Goal: Task Accomplishment & Management: Complete application form

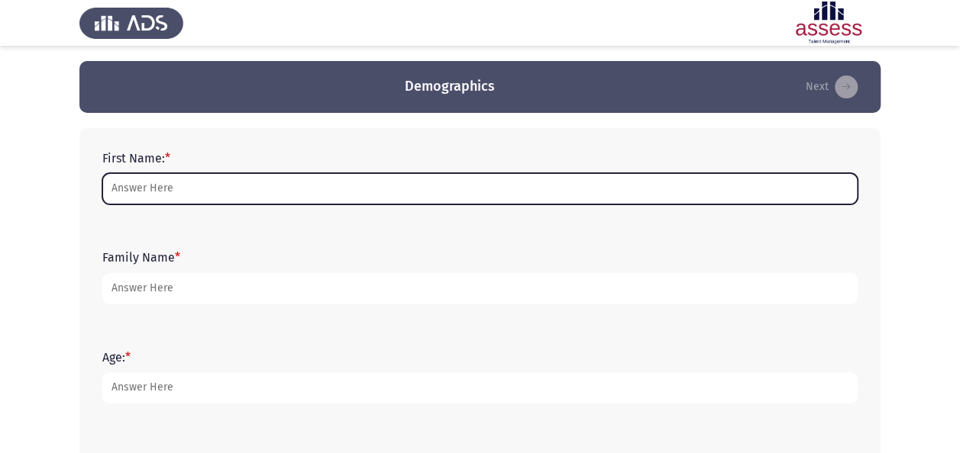
click at [369, 190] on input "First Name: *" at bounding box center [479, 188] width 755 height 31
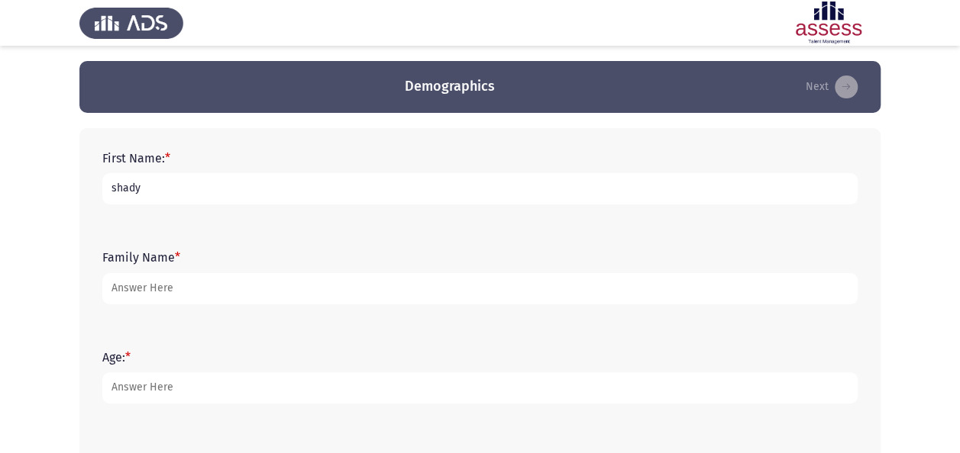
type input "shady"
type input "abdelhameed"
type input "29"
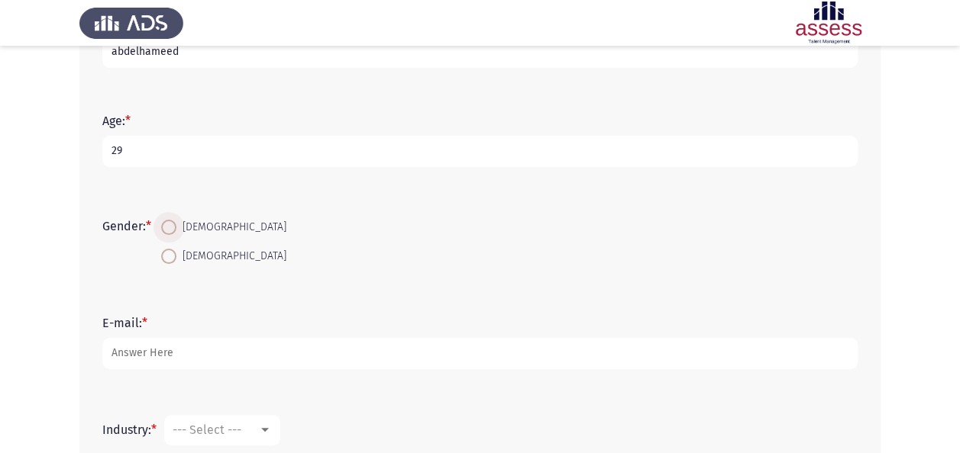
click at [166, 231] on span at bounding box center [168, 227] width 15 height 15
click at [166, 231] on input "[DEMOGRAPHIC_DATA]" at bounding box center [168, 227] width 15 height 15
radio input "true"
type input "[EMAIL_ADDRESS][PERSON_NAME][DOMAIN_NAME]"
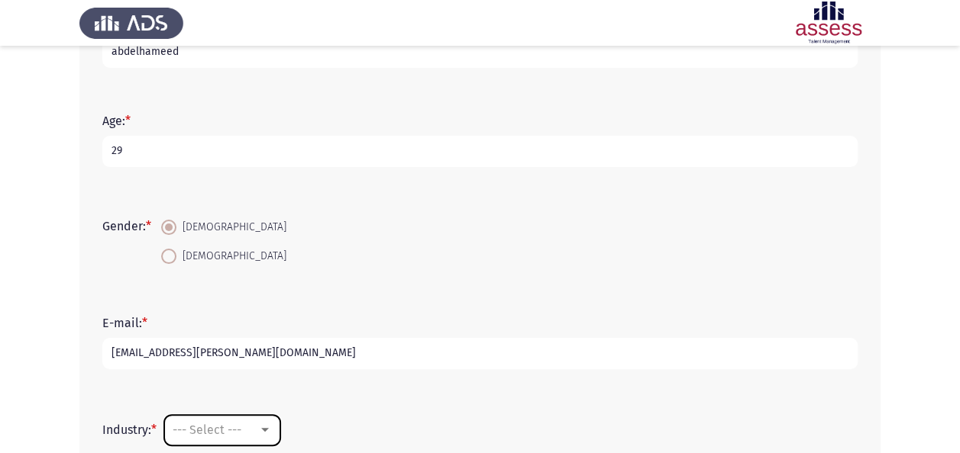
click at [219, 424] on span "--- Select ---" at bounding box center [207, 430] width 69 height 15
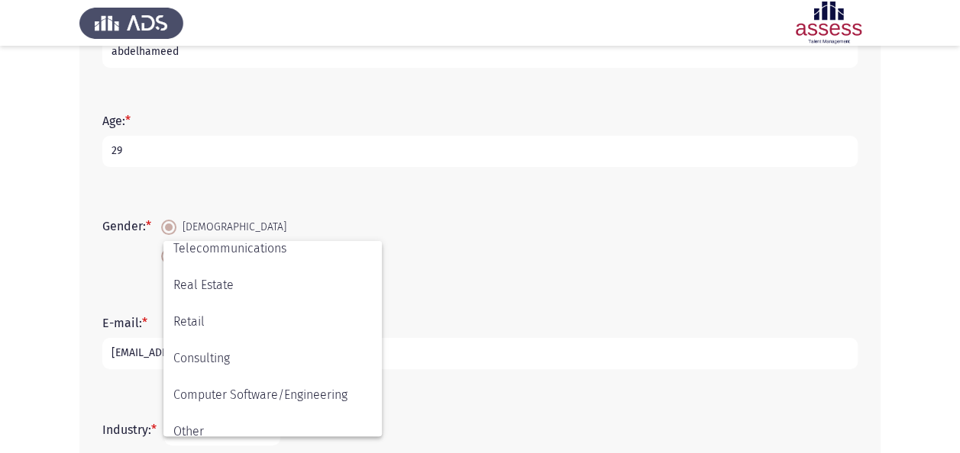
scroll to position [501, 0]
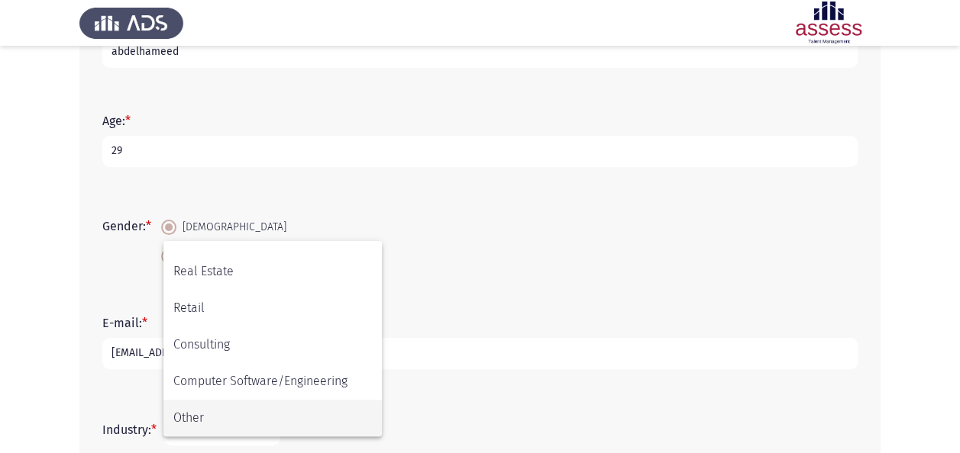
click at [325, 407] on span "Other" at bounding box center [272, 418] width 198 height 37
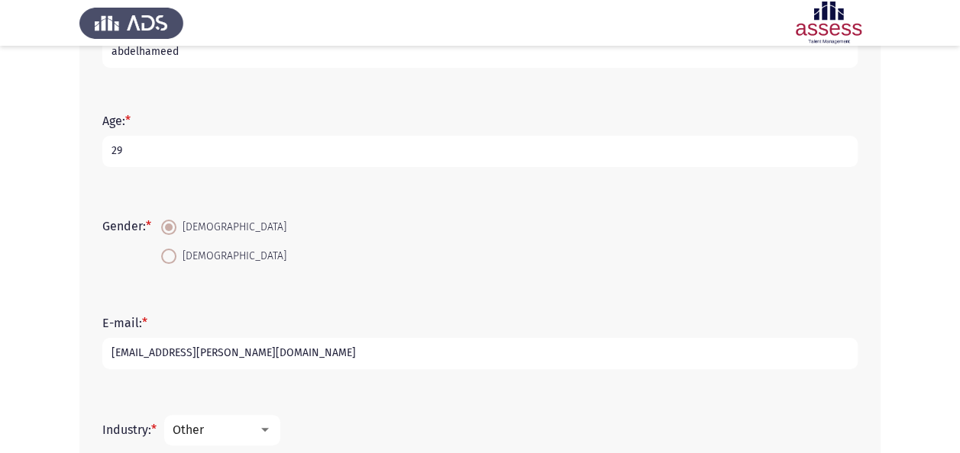
click at [383, 386] on div "E-mail: * [EMAIL_ADDRESS][PERSON_NAME][DOMAIN_NAME]" at bounding box center [480, 342] width 770 height 99
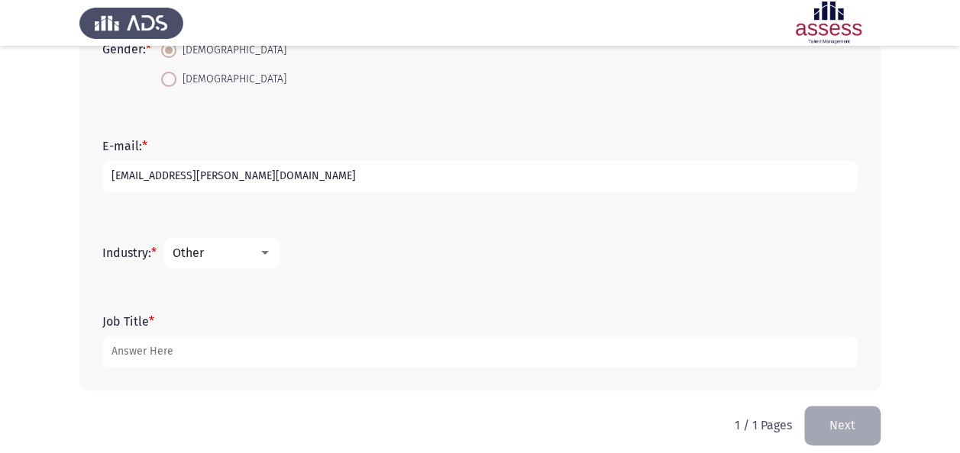
scroll to position [420, 0]
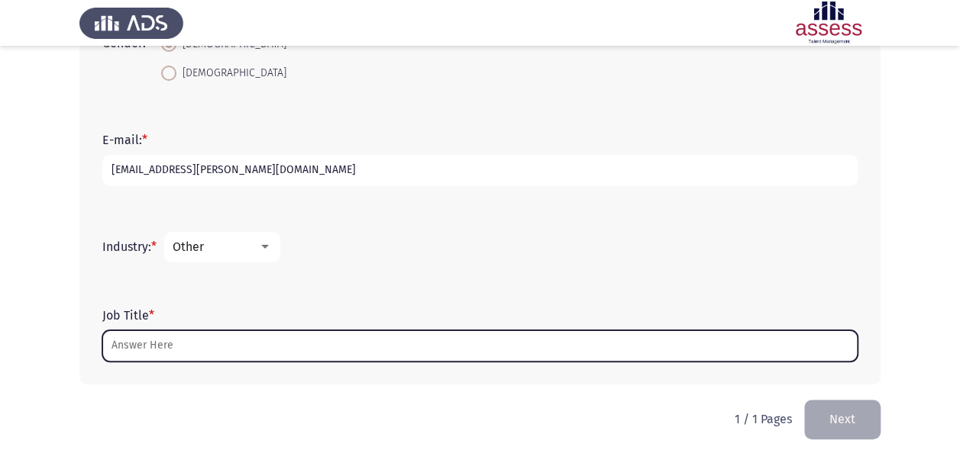
click at [374, 349] on input "Job Title *" at bounding box center [479, 346] width 755 height 31
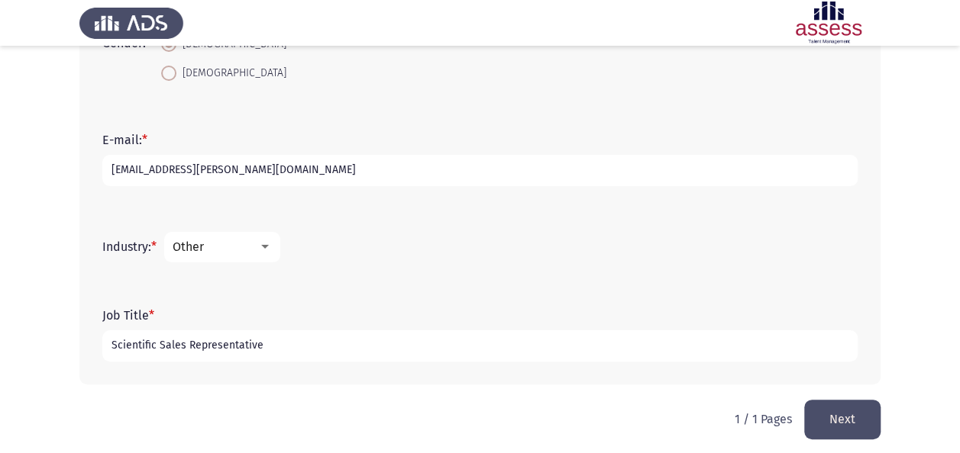
type input "Scientific Sales Representative"
click at [842, 418] on button "Next" at bounding box center [842, 419] width 76 height 39
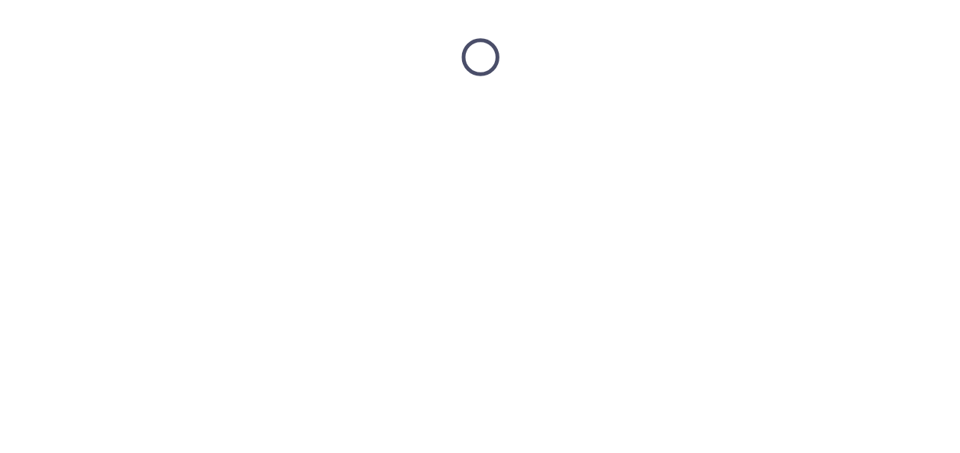
scroll to position [0, 0]
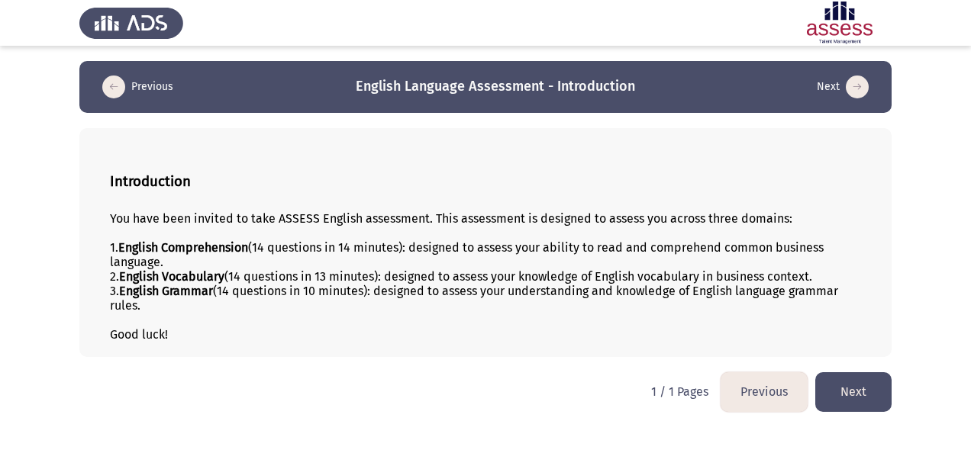
click at [849, 377] on button "Next" at bounding box center [853, 392] width 76 height 39
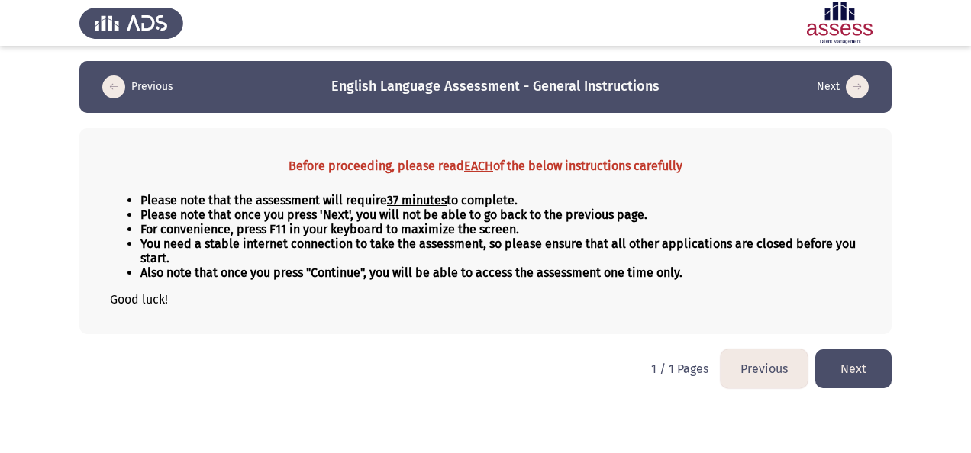
click at [842, 358] on button "Next" at bounding box center [853, 369] width 76 height 39
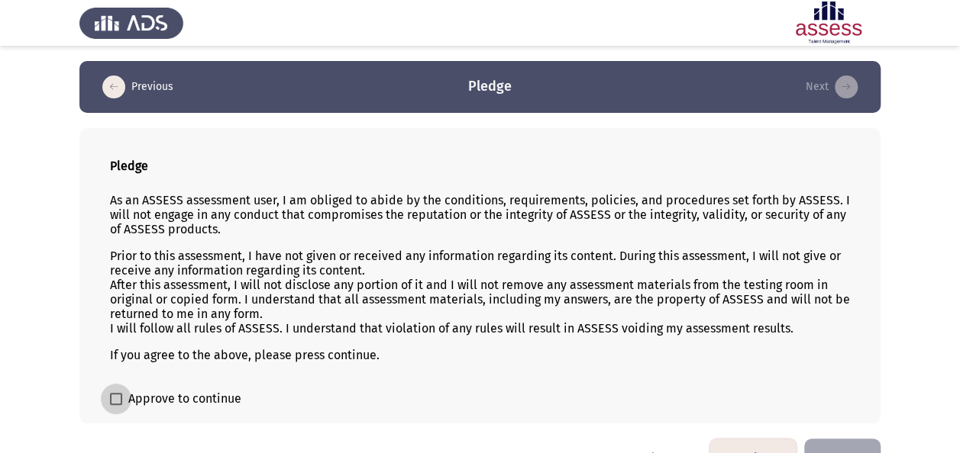
click at [153, 400] on span "Approve to continue" at bounding box center [184, 399] width 113 height 18
click at [116, 405] on input "Approve to continue" at bounding box center [115, 405] width 1 height 1
checkbox input "true"
click at [854, 445] on button "Next" at bounding box center [842, 458] width 76 height 39
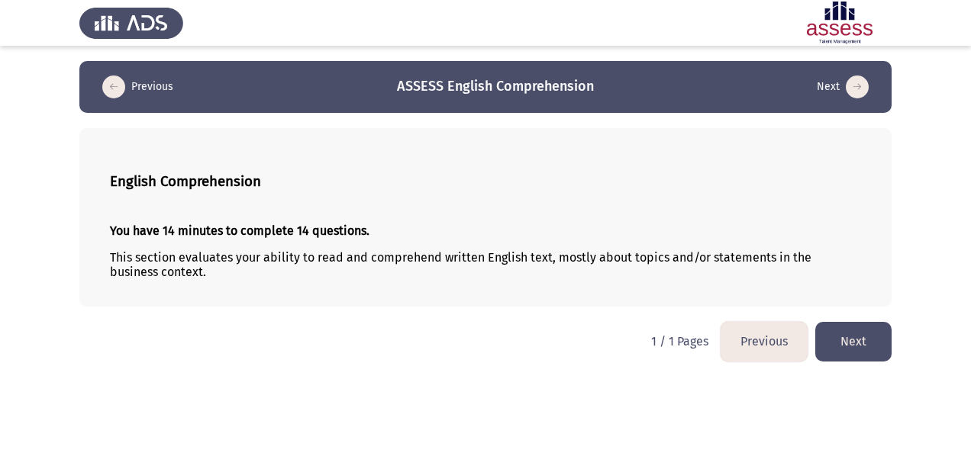
click at [866, 336] on button "Next" at bounding box center [853, 341] width 76 height 39
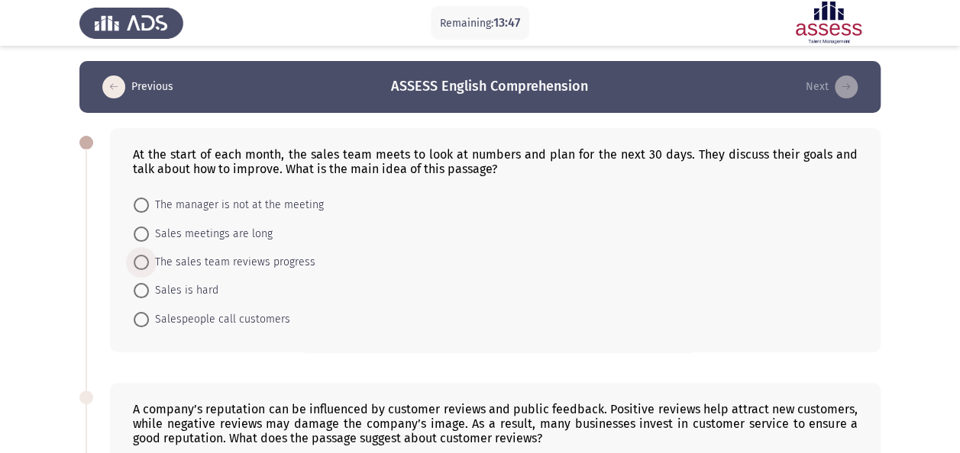
click at [277, 261] on span "The sales team reviews progress" at bounding box center [232, 262] width 166 height 18
click at [149, 261] on input "The sales team reviews progress" at bounding box center [141, 262] width 15 height 15
radio input "true"
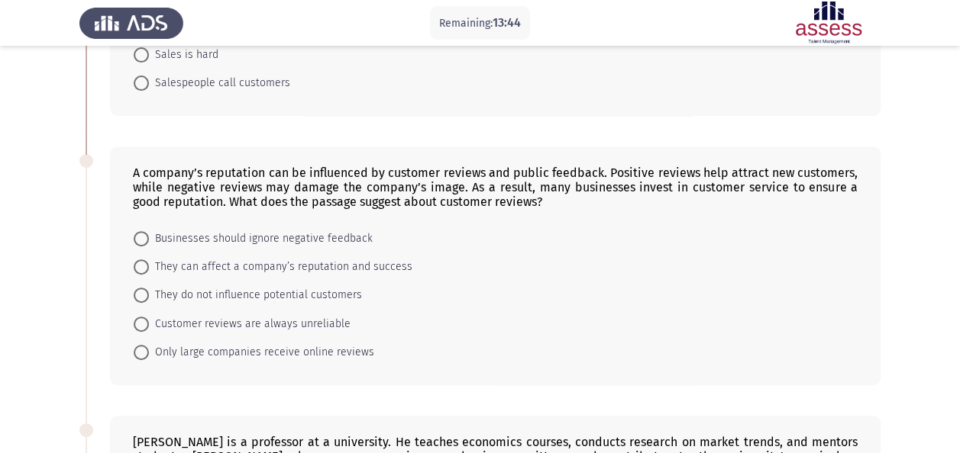
scroll to position [240, 0]
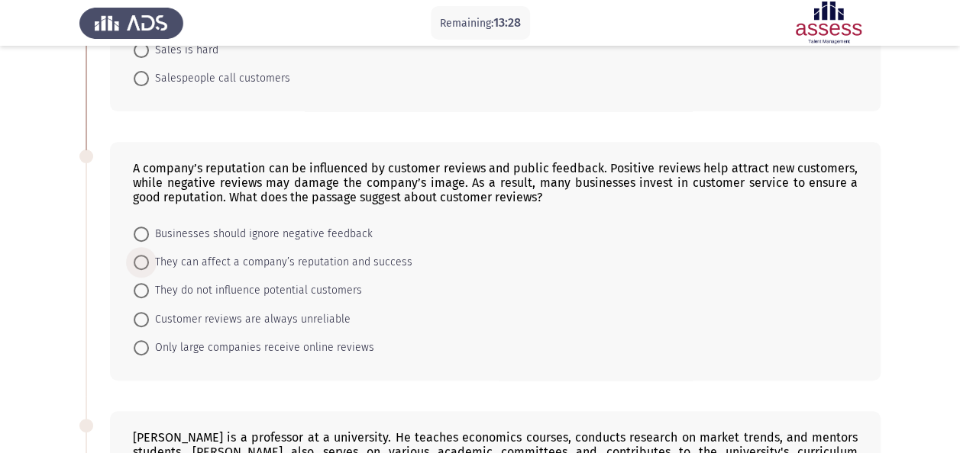
click at [309, 260] on span "They can affect a company’s reputation and success" at bounding box center [280, 262] width 263 height 18
click at [149, 260] on input "They can affect a company’s reputation and success" at bounding box center [141, 262] width 15 height 15
radio input "true"
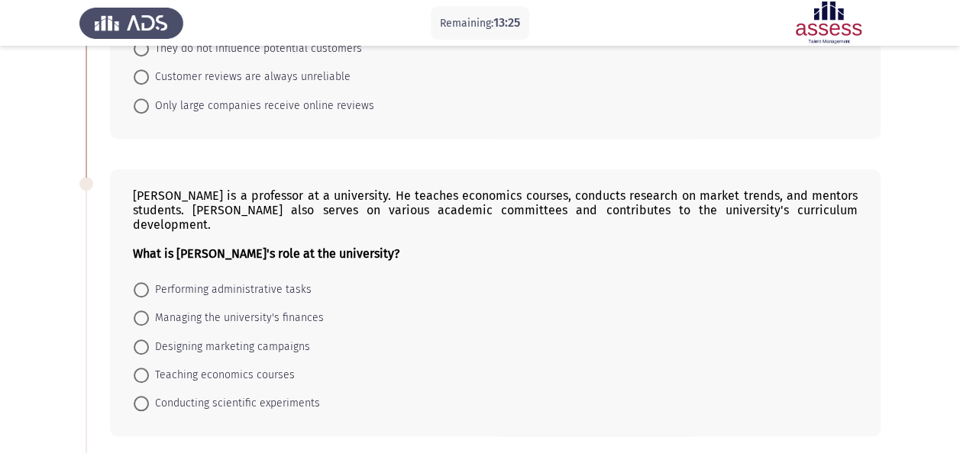
scroll to position [484, 0]
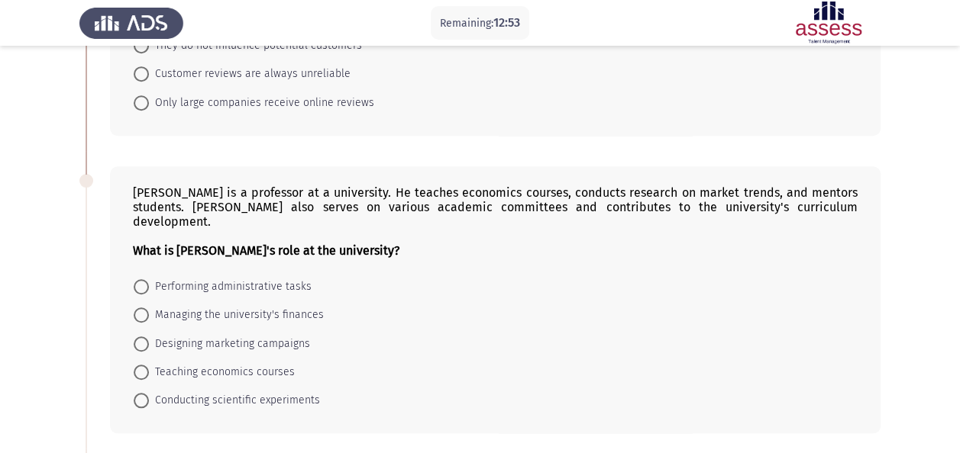
click at [247, 363] on span "Teaching economics courses" at bounding box center [222, 372] width 146 height 18
click at [149, 365] on input "Teaching economics courses" at bounding box center [141, 372] width 15 height 15
radio input "true"
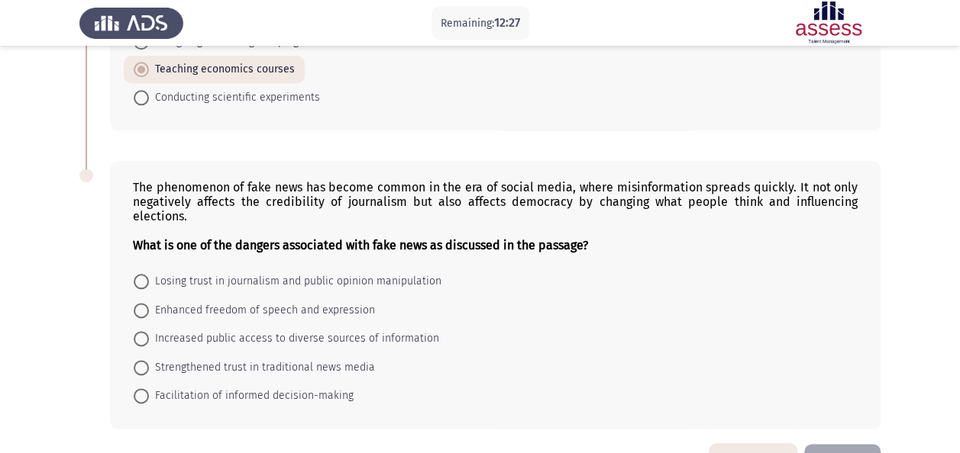
scroll to position [789, 0]
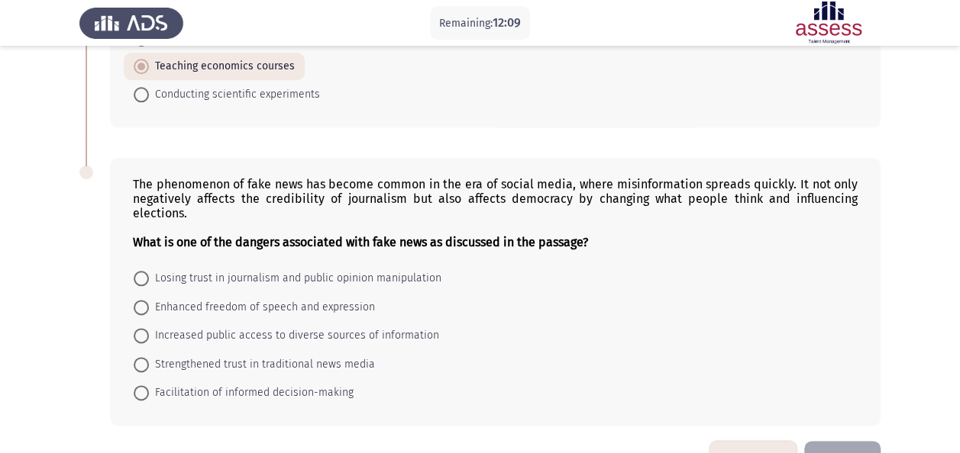
click at [292, 269] on span "Losing trust in journalism and public opinion manipulation" at bounding box center [295, 278] width 292 height 18
click at [149, 271] on input "Losing trust in journalism and public opinion manipulation" at bounding box center [141, 278] width 15 height 15
radio input "true"
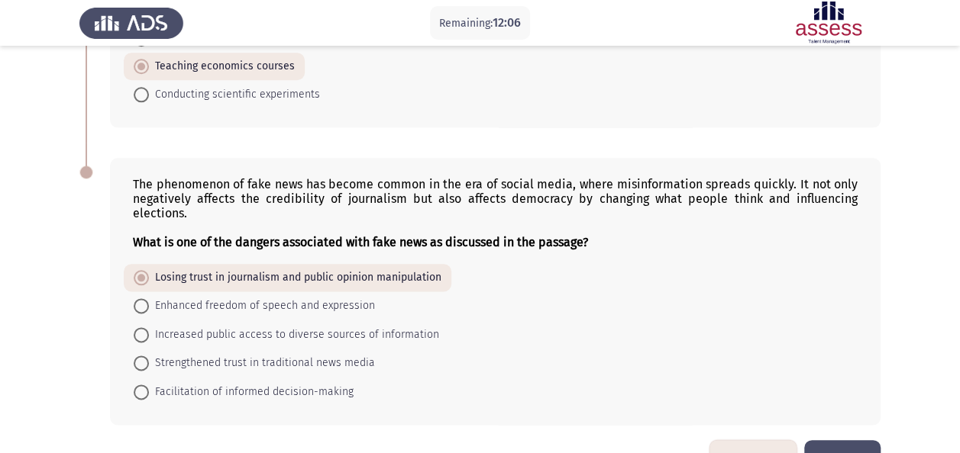
click at [839, 440] on button "Next" at bounding box center [842, 459] width 76 height 39
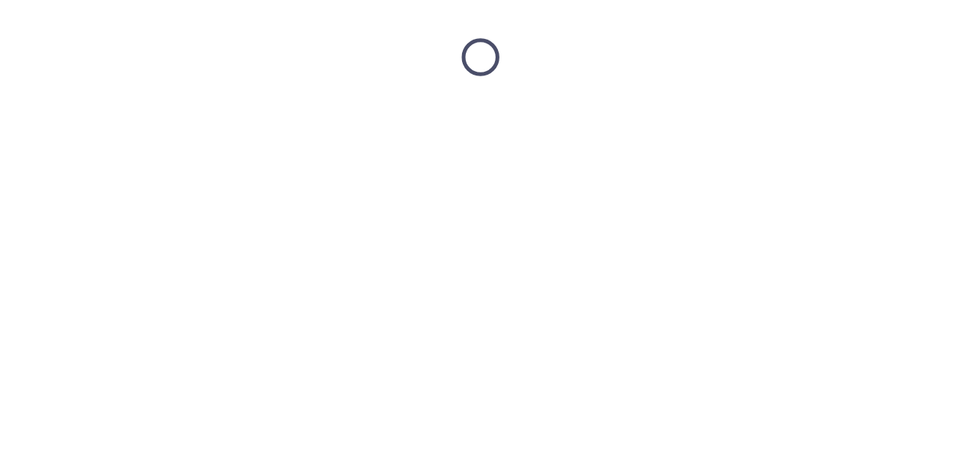
scroll to position [0, 0]
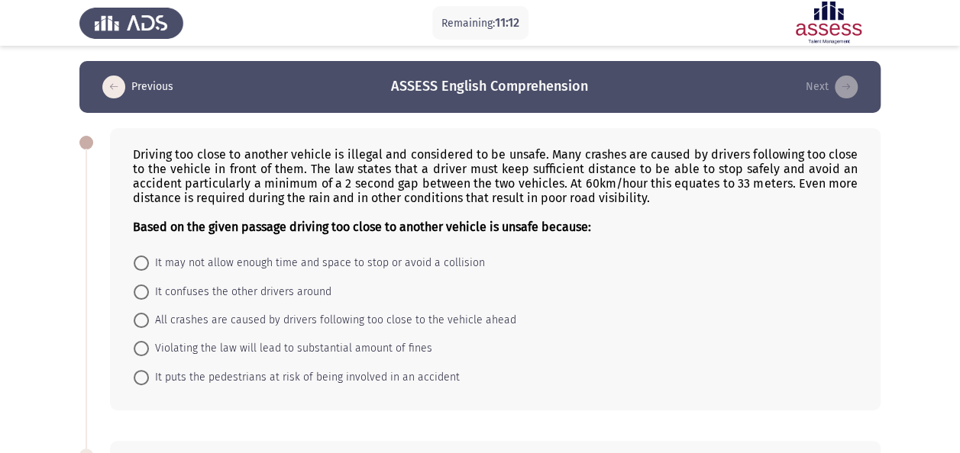
click at [377, 256] on span "It may not allow enough time and space to stop or avoid a collision" at bounding box center [317, 263] width 336 height 18
click at [149, 256] on input "It may not allow enough time and space to stop or avoid a collision" at bounding box center [141, 263] width 15 height 15
radio input "true"
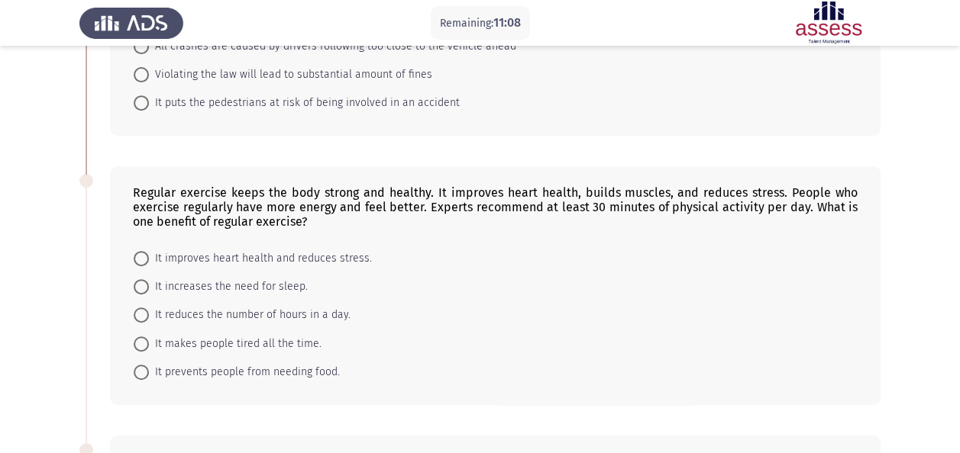
scroll to position [275, 0]
click at [284, 252] on span "It improves heart health and reduces stress." at bounding box center [260, 257] width 223 height 18
click at [149, 252] on input "It improves heart health and reduces stress." at bounding box center [141, 257] width 15 height 15
radio input "true"
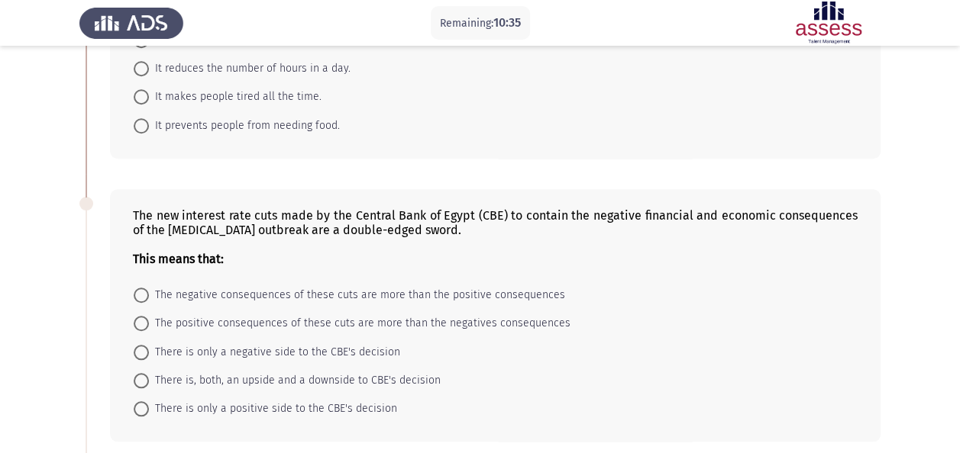
scroll to position [550, 0]
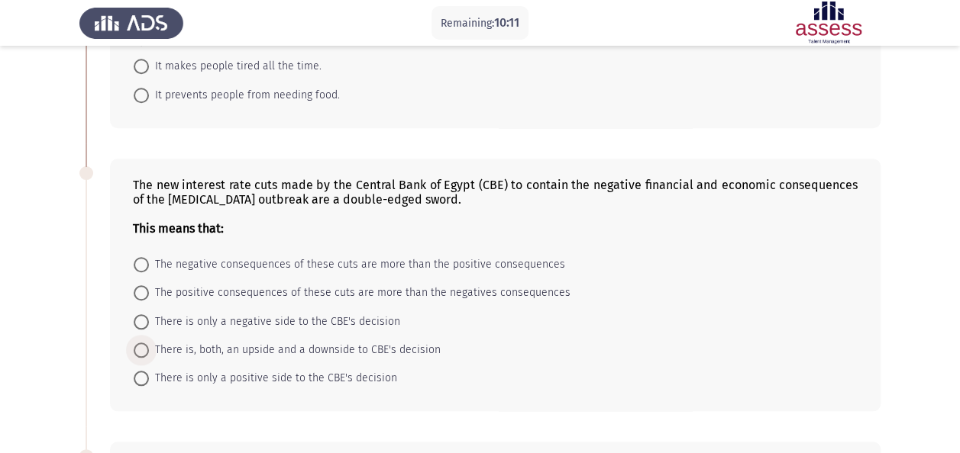
click at [408, 341] on span "There is, both, an upside and a downside to CBE's decision" at bounding box center [295, 350] width 292 height 18
click at [149, 343] on input "There is, both, an upside and a downside to CBE's decision" at bounding box center [141, 350] width 15 height 15
radio input "true"
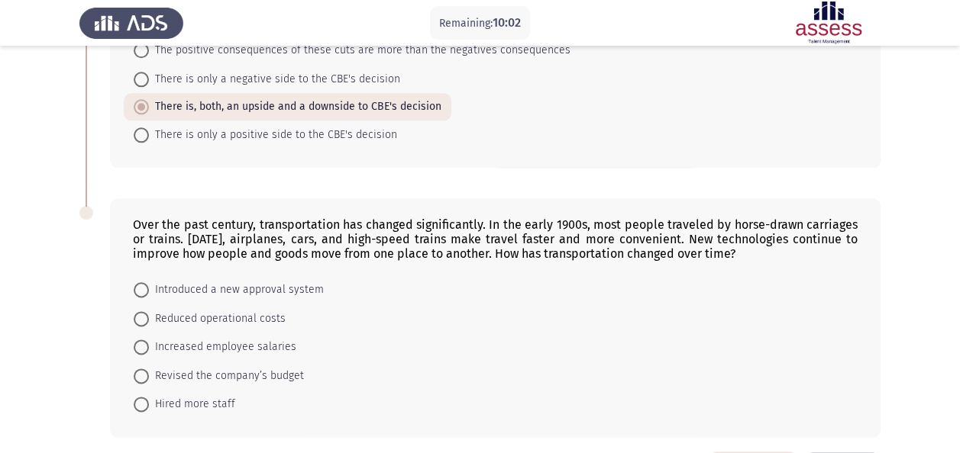
scroll to position [794, 0]
click at [233, 313] on span "Reduced operational costs" at bounding box center [217, 317] width 137 height 18
click at [149, 313] on input "Reduced operational costs" at bounding box center [141, 317] width 15 height 15
radio input "true"
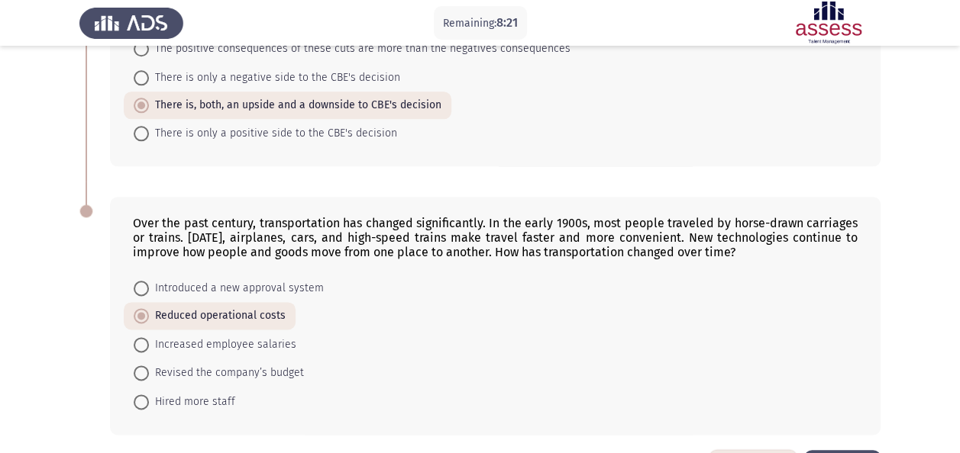
scroll to position [843, 0]
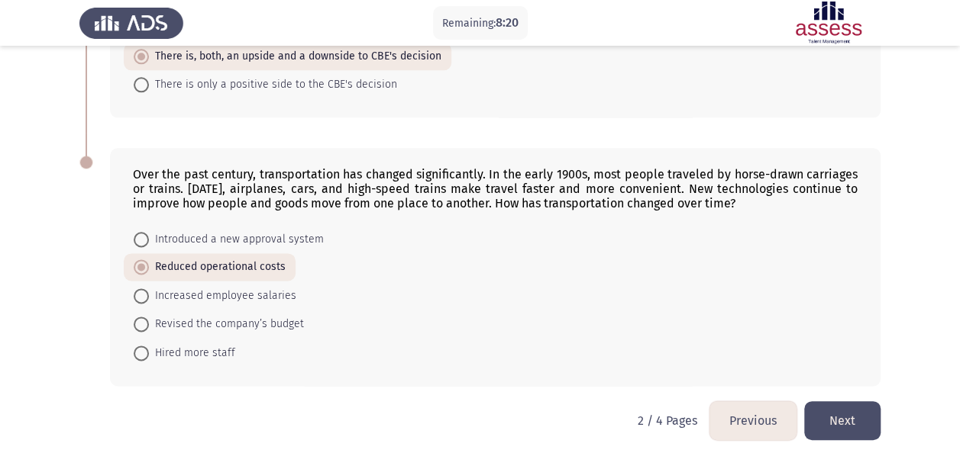
click at [843, 409] on button "Next" at bounding box center [842, 421] width 76 height 39
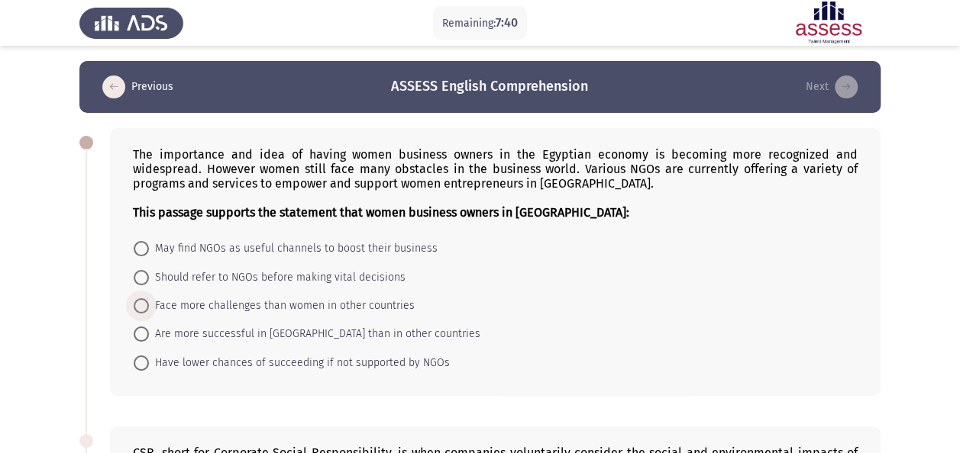
click at [316, 301] on span "Face more challenges than women in other countries" at bounding box center [282, 306] width 266 height 18
click at [149, 301] on input "Face more challenges than women in other countries" at bounding box center [141, 305] width 15 height 15
radio input "true"
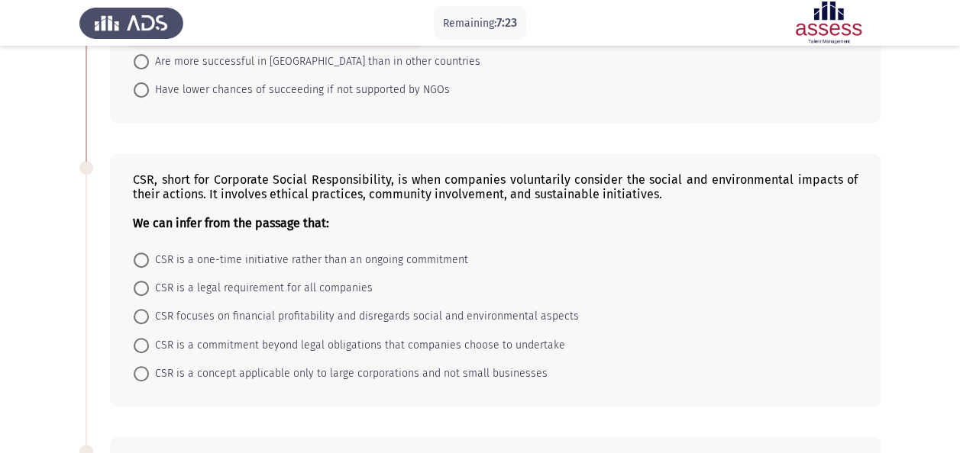
scroll to position [275, 0]
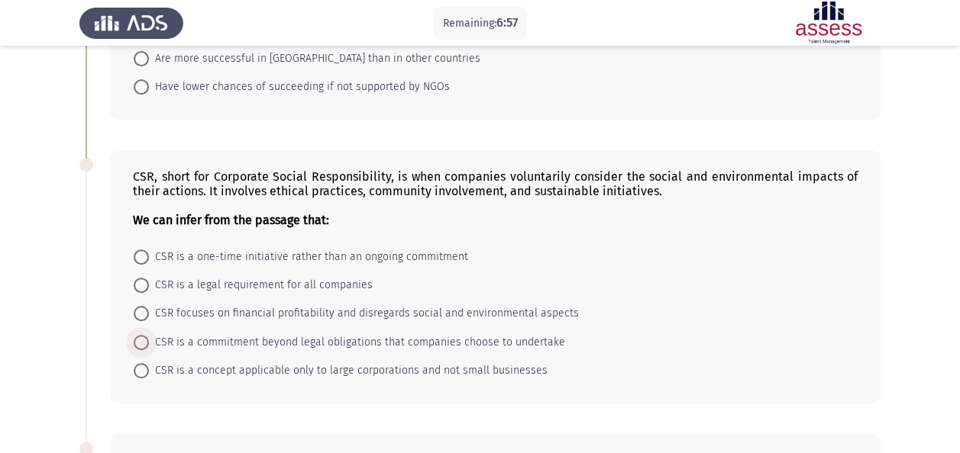
click at [336, 334] on span "CSR is a commitment beyond legal obligations that companies choose to undertake" at bounding box center [357, 343] width 416 height 18
click at [149, 335] on input "CSR is a commitment beyond legal obligations that companies choose to undertake" at bounding box center [141, 342] width 15 height 15
radio input "true"
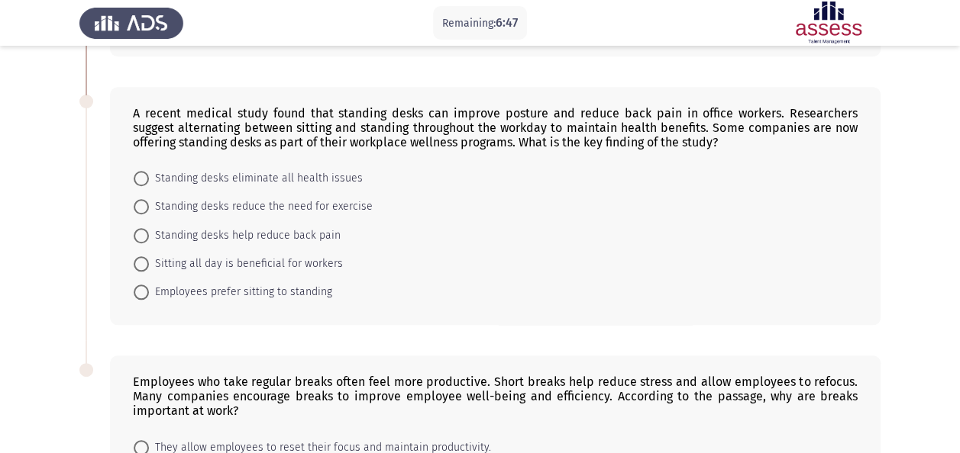
scroll to position [624, 0]
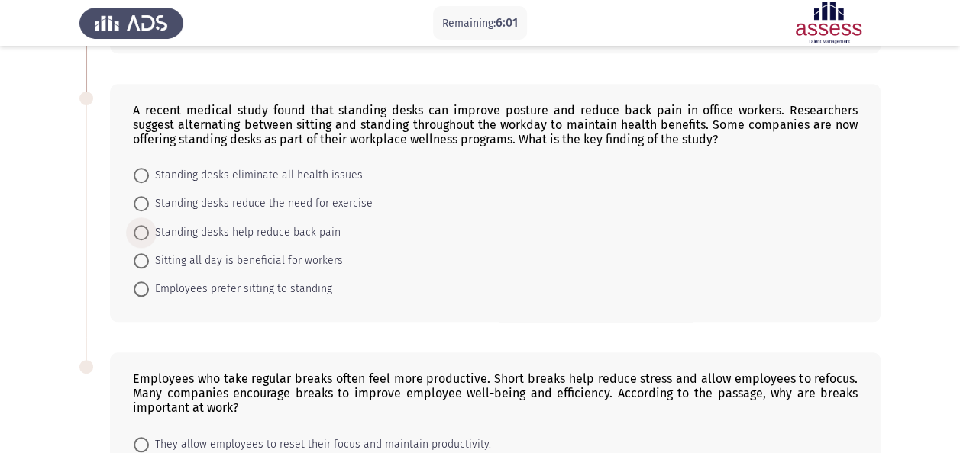
click at [302, 224] on span "Standing desks help reduce back pain" at bounding box center [245, 233] width 192 height 18
click at [149, 225] on input "Standing desks help reduce back pain" at bounding box center [141, 232] width 15 height 15
radio input "true"
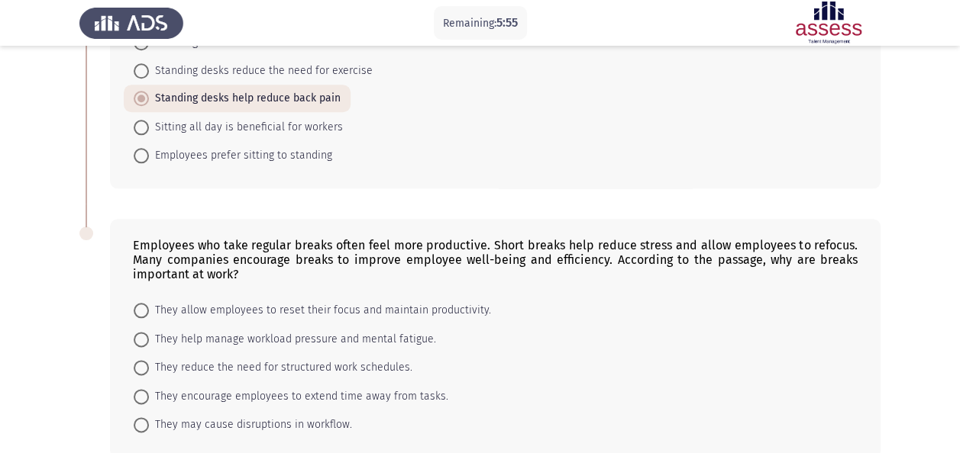
scroll to position [776, 0]
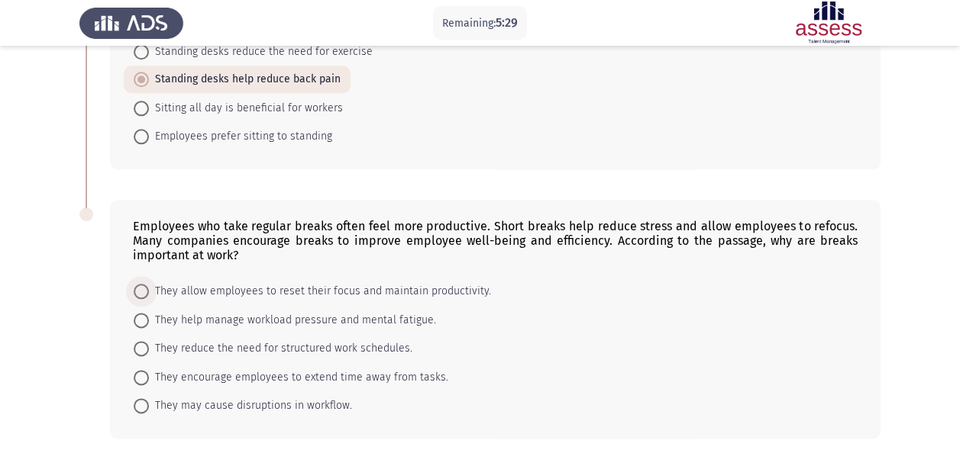
click at [458, 282] on span "They allow employees to reset their focus and maintain productivity." at bounding box center [320, 291] width 342 height 18
click at [149, 284] on input "They allow employees to reset their focus and maintain productivity." at bounding box center [141, 291] width 15 height 15
radio input "true"
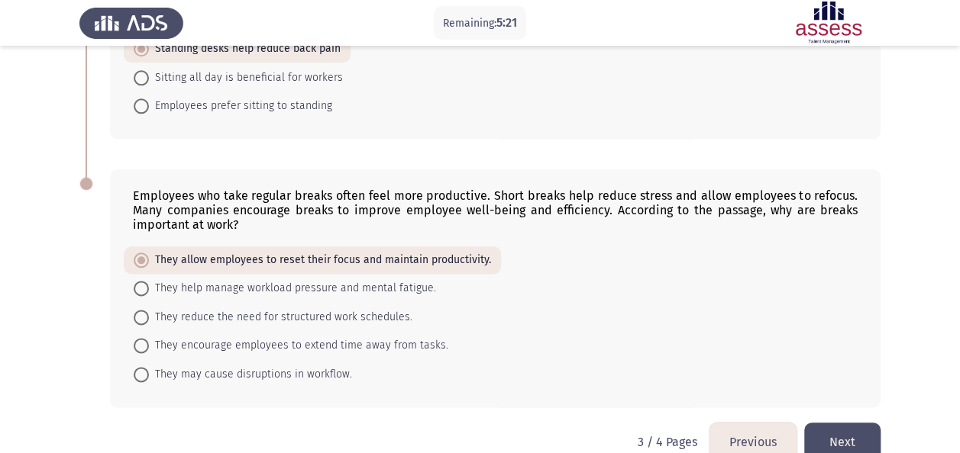
scroll to position [828, 0]
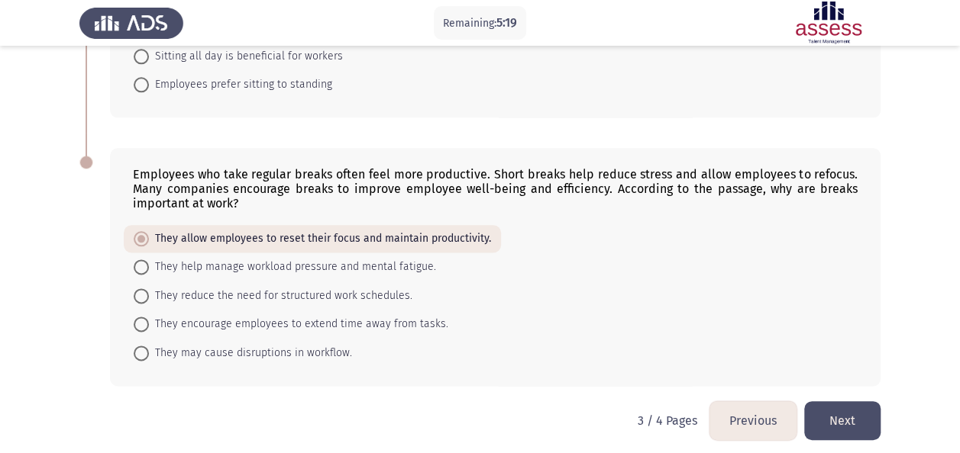
click at [853, 415] on button "Next" at bounding box center [842, 421] width 76 height 39
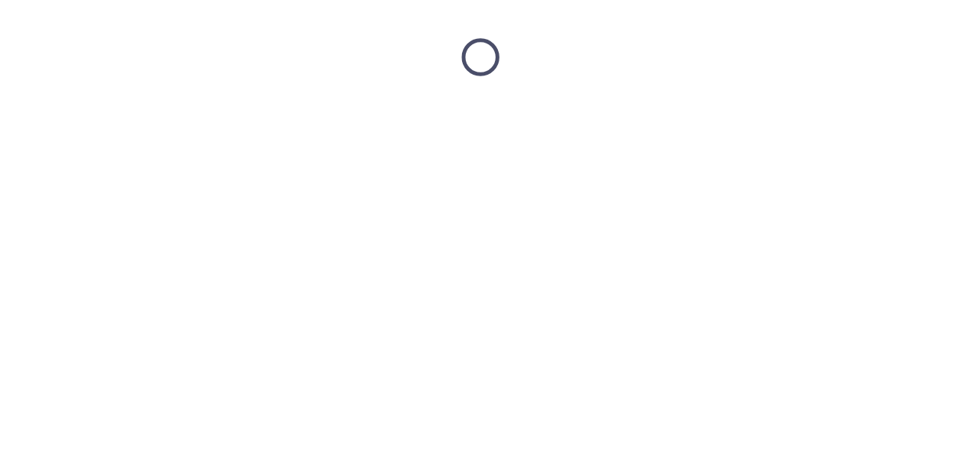
scroll to position [0, 0]
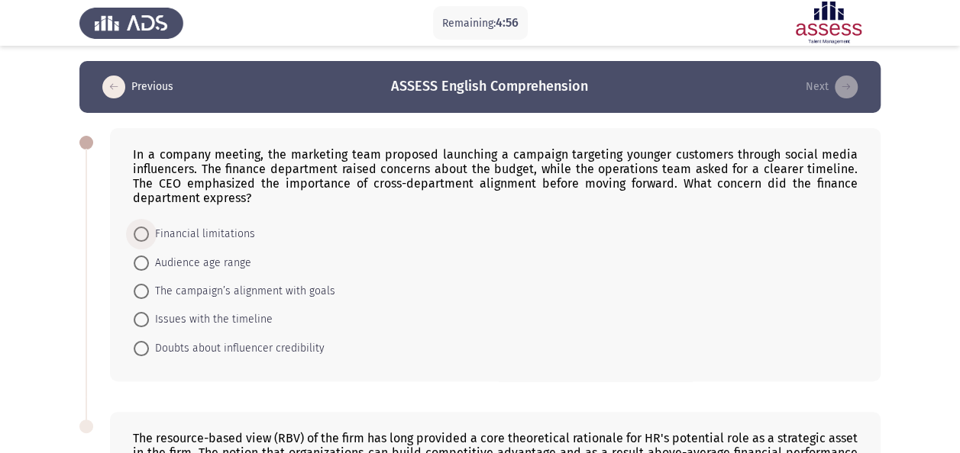
click at [217, 227] on span "Financial limitations" at bounding box center [202, 234] width 106 height 18
click at [149, 227] on input "Financial limitations" at bounding box center [141, 234] width 15 height 15
radio input "true"
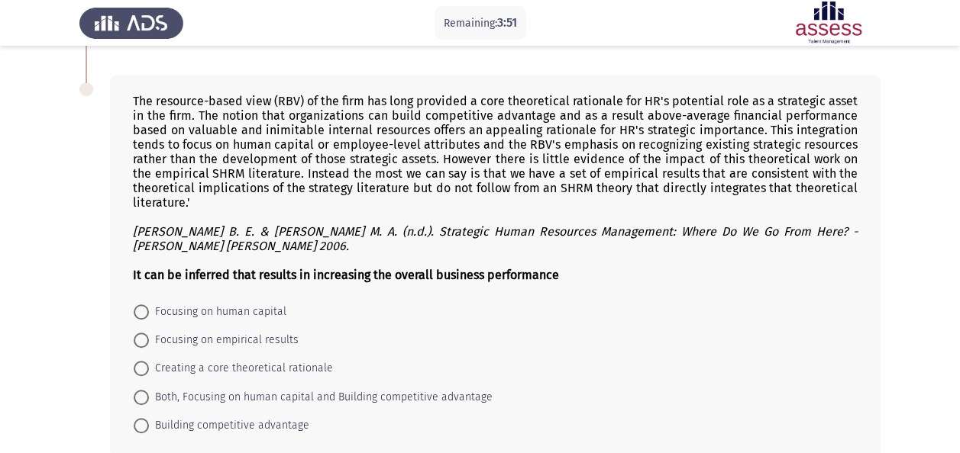
scroll to position [366, 0]
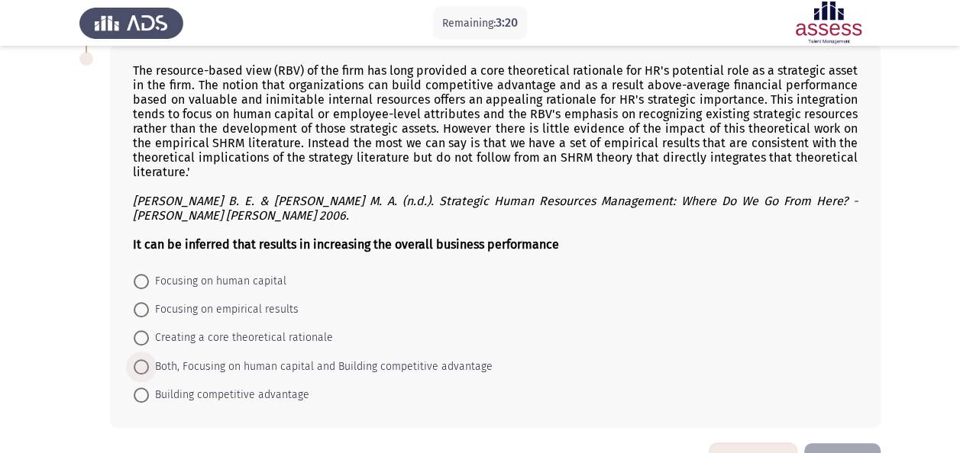
click at [354, 358] on span "Both, Focusing on human capital and Building competitive advantage" at bounding box center [321, 367] width 344 height 18
click at [149, 360] on input "Both, Focusing on human capital and Building competitive advantage" at bounding box center [141, 367] width 15 height 15
radio input "true"
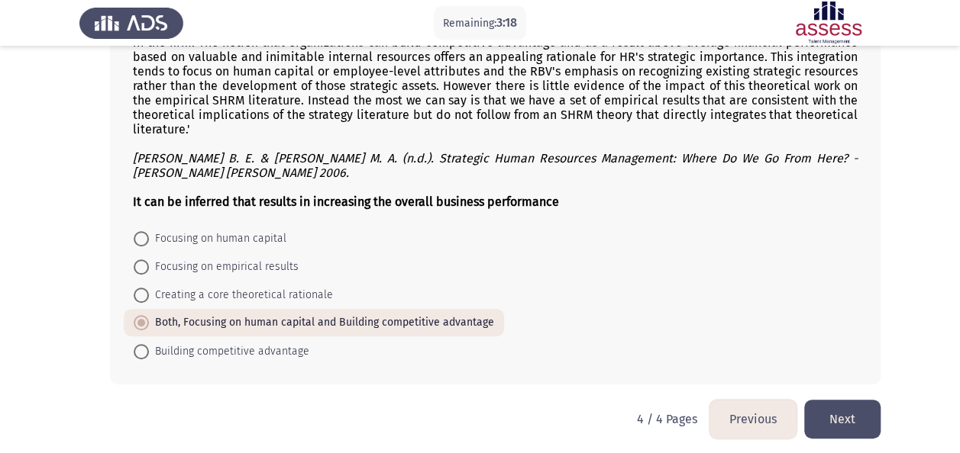
scroll to position [410, 0]
click at [855, 399] on button "Next" at bounding box center [842, 418] width 76 height 39
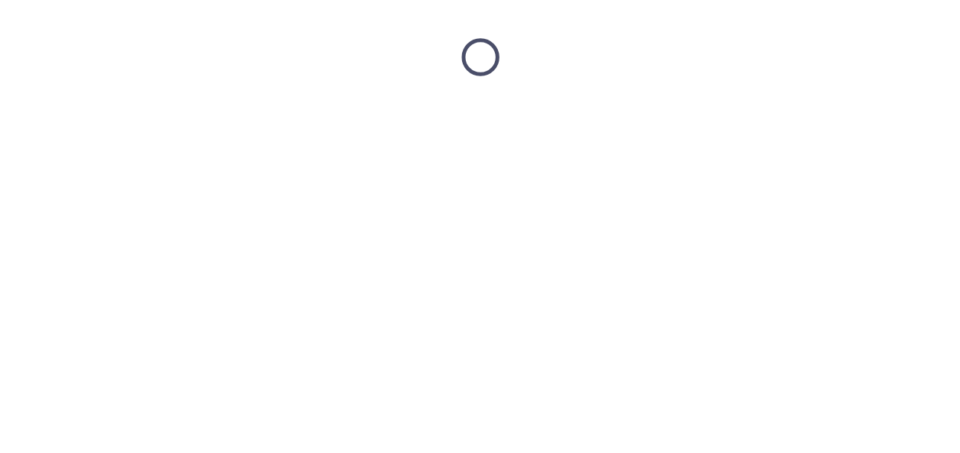
scroll to position [0, 0]
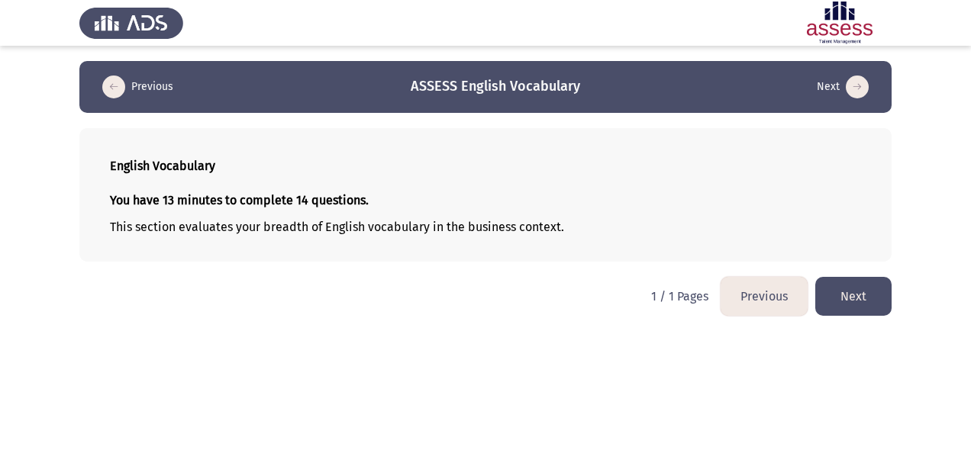
click at [864, 297] on button "Next" at bounding box center [853, 296] width 76 height 39
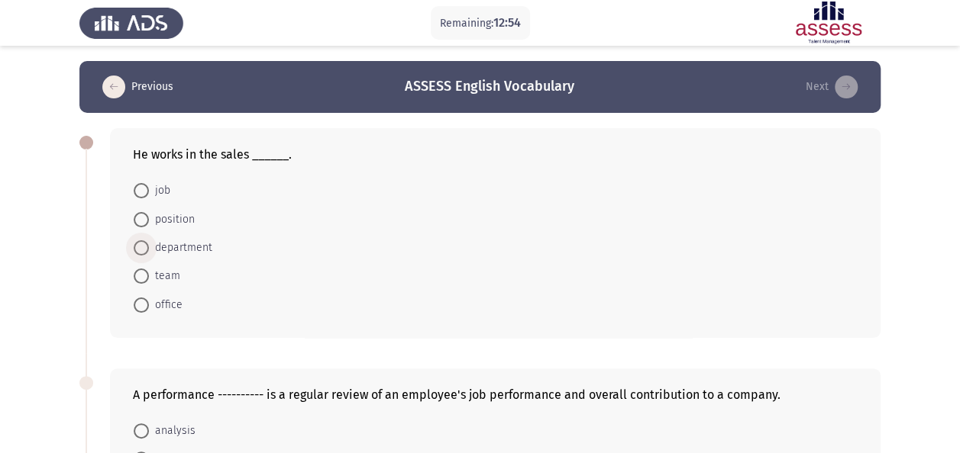
click at [186, 249] on span "department" at bounding box center [180, 248] width 63 height 18
click at [149, 249] on input "department" at bounding box center [141, 247] width 15 height 15
radio input "true"
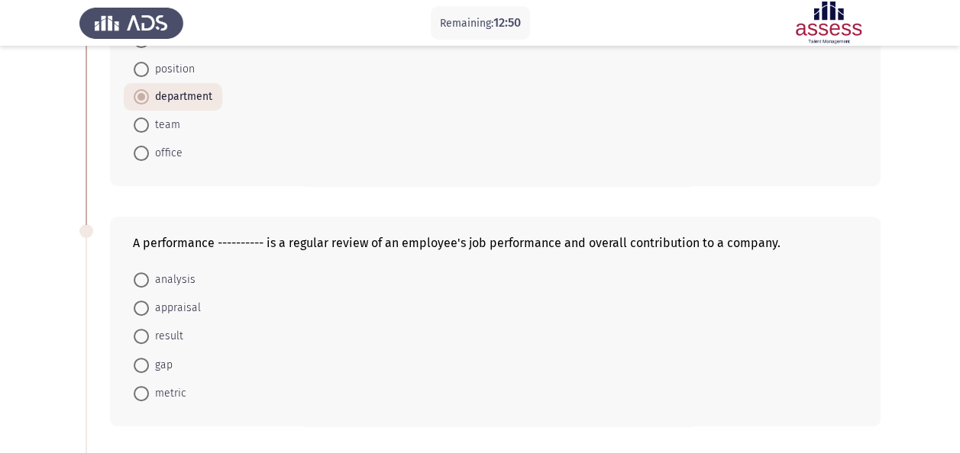
scroll to position [153, 0]
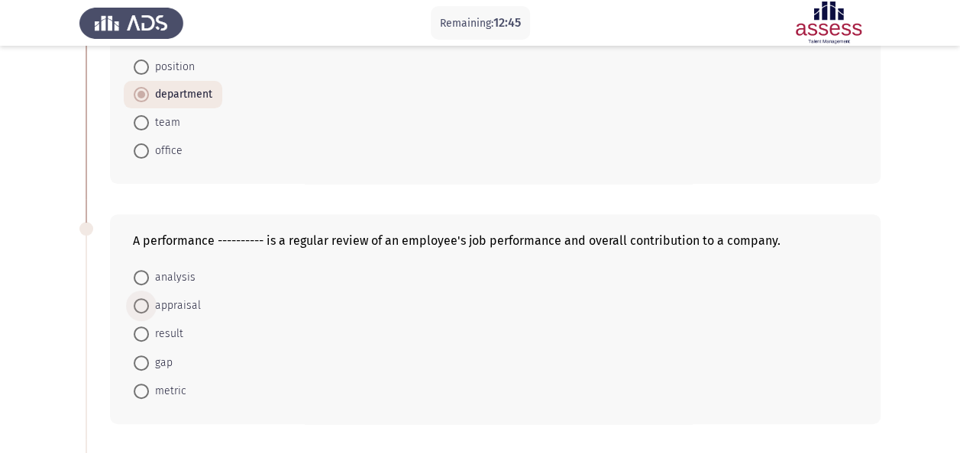
click at [181, 305] on span "appraisal" at bounding box center [175, 306] width 52 height 18
click at [149, 305] on input "appraisal" at bounding box center [141, 305] width 15 height 15
radio input "true"
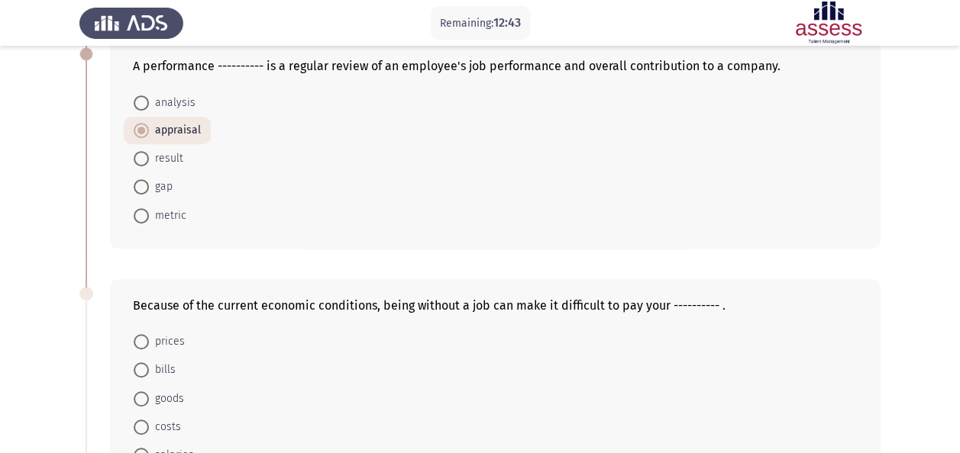
scroll to position [458, 0]
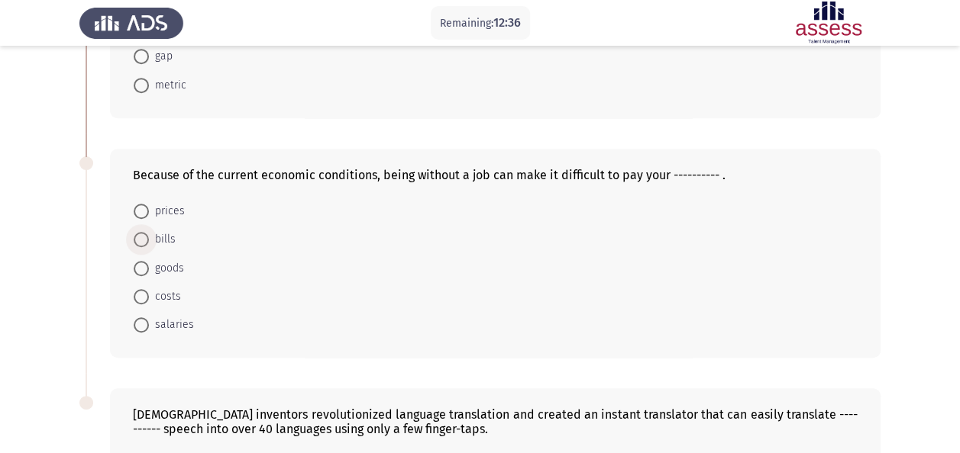
click at [142, 232] on span at bounding box center [141, 239] width 15 height 15
click at [142, 232] on input "bills" at bounding box center [141, 239] width 15 height 15
radio input "true"
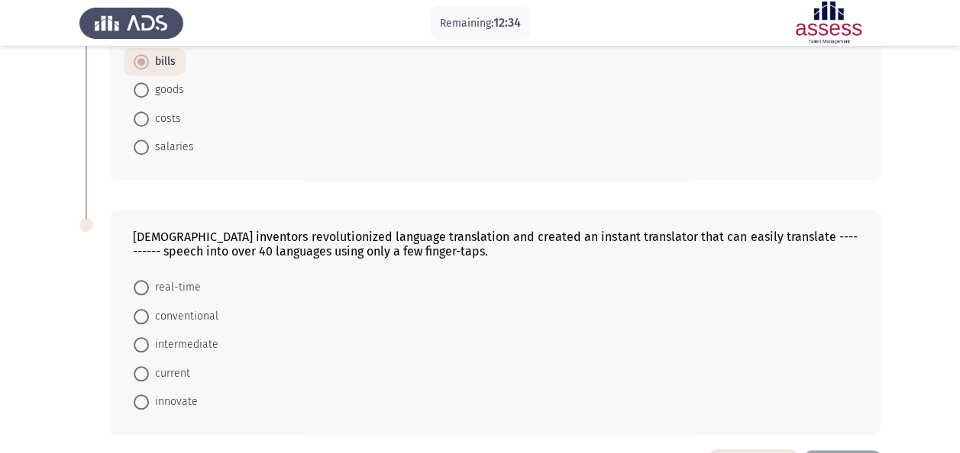
scroll to position [641, 0]
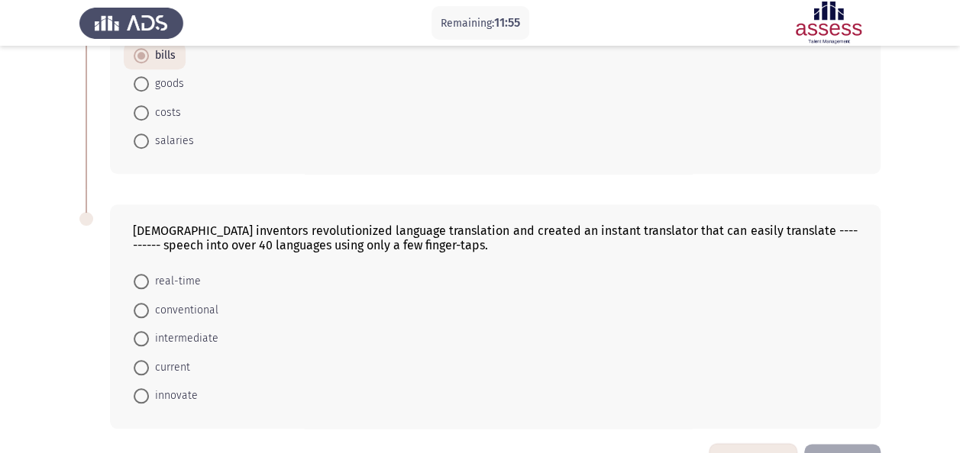
click at [176, 359] on span "current" at bounding box center [169, 368] width 41 height 18
click at [149, 360] on input "current" at bounding box center [141, 367] width 15 height 15
radio input "true"
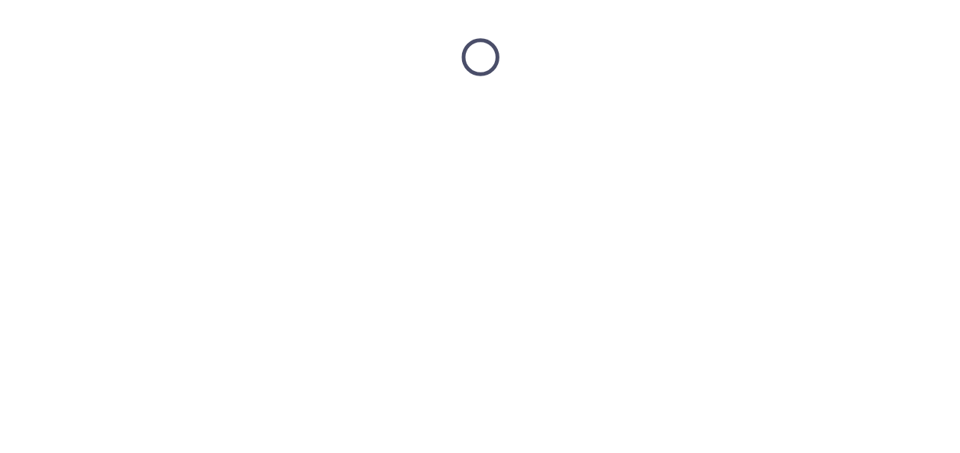
scroll to position [0, 0]
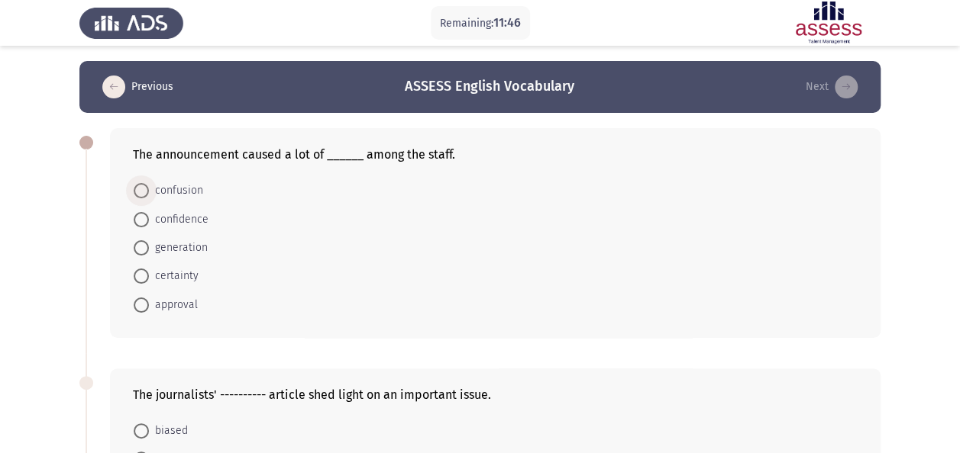
click at [179, 189] on span "confusion" at bounding box center [176, 191] width 54 height 18
click at [149, 189] on input "confusion" at bounding box center [141, 190] width 15 height 15
radio input "true"
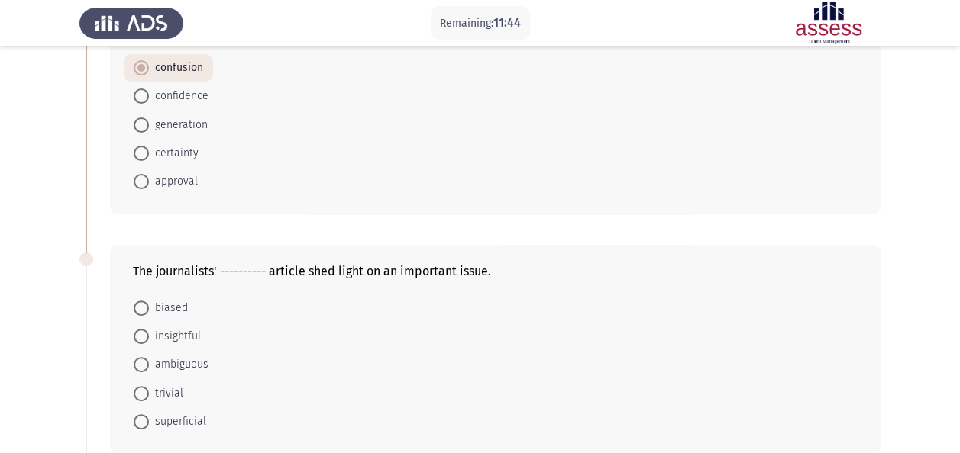
scroll to position [153, 0]
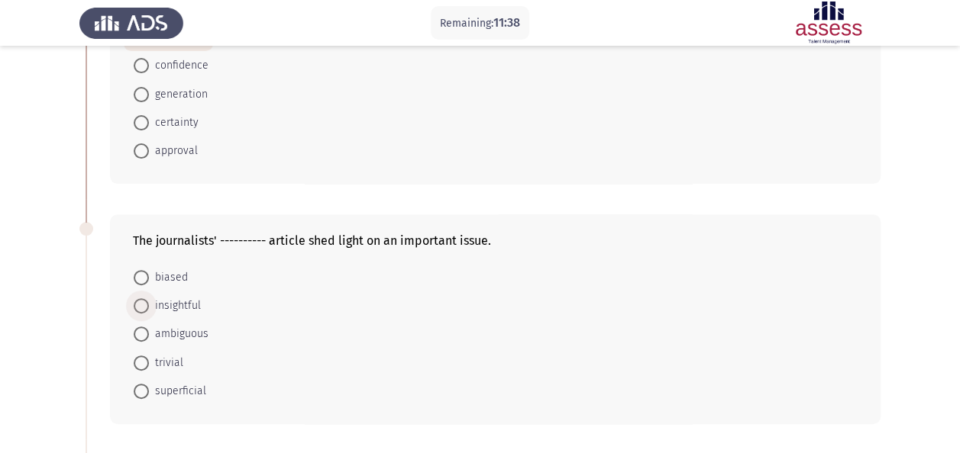
click at [182, 302] on span "insightful" at bounding box center [175, 306] width 52 height 18
click at [149, 302] on input "insightful" at bounding box center [141, 305] width 15 height 15
radio input "true"
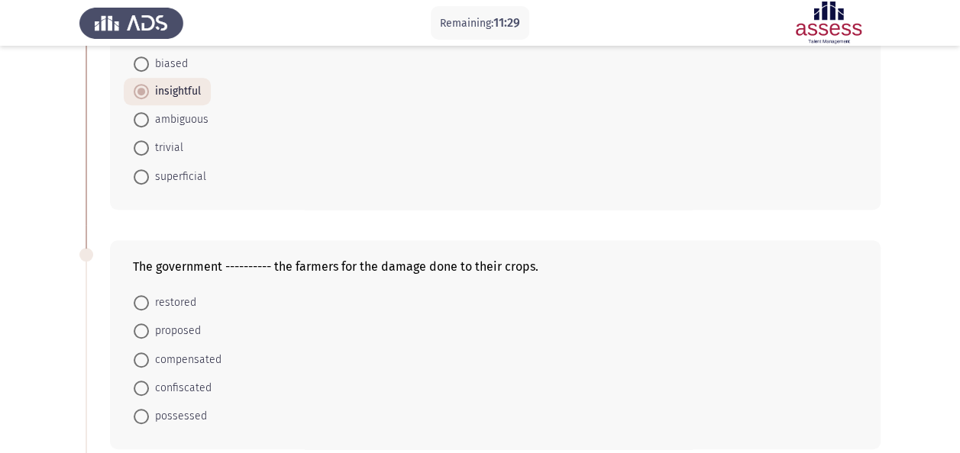
scroll to position [397, 0]
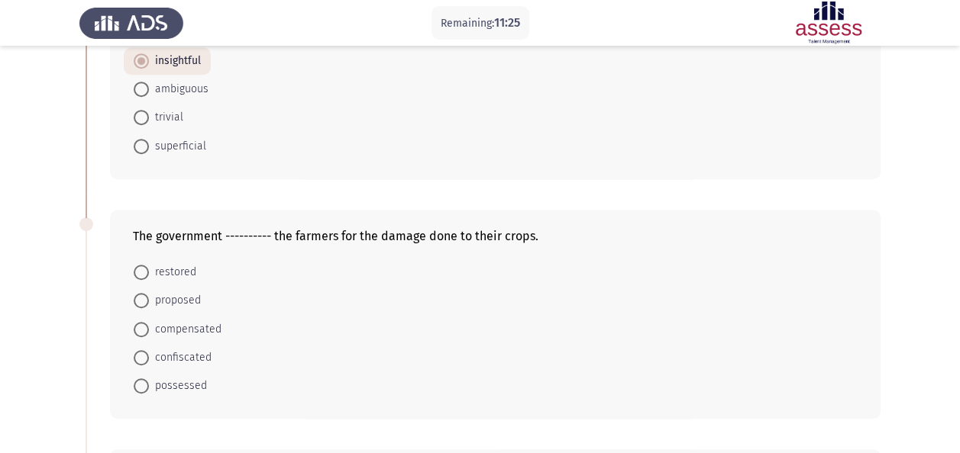
click at [195, 330] on span "compensated" at bounding box center [185, 330] width 73 height 18
click at [149, 330] on input "compensated" at bounding box center [141, 329] width 15 height 15
radio input "true"
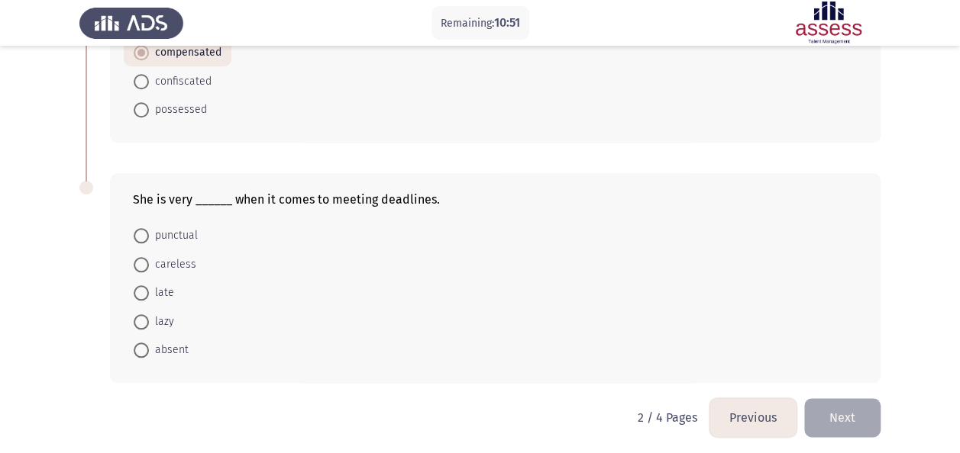
scroll to position [642, 0]
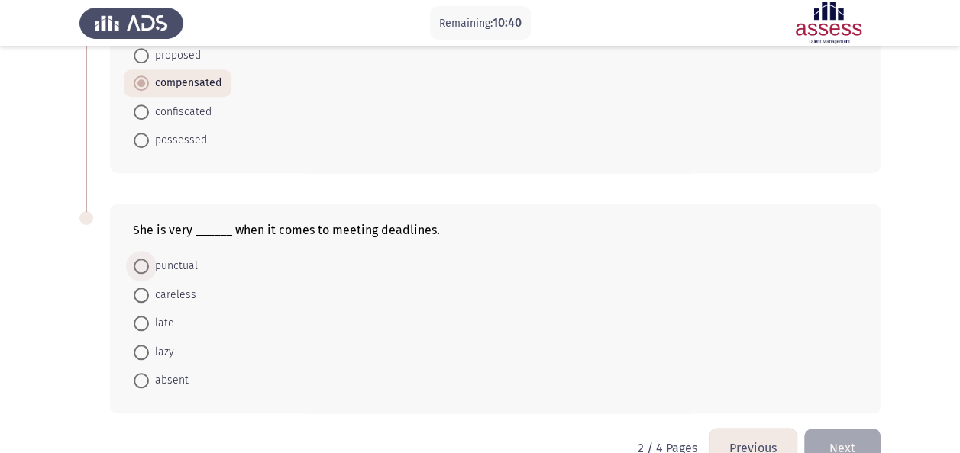
click at [144, 262] on span at bounding box center [141, 266] width 15 height 15
click at [144, 262] on input "punctual" at bounding box center [141, 266] width 15 height 15
radio input "true"
click at [846, 435] on button "Next" at bounding box center [842, 447] width 76 height 39
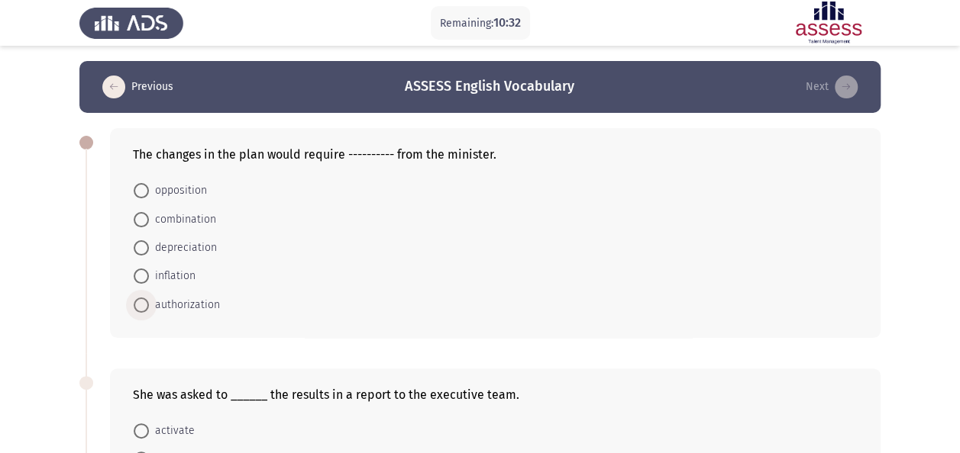
click at [195, 303] on span "authorization" at bounding box center [184, 305] width 71 height 18
click at [149, 303] on input "authorization" at bounding box center [141, 305] width 15 height 15
radio input "true"
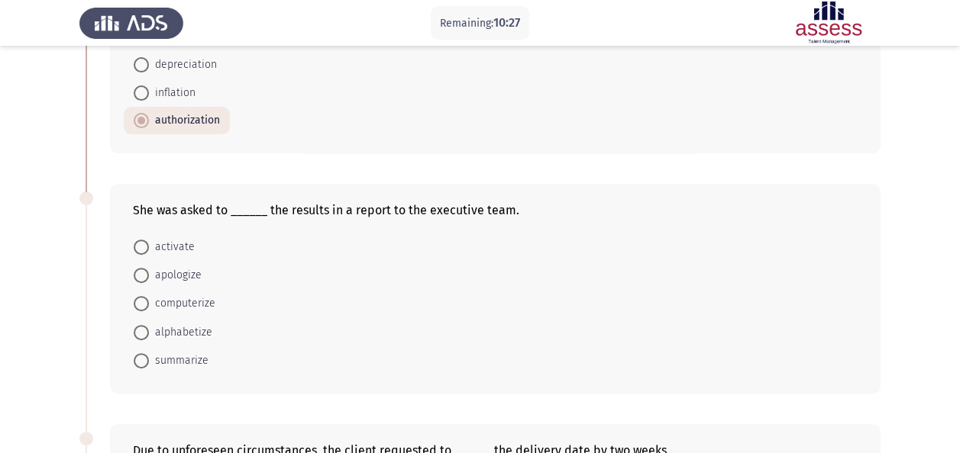
scroll to position [214, 0]
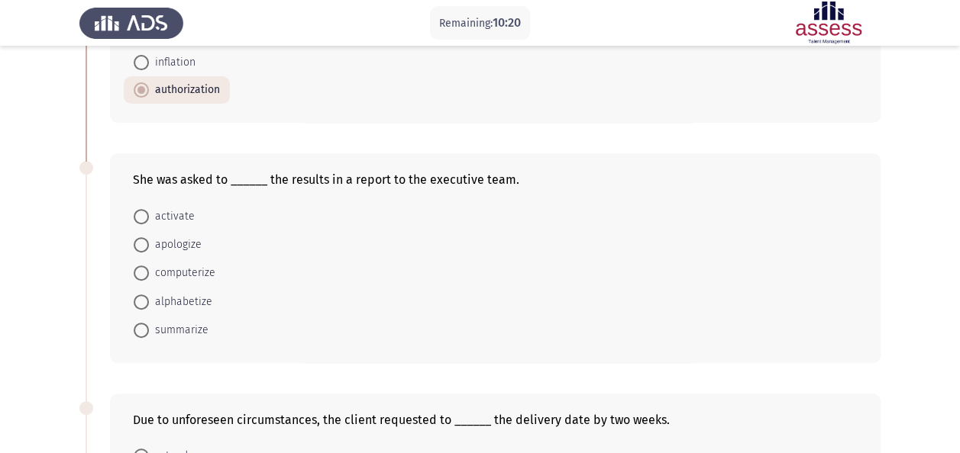
click at [186, 327] on span "summarize" at bounding box center [179, 330] width 60 height 18
click at [149, 327] on input "summarize" at bounding box center [141, 330] width 15 height 15
radio input "true"
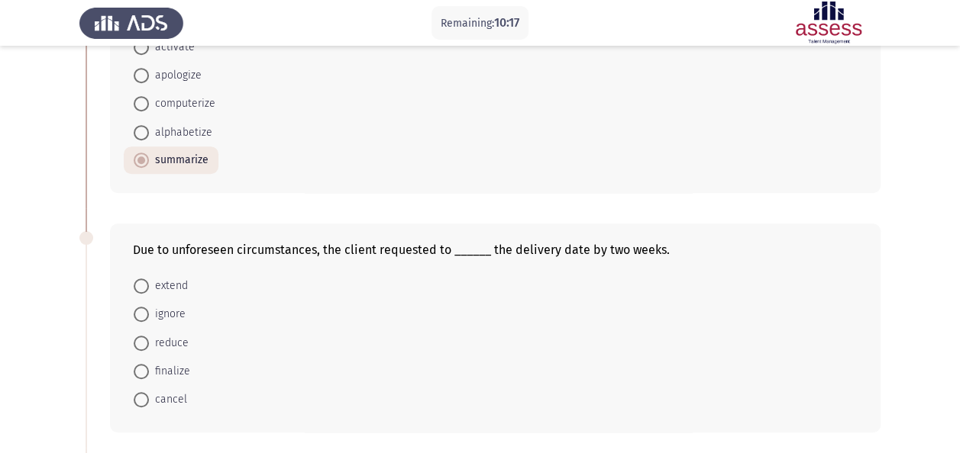
scroll to position [397, 0]
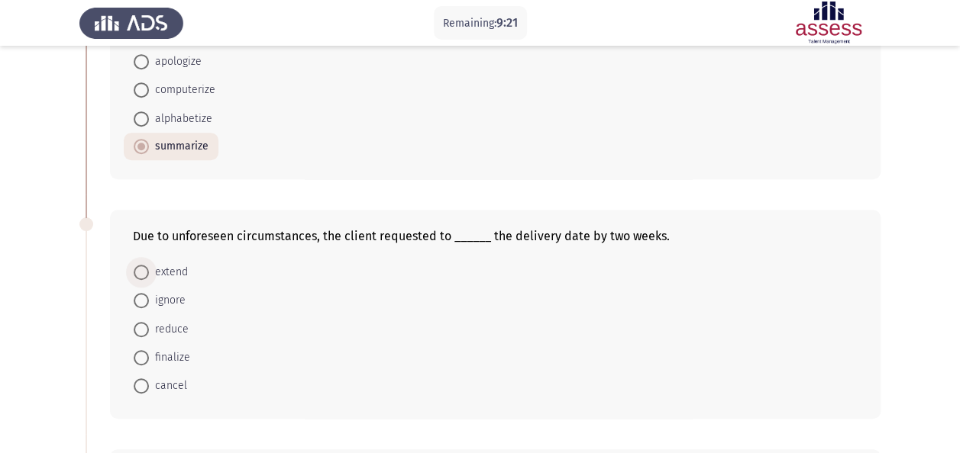
click at [164, 272] on span "extend" at bounding box center [168, 272] width 39 height 18
click at [149, 272] on input "extend" at bounding box center [141, 272] width 15 height 15
radio input "true"
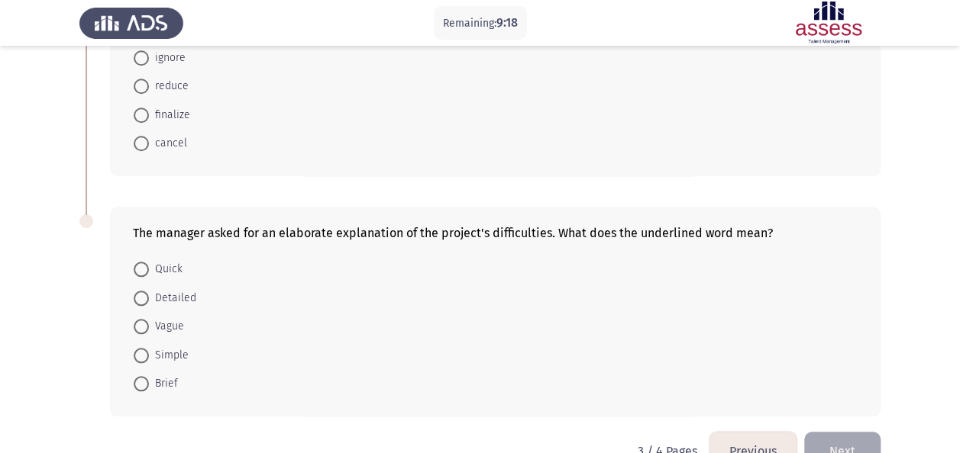
scroll to position [641, 0]
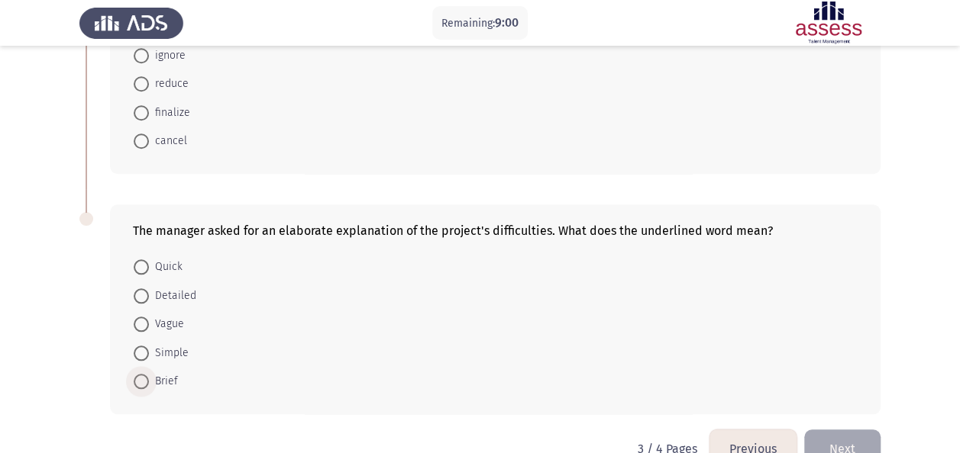
click at [163, 376] on span "Brief" at bounding box center [163, 382] width 29 height 18
click at [149, 376] on input "Brief" at bounding box center [141, 381] width 15 height 15
radio input "true"
click at [171, 293] on span "Detailed" at bounding box center [172, 296] width 47 height 18
click at [149, 293] on input "Detailed" at bounding box center [141, 296] width 15 height 15
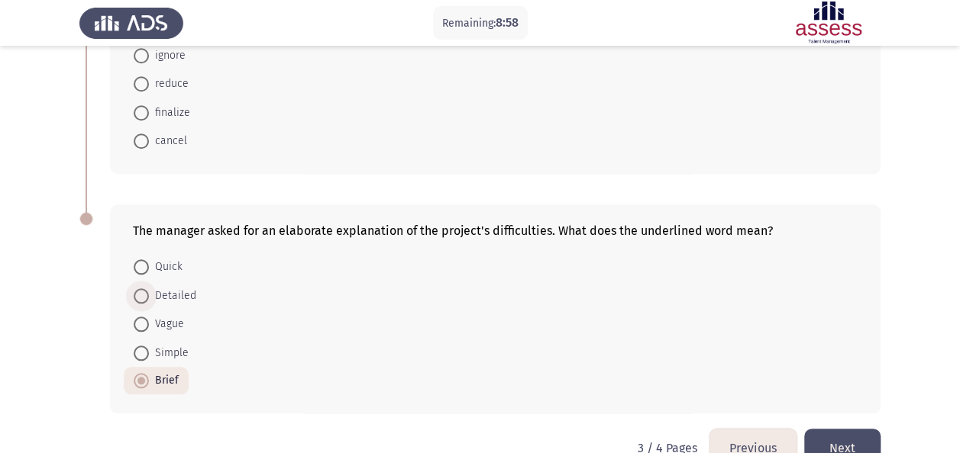
radio input "true"
click at [844, 431] on button "Next" at bounding box center [842, 448] width 76 height 39
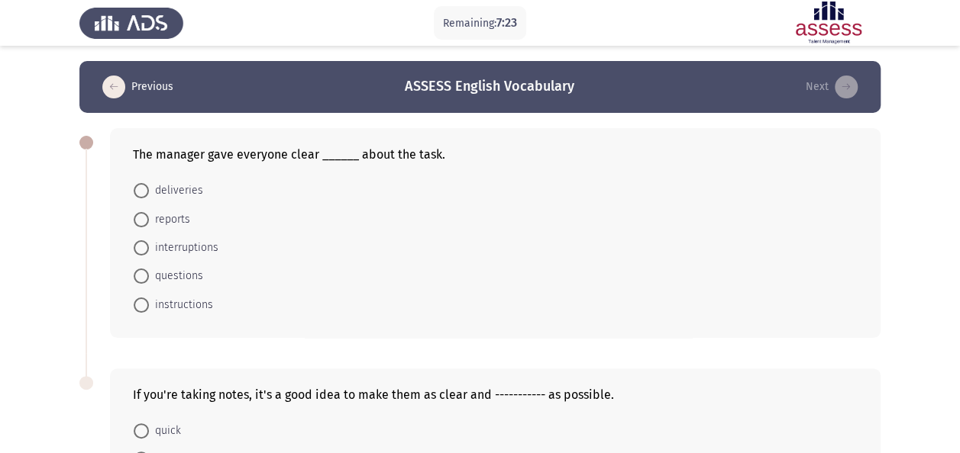
click at [182, 305] on span "instructions" at bounding box center [181, 305] width 64 height 18
click at [149, 305] on input "instructions" at bounding box center [141, 305] width 15 height 15
radio input "true"
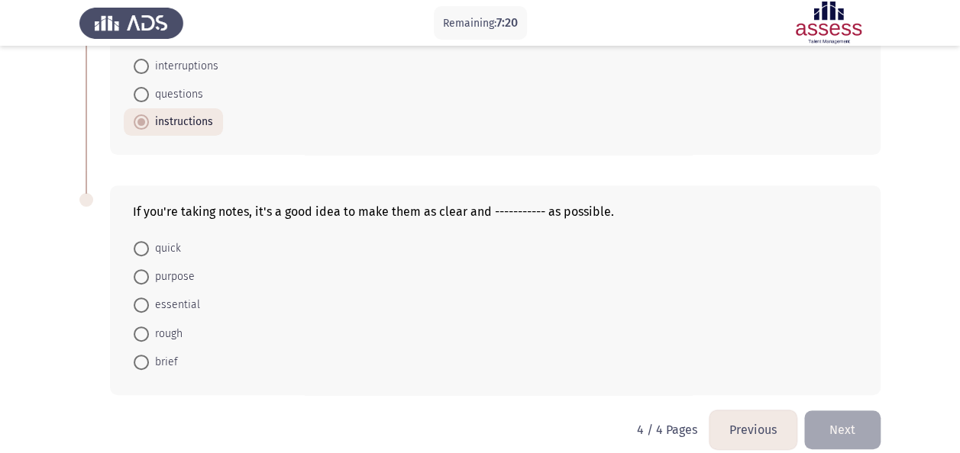
scroll to position [183, 0]
click at [156, 247] on span "quick" at bounding box center [165, 247] width 32 height 18
click at [149, 247] on input "quick" at bounding box center [141, 247] width 15 height 15
radio input "true"
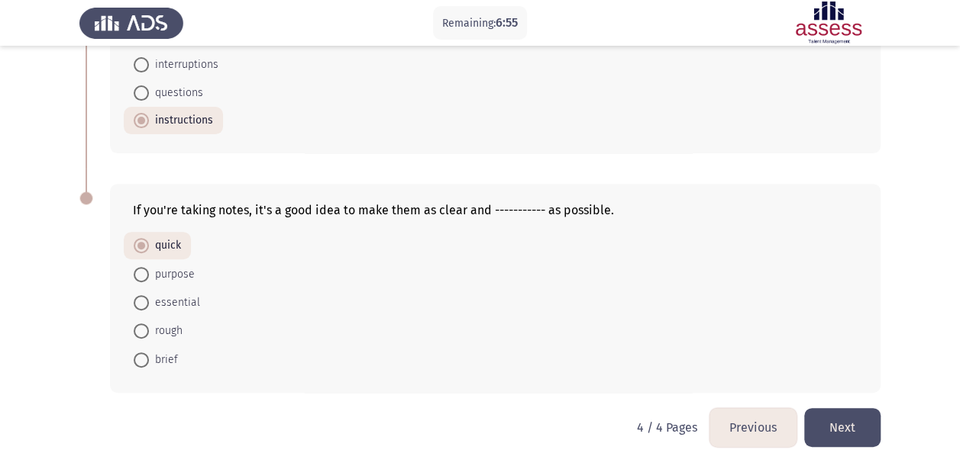
click at [854, 414] on button "Next" at bounding box center [842, 427] width 76 height 39
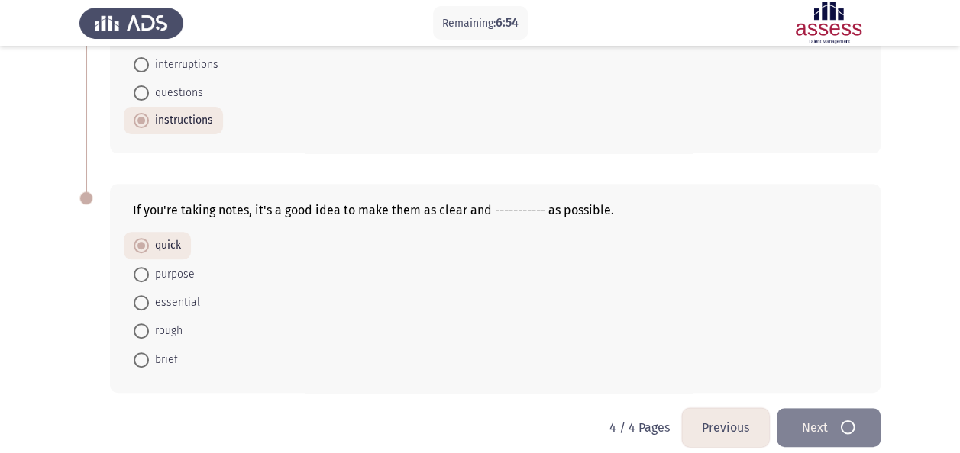
scroll to position [0, 0]
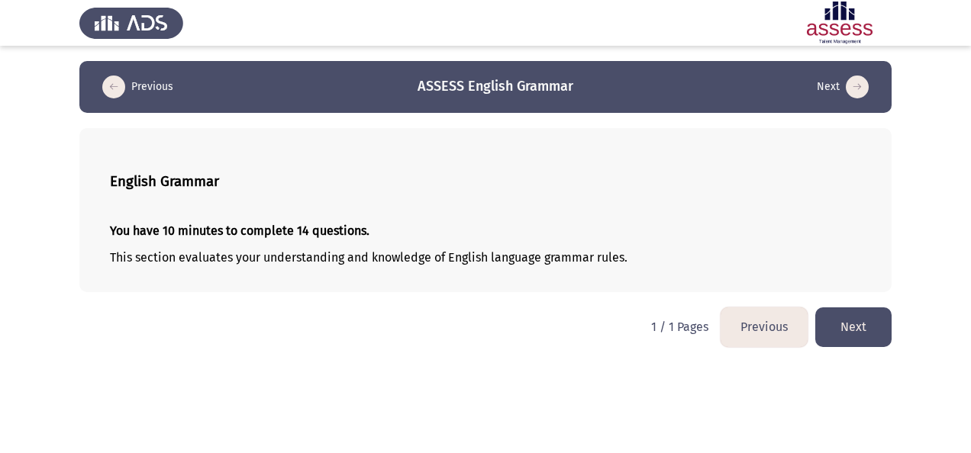
click at [473, 205] on div "English Grammar You have 10 minutes to complete 14 questions. This section eval…" at bounding box center [485, 210] width 812 height 164
click at [847, 321] on button "Next" at bounding box center [853, 327] width 76 height 39
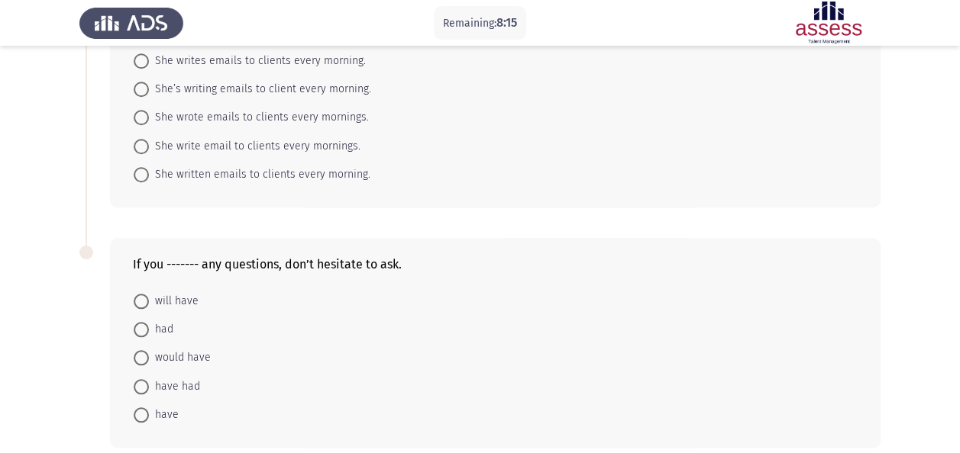
scroll to position [689, 0]
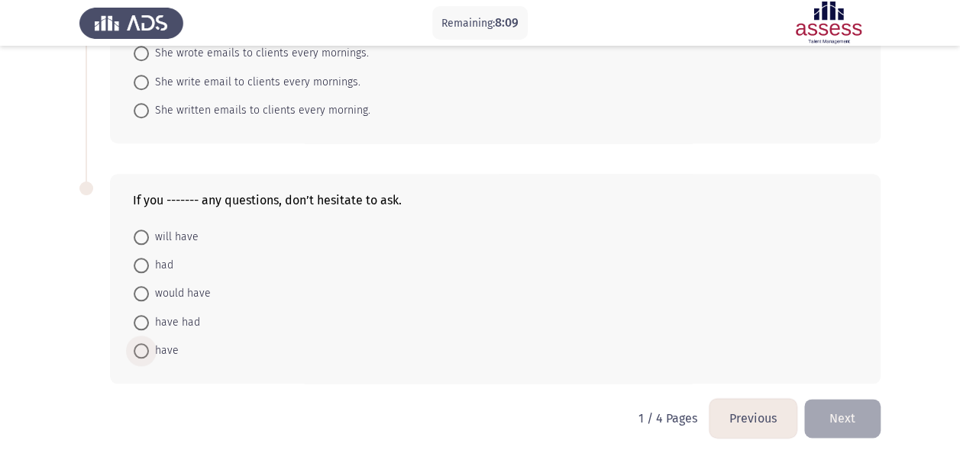
click at [162, 342] on span "have" at bounding box center [164, 351] width 30 height 18
click at [149, 344] on input "have" at bounding box center [141, 351] width 15 height 15
radio input "true"
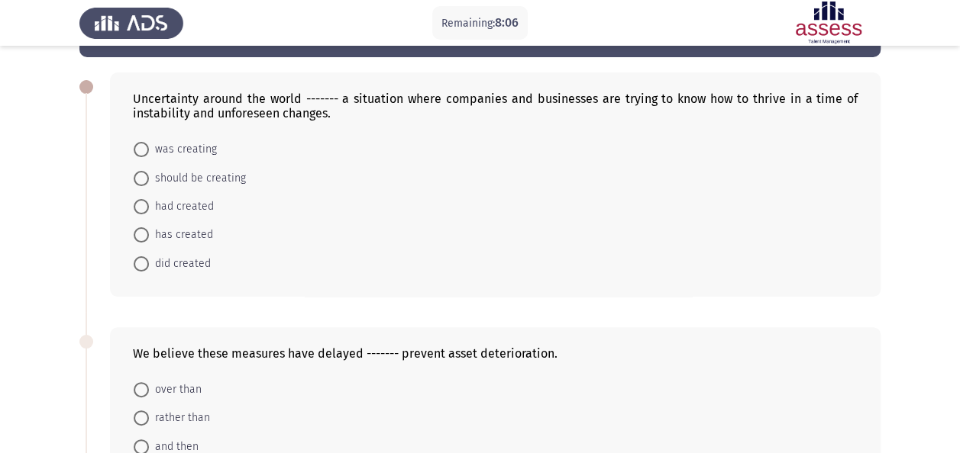
scroll to position [47, 0]
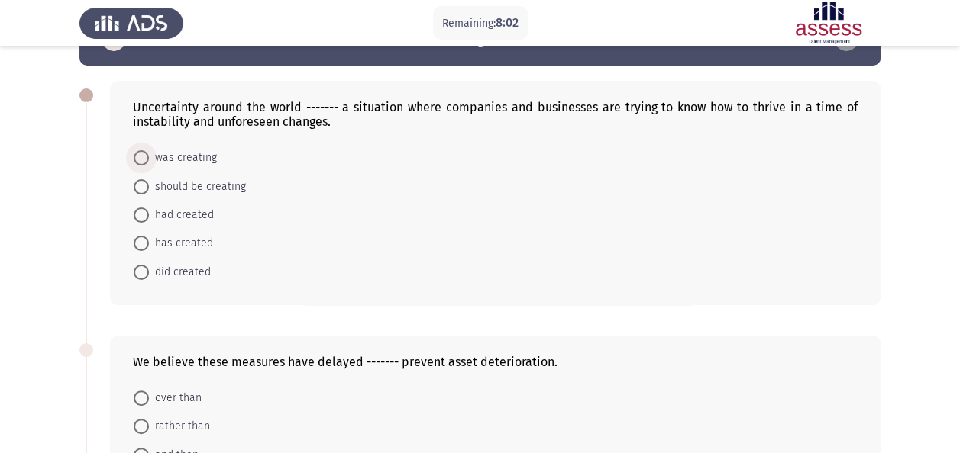
click at [185, 149] on span "was creating" at bounding box center [183, 158] width 68 height 18
click at [149, 150] on input "was creating" at bounding box center [141, 157] width 15 height 15
radio input "true"
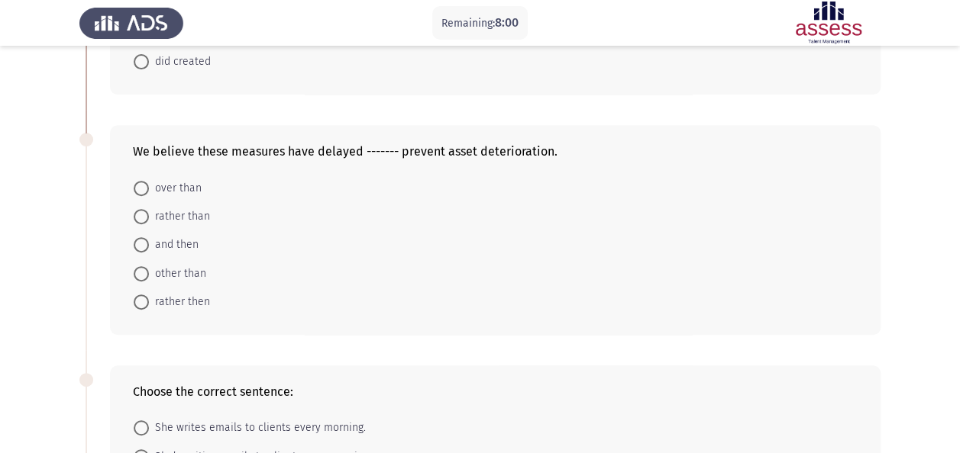
scroll to position [261, 0]
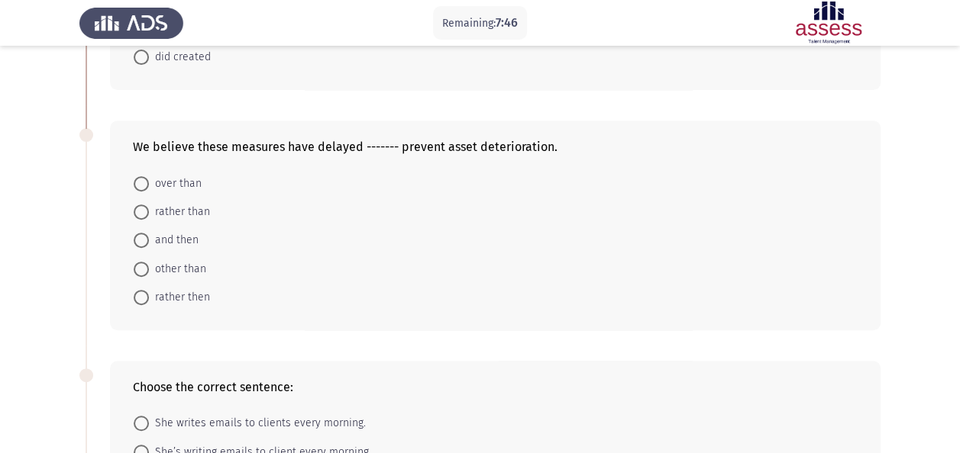
click at [173, 234] on span "and then" at bounding box center [174, 240] width 50 height 18
click at [149, 234] on input "and then" at bounding box center [141, 240] width 15 height 15
radio input "true"
click at [190, 210] on span "rather than" at bounding box center [179, 212] width 61 height 18
click at [149, 210] on input "rather than" at bounding box center [141, 212] width 15 height 15
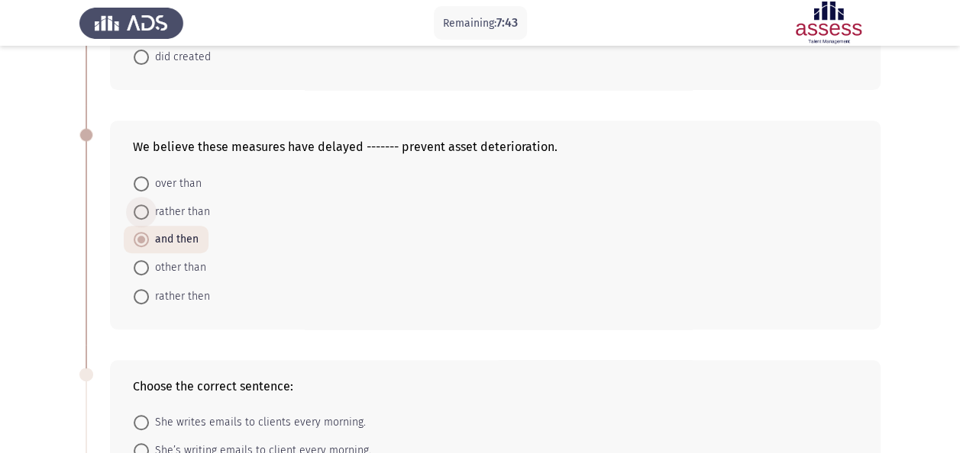
radio input "true"
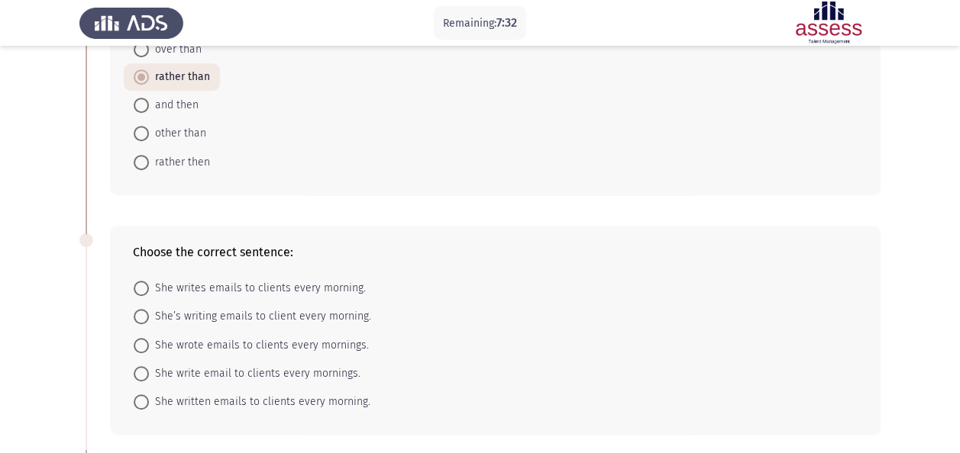
scroll to position [414, 0]
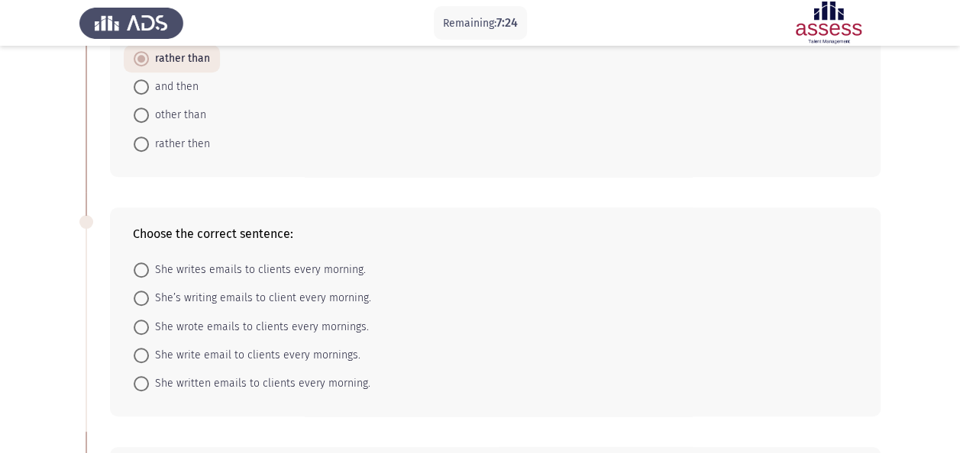
click at [218, 269] on span "She writes emails to clients every morning." at bounding box center [257, 270] width 217 height 18
click at [149, 269] on input "She writes emails to clients every morning." at bounding box center [141, 270] width 15 height 15
radio input "true"
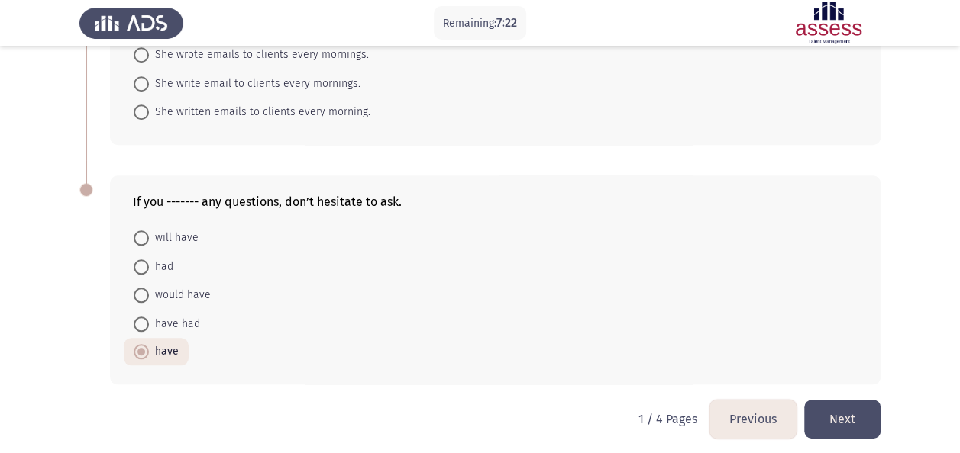
scroll to position [686, 0]
click at [840, 421] on button "Next" at bounding box center [842, 418] width 76 height 39
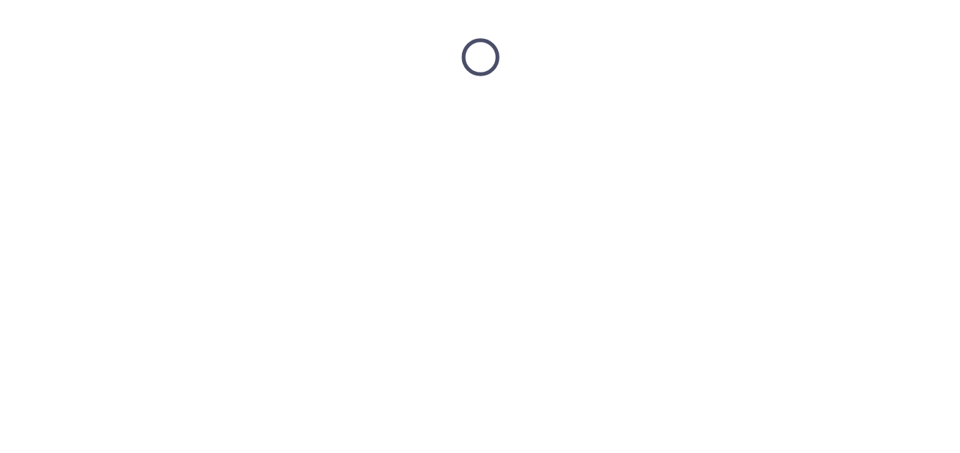
scroll to position [0, 0]
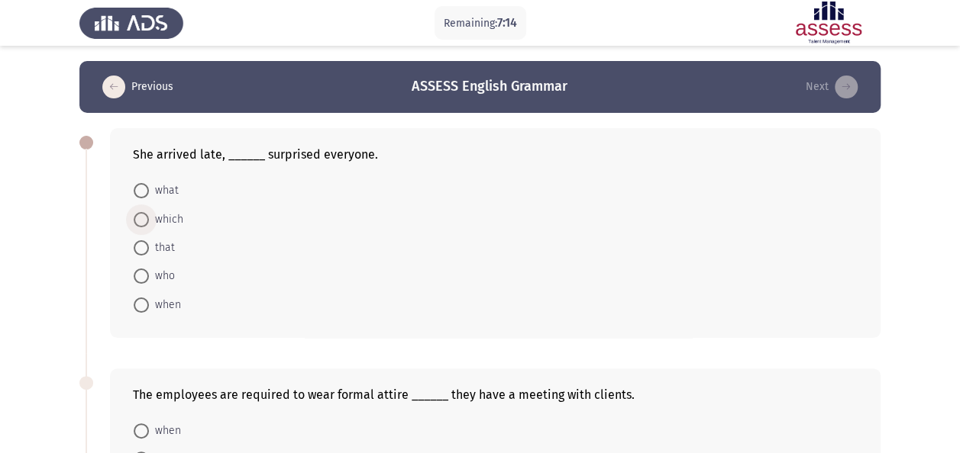
click at [157, 215] on span "which" at bounding box center [166, 220] width 34 height 18
click at [149, 215] on input "which" at bounding box center [141, 219] width 15 height 15
radio input "true"
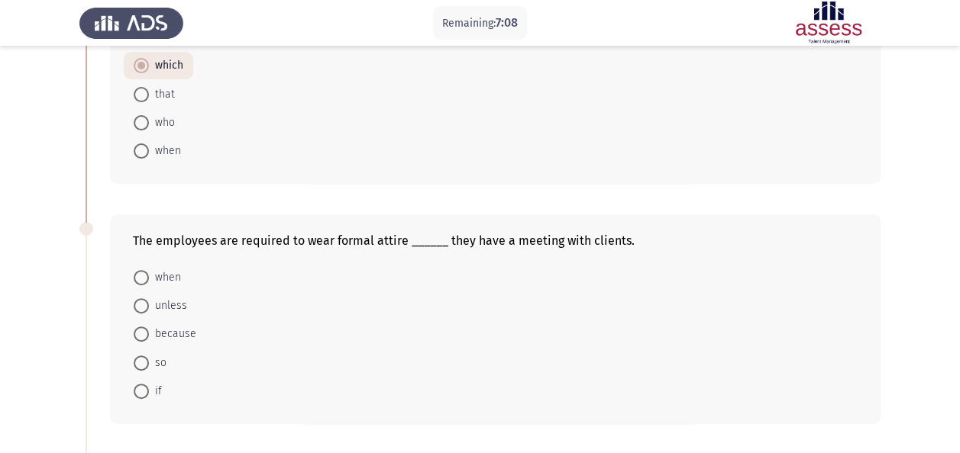
scroll to position [183, 0]
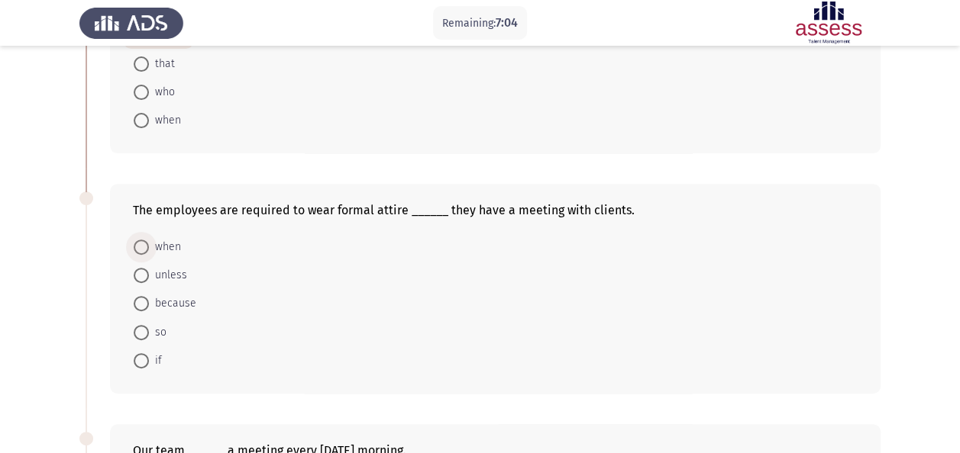
click at [155, 249] on span "when" at bounding box center [165, 247] width 32 height 18
click at [149, 249] on input "when" at bounding box center [141, 247] width 15 height 15
radio input "true"
click at [134, 267] on input "unless" at bounding box center [141, 274] width 15 height 15
radio input "true"
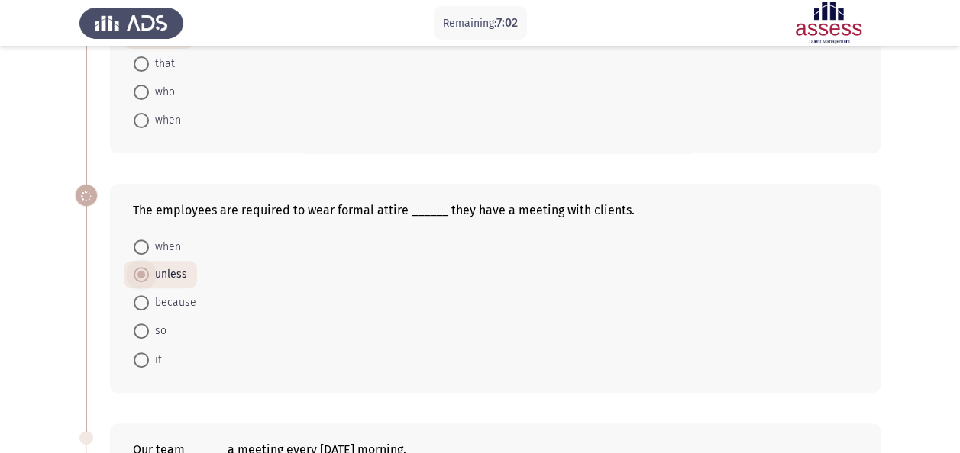
click at [134, 240] on input "when" at bounding box center [141, 247] width 15 height 15
radio input "true"
click at [398, 206] on div "The employees are required to wear formal attire ______ they have a meeting wit…" at bounding box center [495, 210] width 724 height 15
click at [499, 268] on form "when unless because so if" at bounding box center [495, 302] width 724 height 141
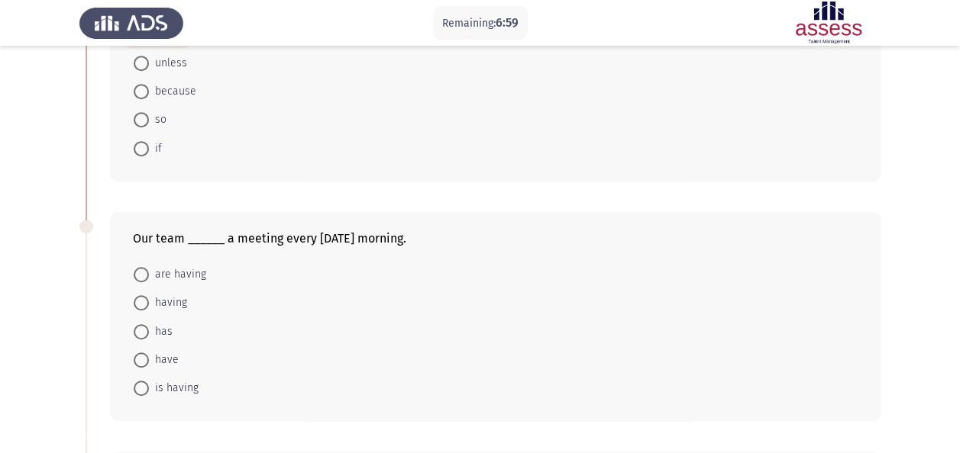
scroll to position [397, 0]
click at [169, 388] on span "is having" at bounding box center [174, 386] width 50 height 18
click at [149, 388] on input "is having" at bounding box center [141, 386] width 15 height 15
radio input "true"
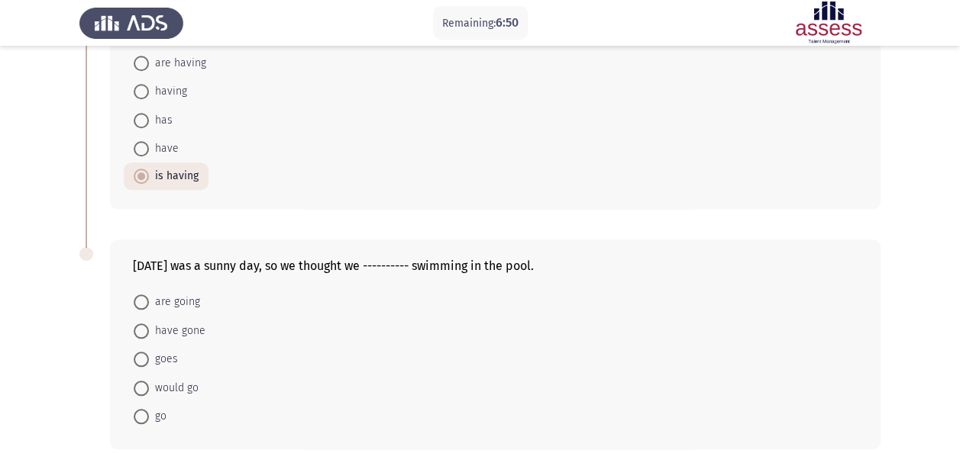
scroll to position [611, 0]
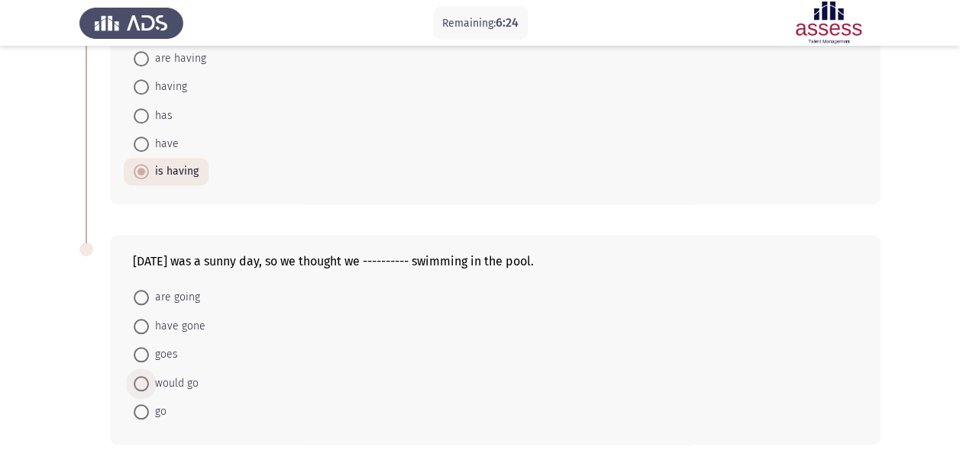
click at [171, 386] on span "would go" at bounding box center [174, 384] width 50 height 18
click at [149, 386] on input "would go" at bounding box center [141, 383] width 15 height 15
radio input "true"
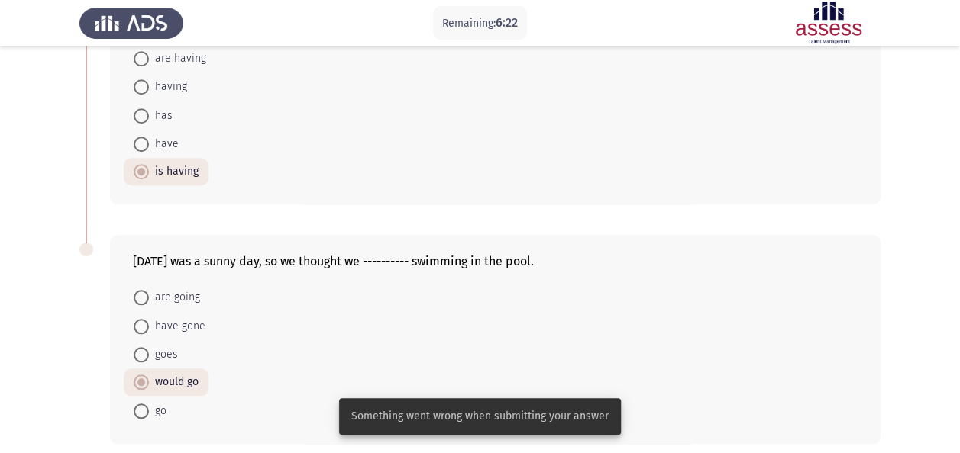
click at [134, 404] on input "go" at bounding box center [141, 411] width 15 height 15
radio input "true"
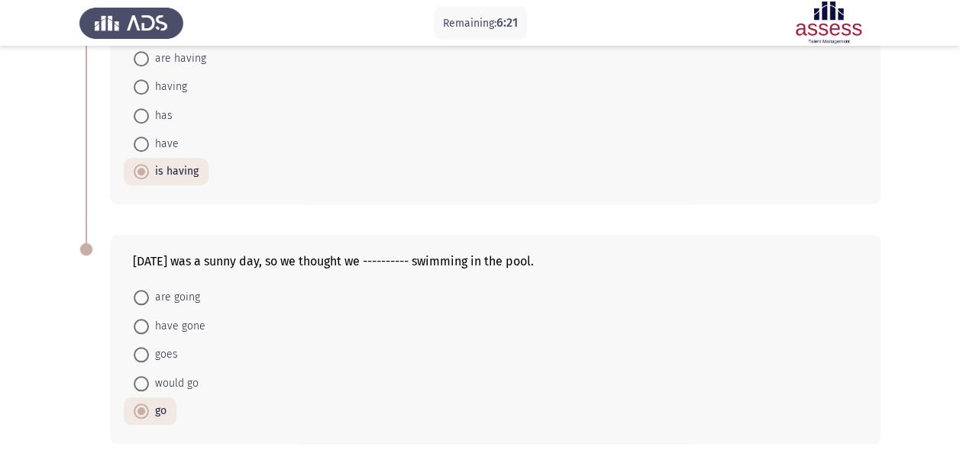
scroll to position [580, 0]
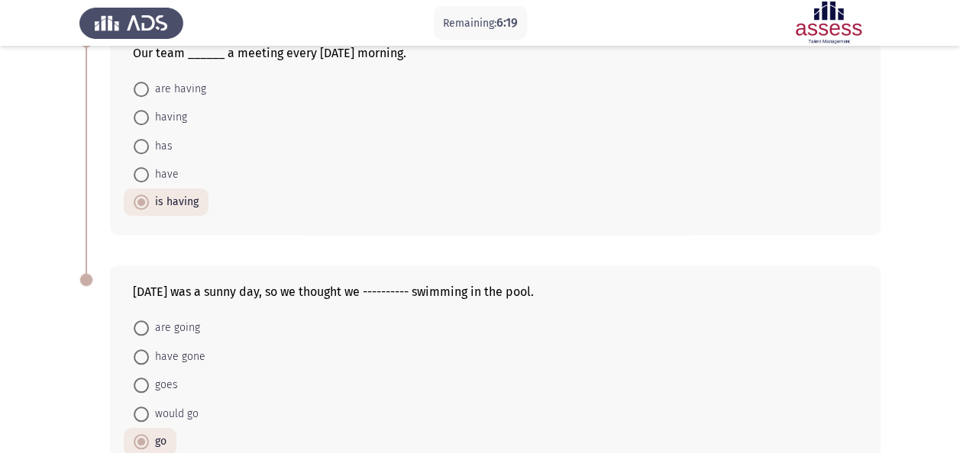
click at [161, 405] on span "would go" at bounding box center [174, 414] width 50 height 18
click at [149, 407] on input "would go" at bounding box center [141, 414] width 15 height 15
radio input "true"
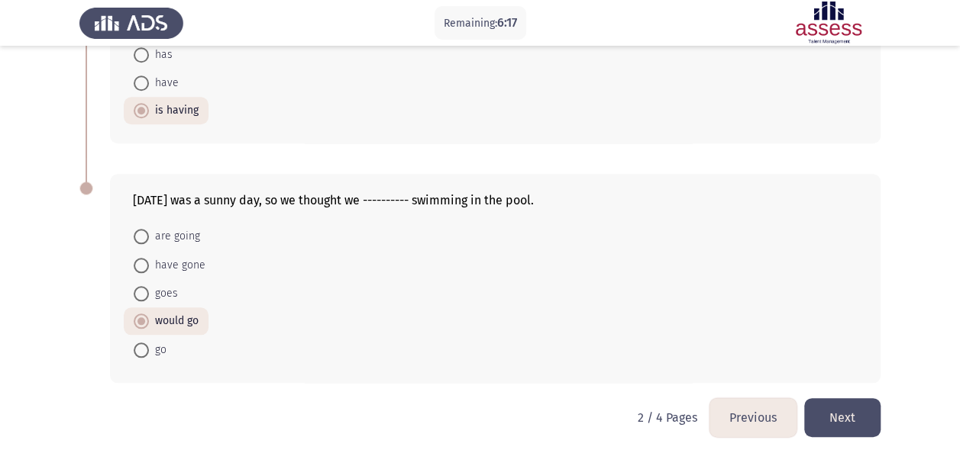
click at [851, 410] on button "Next" at bounding box center [842, 417] width 76 height 39
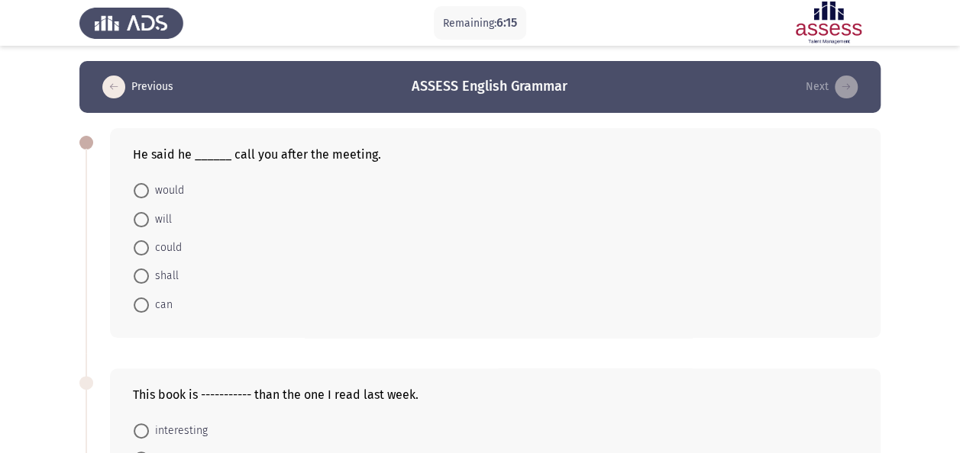
click at [229, 167] on div "He said he ______ call you after the meeting. would will could shall can" at bounding box center [495, 233] width 770 height 210
click at [165, 193] on span "would" at bounding box center [166, 191] width 35 height 18
click at [149, 193] on input "would" at bounding box center [141, 190] width 15 height 15
radio input "true"
click at [156, 214] on span "will" at bounding box center [160, 218] width 23 height 18
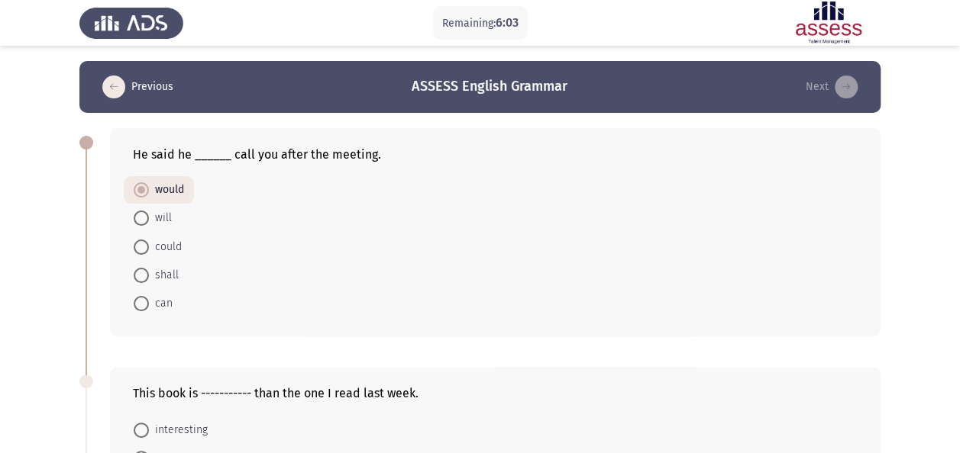
click at [149, 214] on input "will" at bounding box center [141, 218] width 15 height 15
radio input "true"
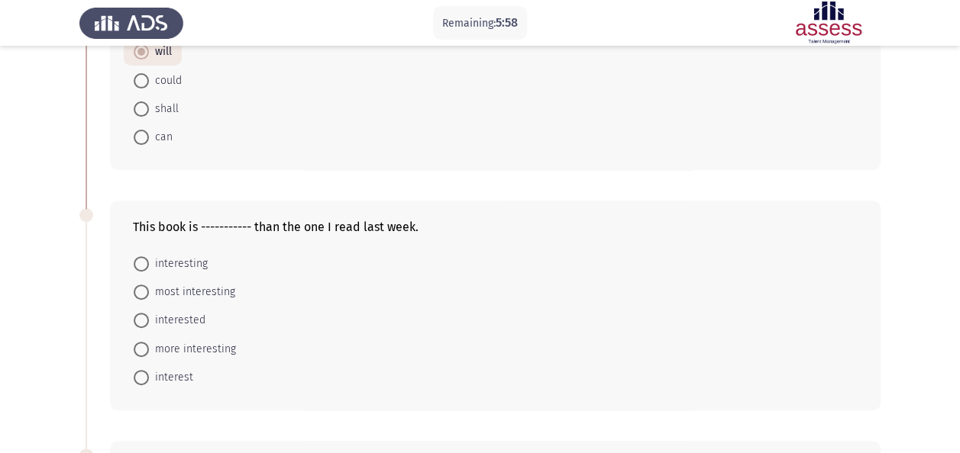
scroll to position [169, 0]
click at [203, 343] on span "more interesting" at bounding box center [192, 346] width 87 height 18
click at [149, 343] on input "more interesting" at bounding box center [141, 346] width 15 height 15
radio input "true"
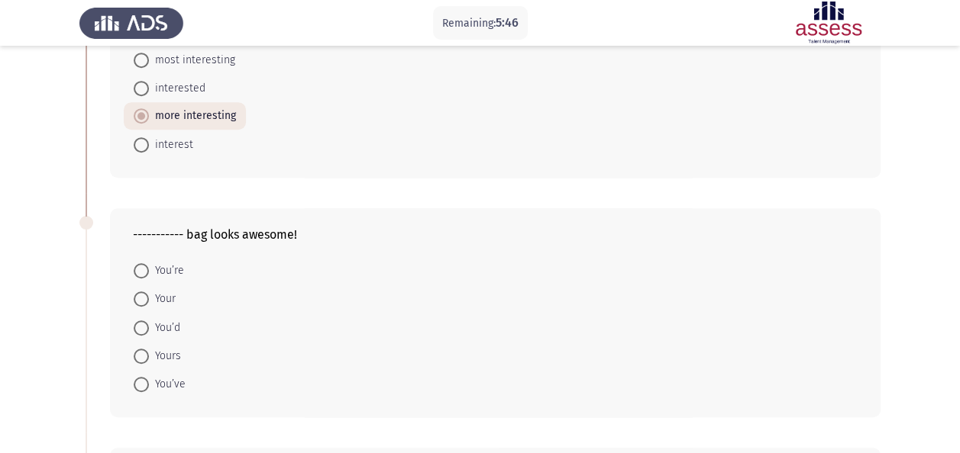
scroll to position [420, 0]
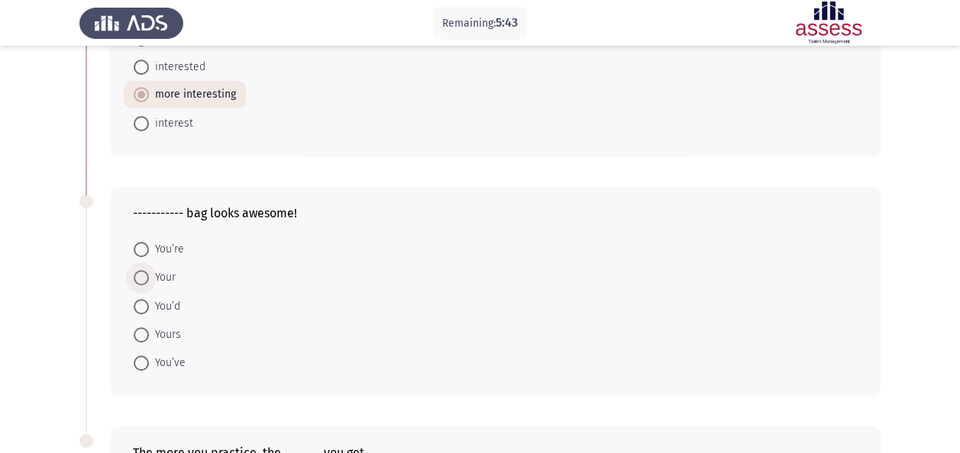
click at [142, 278] on span at bounding box center [141, 277] width 15 height 15
click at [142, 278] on input "Your" at bounding box center [141, 277] width 15 height 15
radio input "true"
drag, startPoint x: 959, startPoint y: 256, endPoint x: 969, endPoint y: 305, distance: 50.0
click at [959, 305] on html "Remaining: 5:40 Previous ASSESS English Grammar Next He said he ______ call you…" at bounding box center [480, 146] width 960 height 1132
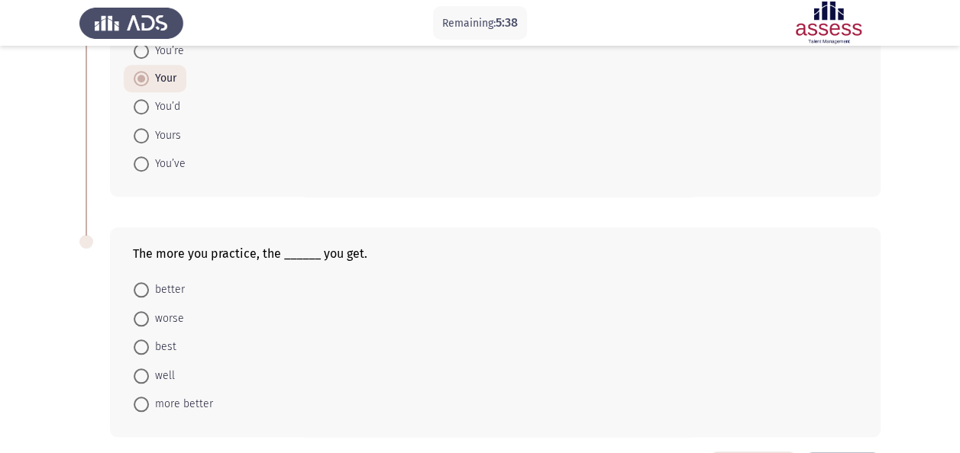
scroll to position [624, 0]
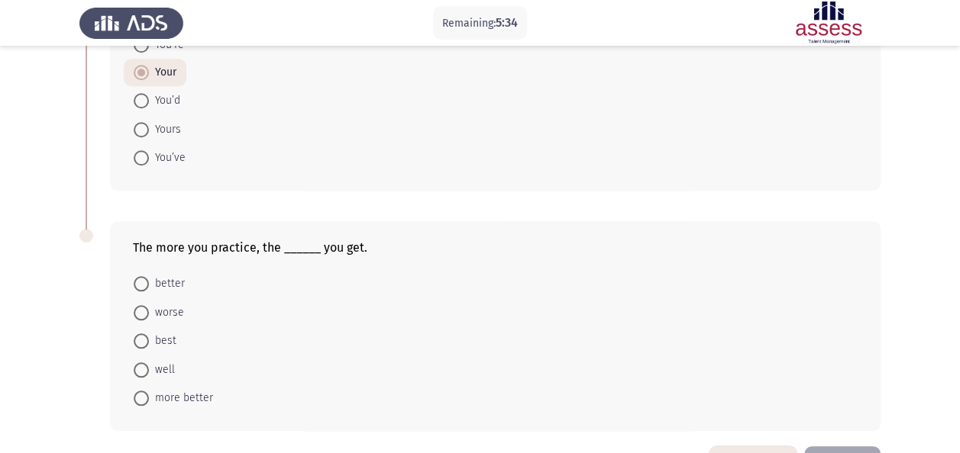
click at [176, 286] on span "better" at bounding box center [167, 284] width 36 height 18
click at [149, 286] on input "better" at bounding box center [141, 283] width 15 height 15
radio input "true"
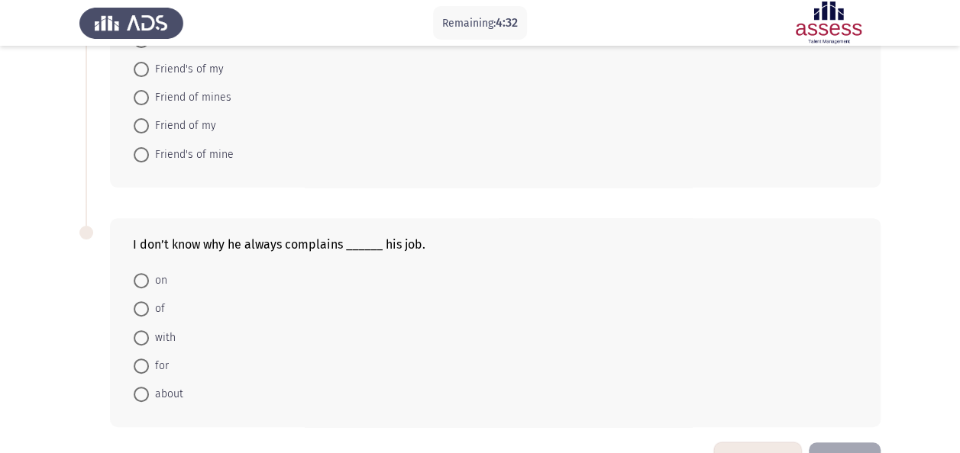
scroll to position [153, 0]
click at [158, 386] on span "about" at bounding box center [166, 392] width 34 height 18
click at [149, 386] on input "about" at bounding box center [141, 392] width 15 height 15
radio input "true"
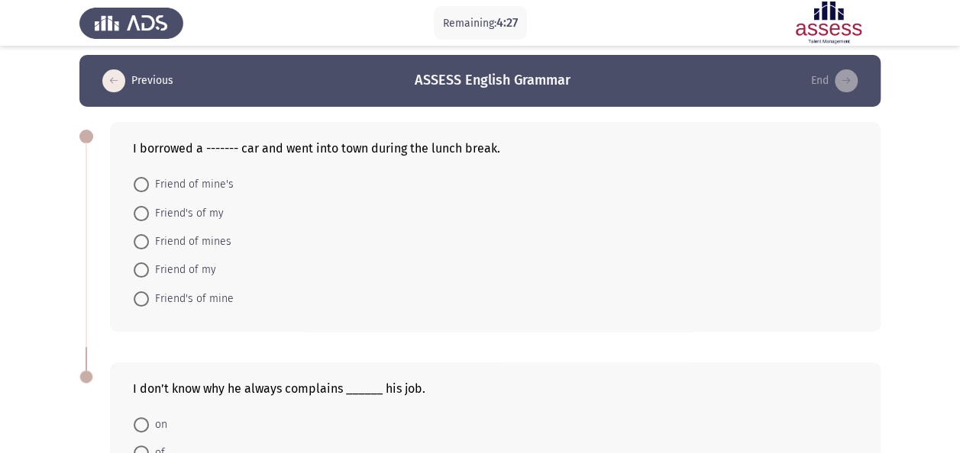
scroll to position [2, 0]
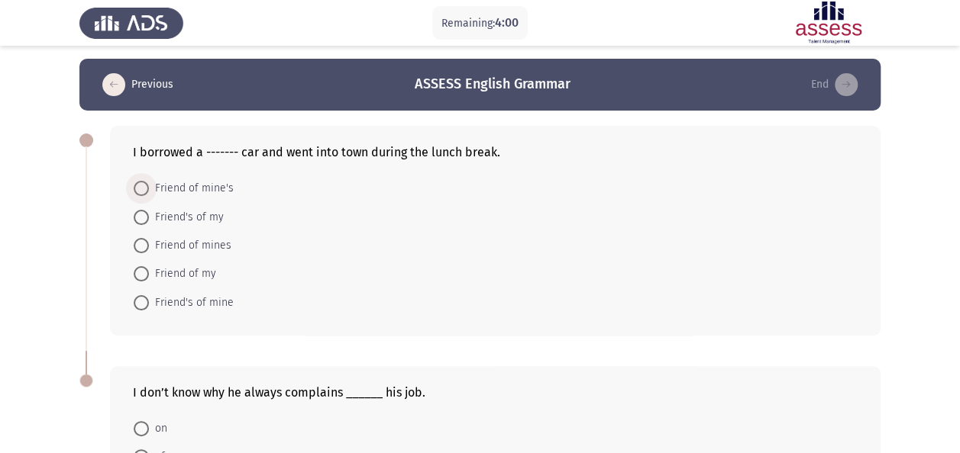
click at [208, 183] on span "Friend of mine's" at bounding box center [191, 188] width 85 height 18
click at [149, 183] on input "Friend of mine's" at bounding box center [141, 188] width 15 height 15
radio input "true"
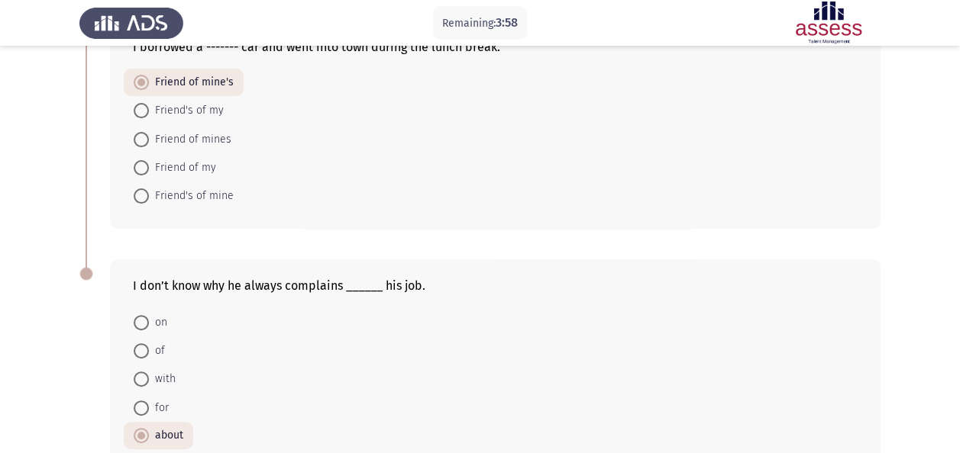
scroll to position [196, 0]
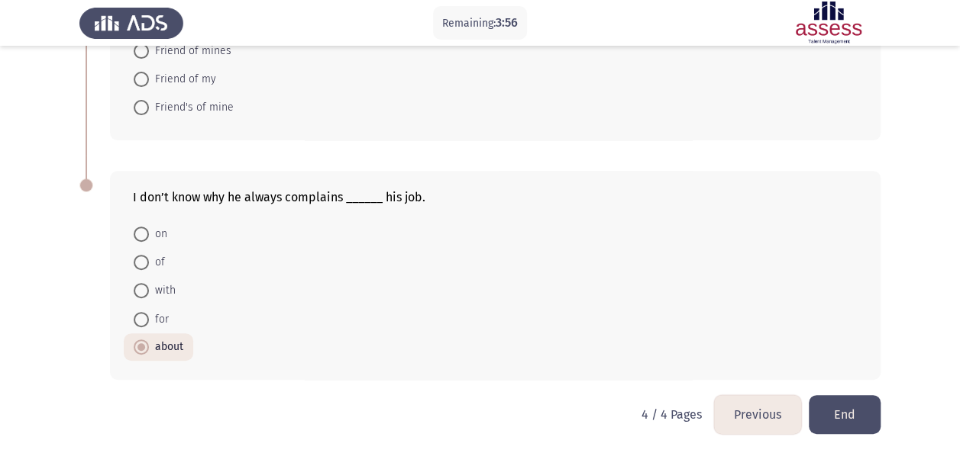
click at [855, 410] on button "End" at bounding box center [844, 414] width 72 height 39
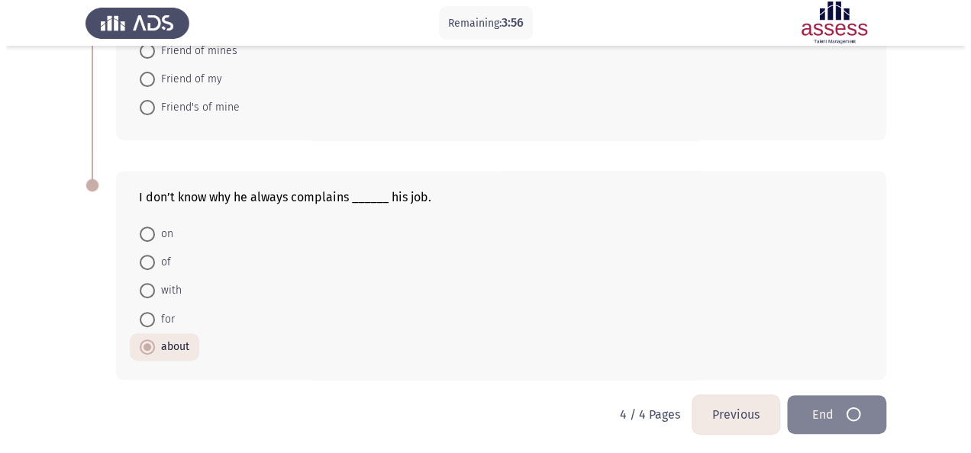
scroll to position [0, 0]
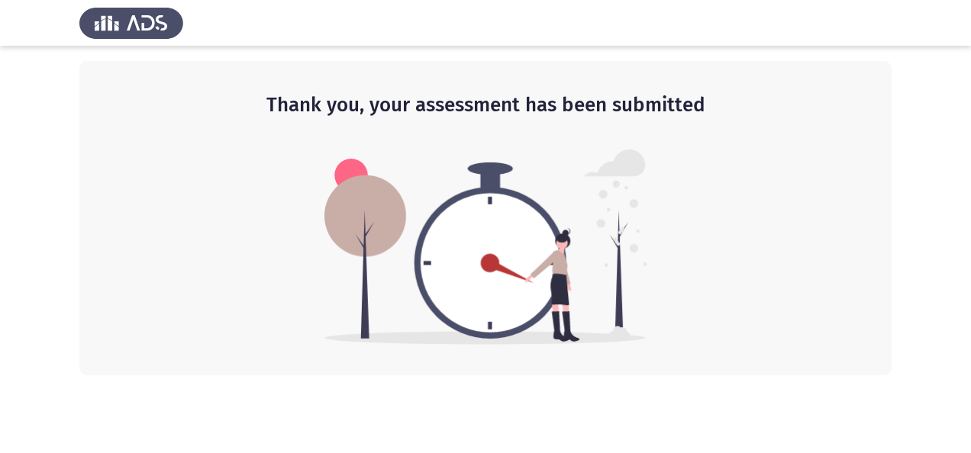
click at [495, 239] on img at bounding box center [485, 247] width 323 height 195
click at [623, 199] on img at bounding box center [485, 247] width 323 height 195
click at [502, 253] on img at bounding box center [485, 247] width 323 height 195
click at [546, 284] on img at bounding box center [485, 247] width 323 height 195
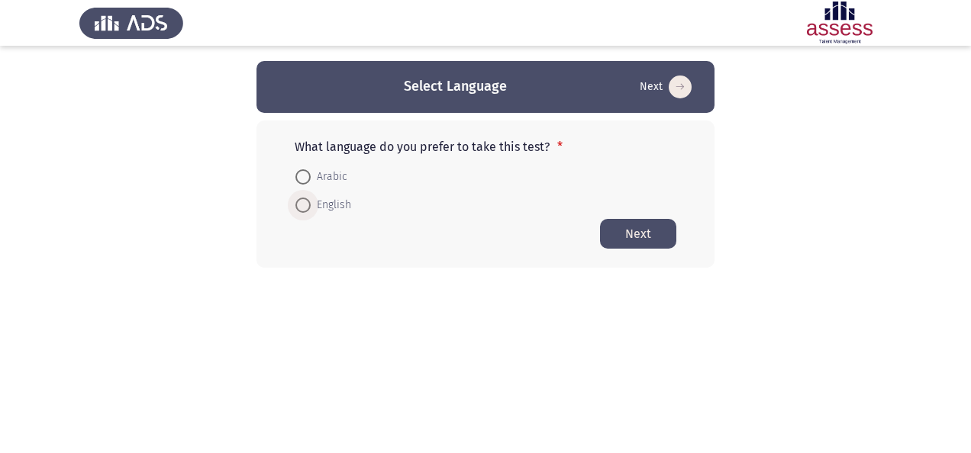
click at [318, 211] on span "English" at bounding box center [331, 205] width 40 height 18
click at [311, 211] on input "English" at bounding box center [302, 205] width 15 height 15
radio input "true"
click at [631, 235] on button "Next" at bounding box center [638, 233] width 76 height 30
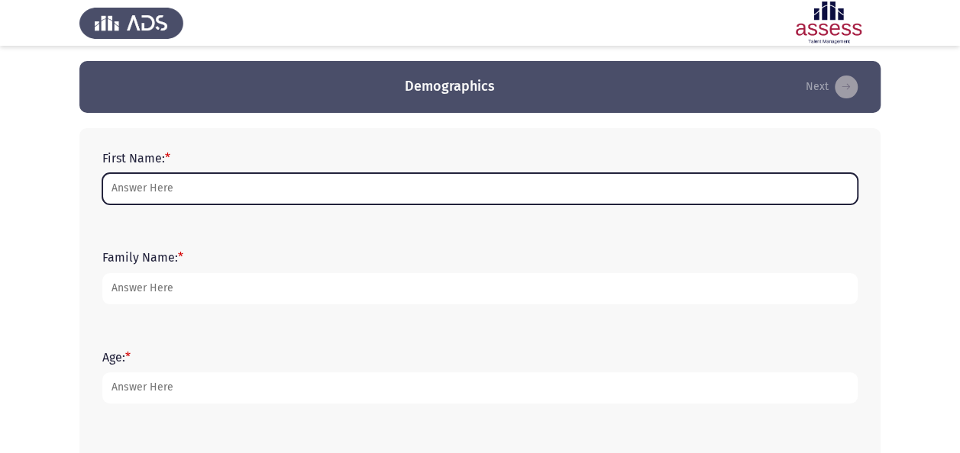
click at [454, 177] on input "First Name: *" at bounding box center [479, 188] width 755 height 31
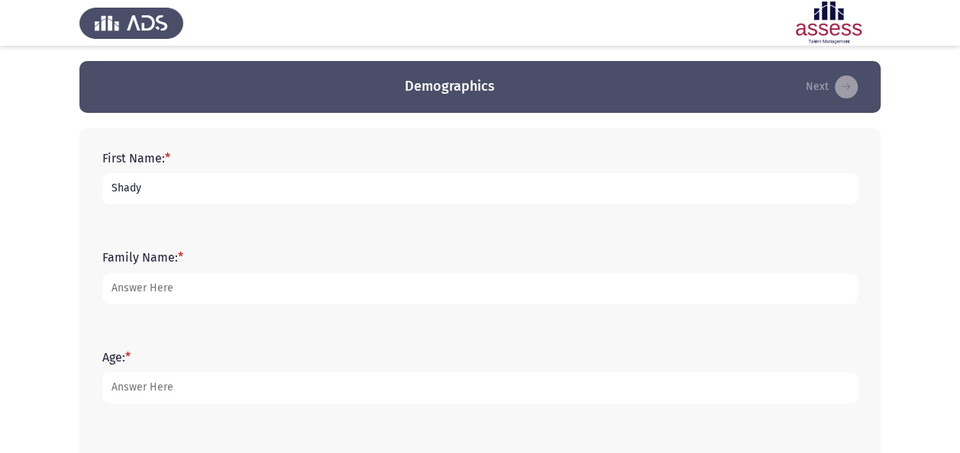
type input "Shady"
type input "Abdelhamid"
type input "29"
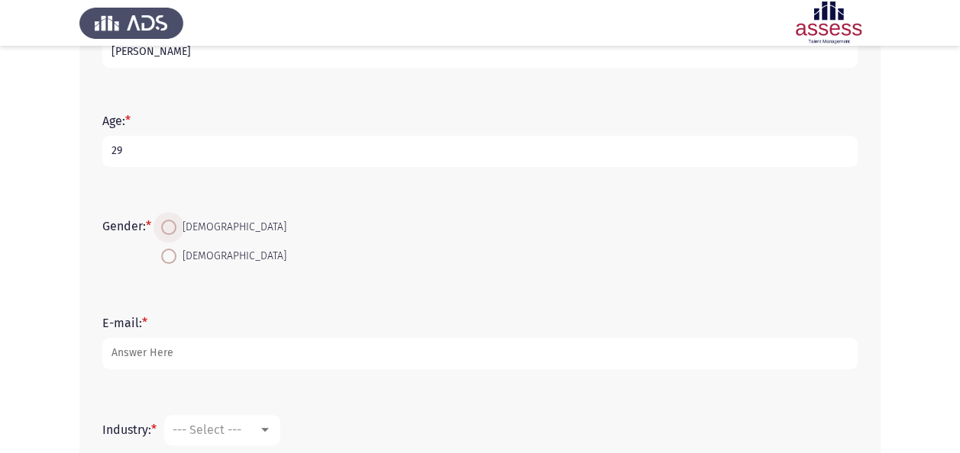
click at [176, 224] on span at bounding box center [168, 227] width 15 height 15
click at [176, 224] on input "[DEMOGRAPHIC_DATA]" at bounding box center [168, 227] width 15 height 15
radio input "true"
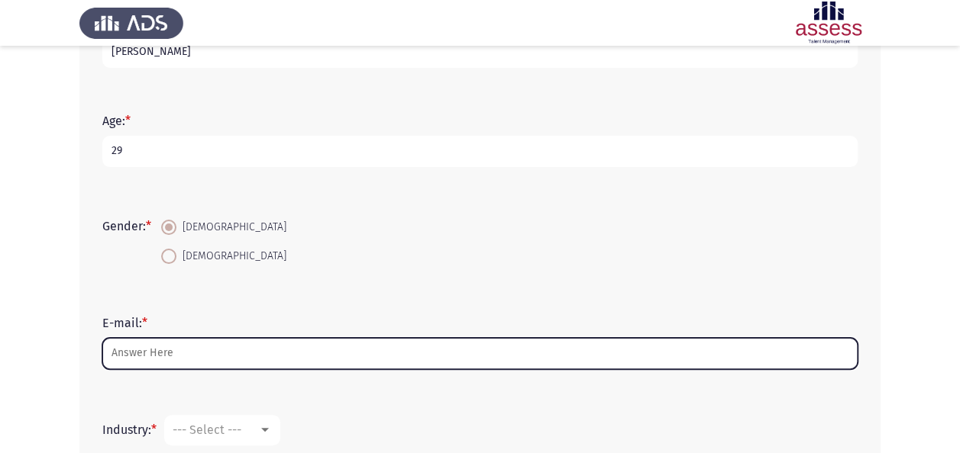
click at [189, 360] on input "E-mail: *" at bounding box center [479, 353] width 755 height 31
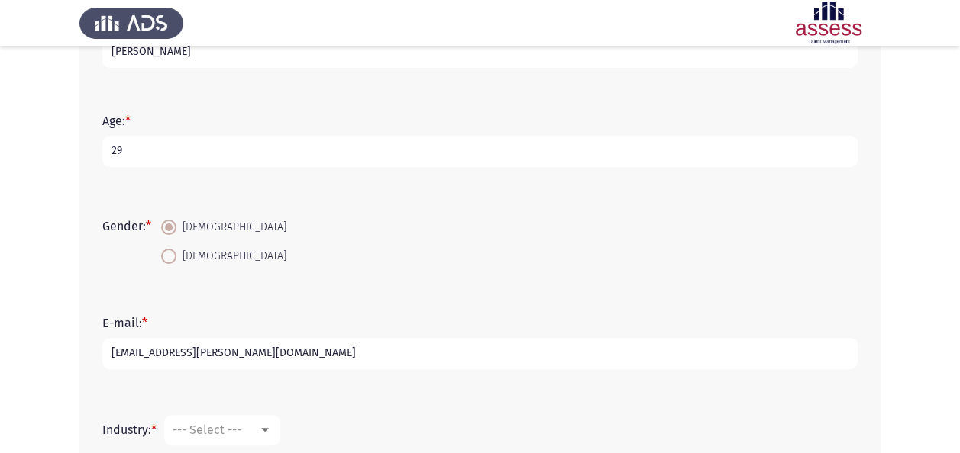
type input "[EMAIL_ADDRESS][PERSON_NAME][DOMAIN_NAME]"
click at [234, 428] on span "--- Select ---" at bounding box center [207, 430] width 69 height 15
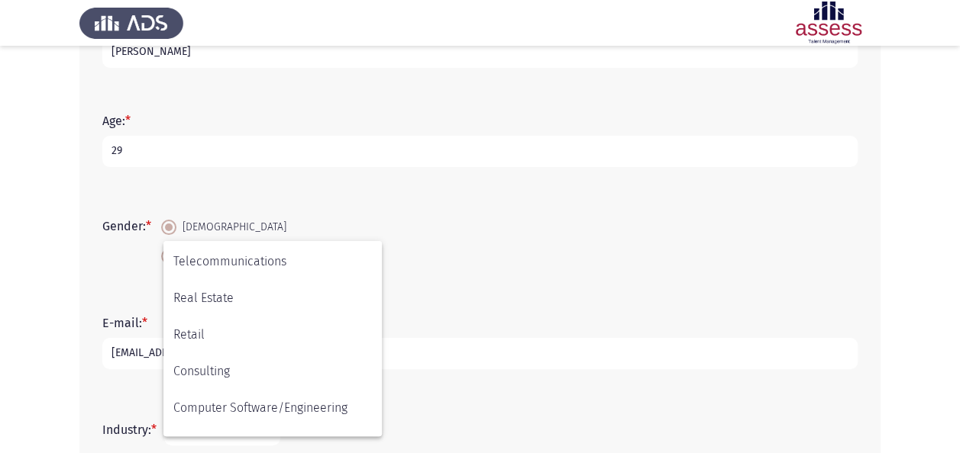
scroll to position [501, 0]
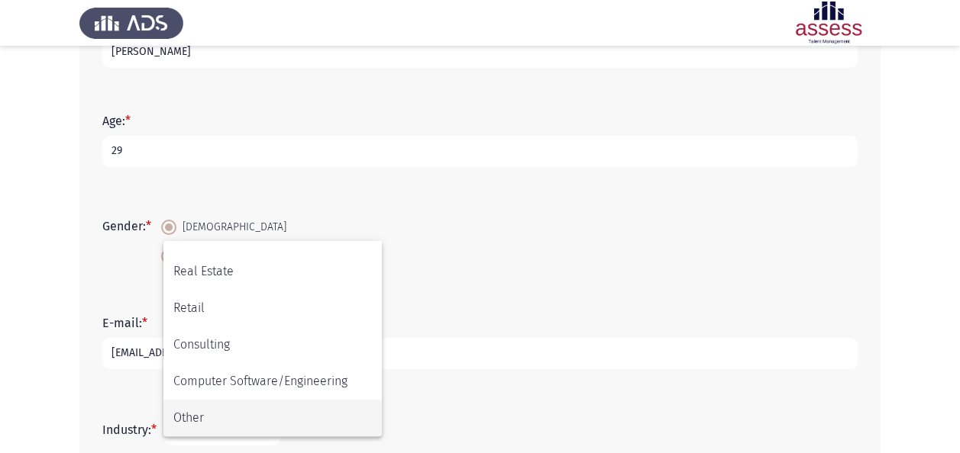
click at [340, 421] on span "Other" at bounding box center [272, 418] width 198 height 37
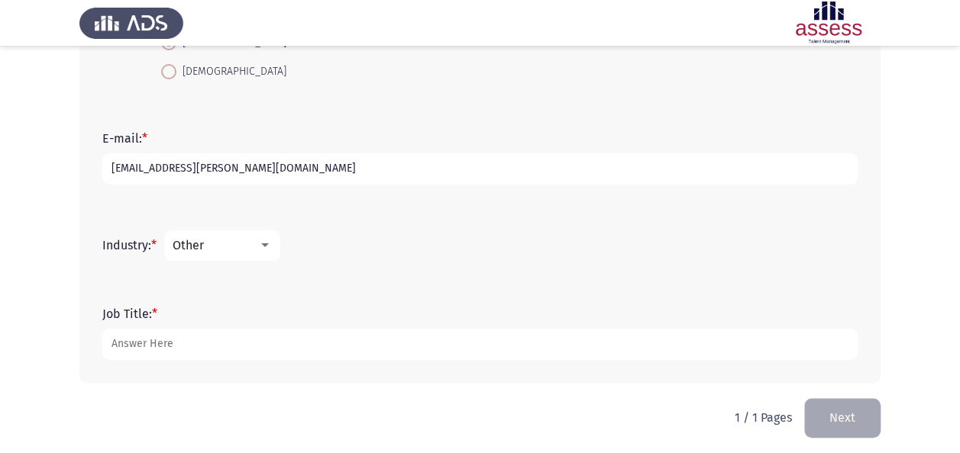
scroll to position [427, 0]
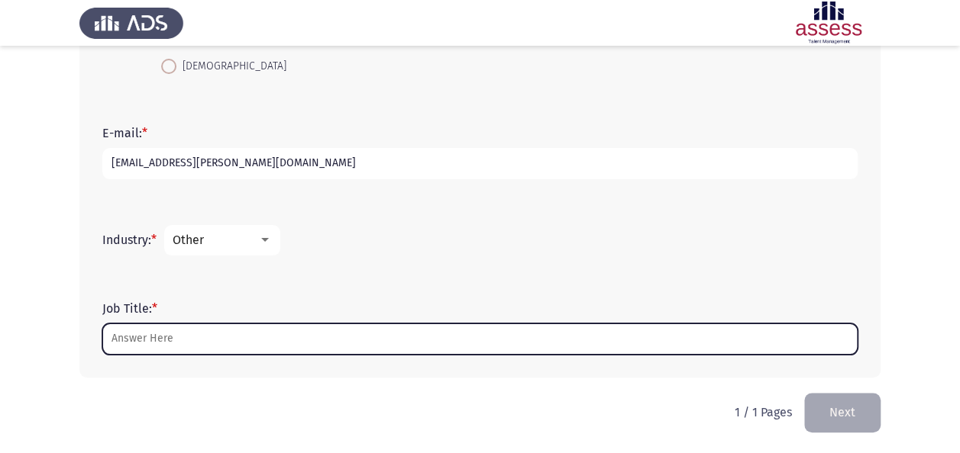
click at [479, 339] on input "Job Title: *" at bounding box center [479, 339] width 755 height 31
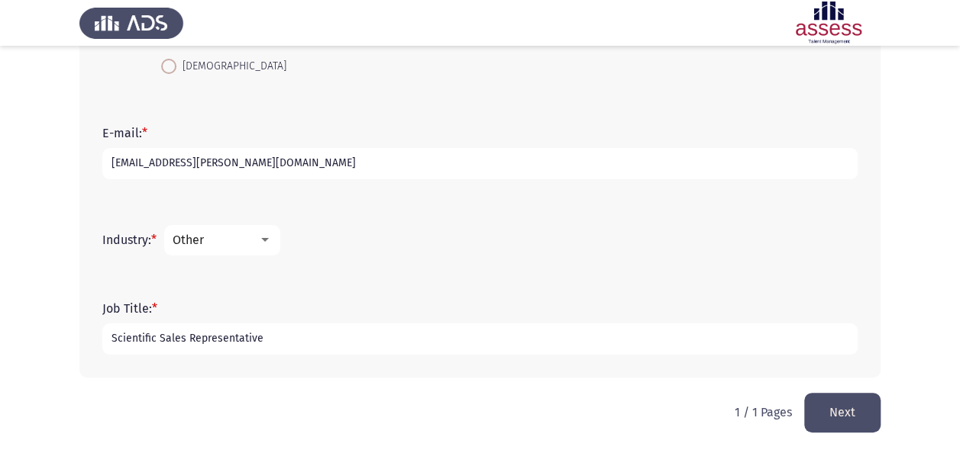
type input "Scientific Sales Representative"
click at [831, 405] on button "Next" at bounding box center [842, 412] width 76 height 39
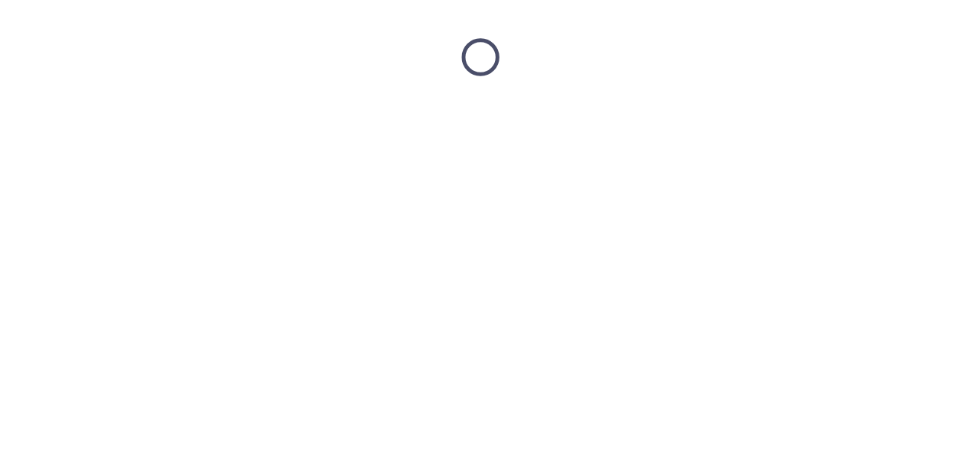
scroll to position [0, 0]
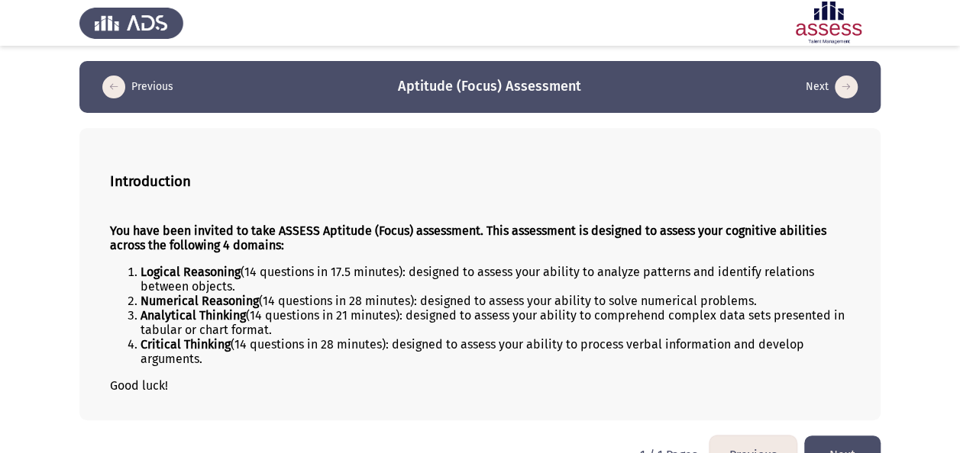
click at [841, 444] on button "Next" at bounding box center [842, 455] width 76 height 39
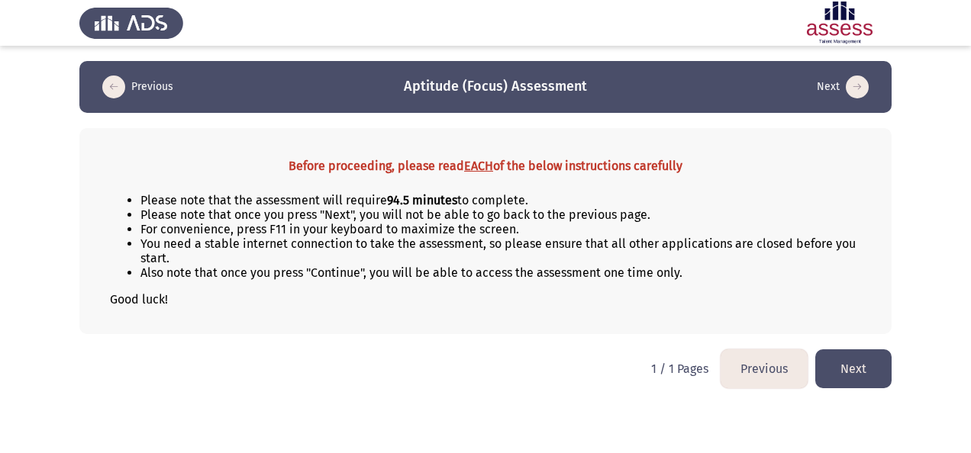
drag, startPoint x: 589, startPoint y: 354, endPoint x: 587, endPoint y: 342, distance: 12.4
click at [587, 342] on html "Previous Aptitude (Focus) Assessment Next Before proceeding, please read EACH o…" at bounding box center [485, 202] width 971 height 404
click at [831, 370] on button "Next" at bounding box center [853, 369] width 76 height 39
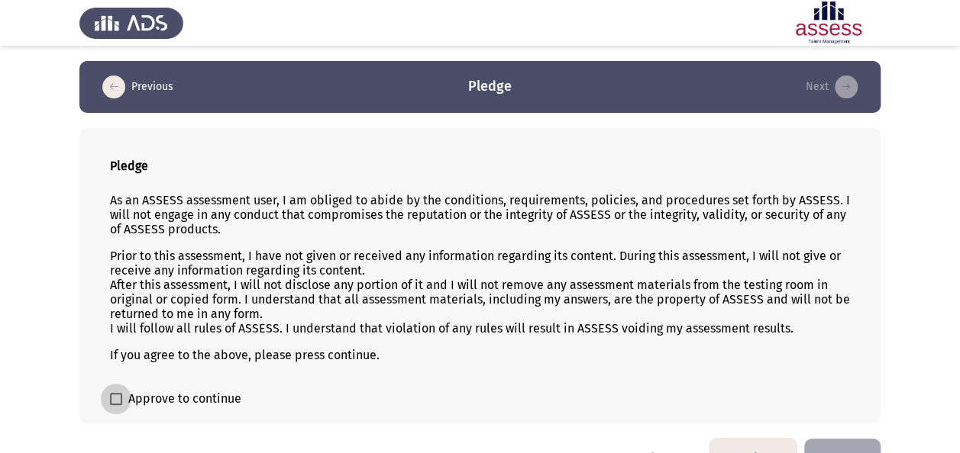
click at [192, 390] on span "Approve to continue" at bounding box center [184, 399] width 113 height 18
click at [116, 405] on input "Approve to continue" at bounding box center [115, 405] width 1 height 1
checkbox input "true"
click at [857, 443] on button "Next" at bounding box center [842, 458] width 76 height 39
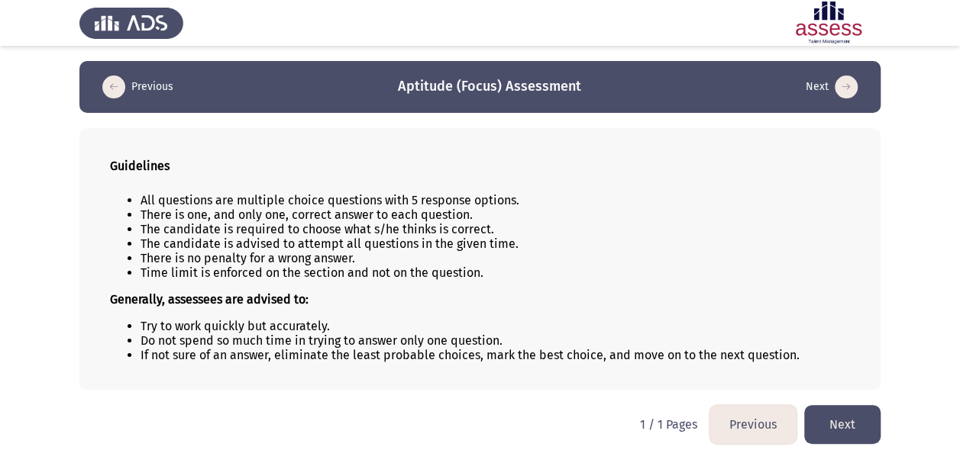
click at [861, 414] on button "Next" at bounding box center [842, 424] width 76 height 39
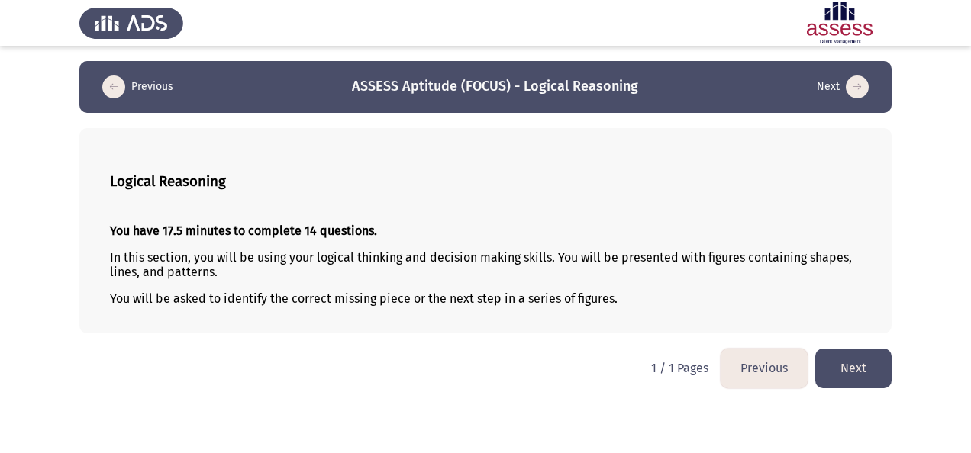
click at [849, 362] on button "Next" at bounding box center [853, 368] width 76 height 39
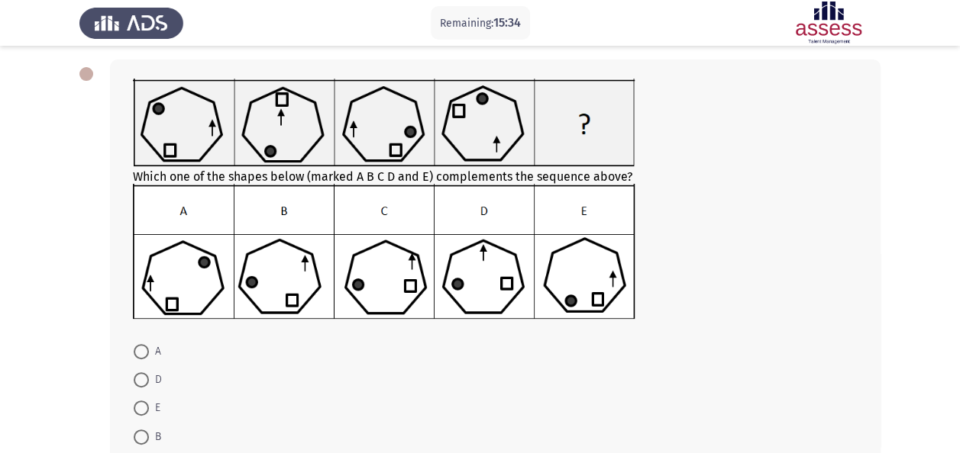
scroll to position [66, 0]
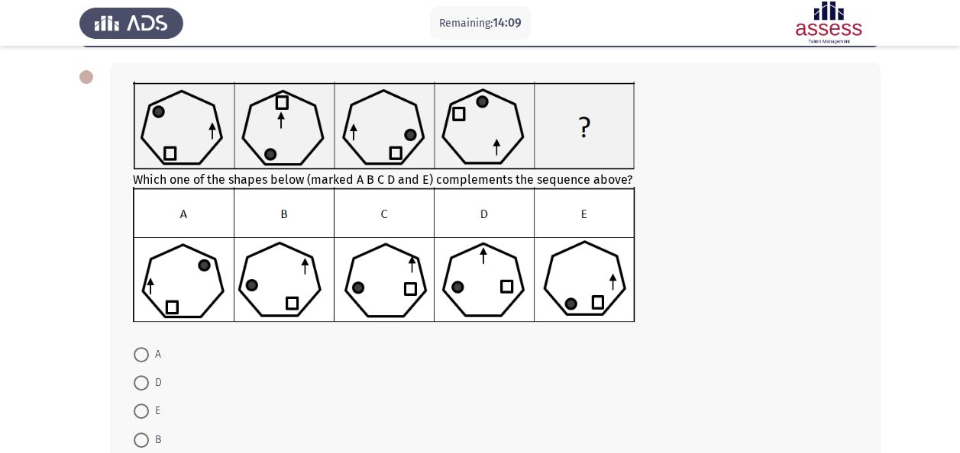
click at [213, 398] on form "A D E B C" at bounding box center [495, 411] width 724 height 143
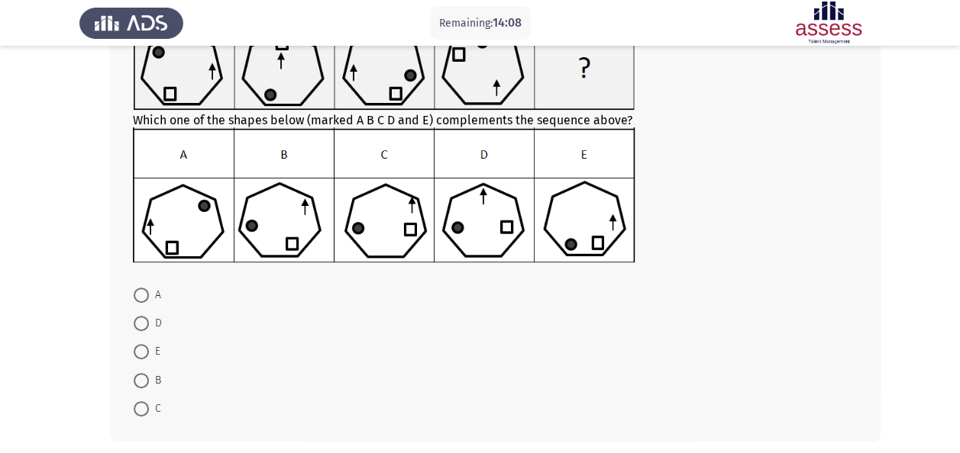
scroll to position [127, 0]
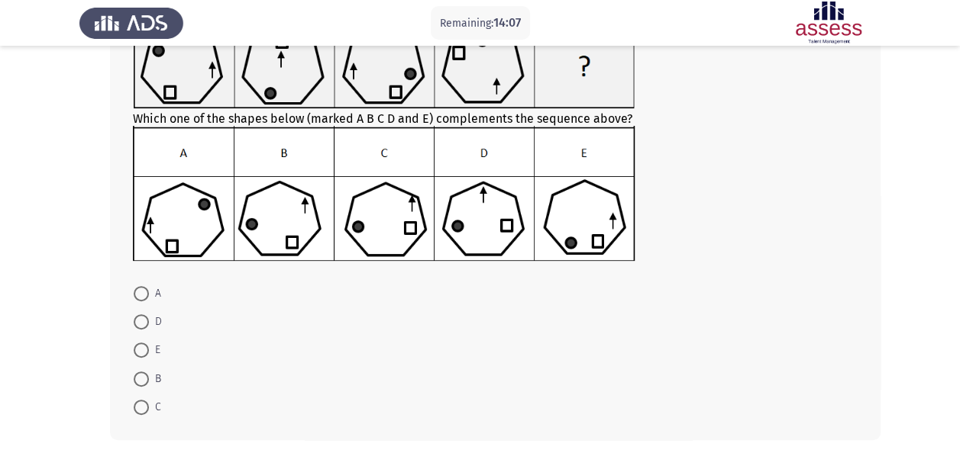
click at [139, 409] on span at bounding box center [141, 407] width 15 height 15
click at [139, 409] on input "C" at bounding box center [141, 407] width 15 height 15
radio input "true"
click at [368, 370] on form "A D E B C" at bounding box center [495, 349] width 724 height 141
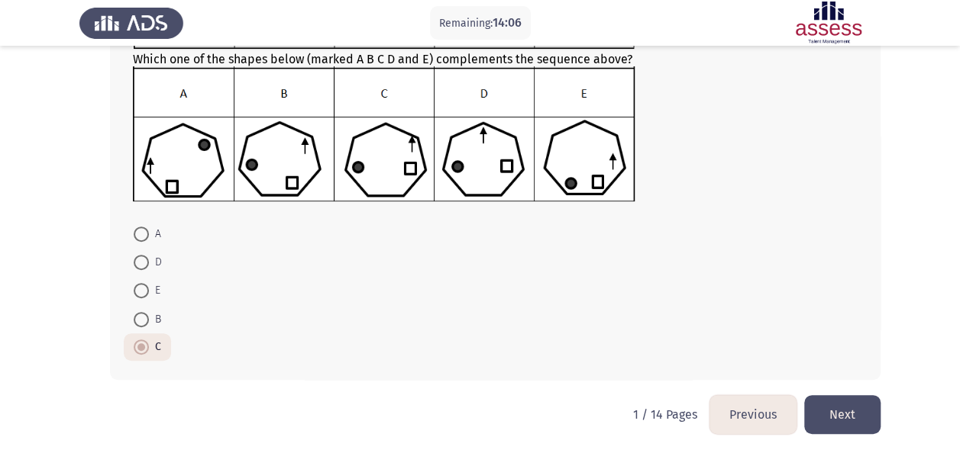
scroll to position [188, 0]
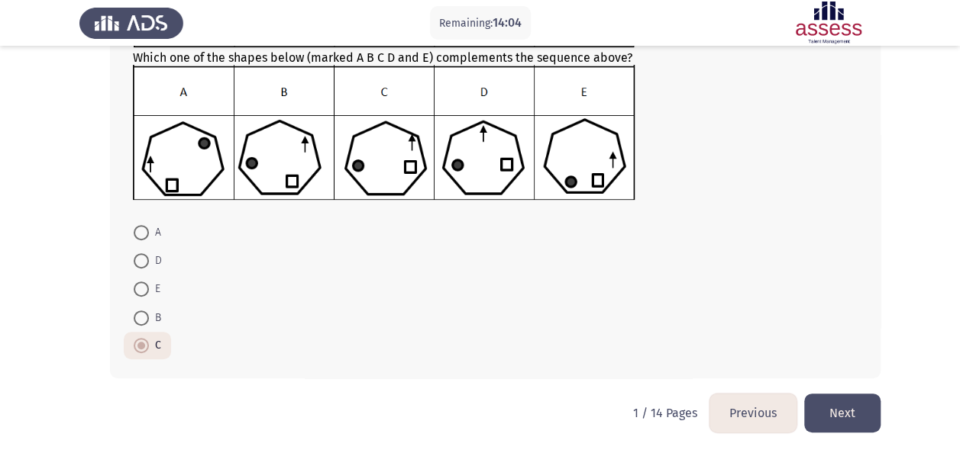
click at [848, 414] on button "Next" at bounding box center [842, 413] width 76 height 39
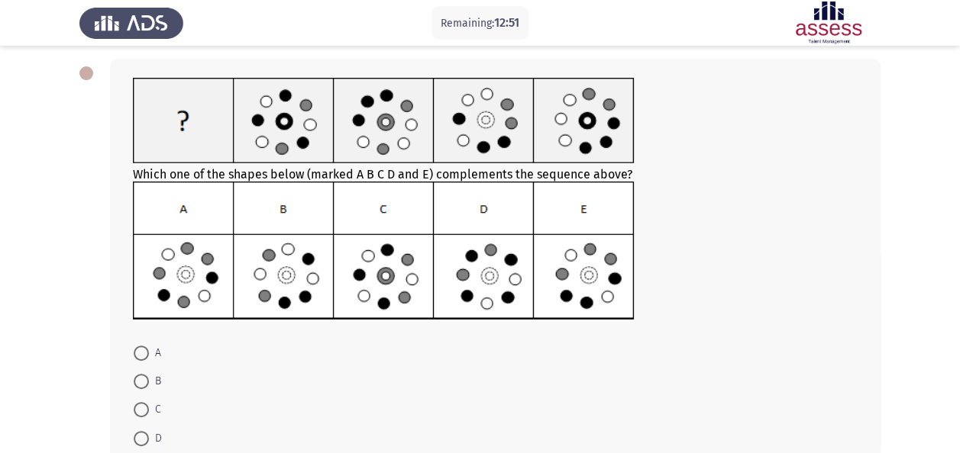
scroll to position [92, 0]
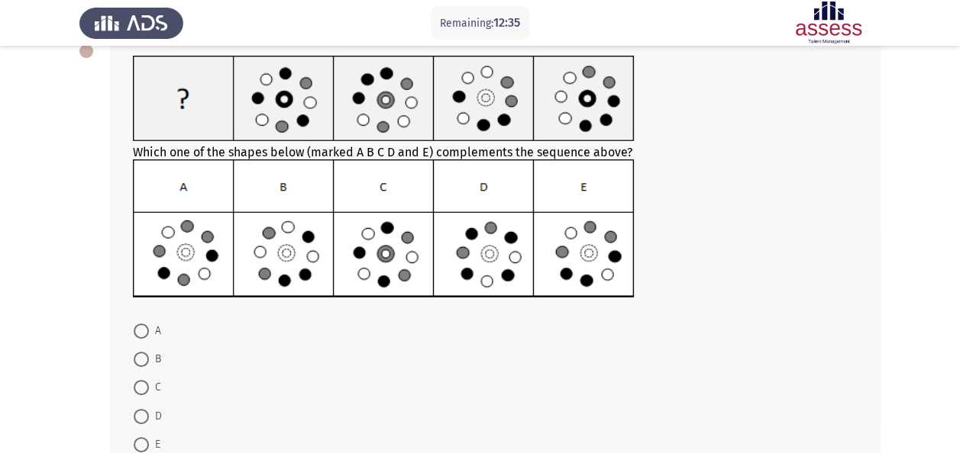
click at [191, 256] on img at bounding box center [384, 229] width 502 height 139
click at [154, 446] on span "E" at bounding box center [154, 445] width 11 height 18
click at [149, 446] on input "E" at bounding box center [141, 444] width 15 height 15
radio input "true"
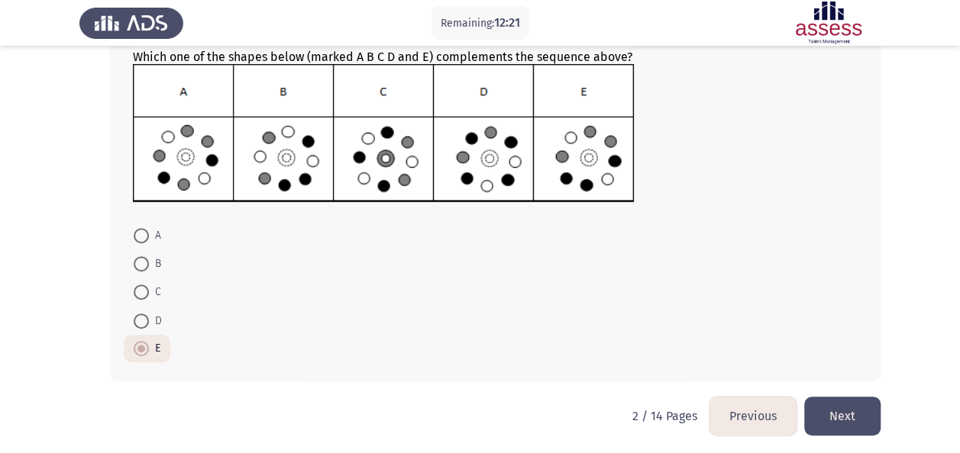
scroll to position [189, 0]
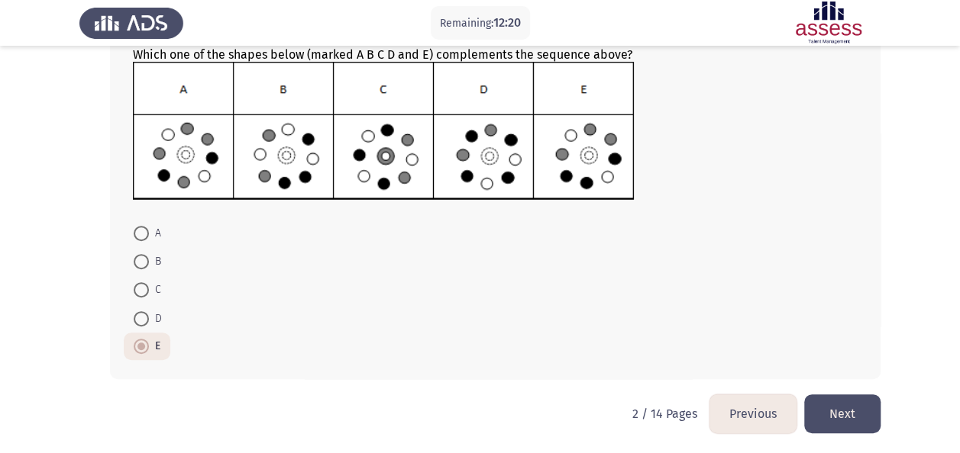
click at [852, 402] on button "Next" at bounding box center [842, 414] width 76 height 39
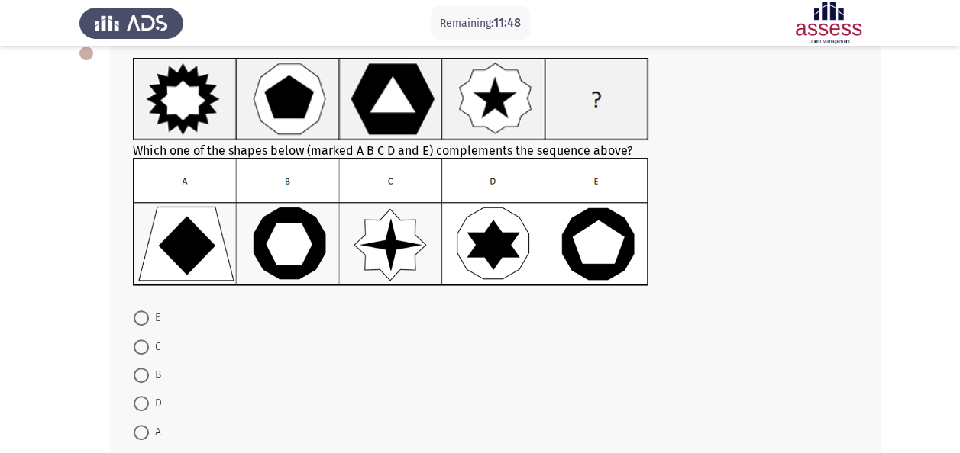
scroll to position [92, 0]
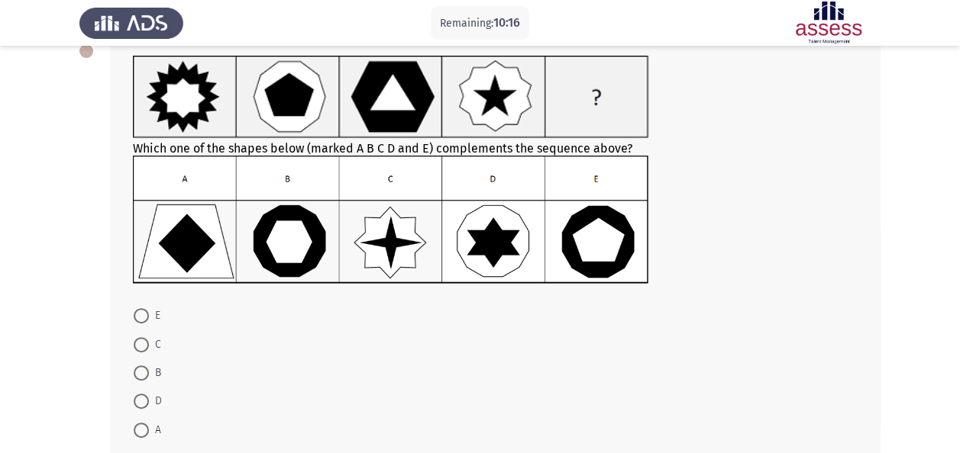
click at [291, 115] on img at bounding box center [390, 97] width 515 height 82
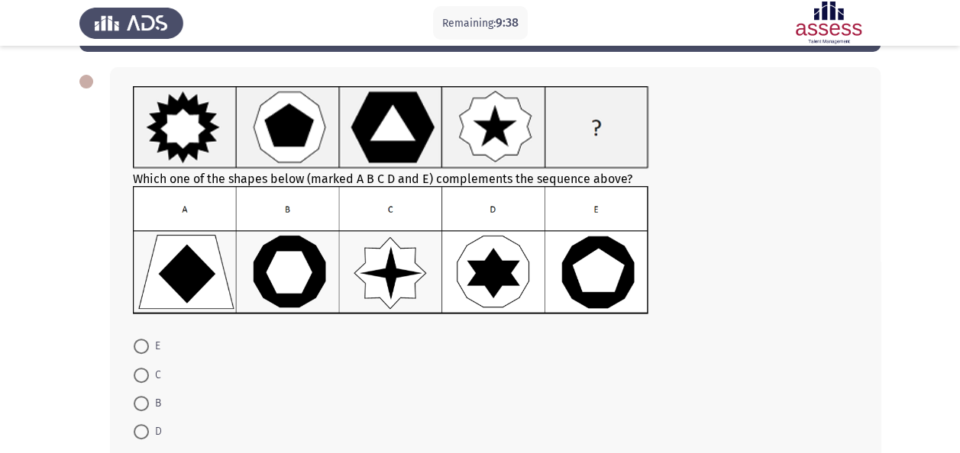
click at [132, 371] on mat-radio-button "C" at bounding box center [147, 374] width 47 height 28
click at [137, 372] on span at bounding box center [141, 375] width 15 height 15
click at [137, 372] on input "C" at bounding box center [141, 375] width 15 height 15
radio input "true"
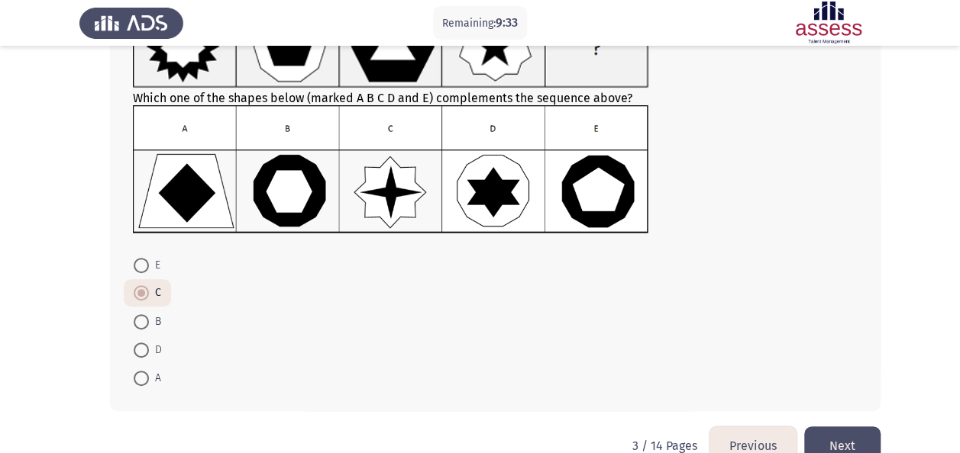
scroll to position [175, 0]
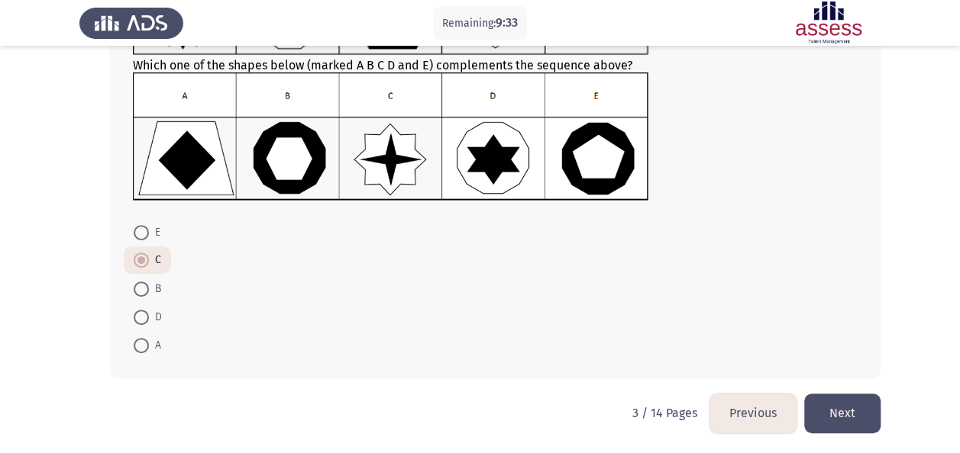
click at [835, 414] on button "Next" at bounding box center [842, 413] width 76 height 39
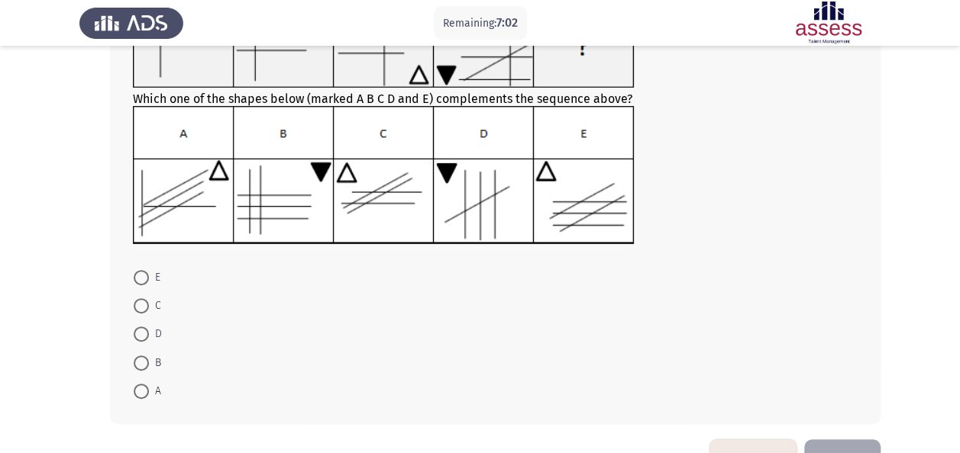
scroll to position [150, 0]
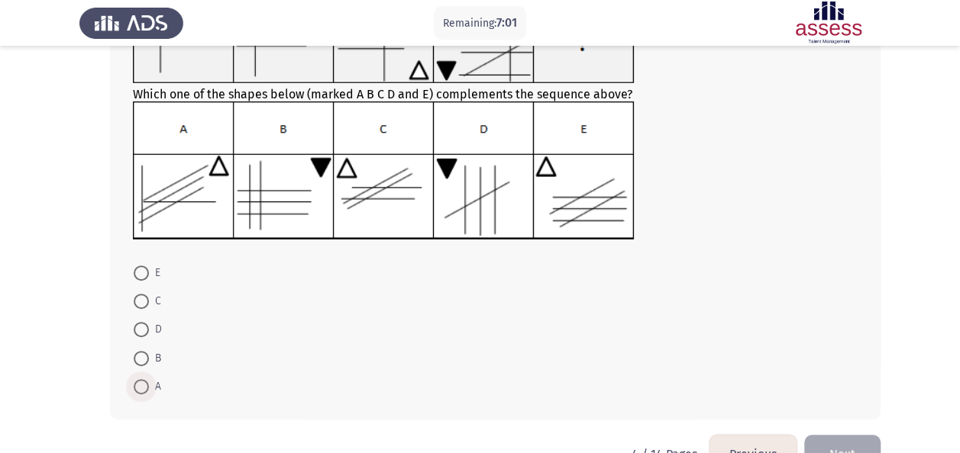
click at [142, 388] on span at bounding box center [141, 386] width 15 height 15
click at [142, 388] on input "A" at bounding box center [141, 386] width 15 height 15
radio input "true"
click at [851, 437] on button "Next" at bounding box center [842, 453] width 76 height 39
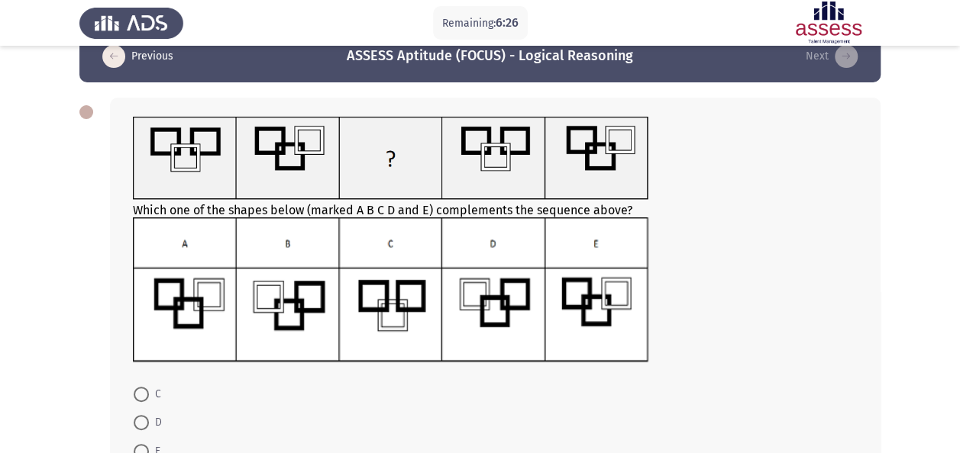
scroll to position [61, 0]
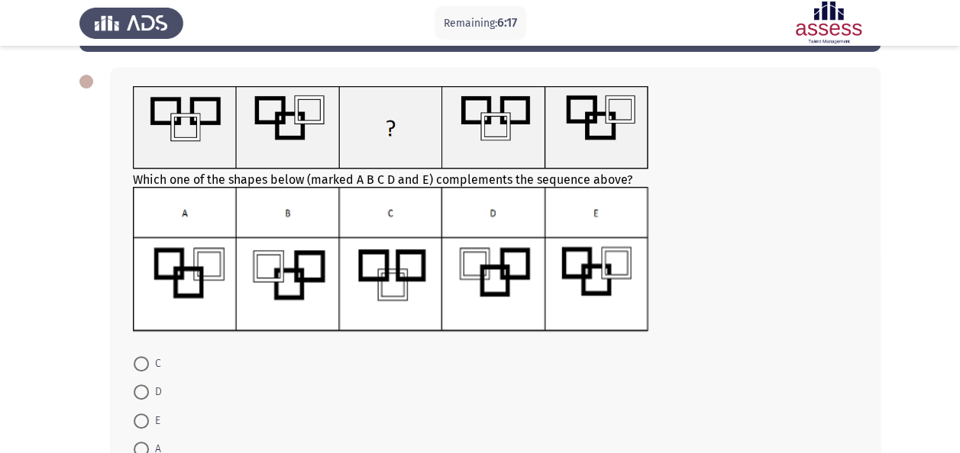
click at [253, 383] on form "C D E A B" at bounding box center [495, 421] width 724 height 143
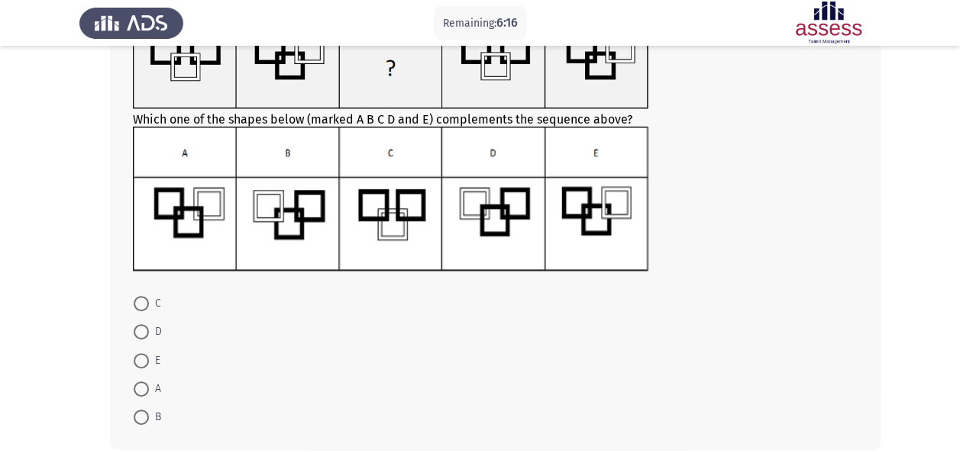
scroll to position [122, 0]
click at [147, 421] on span at bounding box center [141, 416] width 15 height 15
click at [147, 421] on input "B" at bounding box center [141, 416] width 15 height 15
radio input "true"
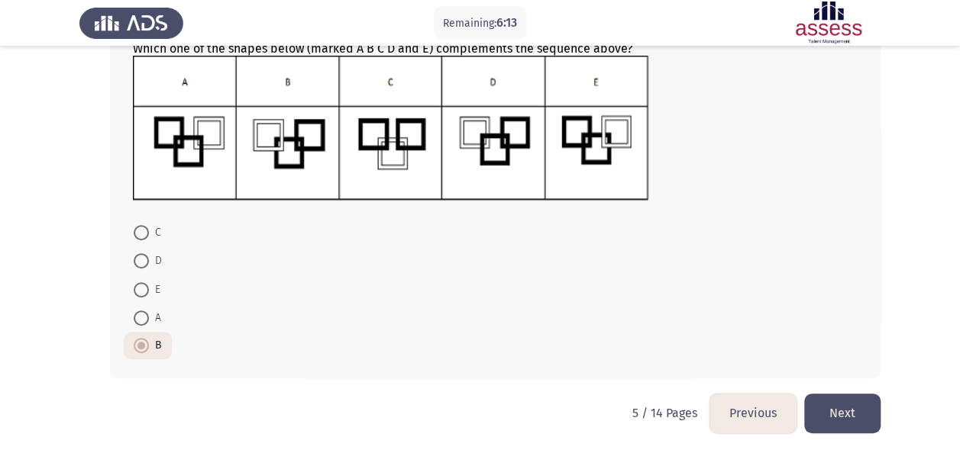
click at [847, 414] on button "Next" at bounding box center [842, 413] width 76 height 39
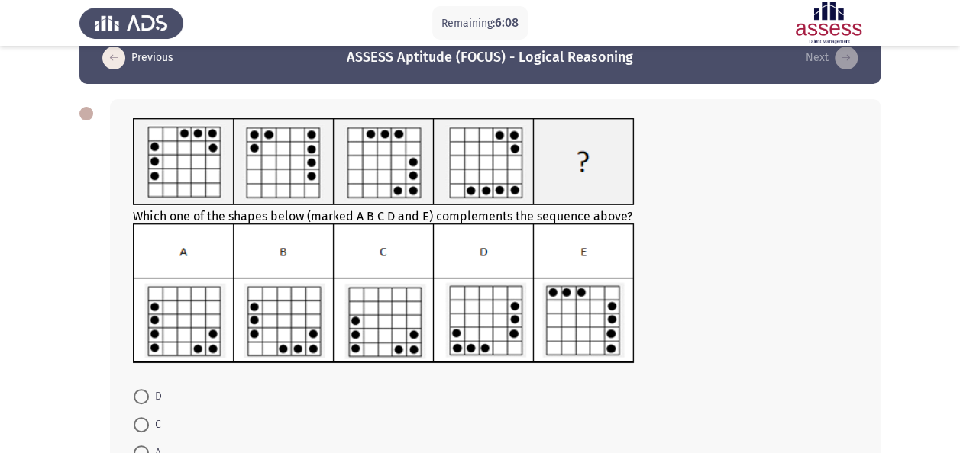
scroll to position [31, 0]
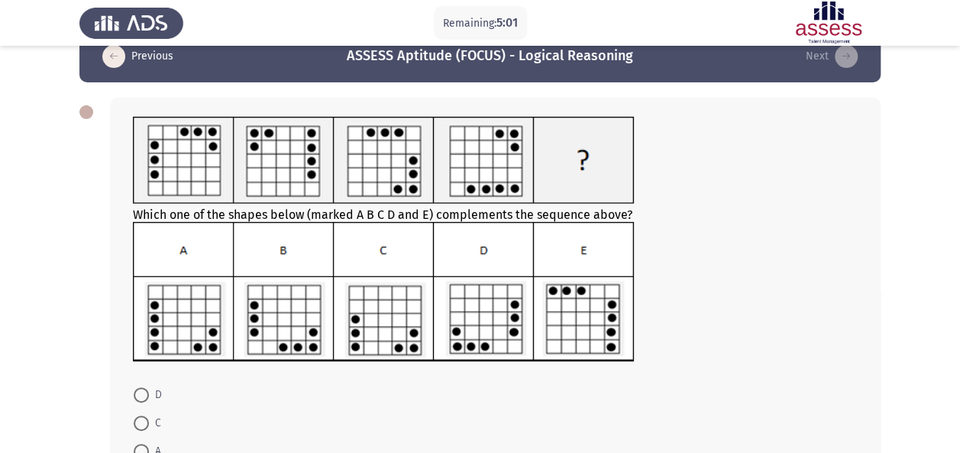
click at [163, 430] on mat-radio-button "C" at bounding box center [147, 423] width 47 height 28
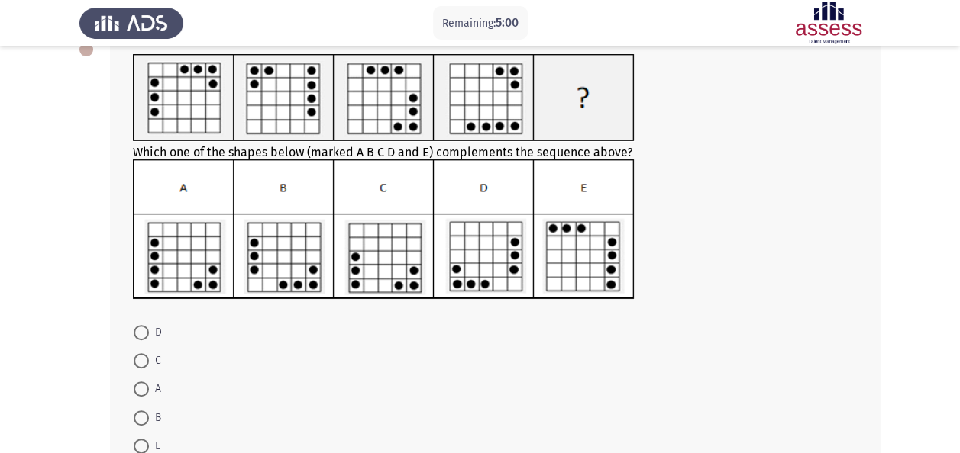
scroll to position [122, 0]
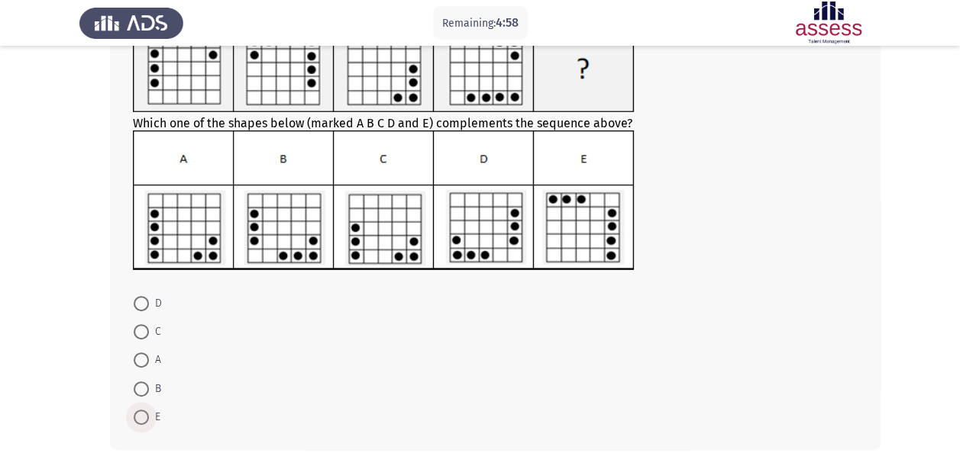
click at [142, 411] on span at bounding box center [141, 417] width 15 height 15
click at [142, 411] on input "E" at bounding box center [141, 417] width 15 height 15
radio input "true"
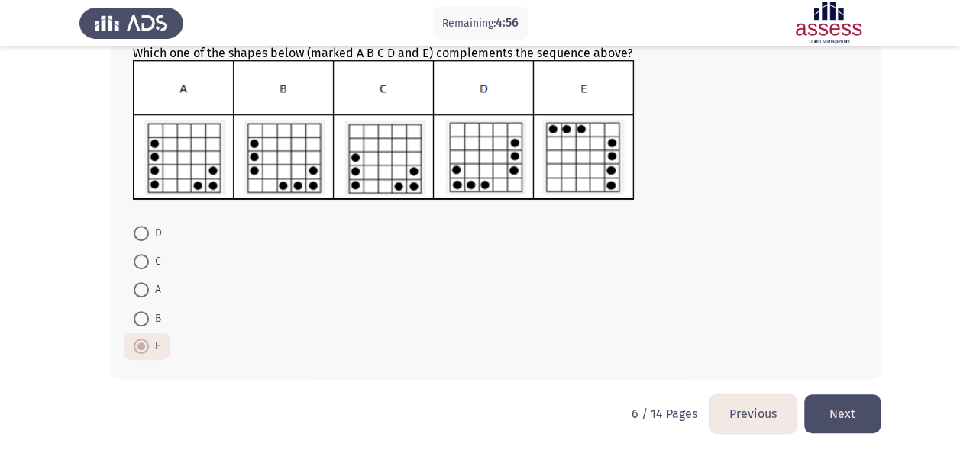
click at [860, 401] on button "Next" at bounding box center [842, 414] width 76 height 39
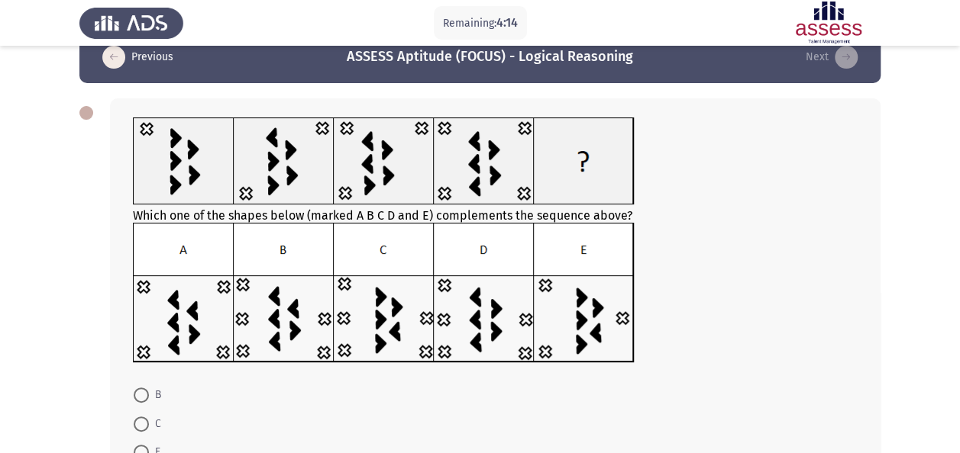
scroll to position [31, 0]
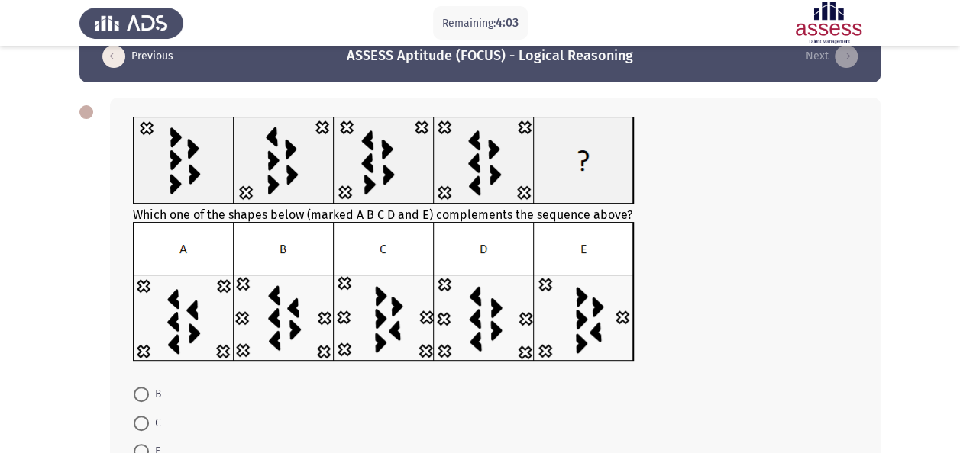
click at [179, 392] on form "B C E D A" at bounding box center [495, 451] width 724 height 143
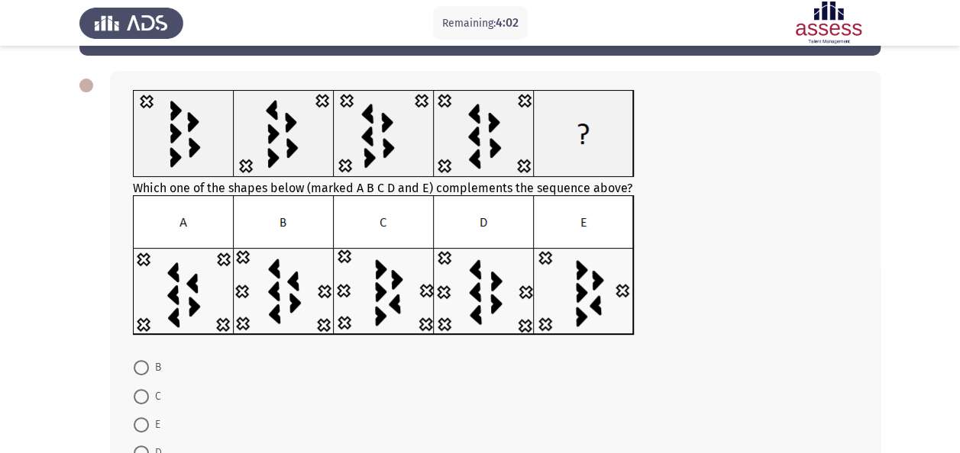
scroll to position [61, 0]
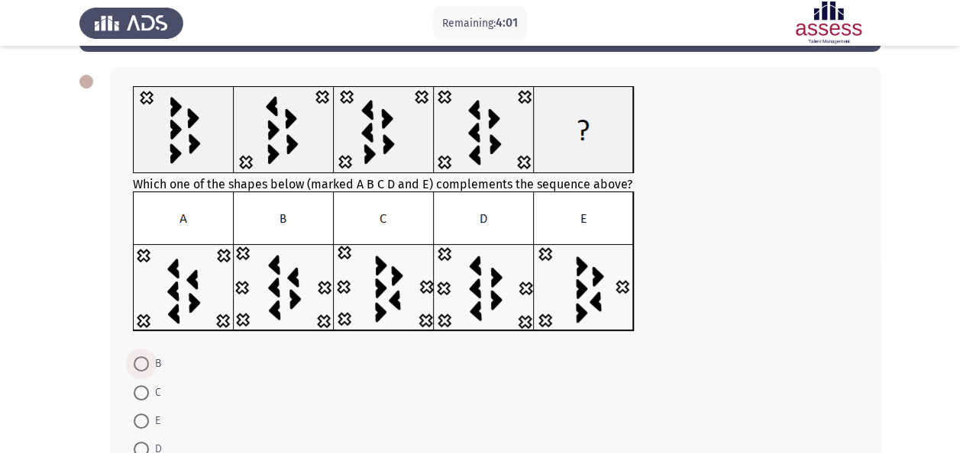
click at [156, 365] on span "B" at bounding box center [155, 364] width 12 height 18
click at [149, 365] on input "B" at bounding box center [141, 363] width 15 height 15
radio input "true"
click at [791, 304] on div at bounding box center [495, 264] width 724 height 144
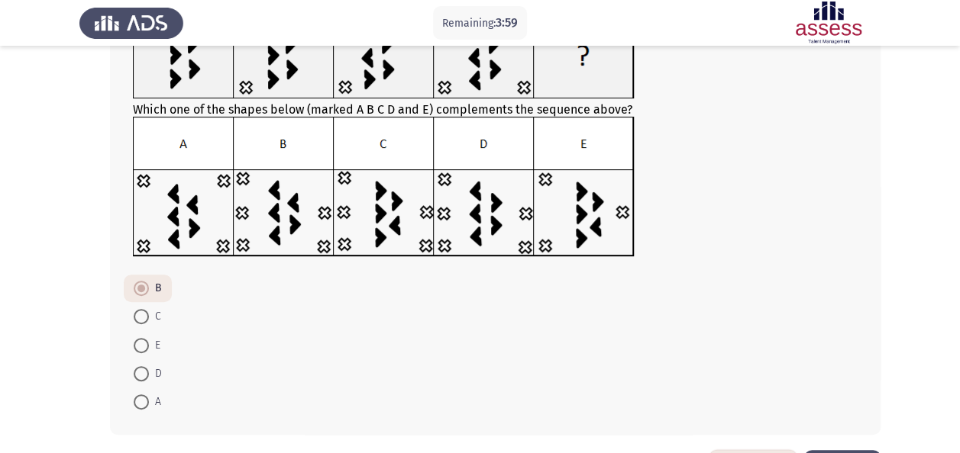
scroll to position [192, 0]
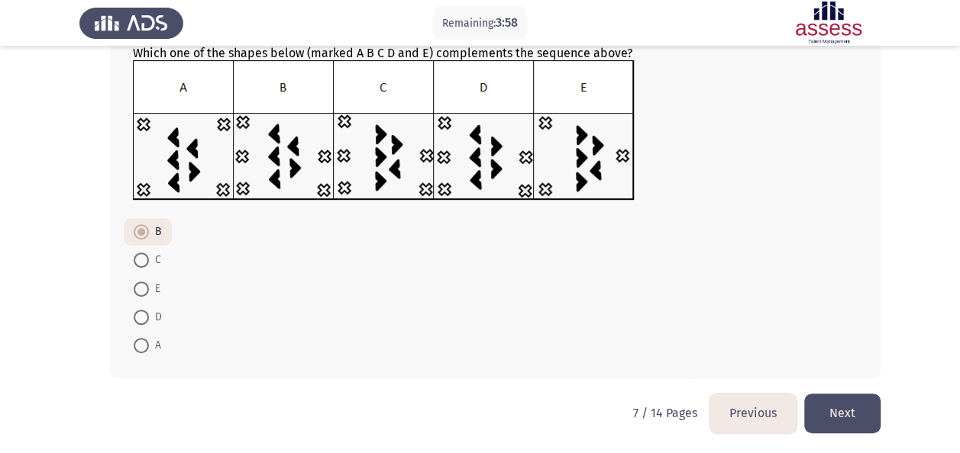
click at [837, 415] on button "Next" at bounding box center [842, 413] width 76 height 39
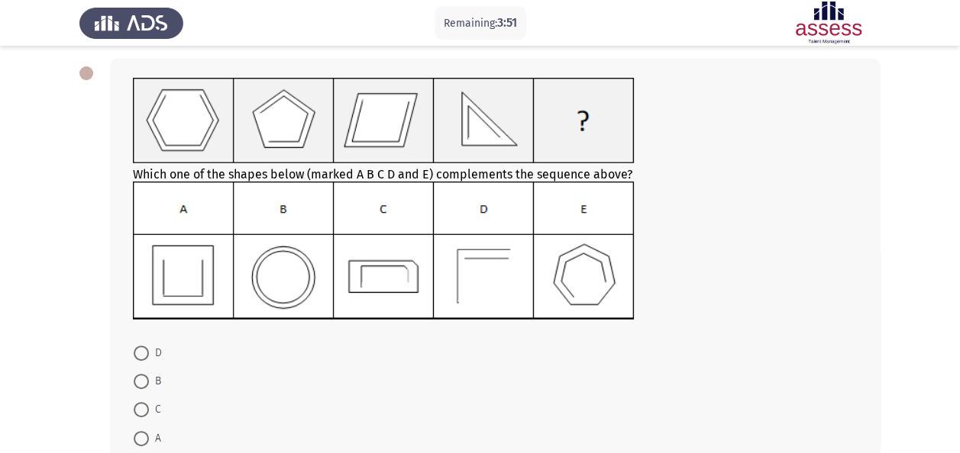
scroll to position [69, 0]
click at [260, 381] on form "D B C A E" at bounding box center [495, 410] width 724 height 143
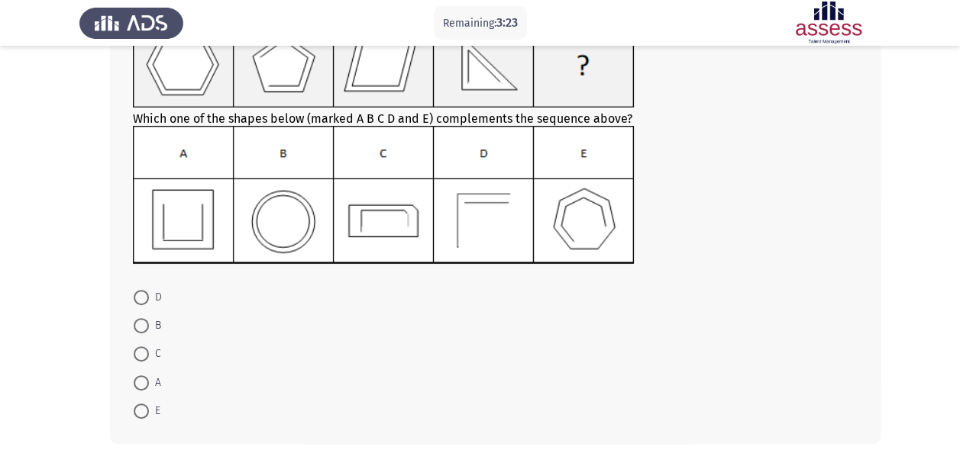
scroll to position [130, 0]
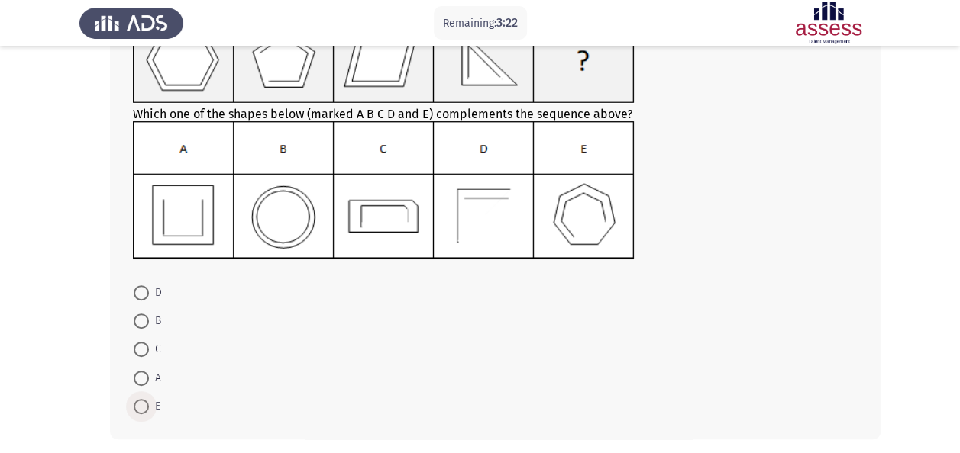
click at [153, 401] on span "E" at bounding box center [154, 407] width 11 height 18
click at [149, 401] on input "E" at bounding box center [141, 406] width 15 height 15
radio input "true"
click at [605, 325] on form "D B C A E" at bounding box center [495, 348] width 724 height 141
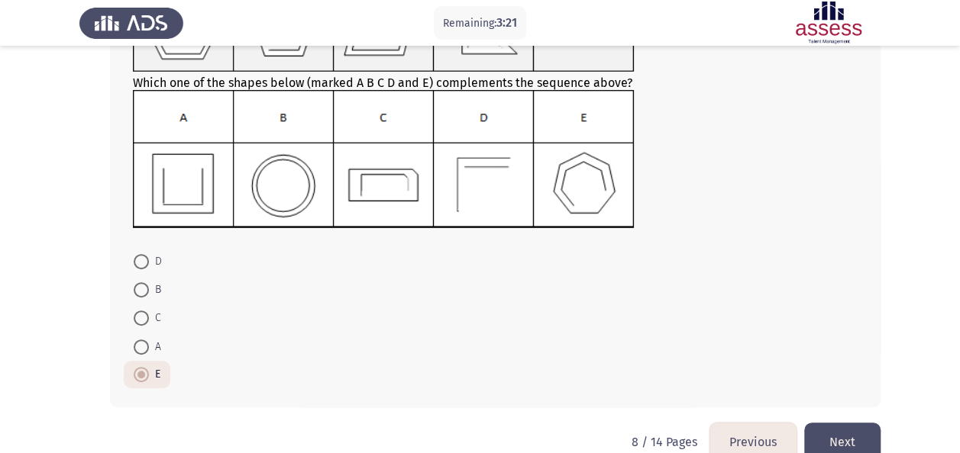
scroll to position [189, 0]
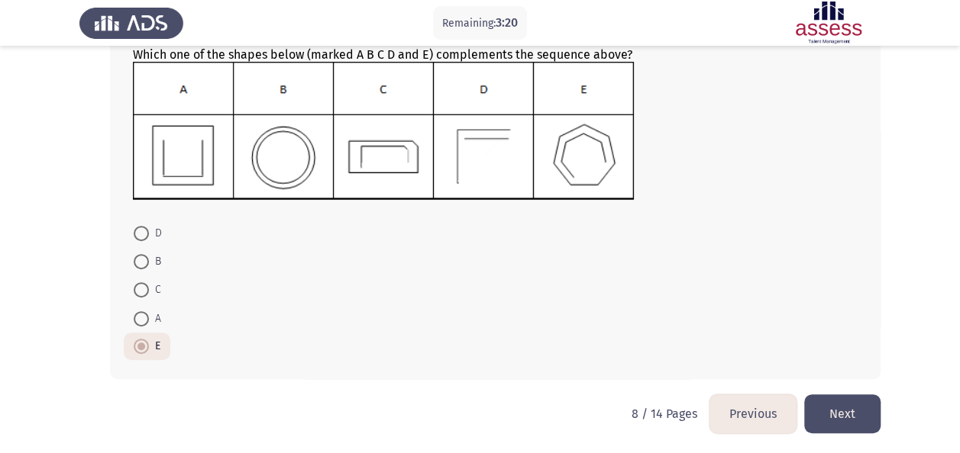
click at [855, 411] on button "Next" at bounding box center [842, 414] width 76 height 39
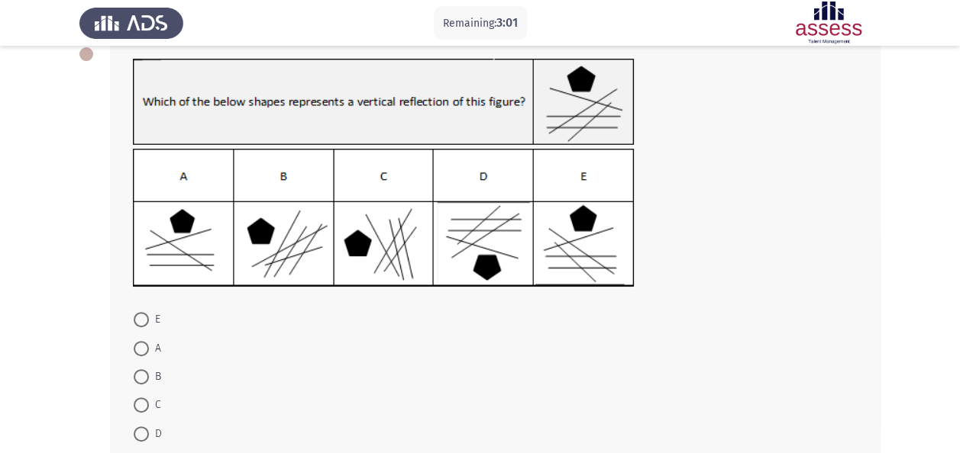
scroll to position [92, 0]
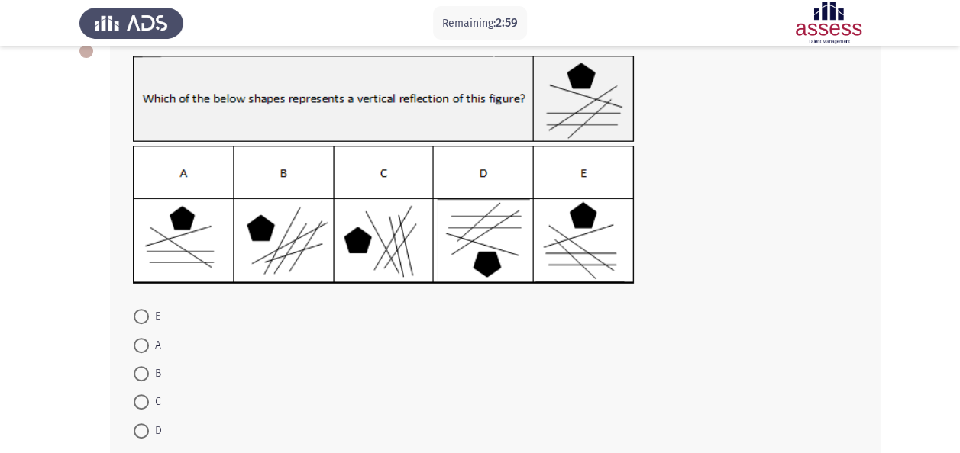
click at [226, 364] on form "E A B C D" at bounding box center [495, 373] width 724 height 143
click at [147, 310] on span at bounding box center [141, 316] width 15 height 15
click at [147, 310] on input "E" at bounding box center [141, 316] width 15 height 15
radio input "true"
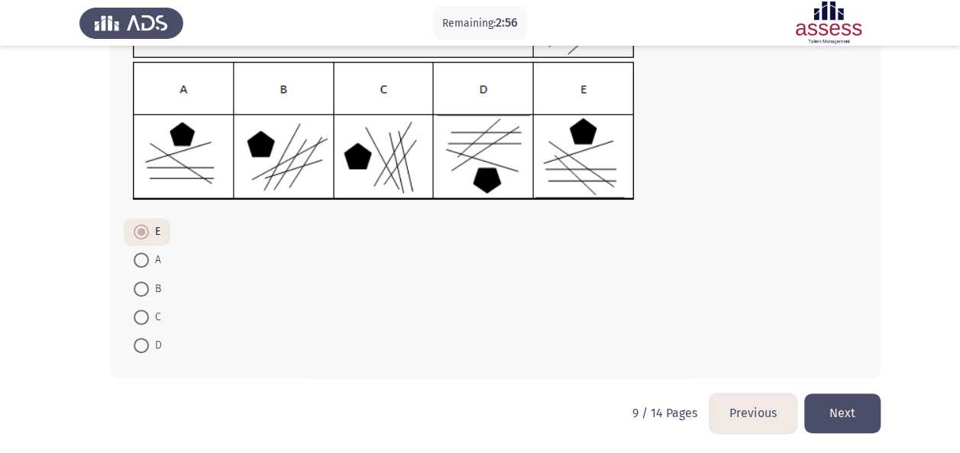
click at [847, 408] on button "Next" at bounding box center [842, 413] width 76 height 39
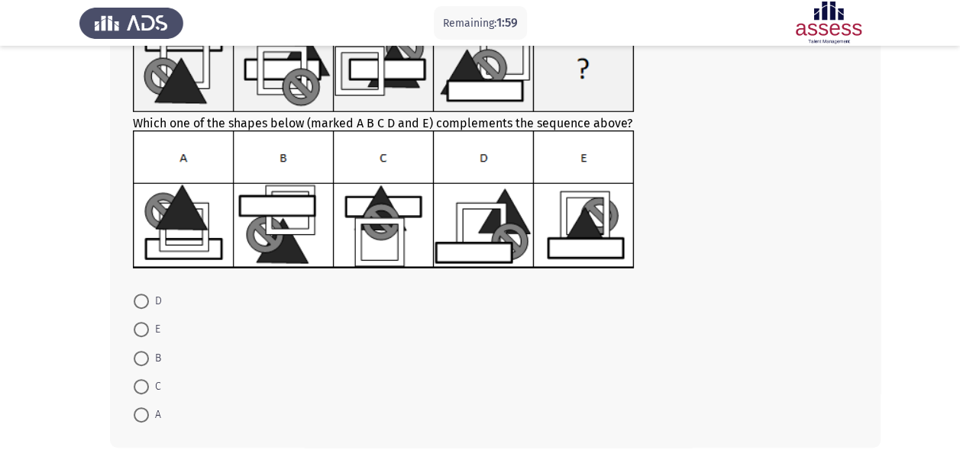
scroll to position [92, 0]
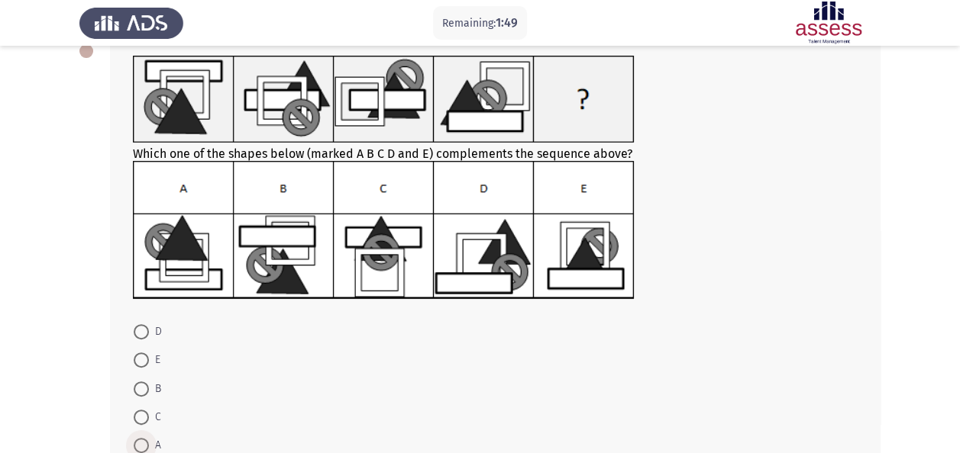
click at [151, 451] on span "A" at bounding box center [155, 446] width 12 height 18
click at [149, 451] on input "A" at bounding box center [141, 445] width 15 height 15
radio input "true"
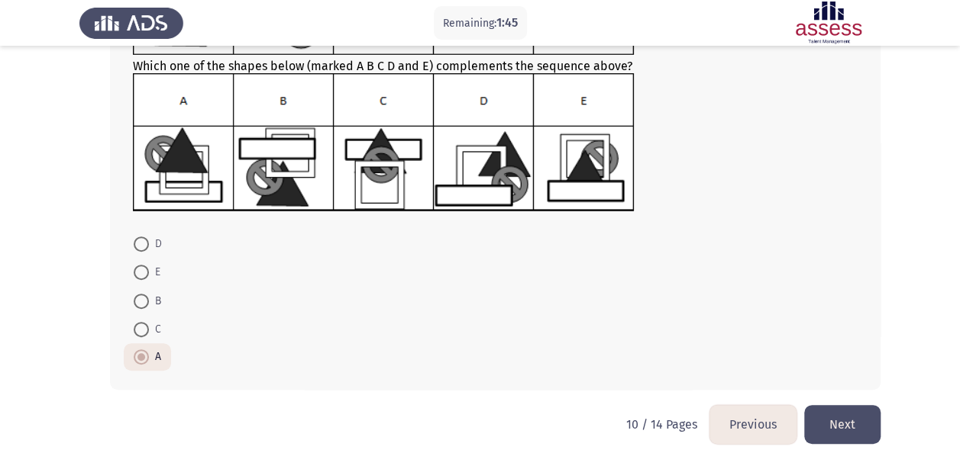
click at [841, 419] on button "Next" at bounding box center [842, 424] width 76 height 39
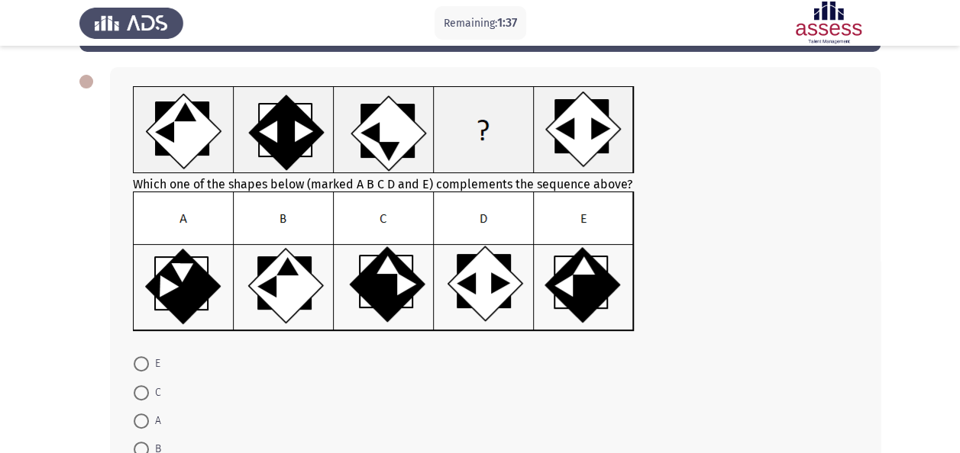
scroll to position [92, 0]
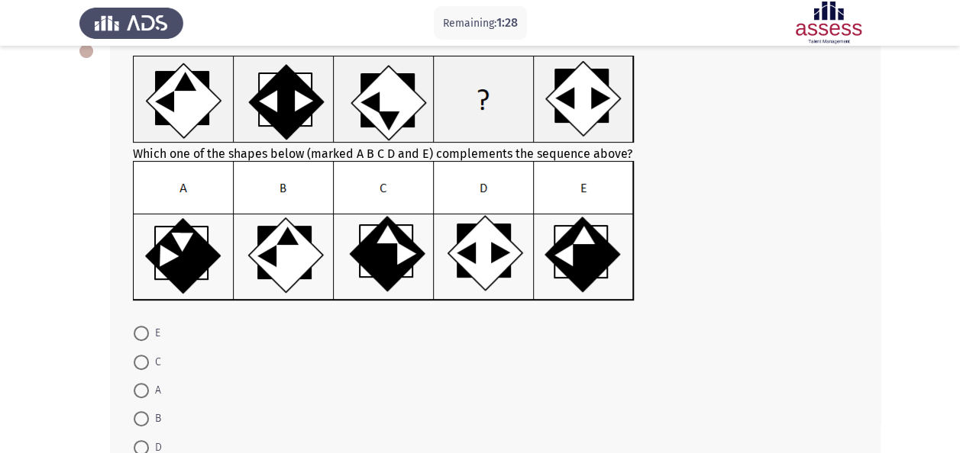
click at [142, 360] on span at bounding box center [141, 362] width 15 height 15
click at [142, 360] on input "C" at bounding box center [141, 362] width 15 height 15
radio input "true"
click at [152, 337] on span "E" at bounding box center [154, 333] width 11 height 18
click at [149, 337] on input "E" at bounding box center [141, 333] width 15 height 15
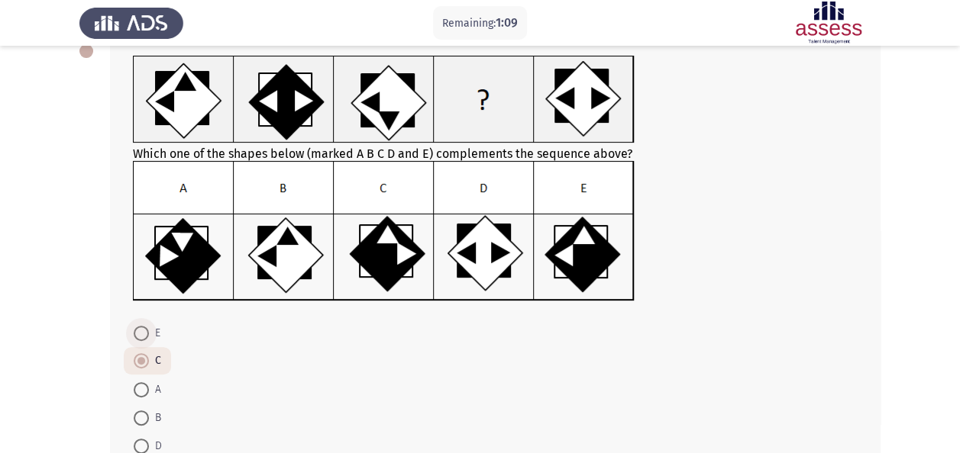
radio input "true"
click at [676, 342] on form "E C A B D" at bounding box center [495, 389] width 724 height 141
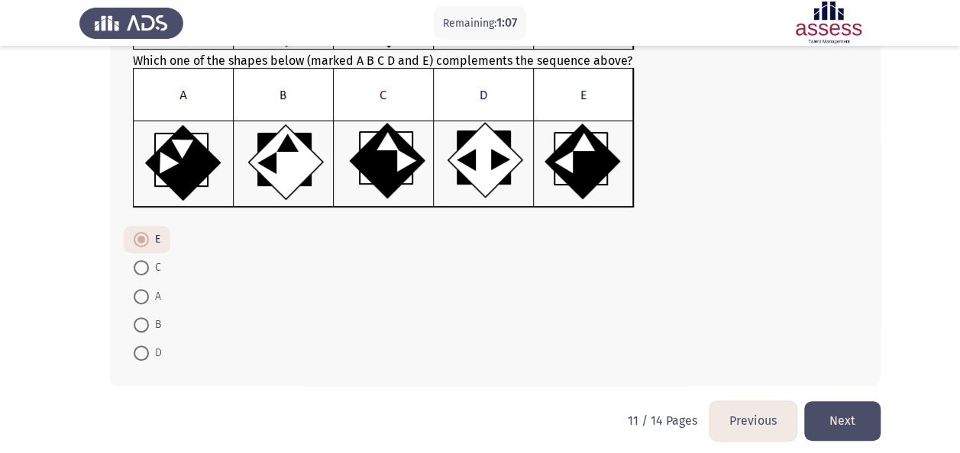
scroll to position [192, 0]
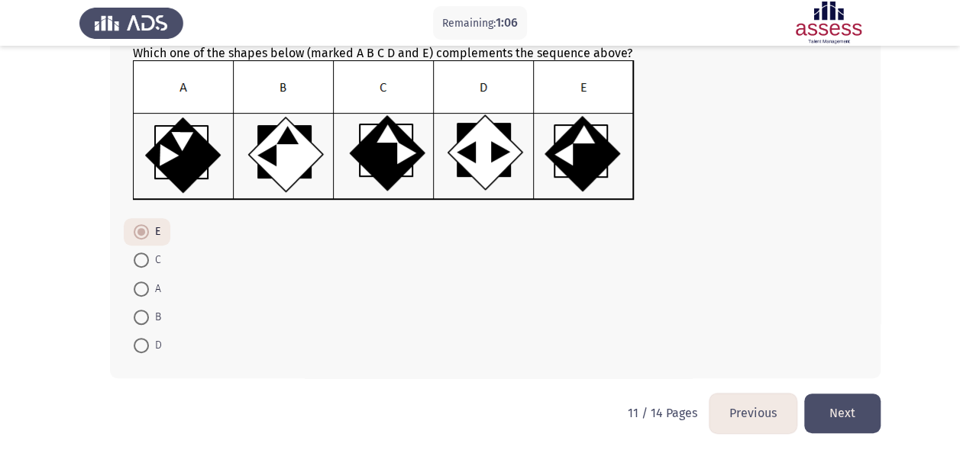
click at [864, 405] on button "Next" at bounding box center [842, 413] width 76 height 39
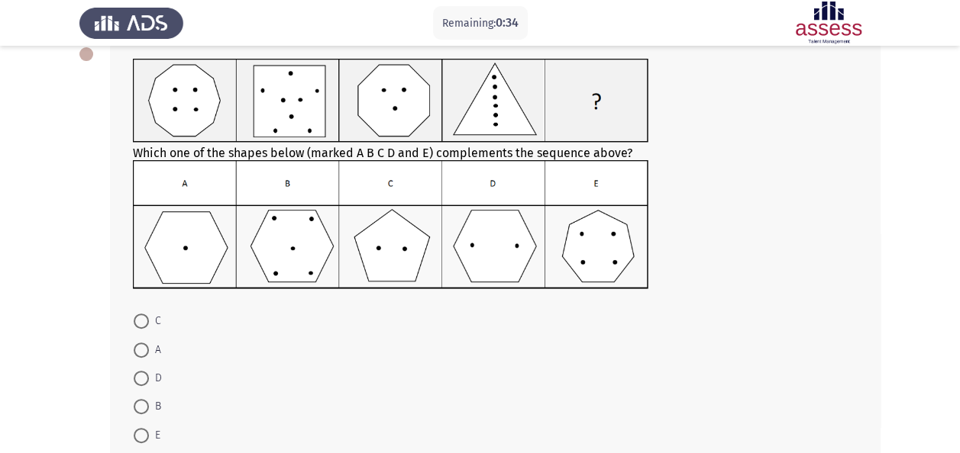
scroll to position [92, 0]
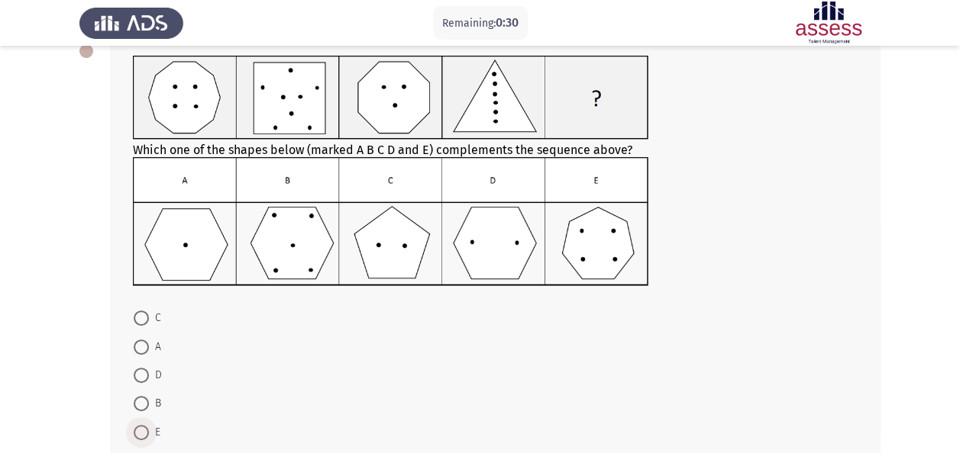
click at [141, 432] on span at bounding box center [141, 432] width 15 height 15
click at [141, 432] on input "E" at bounding box center [141, 432] width 15 height 15
radio input "true"
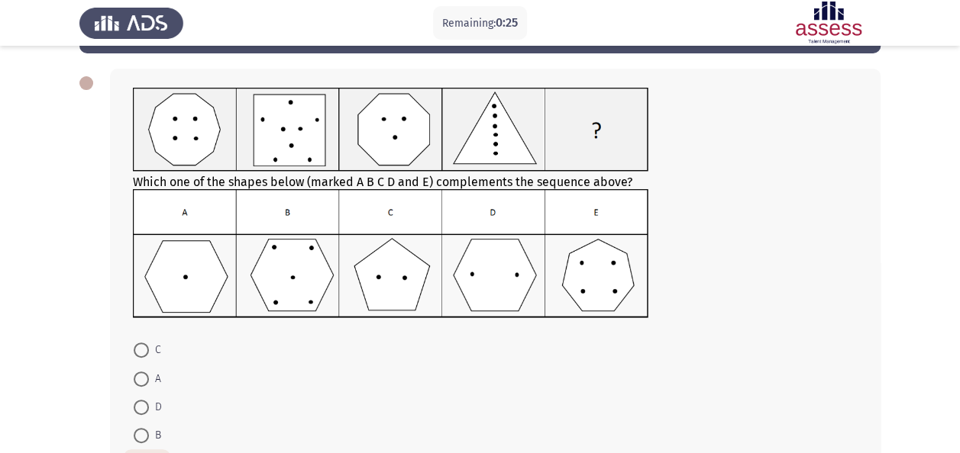
scroll to position [58, 0]
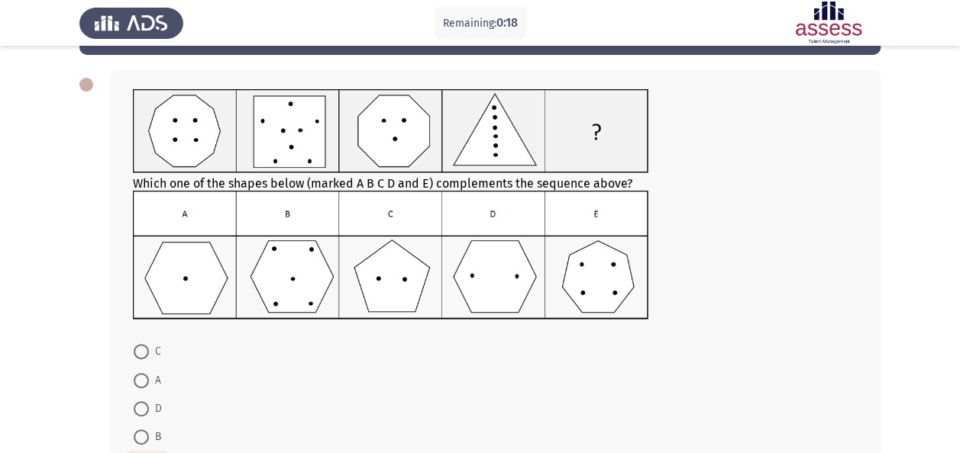
click at [136, 411] on span at bounding box center [141, 409] width 15 height 15
click at [136, 411] on input "D" at bounding box center [141, 409] width 15 height 15
radio input "true"
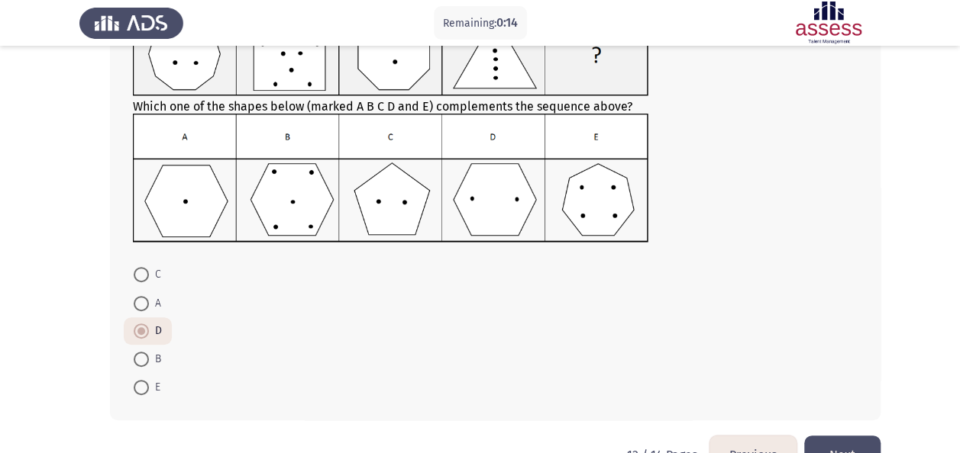
scroll to position [177, 0]
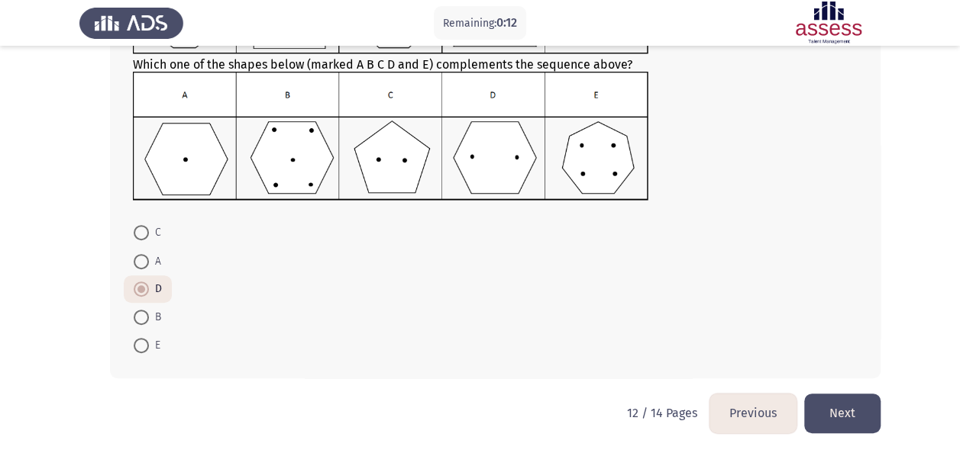
click at [851, 417] on button "Next" at bounding box center [842, 413] width 76 height 39
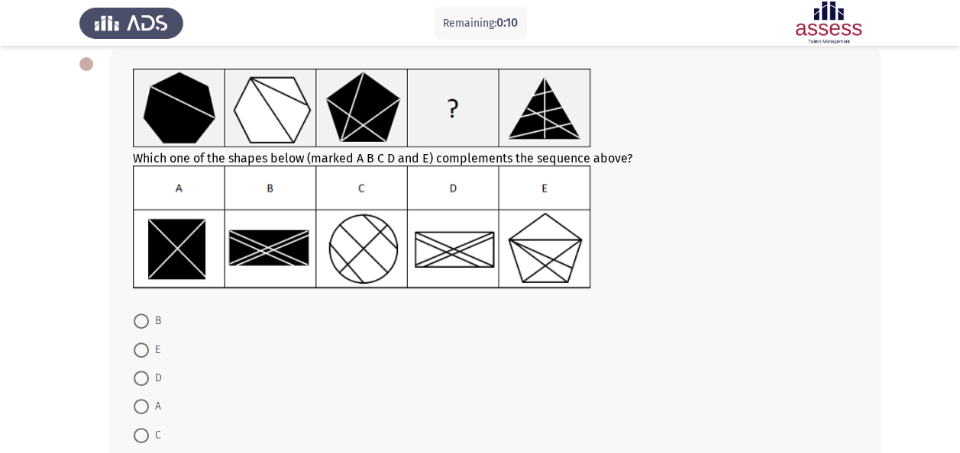
scroll to position [92, 0]
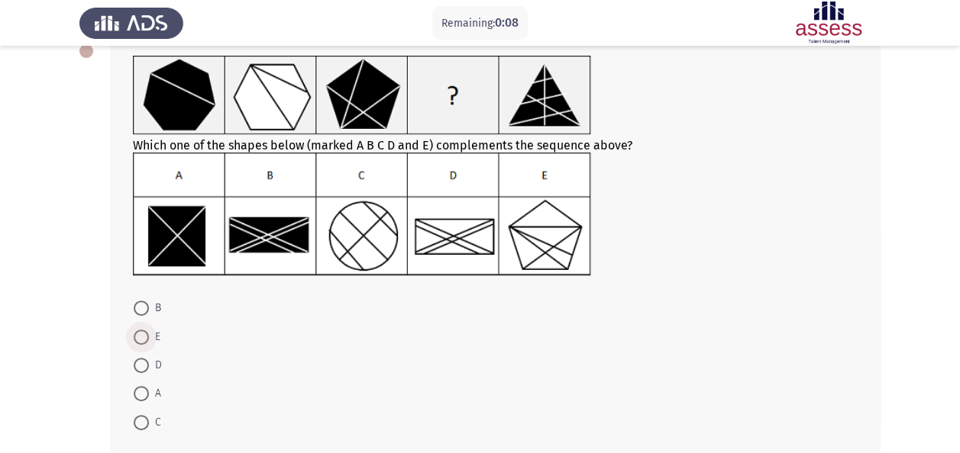
click at [150, 336] on span "E" at bounding box center [154, 337] width 11 height 18
click at [149, 336] on input "E" at bounding box center [141, 337] width 15 height 15
radio input "true"
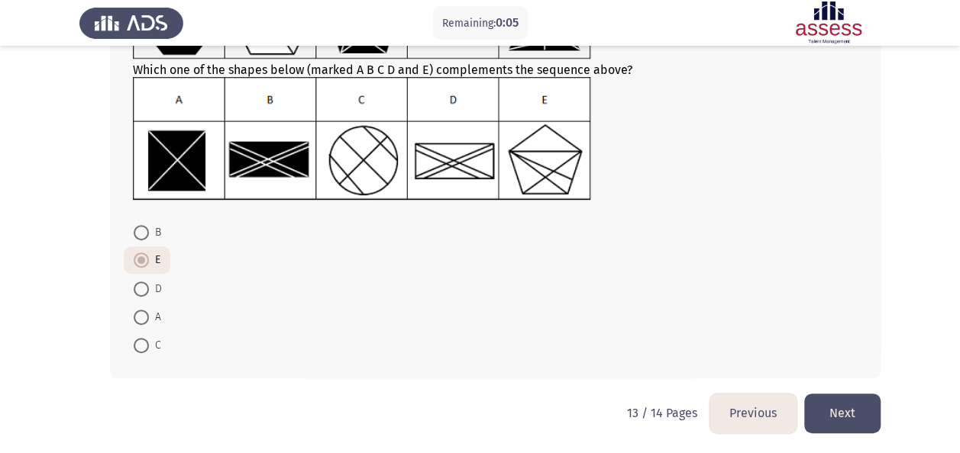
click at [843, 417] on button "Next" at bounding box center [842, 413] width 76 height 39
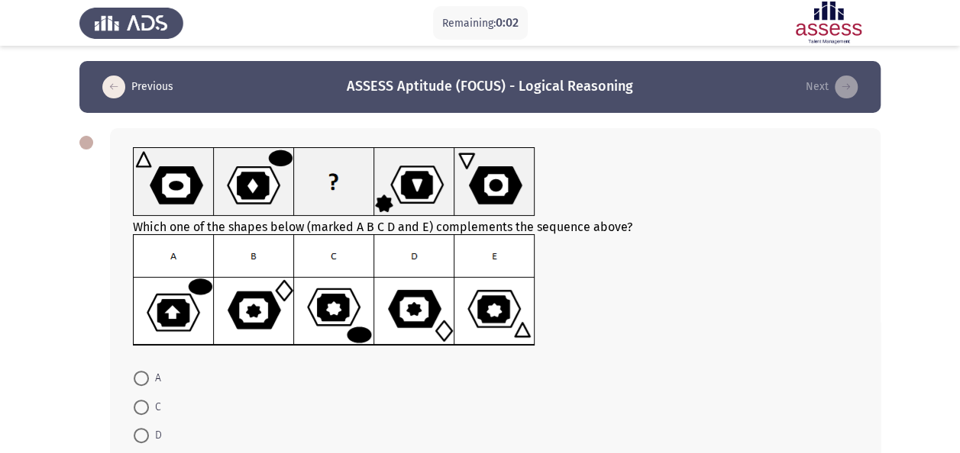
click at [166, 382] on mat-radio-button "A" at bounding box center [147, 378] width 47 height 28
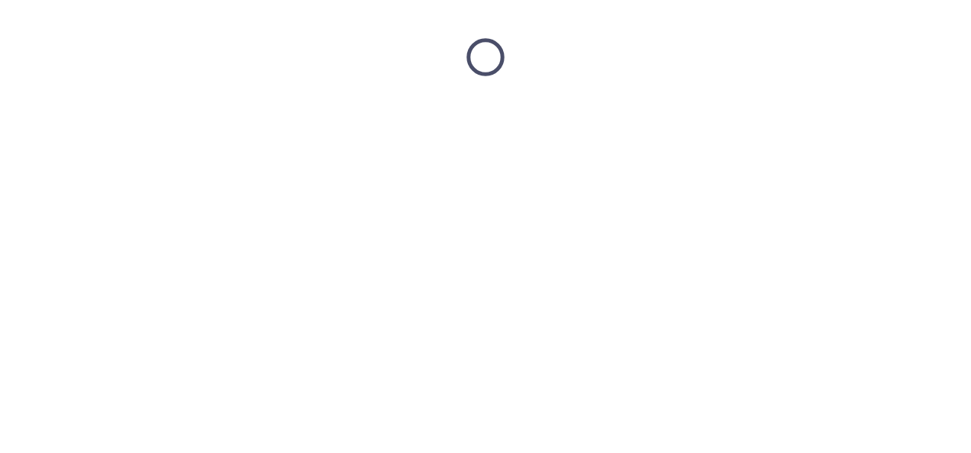
click at [144, 115] on html at bounding box center [485, 57] width 971 height 115
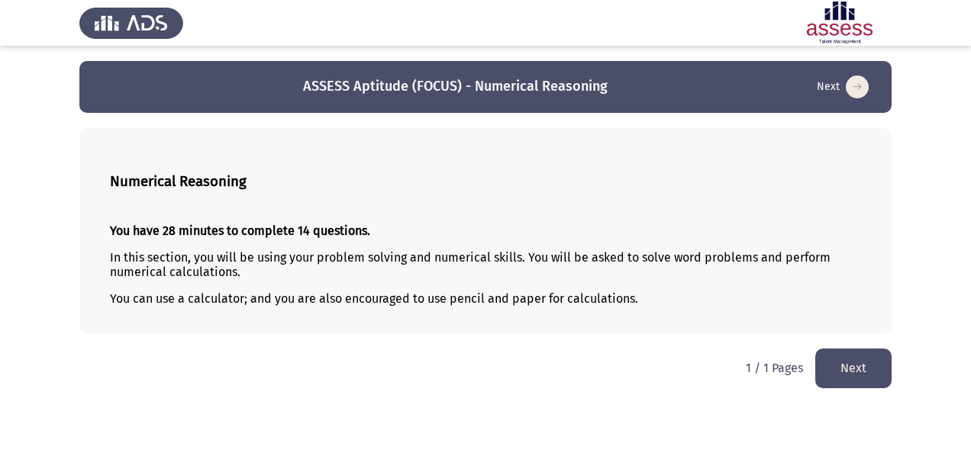
click at [847, 366] on button "Next" at bounding box center [853, 368] width 76 height 39
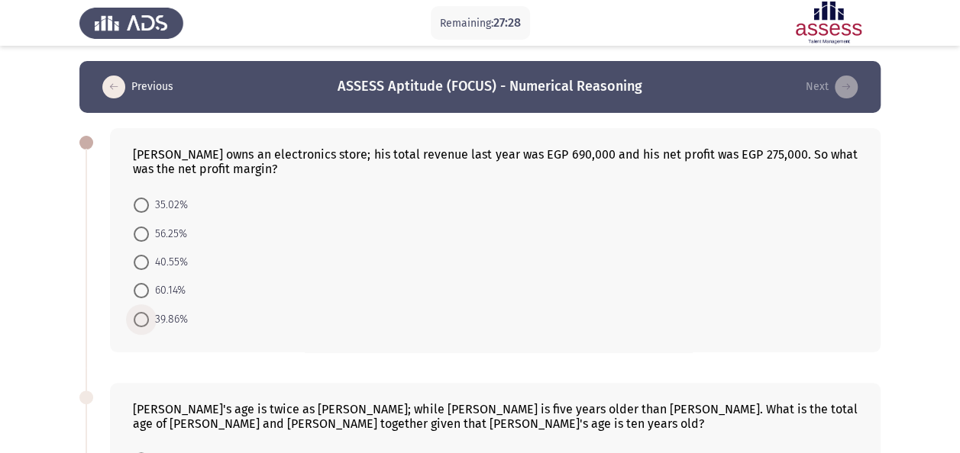
click at [153, 321] on span "39.86%" at bounding box center [168, 320] width 39 height 18
click at [149, 321] on input "39.86%" at bounding box center [141, 319] width 15 height 15
radio input "true"
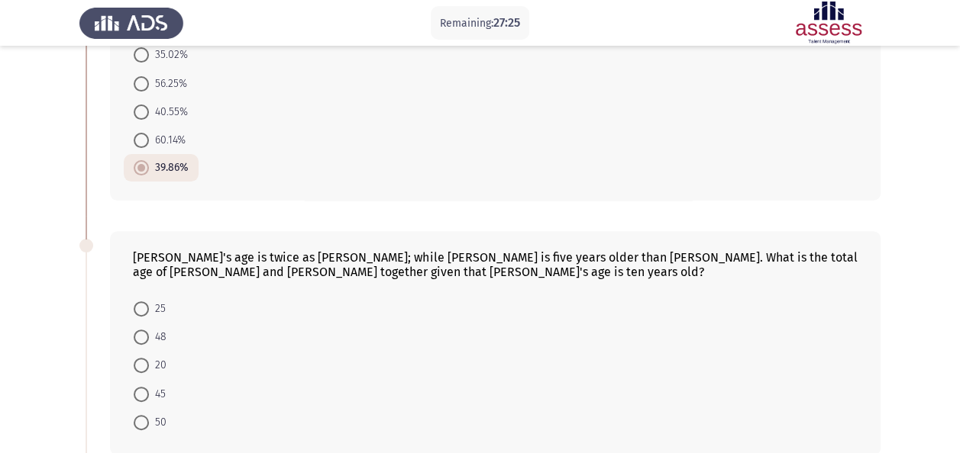
scroll to position [153, 0]
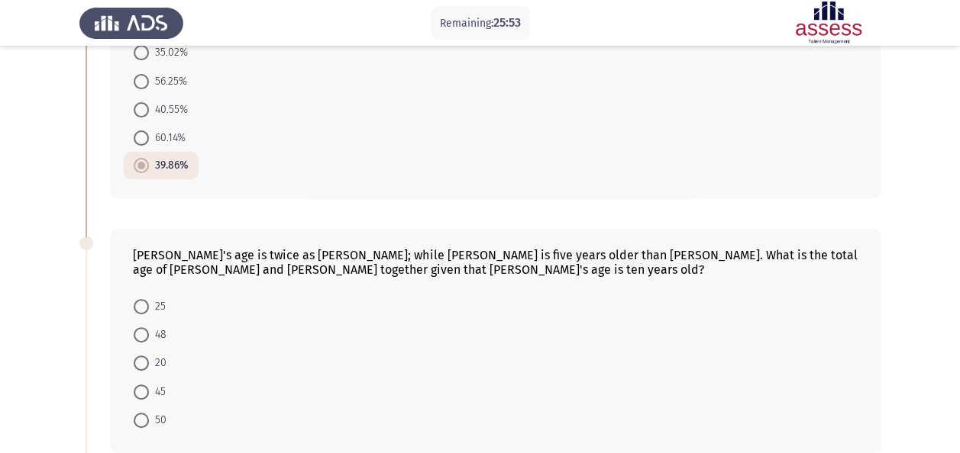
click at [153, 383] on span "45" at bounding box center [157, 392] width 17 height 18
click at [149, 385] on input "45" at bounding box center [141, 392] width 15 height 15
radio input "true"
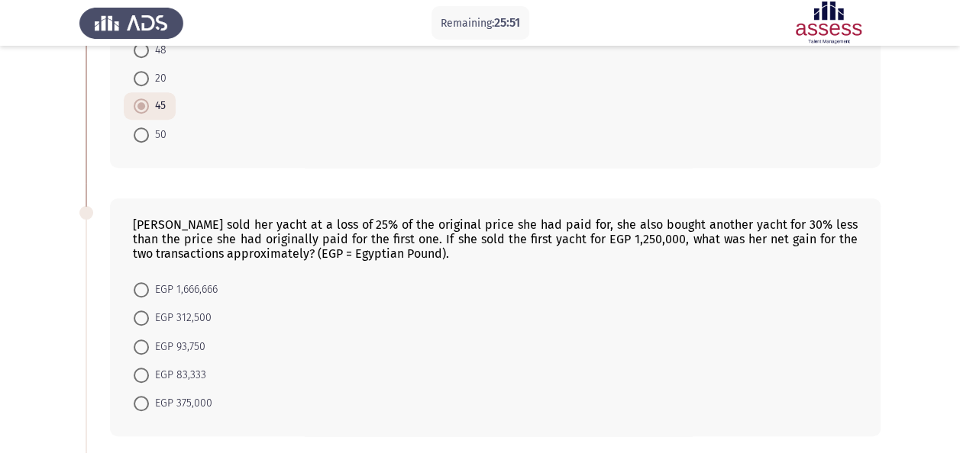
scroll to position [468, 0]
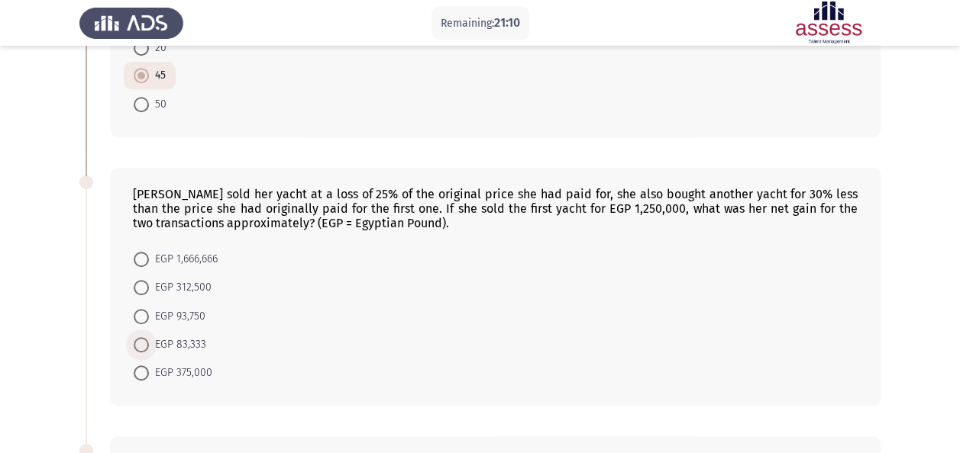
click at [157, 338] on span "EGP 83,333" at bounding box center [177, 345] width 57 height 18
click at [149, 338] on input "EGP 83,333" at bounding box center [141, 344] width 15 height 15
radio input "true"
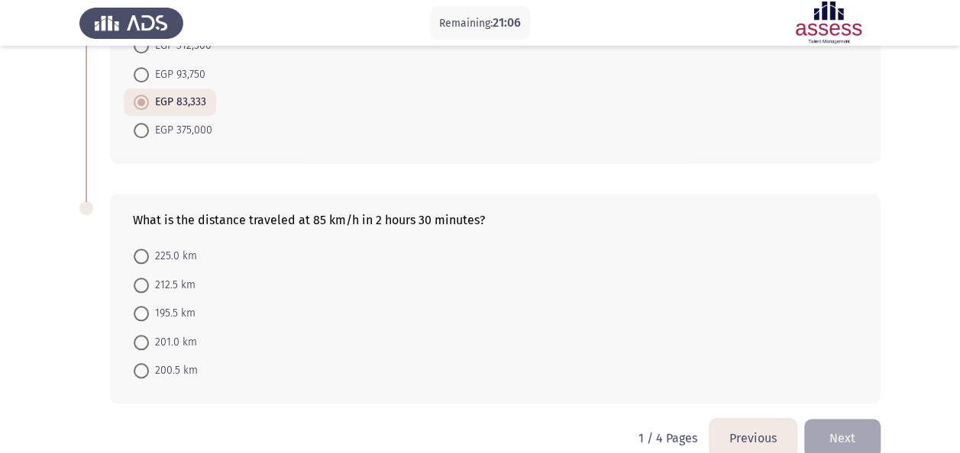
scroll to position [712, 0]
click at [172, 286] on mat-radio-button "212.5 km" at bounding box center [165, 282] width 82 height 28
click at [168, 282] on span "212.5 km" at bounding box center [172, 283] width 47 height 18
click at [149, 282] on input "212.5 km" at bounding box center [141, 283] width 15 height 15
radio input "true"
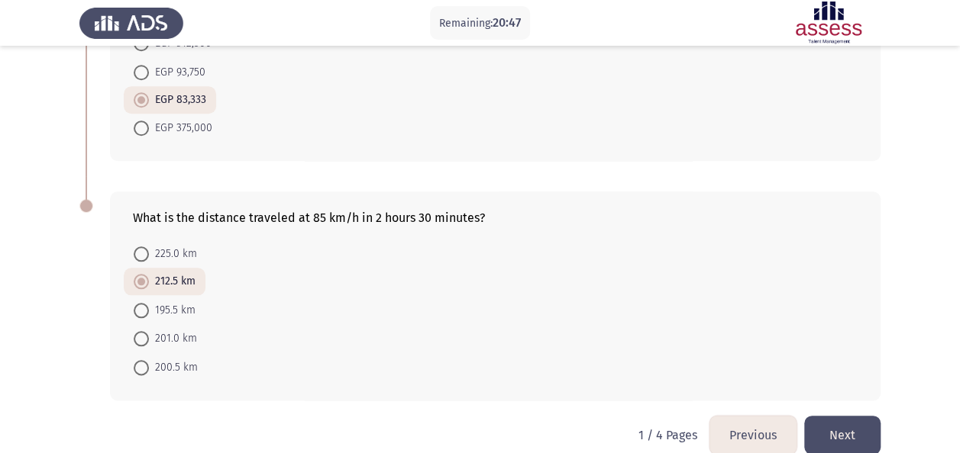
click at [850, 418] on button "Next" at bounding box center [842, 435] width 76 height 39
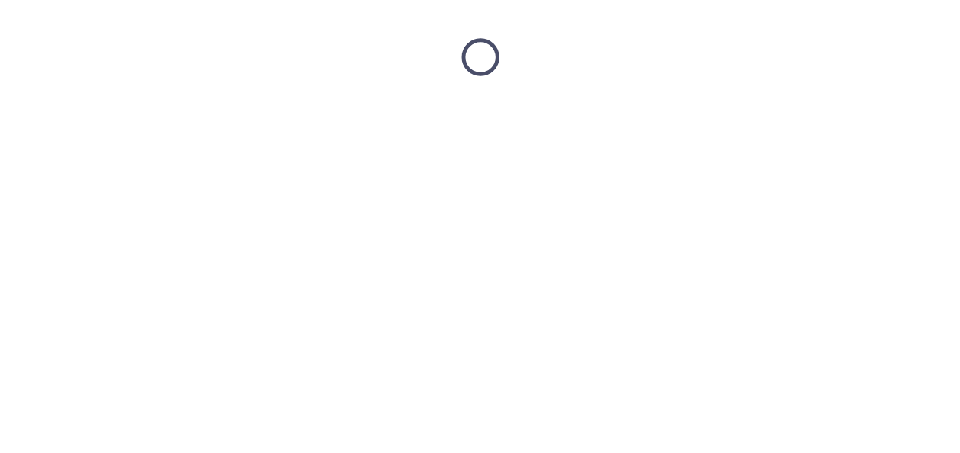
scroll to position [0, 0]
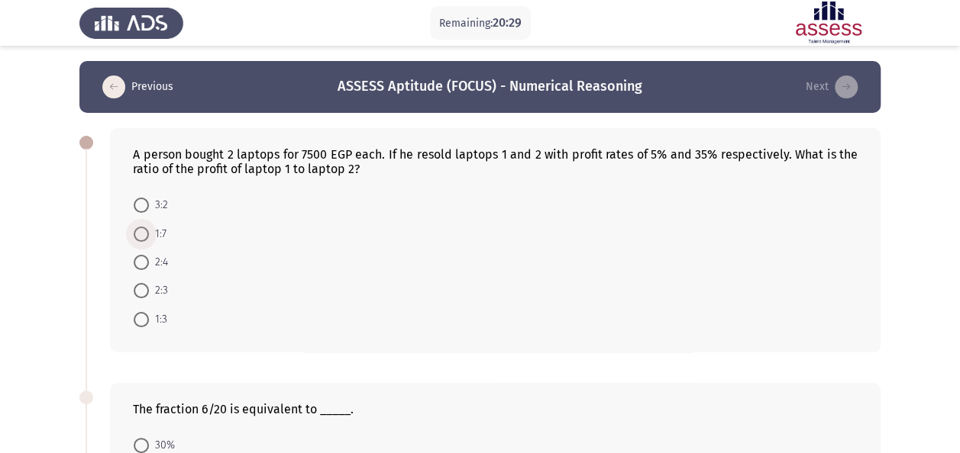
click at [144, 230] on span at bounding box center [141, 234] width 15 height 15
click at [144, 230] on input "1:7" at bounding box center [141, 234] width 15 height 15
radio input "true"
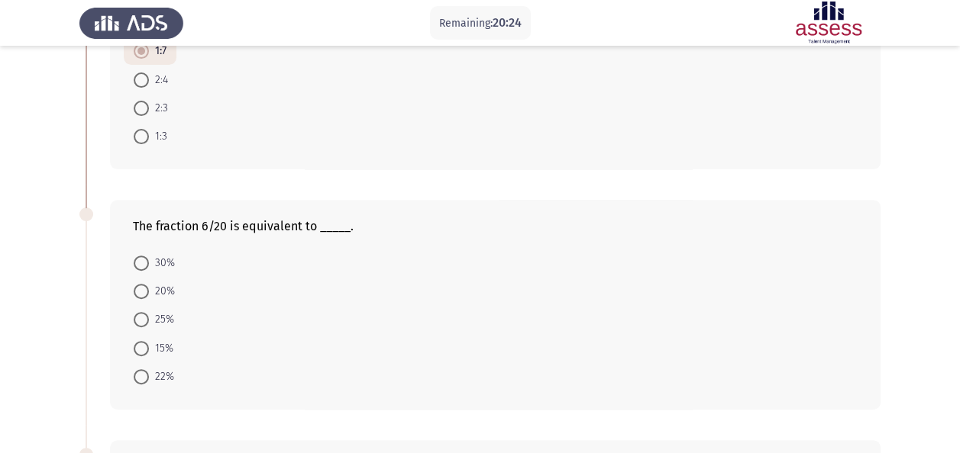
scroll to position [183, 0]
click at [163, 255] on span "30%" at bounding box center [162, 262] width 26 height 18
click at [149, 255] on input "30%" at bounding box center [141, 261] width 15 height 15
radio input "true"
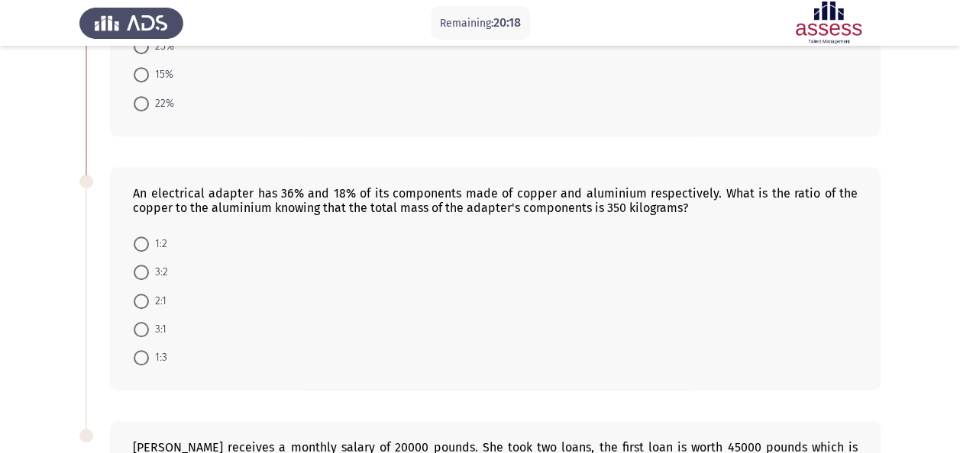
scroll to position [458, 0]
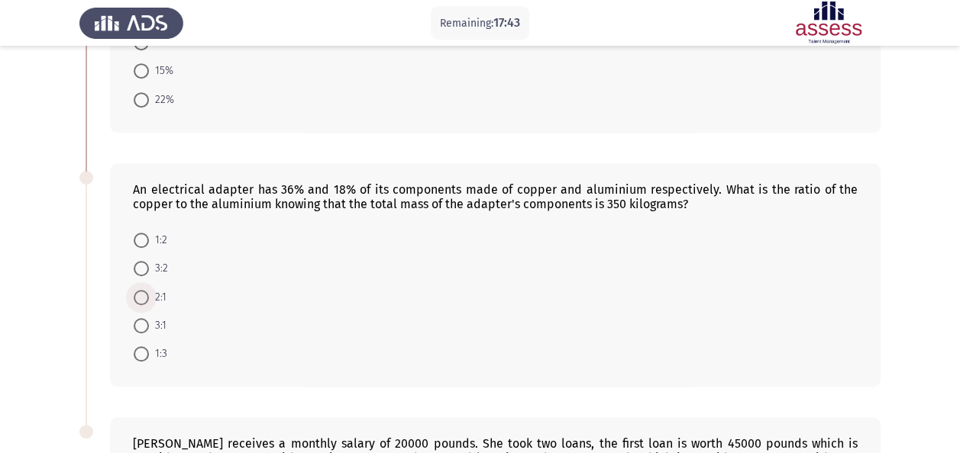
click at [151, 289] on span "2:1" at bounding box center [158, 298] width 18 height 18
click at [149, 290] on input "2:1" at bounding box center [141, 297] width 15 height 15
radio input "true"
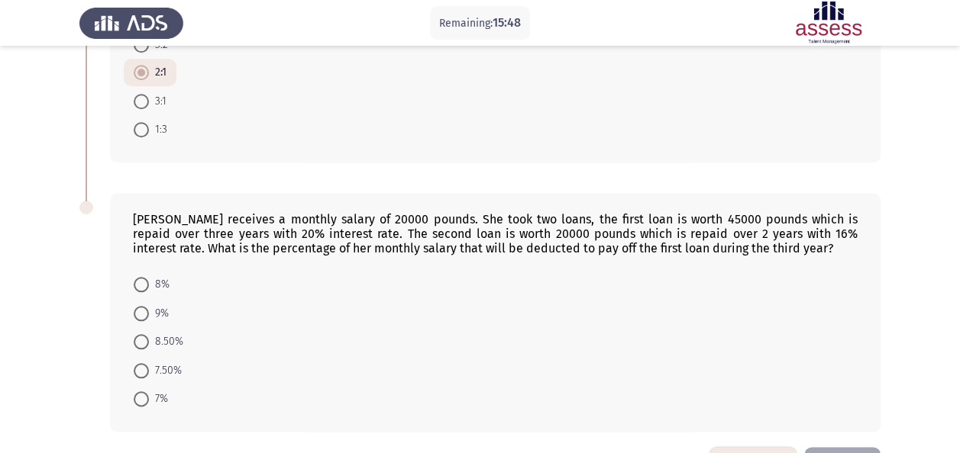
scroll to position [680, 0]
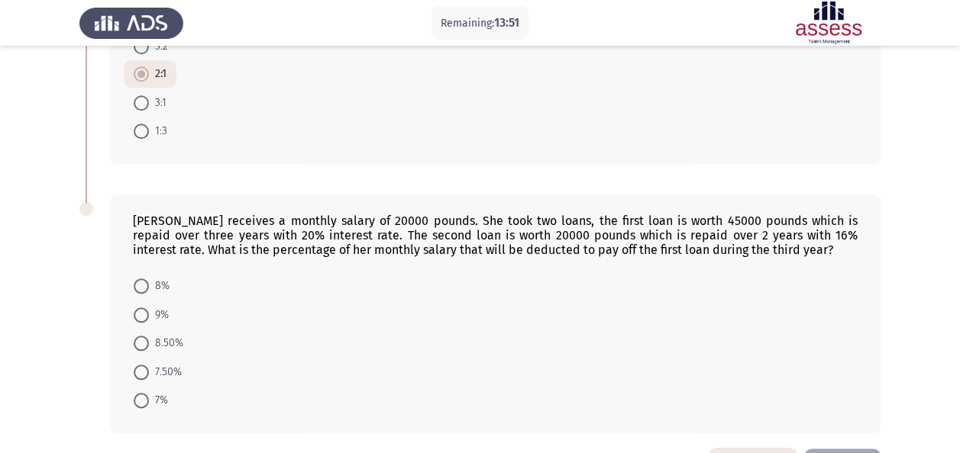
click at [163, 363] on span "7.50%" at bounding box center [165, 372] width 33 height 18
click at [149, 365] on input "7.50%" at bounding box center [141, 372] width 15 height 15
radio input "true"
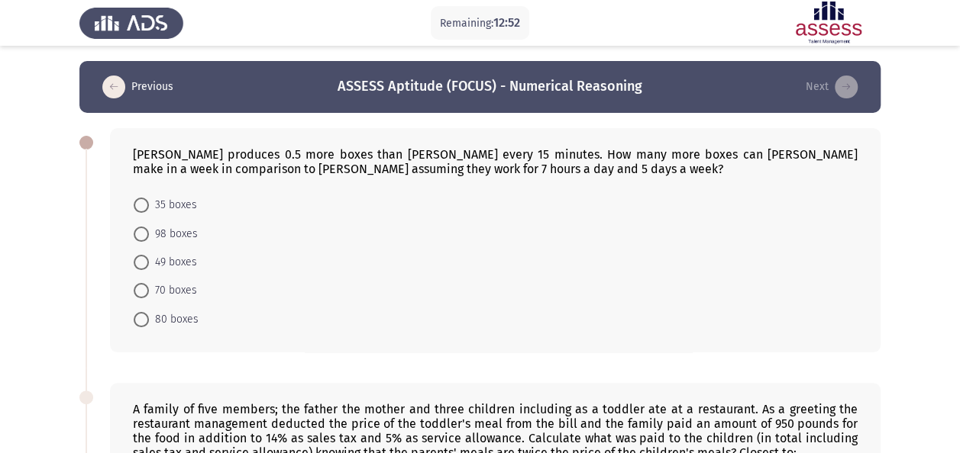
click at [168, 289] on span "70 boxes" at bounding box center [173, 291] width 48 height 18
click at [149, 289] on input "70 boxes" at bounding box center [141, 290] width 15 height 15
radio input "true"
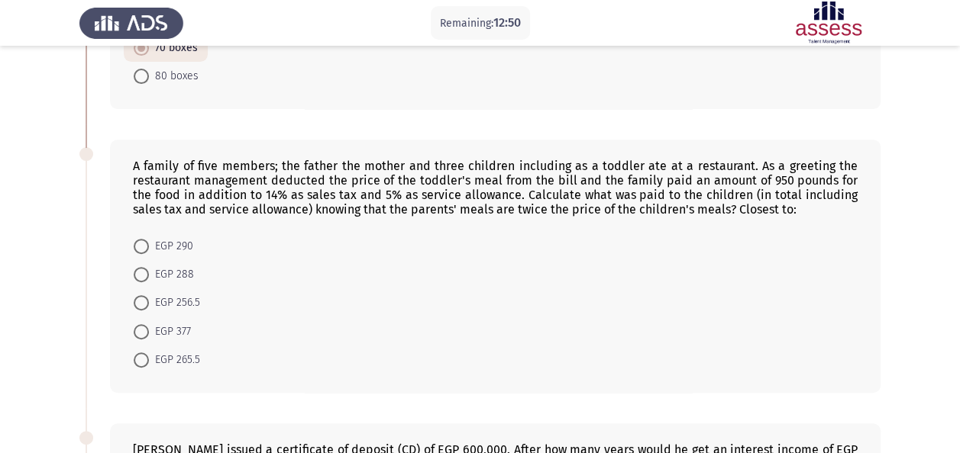
scroll to position [244, 0]
click at [166, 272] on span "EGP 288" at bounding box center [171, 273] width 45 height 18
click at [149, 272] on input "EGP 288" at bounding box center [141, 273] width 15 height 15
radio input "true"
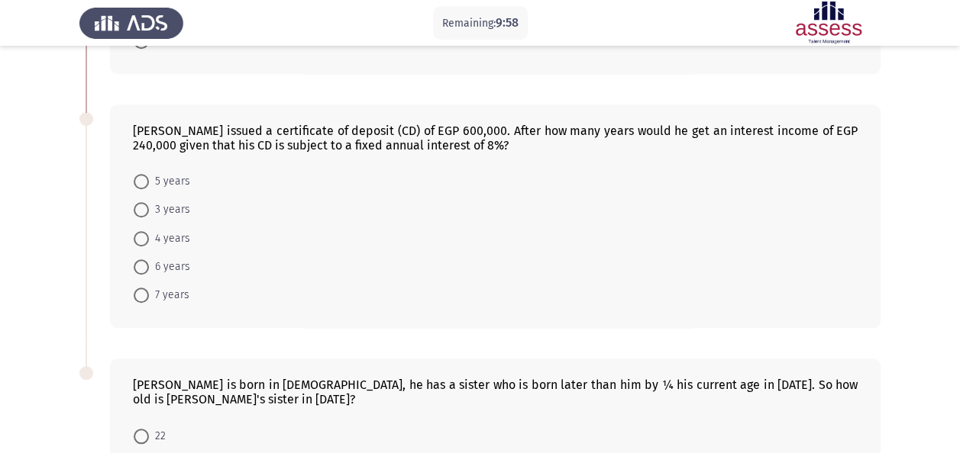
scroll to position [573, 0]
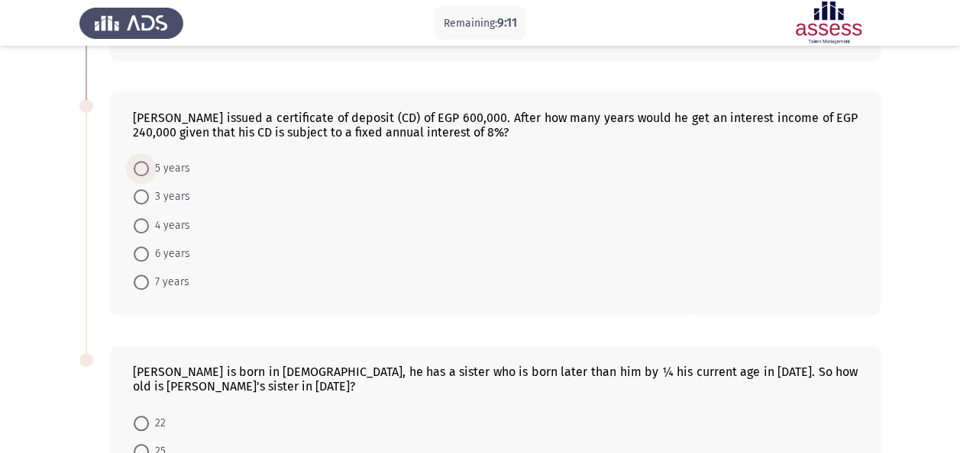
click at [160, 171] on span "5 years" at bounding box center [169, 169] width 41 height 18
click at [149, 171] on input "5 years" at bounding box center [141, 168] width 15 height 15
radio input "true"
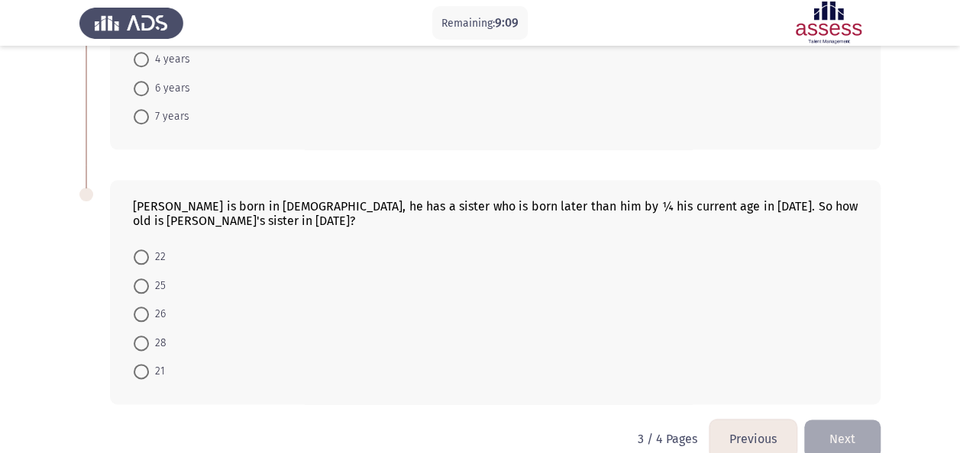
scroll to position [744, 0]
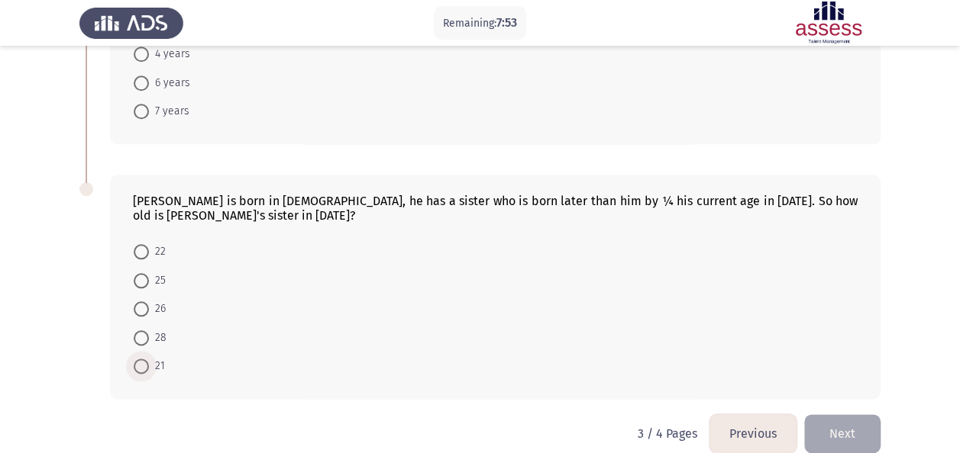
click at [138, 359] on span at bounding box center [141, 366] width 15 height 15
click at [138, 359] on input "21" at bounding box center [141, 366] width 15 height 15
radio input "true"
click at [860, 416] on button "Next" at bounding box center [842, 434] width 76 height 39
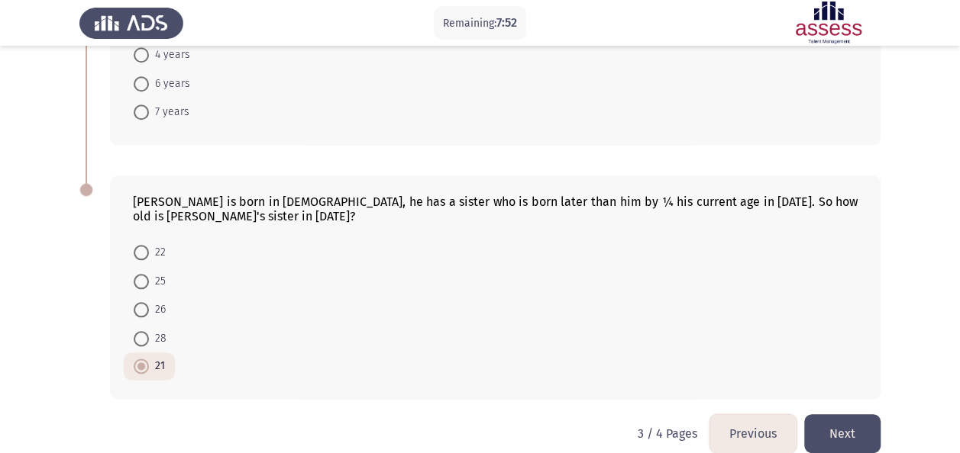
scroll to position [0, 0]
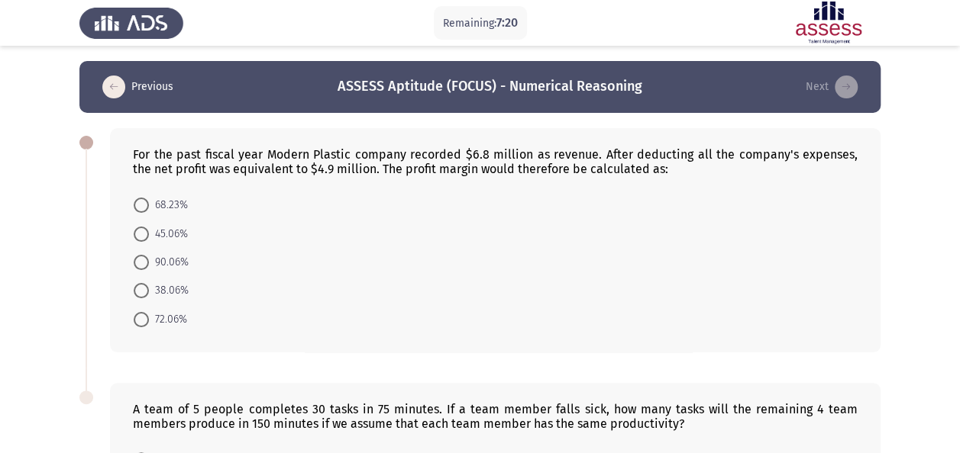
click at [148, 313] on span at bounding box center [141, 319] width 15 height 15
click at [148, 313] on input "72.06%" at bounding box center [141, 319] width 15 height 15
radio input "true"
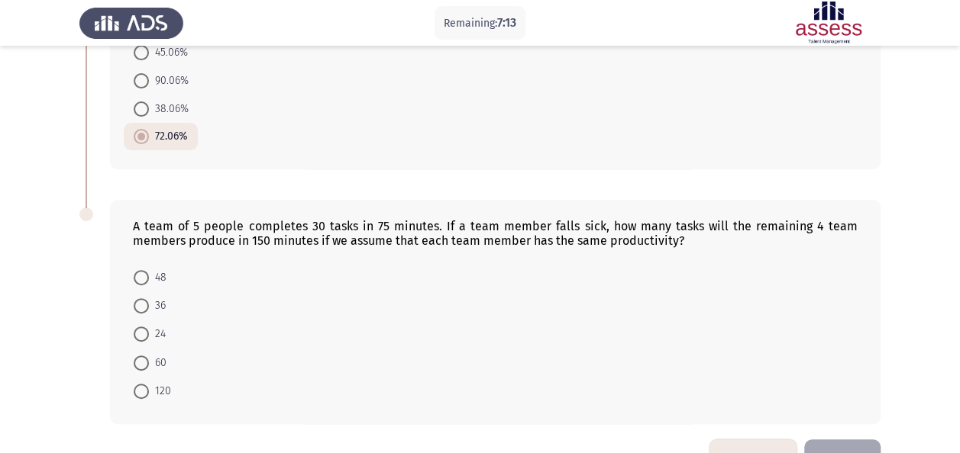
scroll to position [182, 0]
click at [476, 258] on div "A team of 5 people completes 30 tasks in 75 minutes. If a team member falls sic…" at bounding box center [495, 311] width 770 height 224
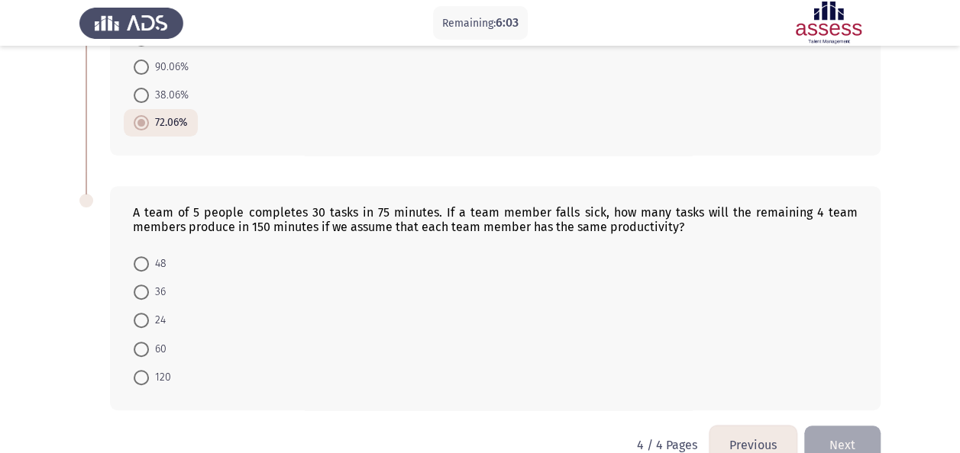
scroll to position [195, 0]
click at [147, 263] on span at bounding box center [141, 264] width 15 height 15
click at [147, 263] on input "48" at bounding box center [141, 264] width 15 height 15
radio input "true"
click at [841, 434] on button "Next" at bounding box center [842, 445] width 76 height 39
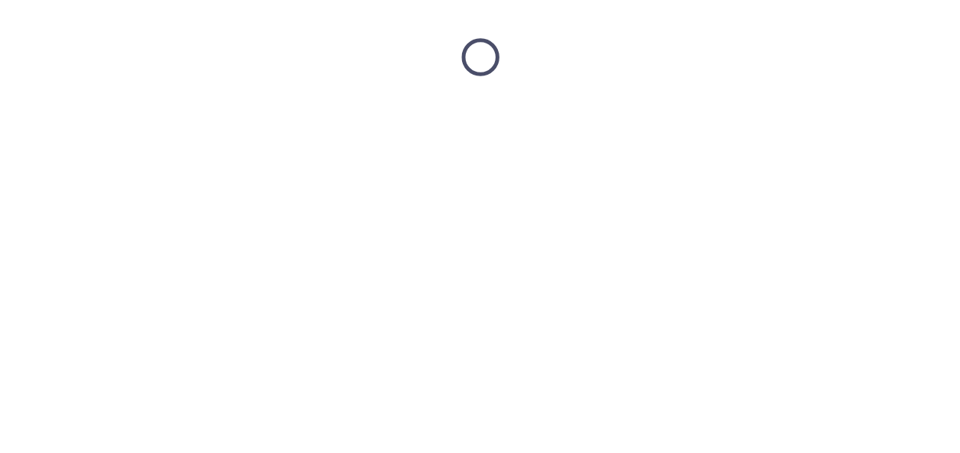
scroll to position [0, 0]
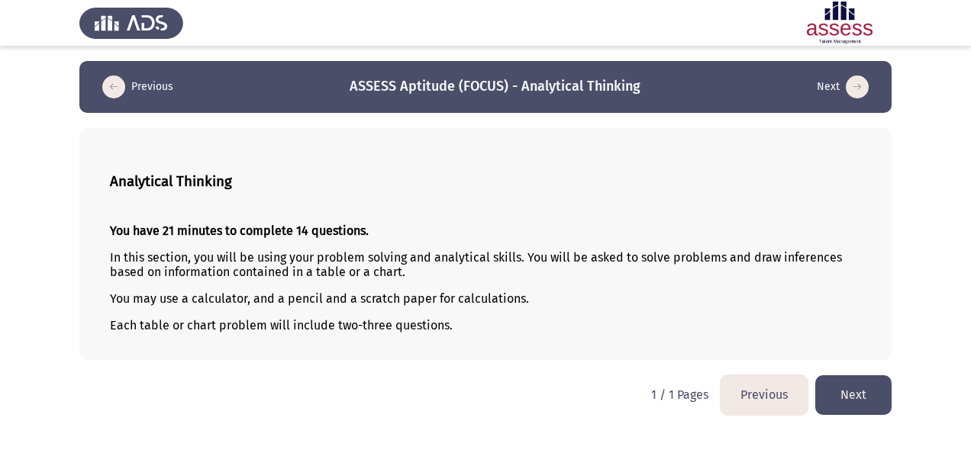
click at [856, 381] on button "Next" at bounding box center [853, 395] width 76 height 39
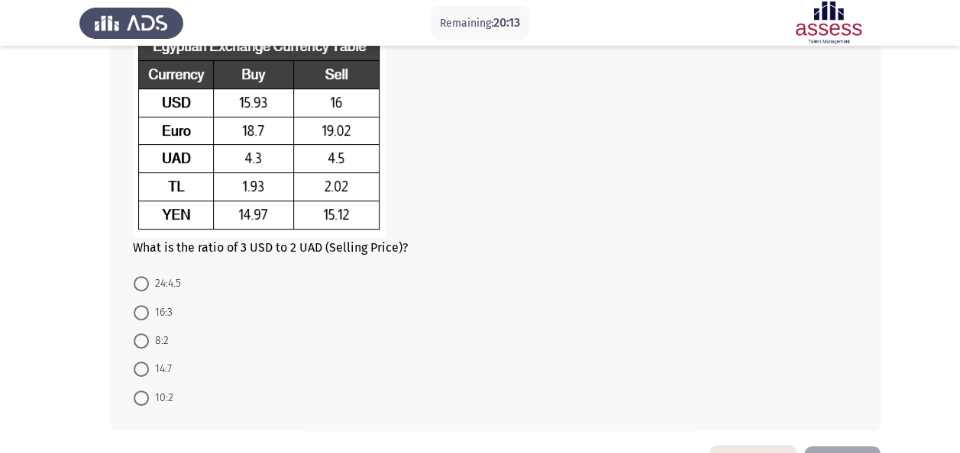
scroll to position [122, 0]
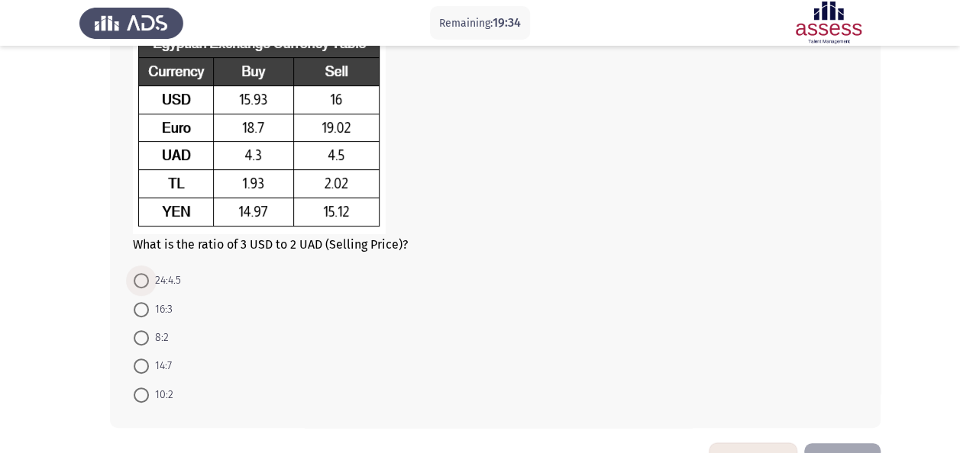
click at [160, 279] on span "24:4.5" at bounding box center [165, 281] width 32 height 18
click at [149, 279] on input "24:4.5" at bounding box center [141, 280] width 15 height 15
radio input "true"
click at [708, 189] on div at bounding box center [495, 131] width 724 height 212
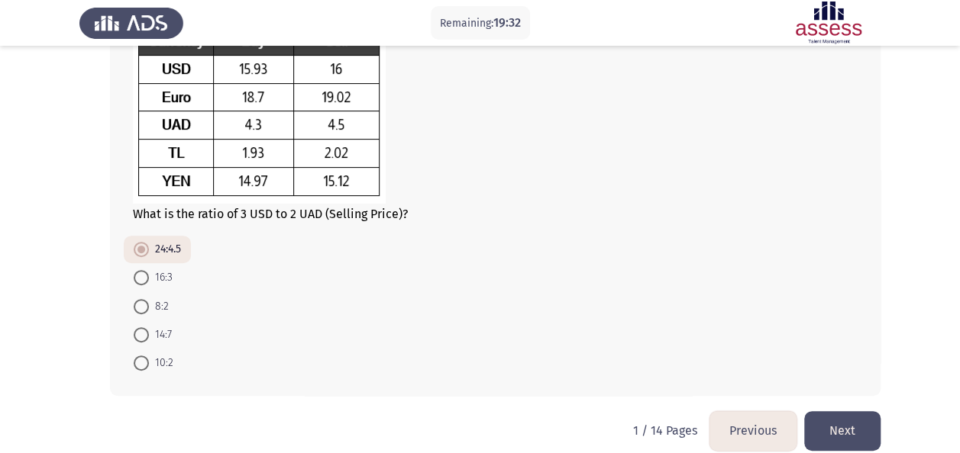
scroll to position [170, 0]
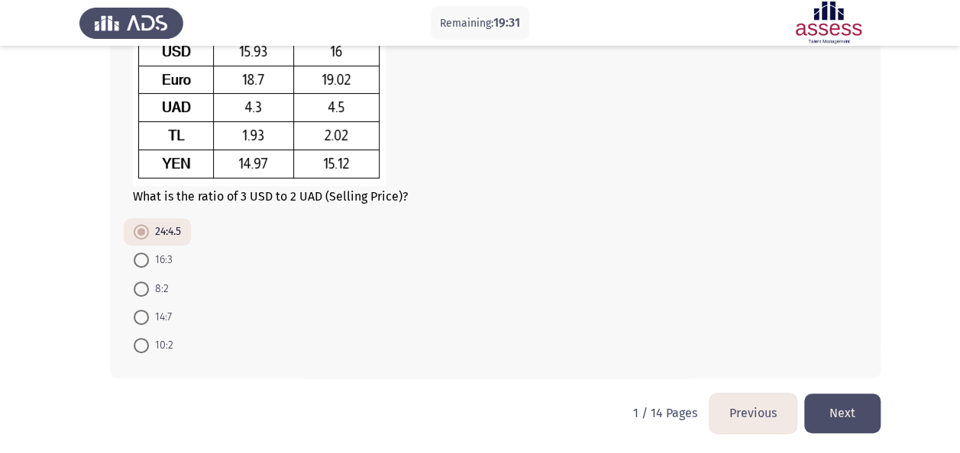
click at [855, 405] on button "Next" at bounding box center [842, 413] width 76 height 39
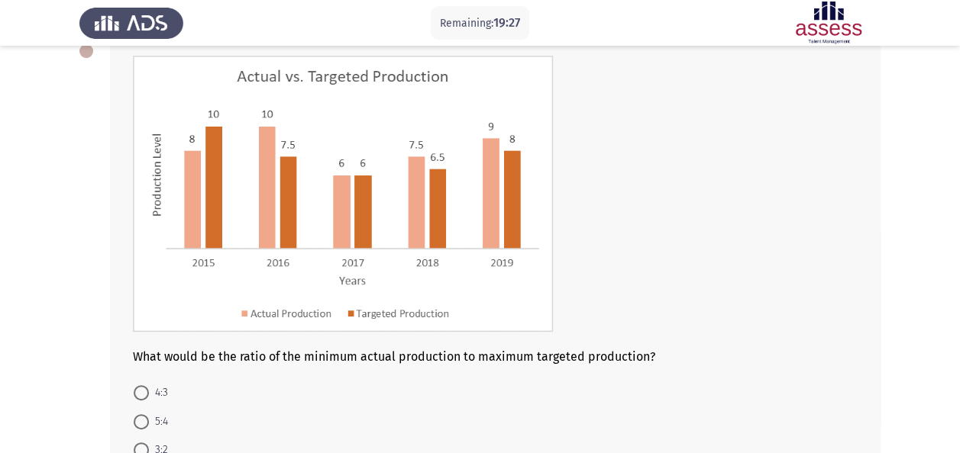
scroll to position [122, 0]
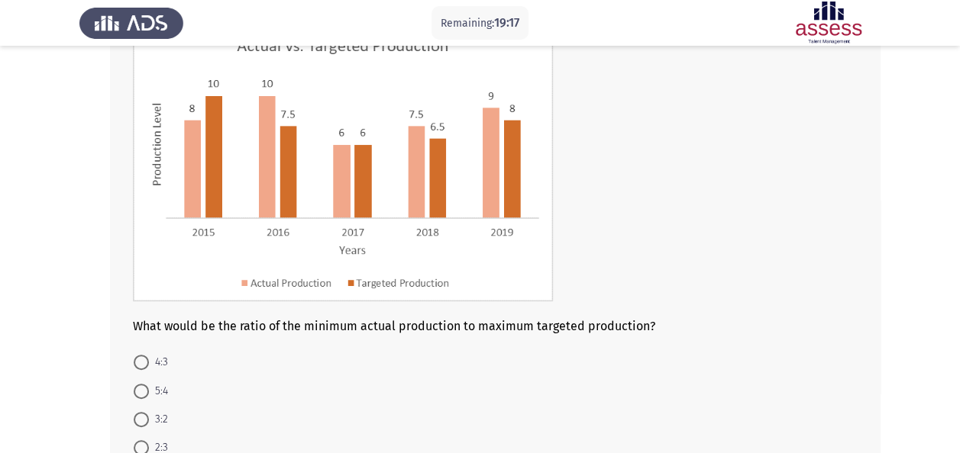
click at [276, 148] on img at bounding box center [343, 163] width 420 height 276
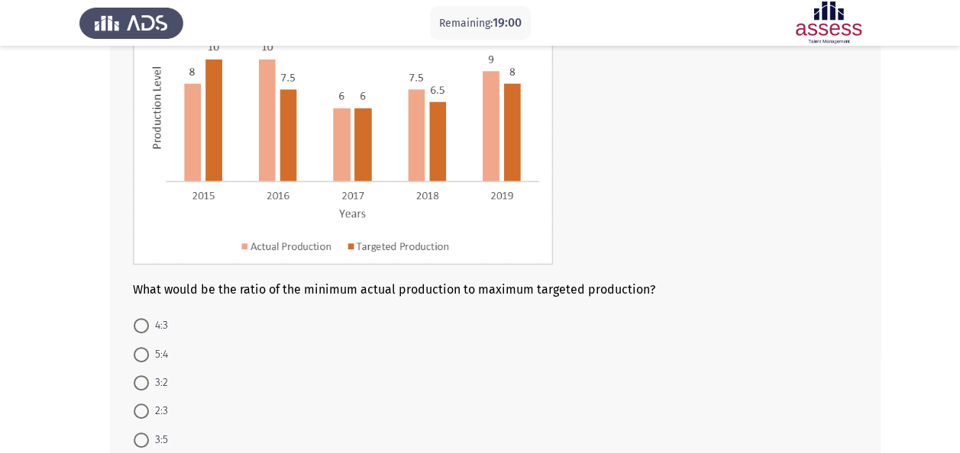
scroll to position [183, 0]
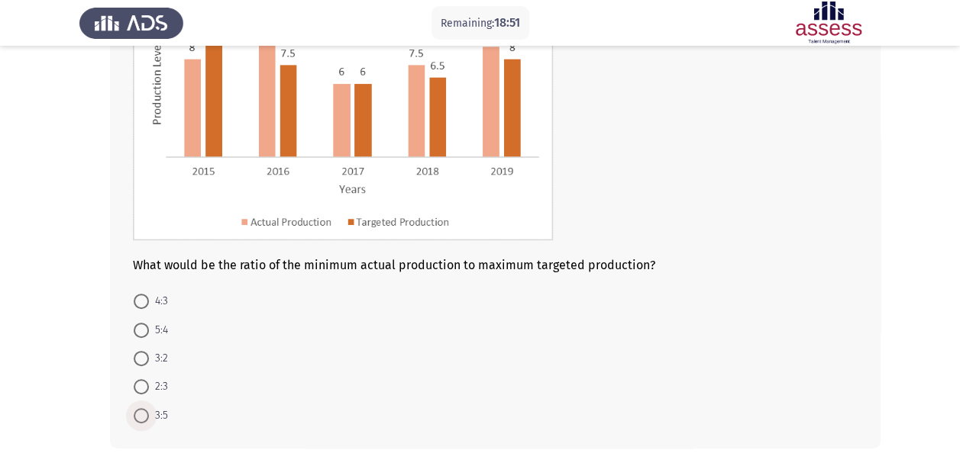
click at [151, 417] on span "3:5" at bounding box center [158, 416] width 19 height 18
click at [149, 417] on input "3:5" at bounding box center [141, 415] width 15 height 15
radio input "true"
click at [151, 417] on span "3:5" at bounding box center [158, 414] width 19 height 18
click at [149, 417] on input "3:5" at bounding box center [141, 414] width 15 height 15
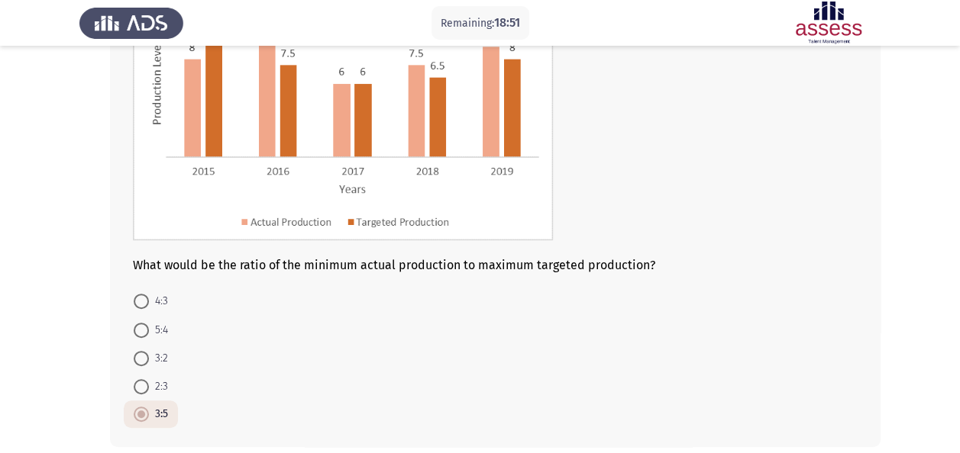
scroll to position [214, 0]
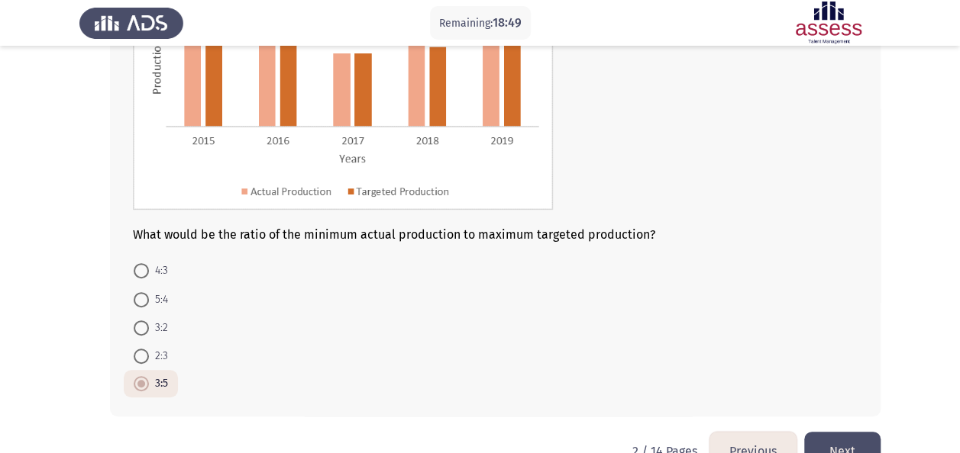
click at [860, 440] on button "Next" at bounding box center [842, 451] width 76 height 39
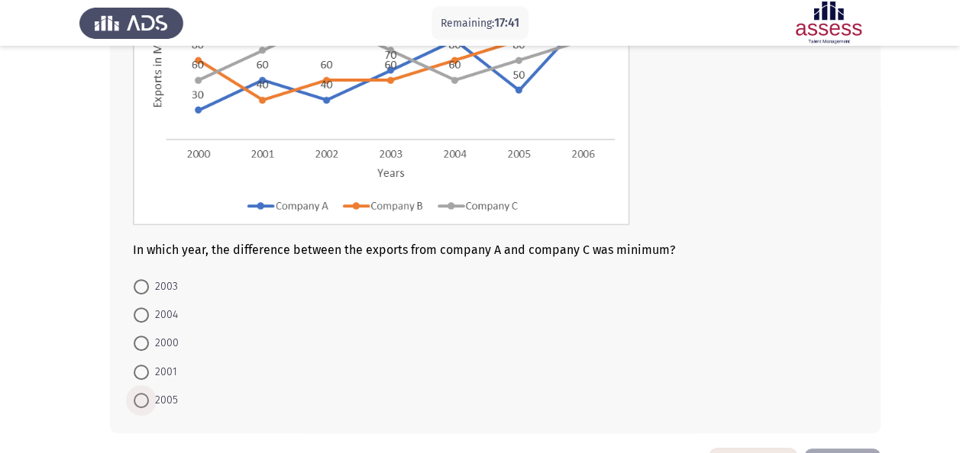
click at [156, 397] on span "2005" at bounding box center [163, 401] width 29 height 18
click at [149, 397] on input "2005" at bounding box center [141, 400] width 15 height 15
radio input "true"
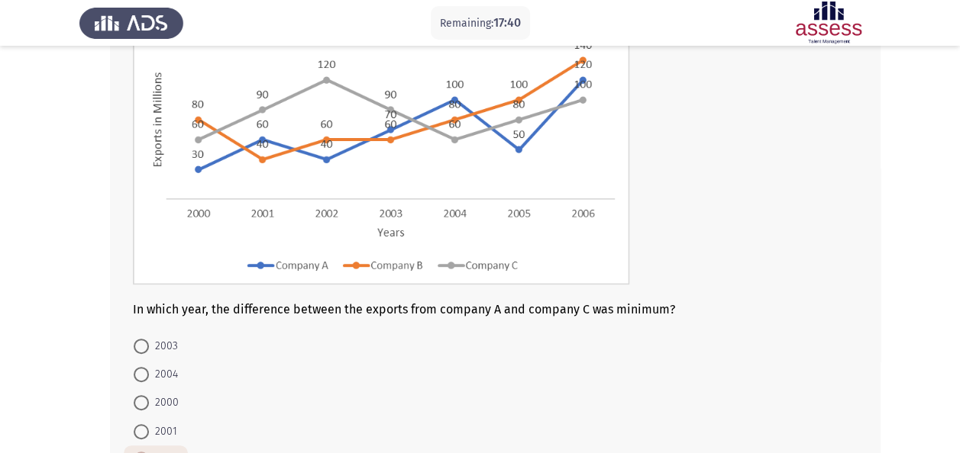
scroll to position [153, 0]
click at [165, 428] on span "2001" at bounding box center [163, 433] width 28 height 18
click at [149, 428] on input "2001" at bounding box center [141, 433] width 15 height 15
radio input "true"
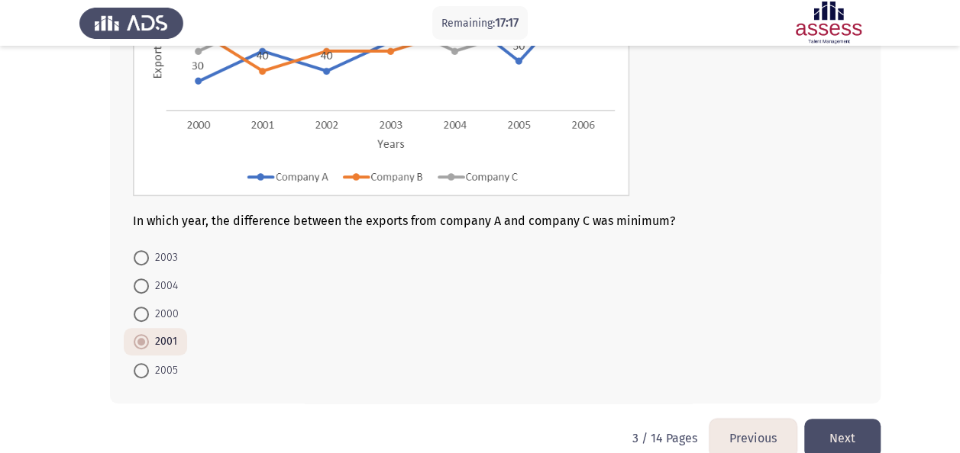
scroll to position [244, 0]
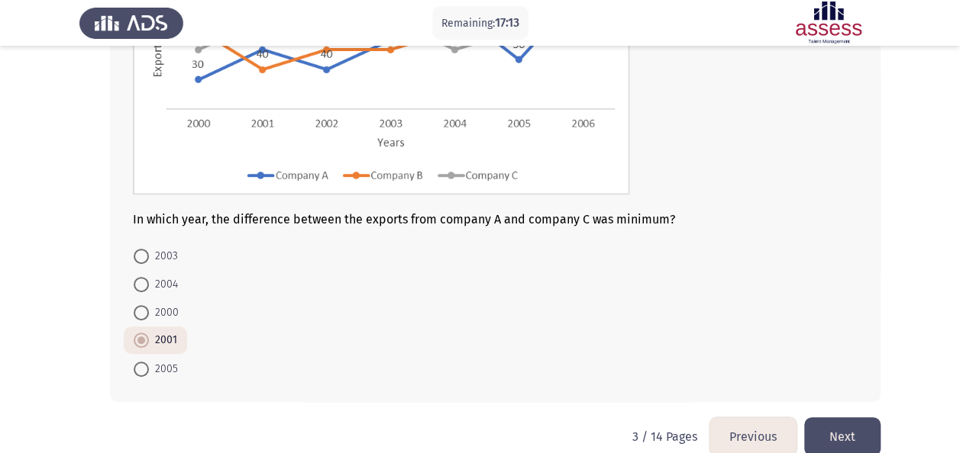
click at [841, 428] on button "Next" at bounding box center [842, 437] width 76 height 39
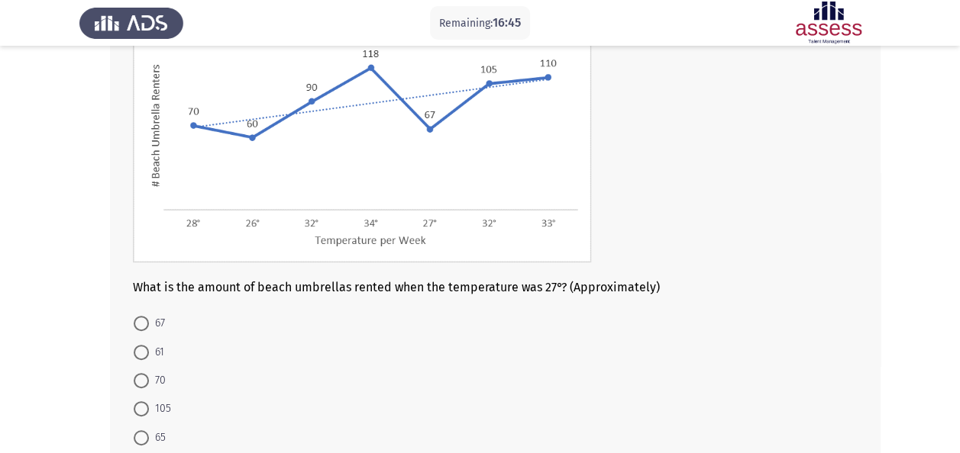
scroll to position [153, 0]
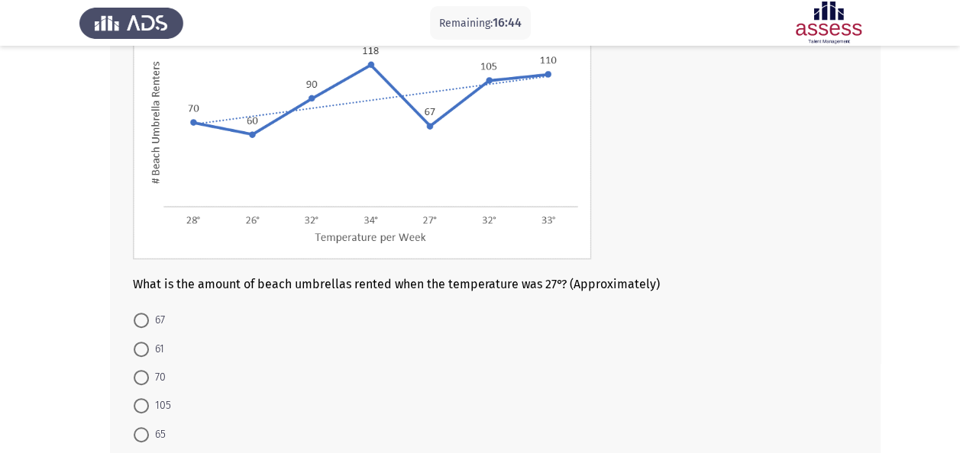
click at [145, 321] on span at bounding box center [141, 320] width 15 height 15
click at [145, 321] on input "67" at bounding box center [141, 320] width 15 height 15
radio input "true"
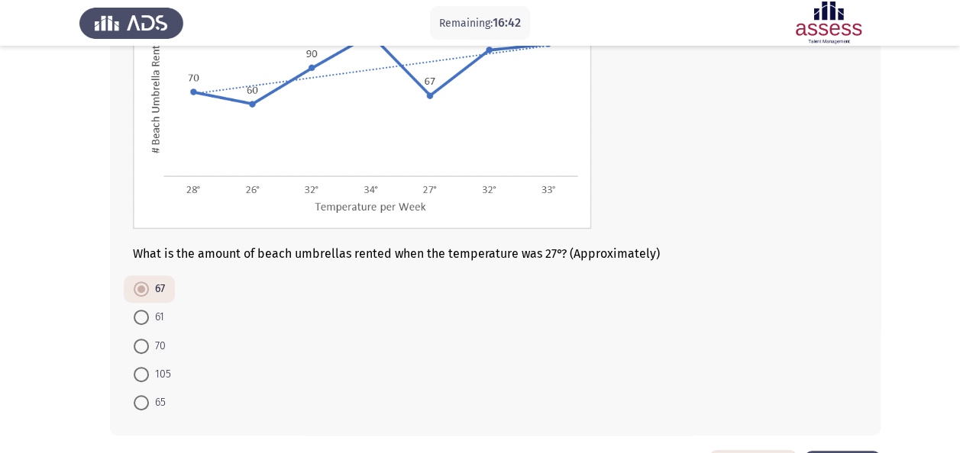
scroll to position [214, 0]
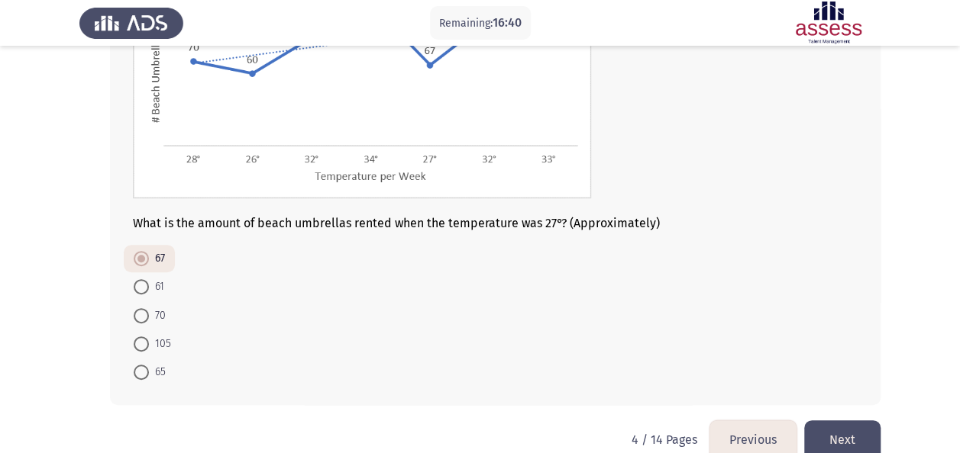
click at [852, 423] on button "Next" at bounding box center [842, 440] width 76 height 39
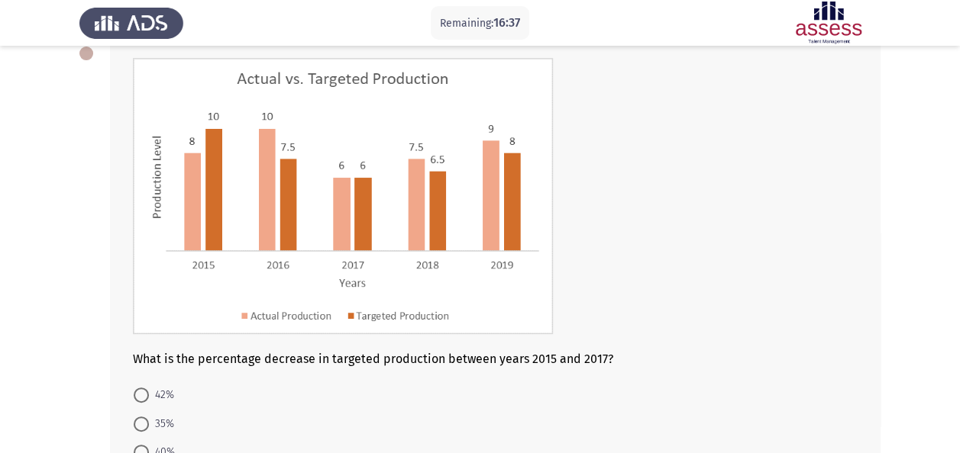
scroll to position [92, 0]
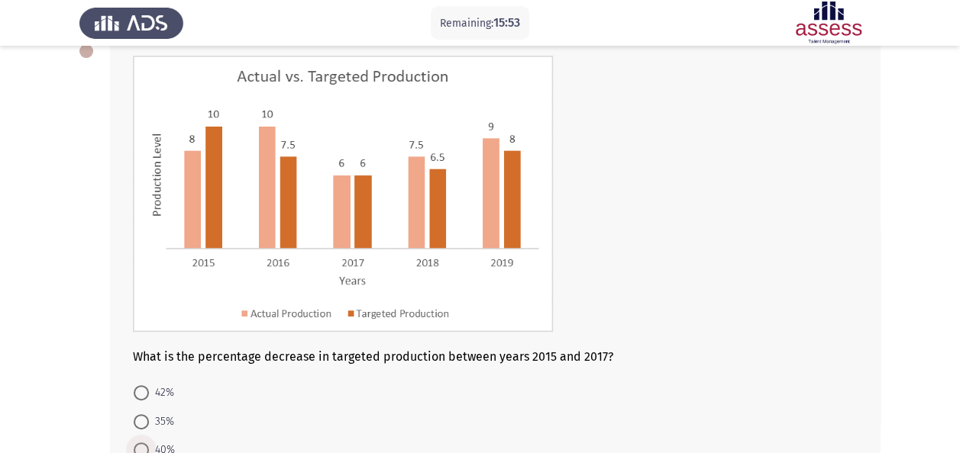
click at [155, 445] on span "40%" at bounding box center [162, 450] width 26 height 18
click at [149, 445] on input "40%" at bounding box center [141, 450] width 15 height 15
radio input "true"
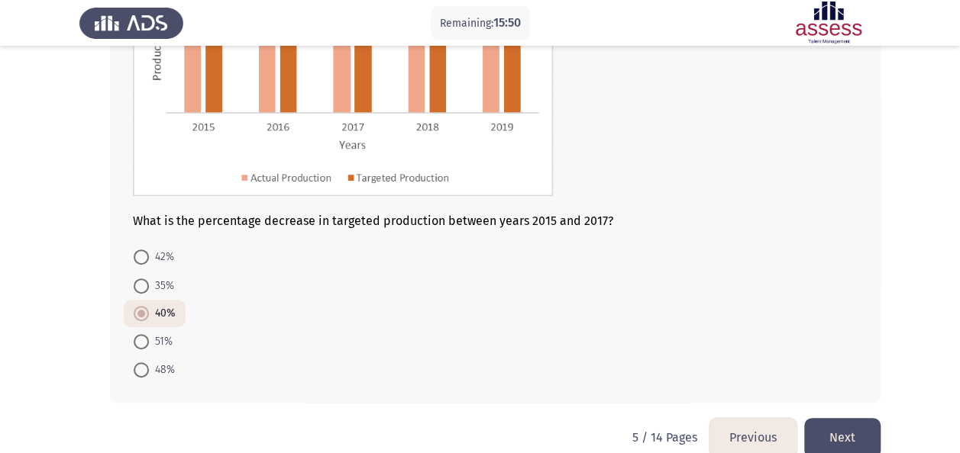
scroll to position [252, 0]
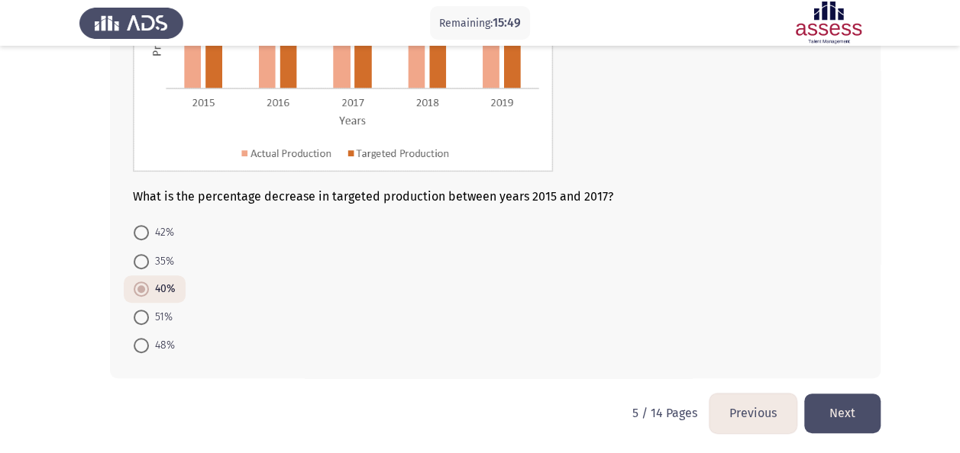
click at [857, 404] on button "Next" at bounding box center [842, 413] width 76 height 39
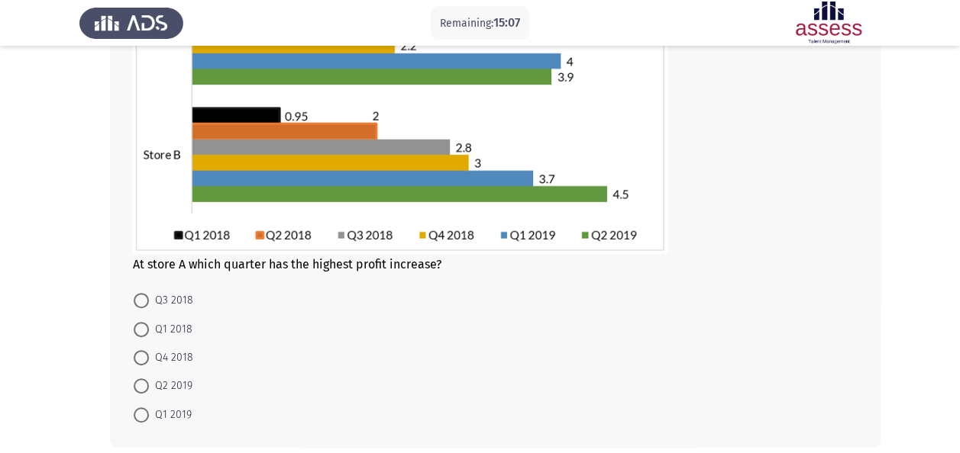
scroll to position [244, 0]
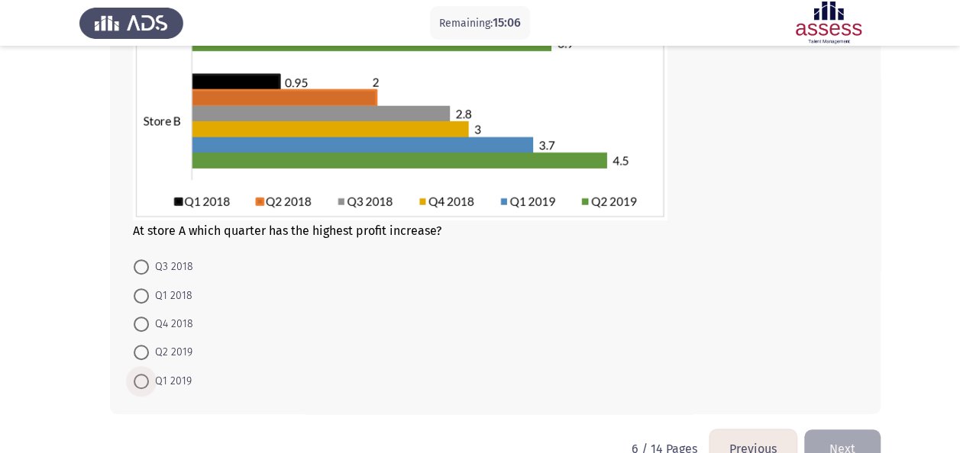
click at [162, 378] on span "Q1 2019" at bounding box center [170, 382] width 43 height 18
click at [149, 378] on input "Q1 2019" at bounding box center [141, 381] width 15 height 15
radio input "true"
click at [835, 431] on button "Next" at bounding box center [842, 447] width 76 height 39
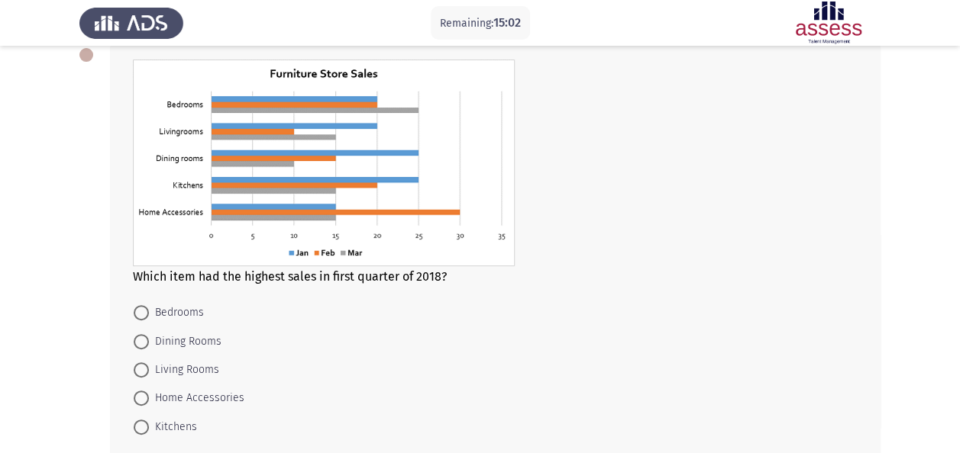
scroll to position [92, 0]
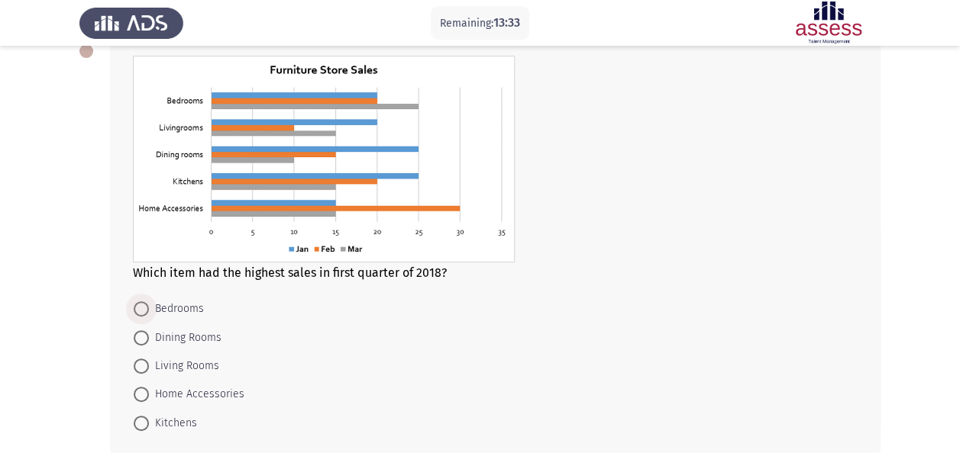
click at [183, 311] on span "Bedrooms" at bounding box center [176, 309] width 55 height 18
click at [149, 311] on input "Bedrooms" at bounding box center [141, 309] width 15 height 15
radio input "true"
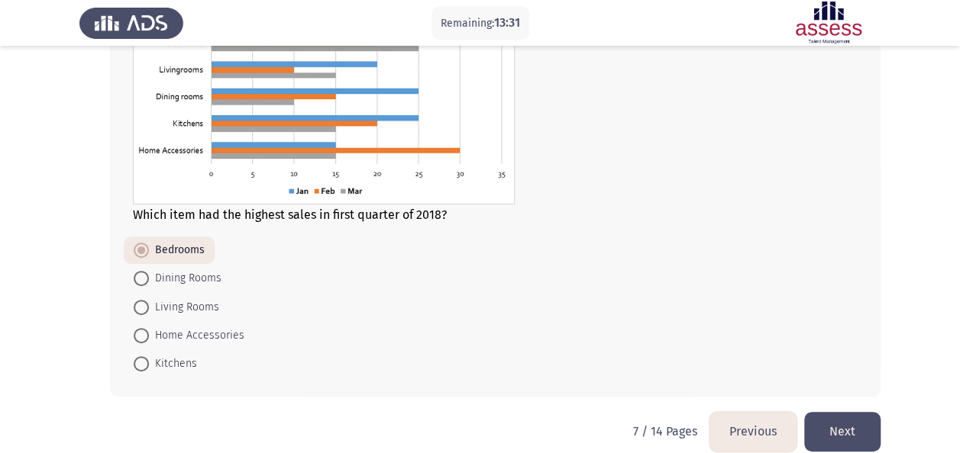
scroll to position [153, 0]
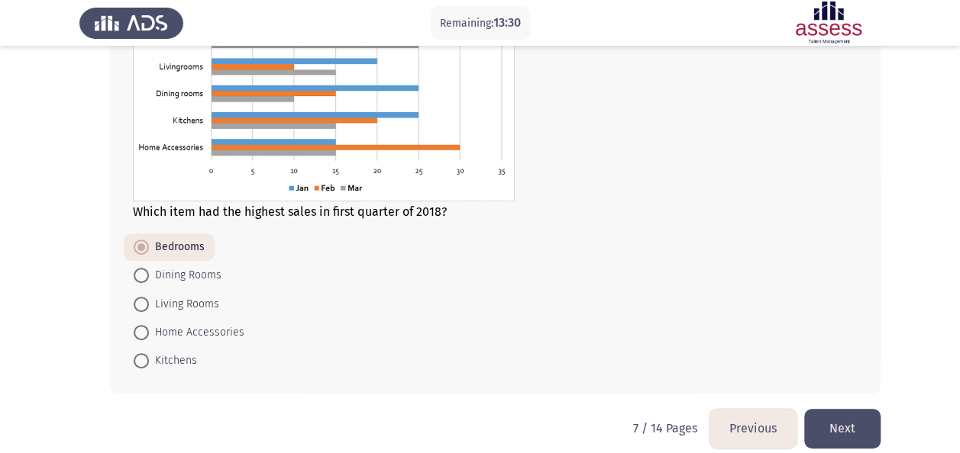
click at [877, 421] on button "Next" at bounding box center [842, 428] width 76 height 39
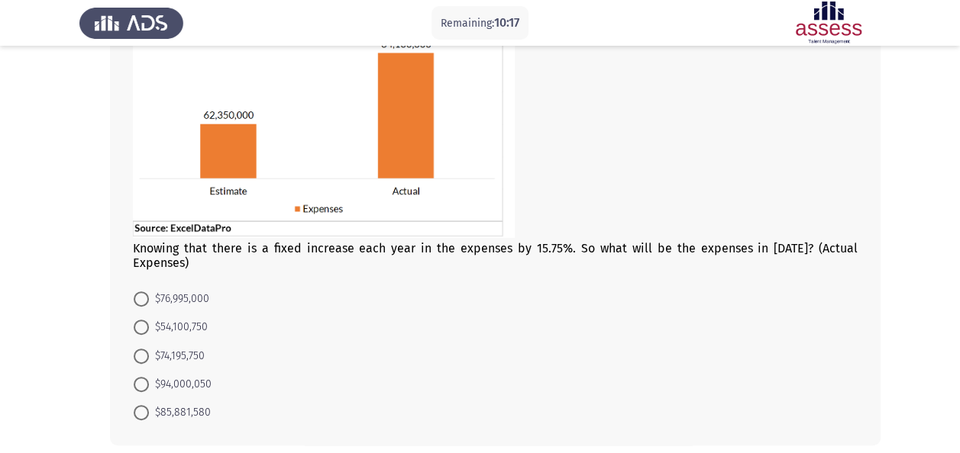
click at [195, 404] on span "$85,881,580" at bounding box center [180, 413] width 62 height 18
click at [149, 405] on input "$85,881,580" at bounding box center [141, 412] width 15 height 15
radio input "true"
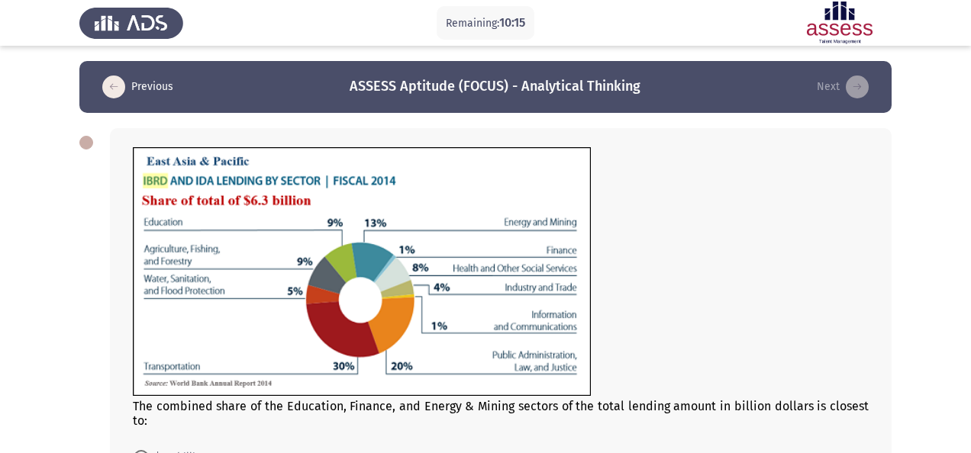
click at [841, 450] on html "Remaining: 10:15 Previous ASSESS Aptitude (FOCUS) - Analytical Thinking Next Th…" at bounding box center [485, 340] width 971 height 681
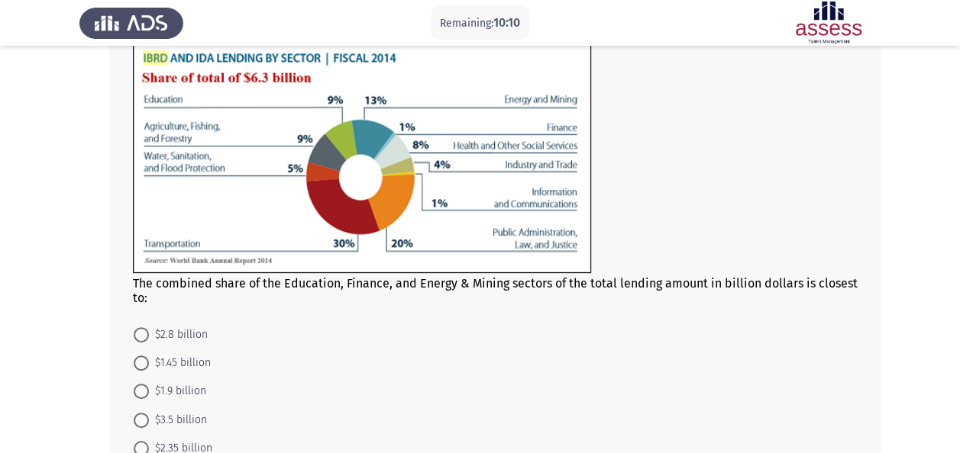
scroll to position [124, 0]
click at [173, 360] on span "$1.45 billion" at bounding box center [180, 362] width 62 height 18
click at [149, 360] on input "$1.45 billion" at bounding box center [141, 362] width 15 height 15
radio input "true"
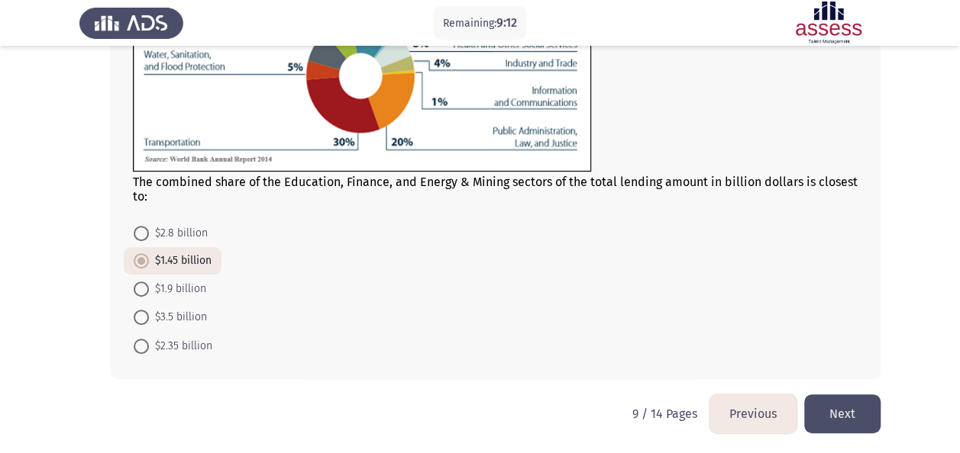
click at [852, 415] on button "Next" at bounding box center [842, 414] width 76 height 39
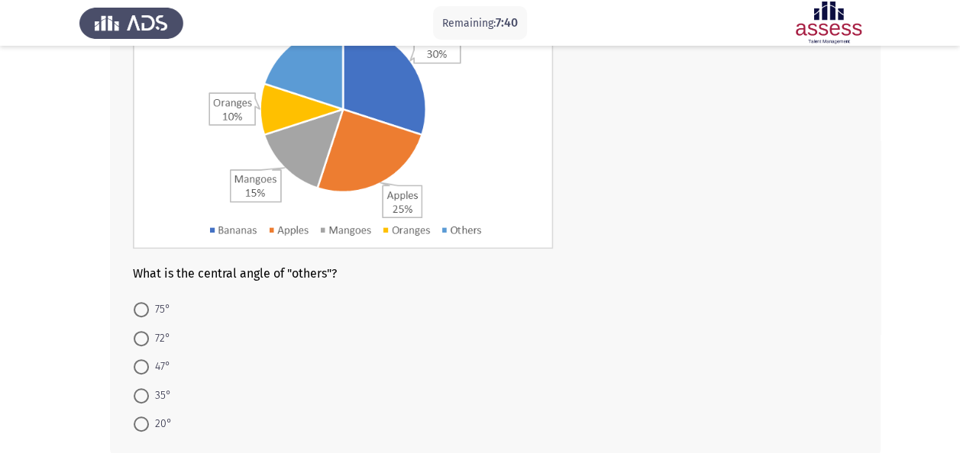
scroll to position [183, 0]
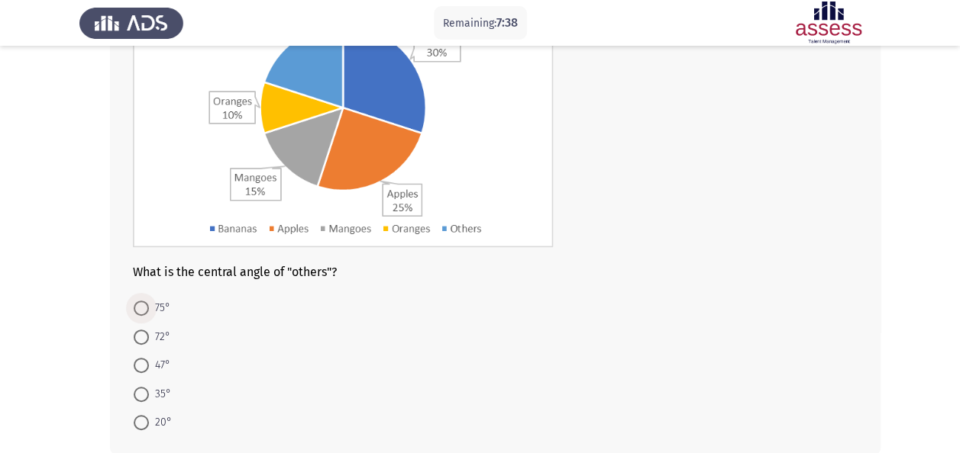
click at [156, 308] on span "75°" at bounding box center [159, 308] width 21 height 18
click at [149, 308] on input "75°" at bounding box center [141, 308] width 15 height 15
radio input "true"
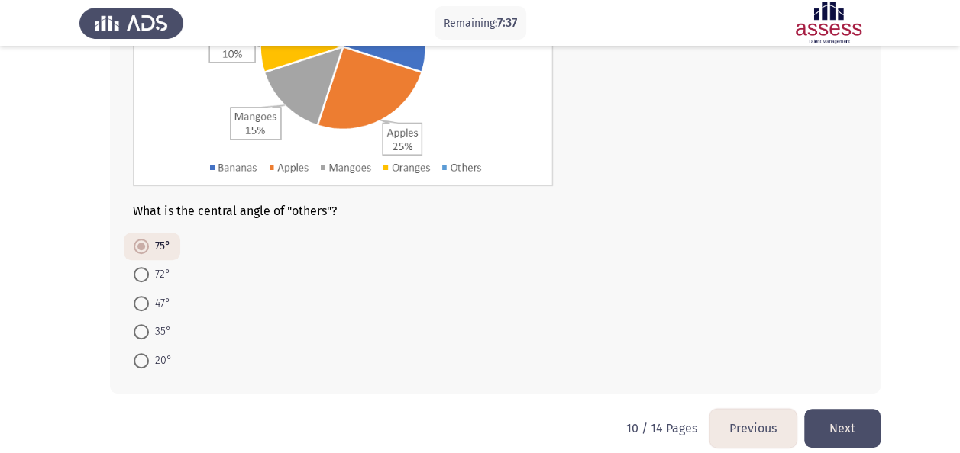
scroll to position [259, 0]
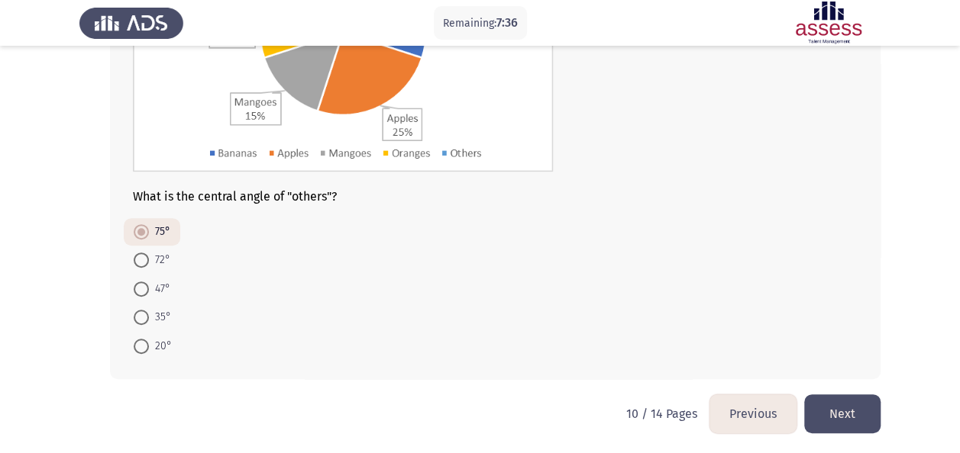
click at [873, 408] on button "Next" at bounding box center [842, 414] width 76 height 39
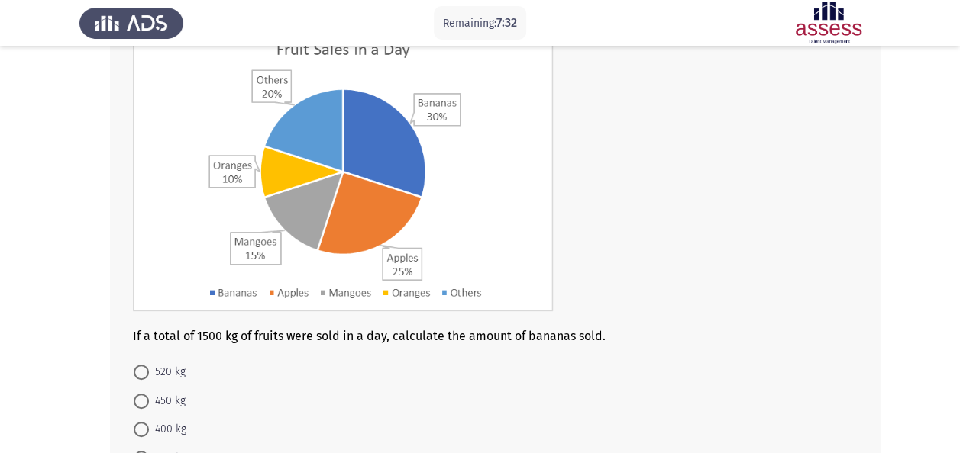
scroll to position [122, 0]
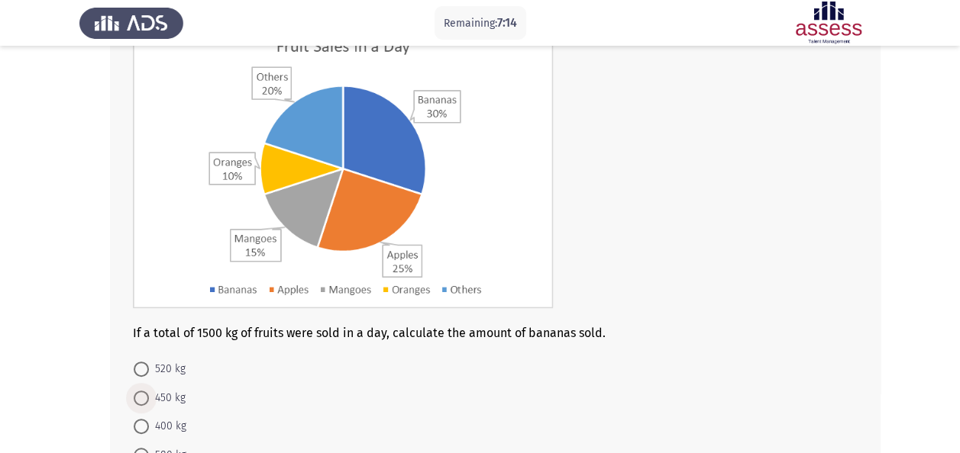
click at [173, 398] on span "450 kg" at bounding box center [167, 398] width 37 height 18
click at [149, 398] on input "450 kg" at bounding box center [141, 398] width 15 height 15
radio input "true"
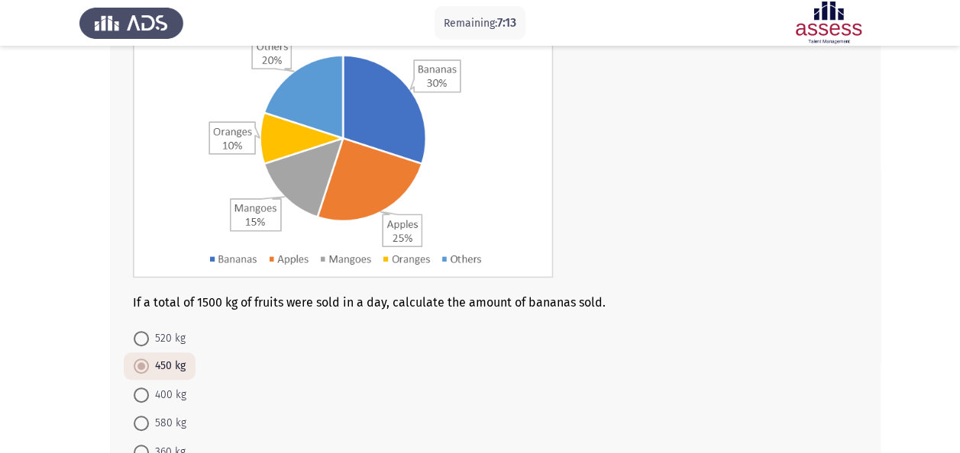
scroll to position [259, 0]
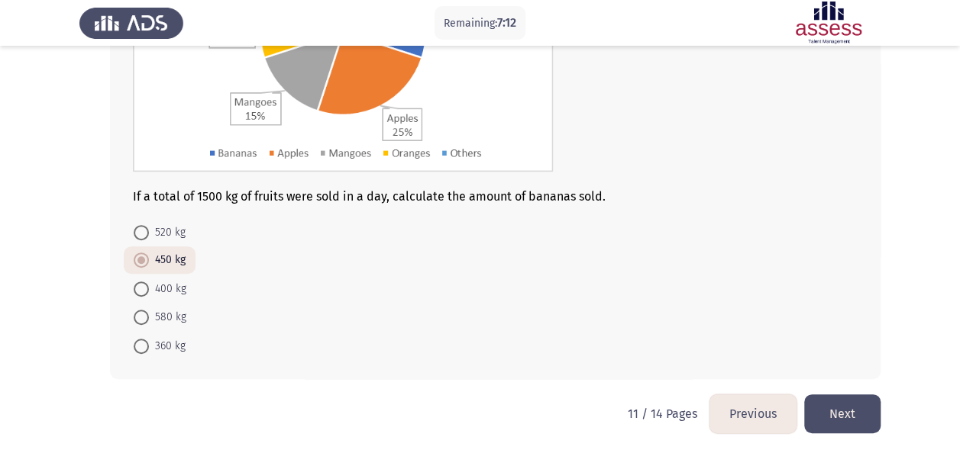
click at [850, 398] on button "Next" at bounding box center [842, 414] width 76 height 39
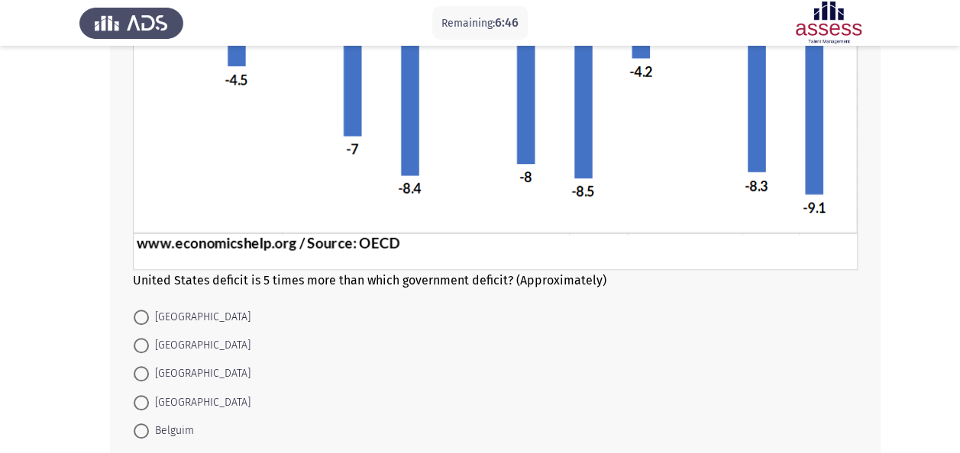
scroll to position [336, 0]
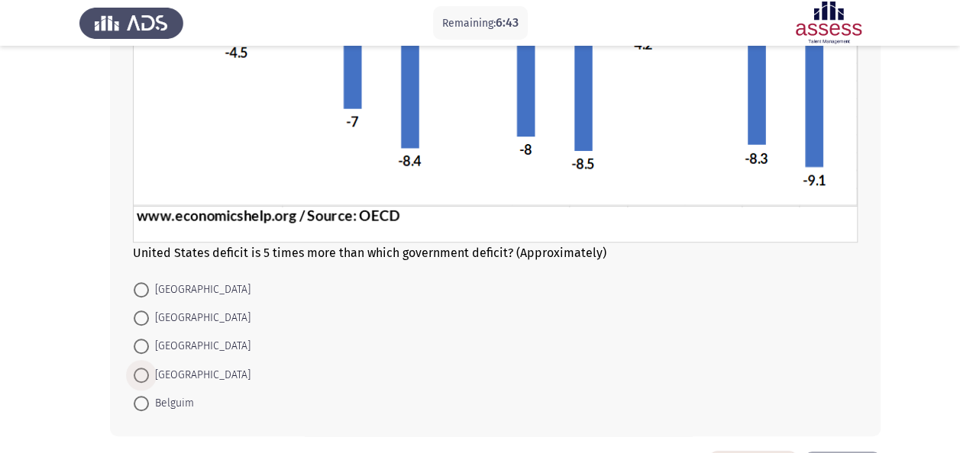
click at [159, 374] on span "Italy" at bounding box center [200, 375] width 102 height 18
click at [149, 374] on input "Italy" at bounding box center [141, 375] width 15 height 15
radio input "true"
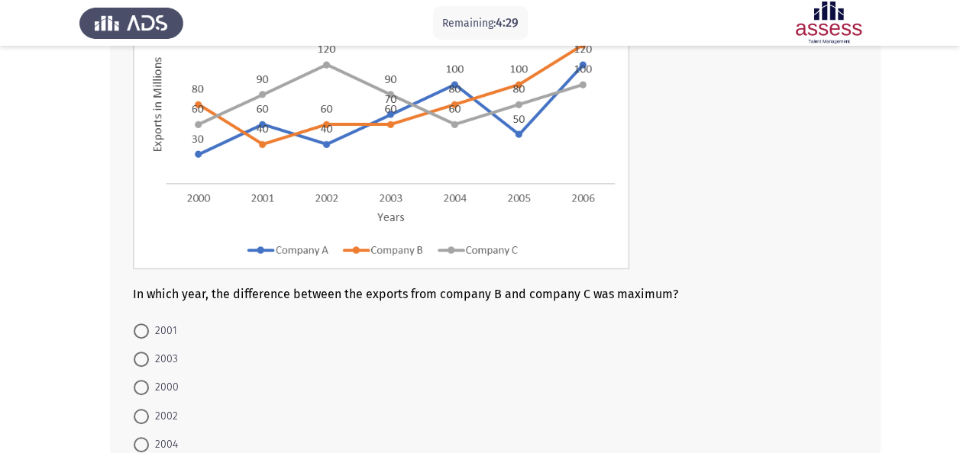
scroll to position [176, 0]
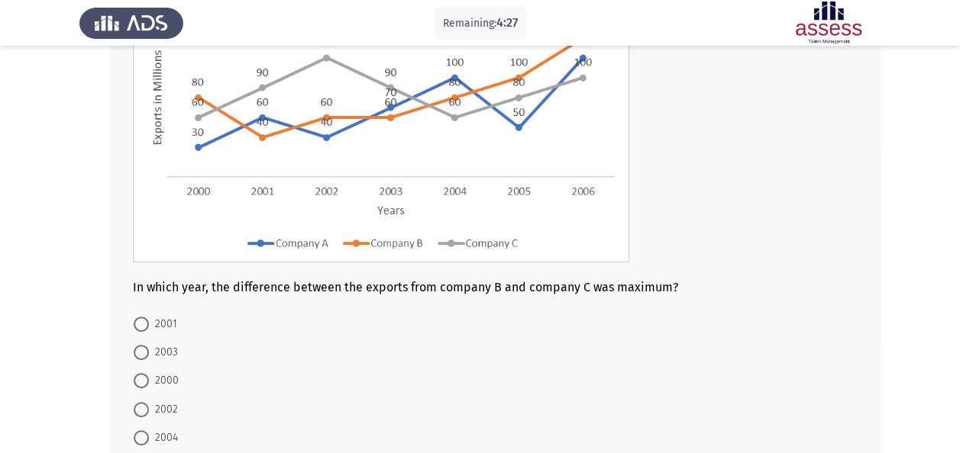
click at [145, 406] on span at bounding box center [141, 409] width 15 height 15
click at [145, 406] on input "2002" at bounding box center [141, 409] width 15 height 15
radio input "true"
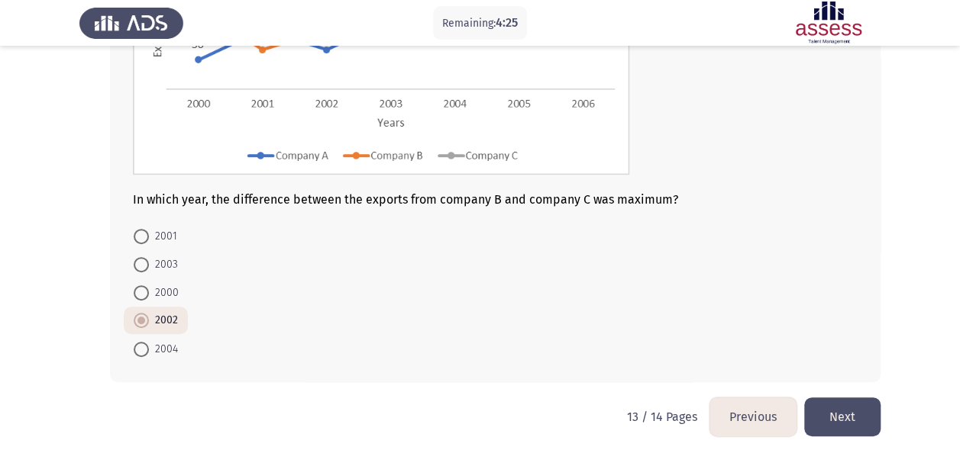
scroll to position [267, 0]
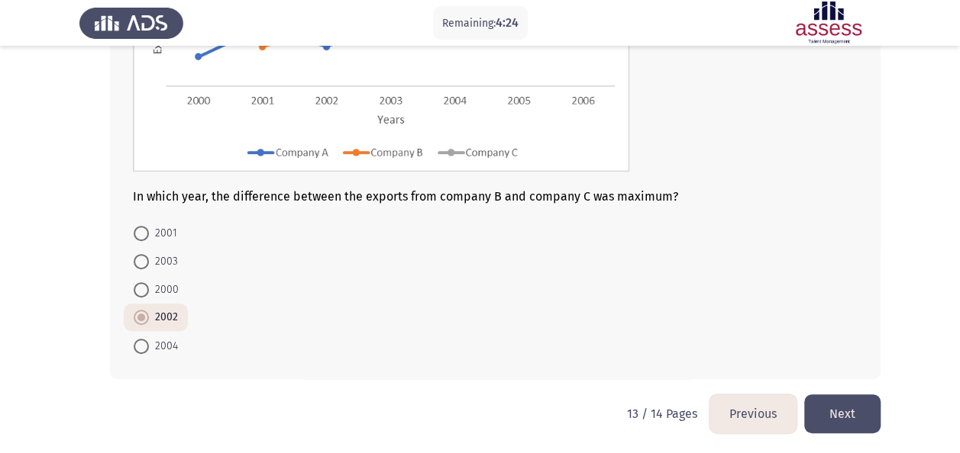
click at [850, 408] on button "Next" at bounding box center [842, 414] width 76 height 39
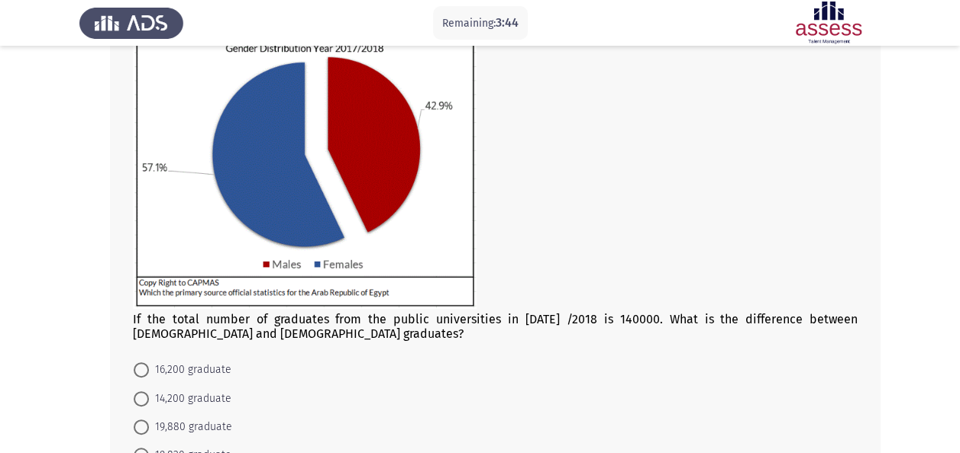
scroll to position [122, 0]
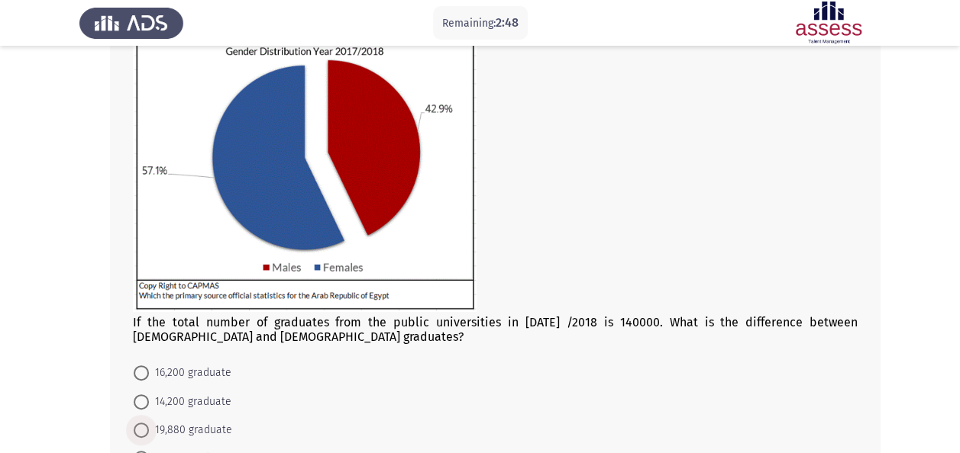
click at [166, 426] on span "19,880 graduate" at bounding box center [190, 430] width 83 height 18
click at [149, 426] on input "19,880 graduate" at bounding box center [141, 430] width 15 height 15
radio input "true"
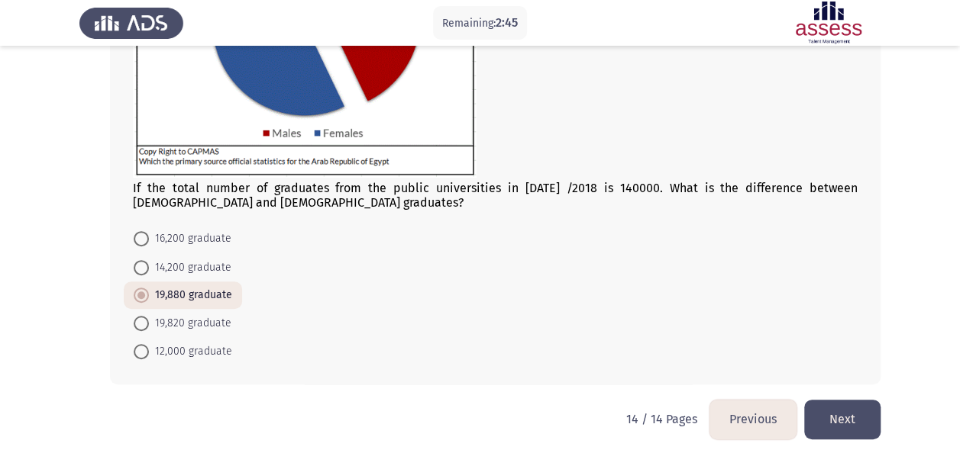
scroll to position [257, 0]
click at [857, 403] on button "Next" at bounding box center [842, 418] width 76 height 39
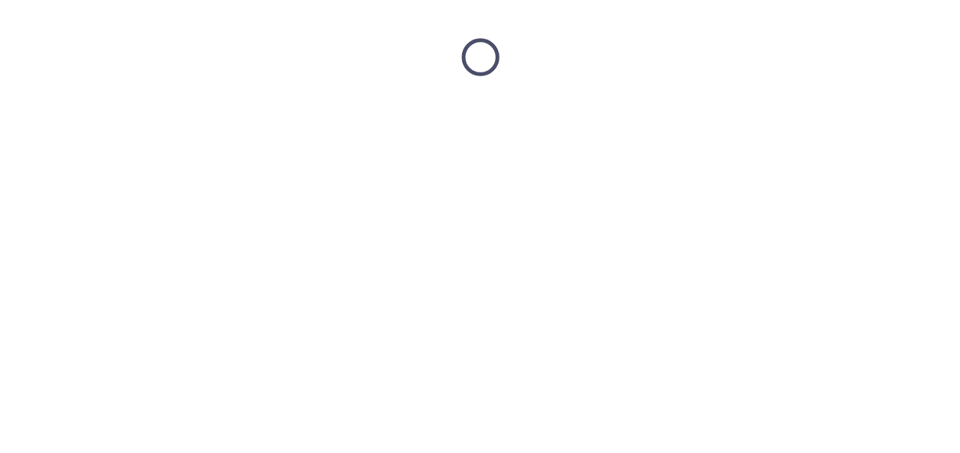
scroll to position [0, 0]
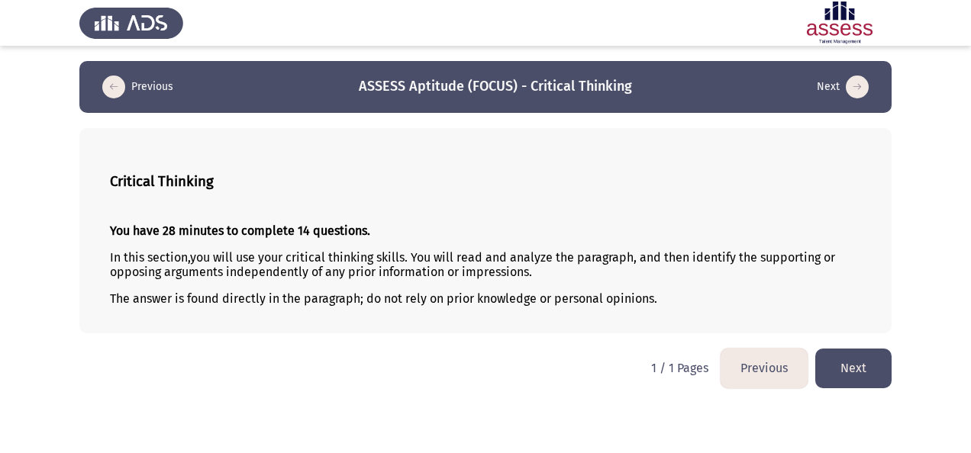
click at [890, 368] on button "Next" at bounding box center [853, 368] width 76 height 39
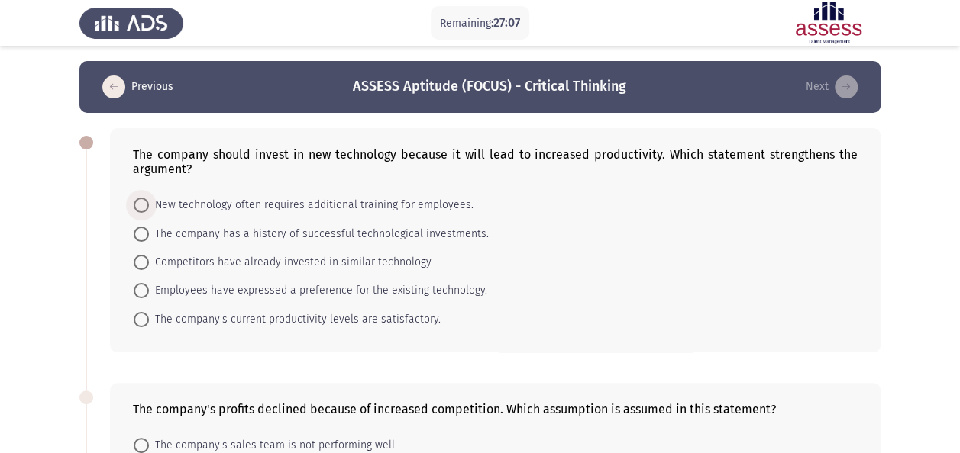
click at [344, 205] on span "New technology often requires additional training for employees." at bounding box center [311, 205] width 324 height 18
click at [149, 205] on input "New technology often requires additional training for employees." at bounding box center [141, 205] width 15 height 15
radio input "true"
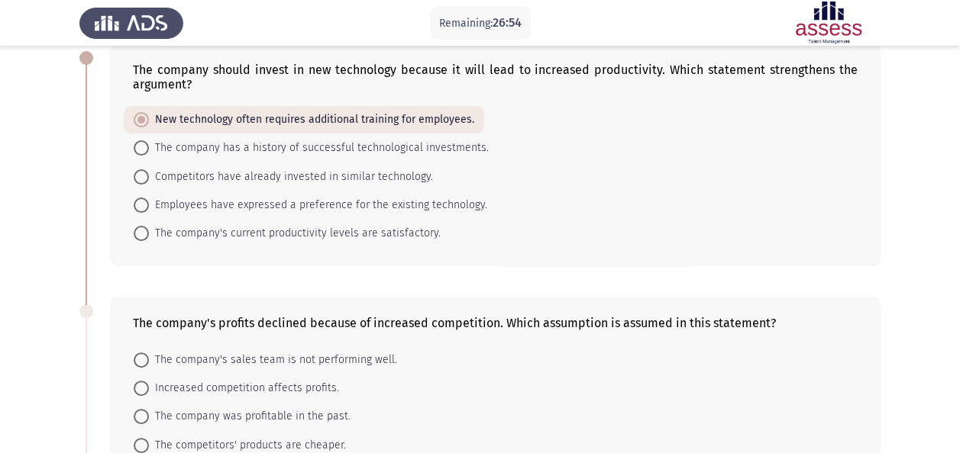
scroll to position [86, 0]
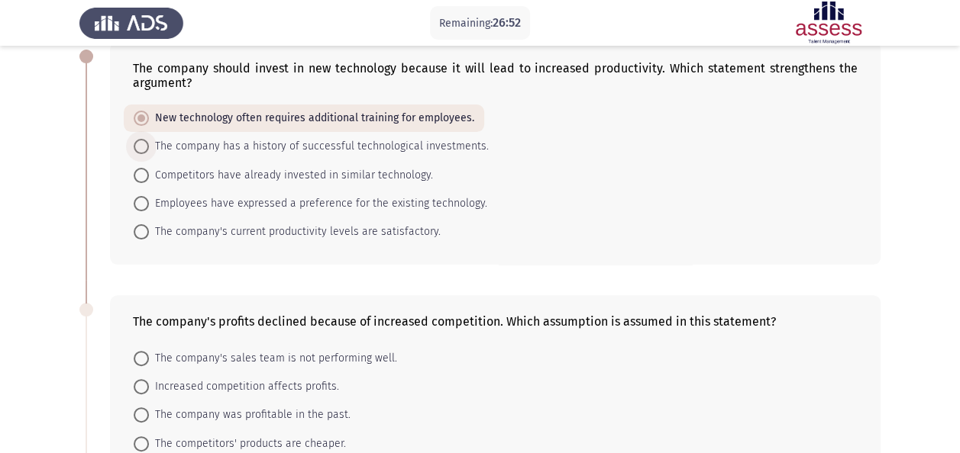
click at [443, 142] on span "The company has a history of successful technological investments." at bounding box center [319, 146] width 340 height 18
click at [149, 142] on input "The company has a history of successful technological investments." at bounding box center [141, 146] width 15 height 15
radio input "true"
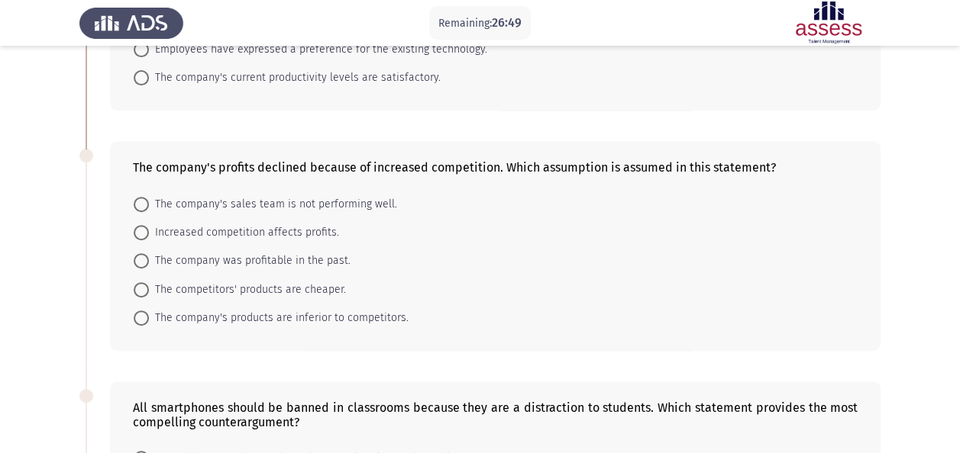
scroll to position [249, 0]
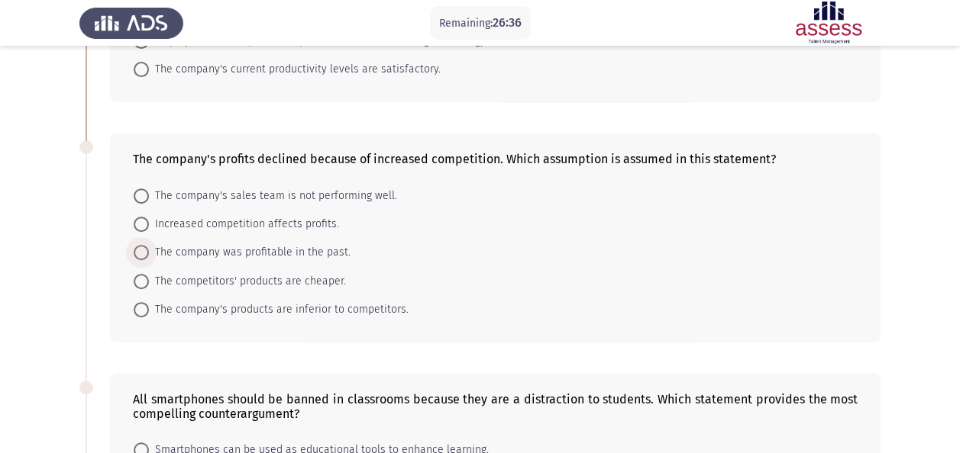
click at [278, 251] on span "The company was profitable in the past." at bounding box center [250, 253] width 202 height 18
click at [149, 251] on input "The company was profitable in the past." at bounding box center [141, 252] width 15 height 15
radio input "true"
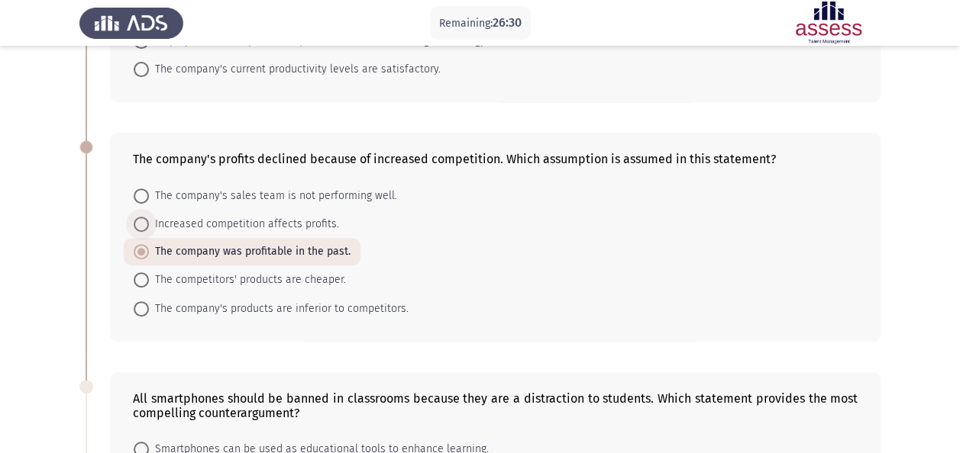
click at [298, 215] on span "Increased competition affects profits." at bounding box center [244, 224] width 190 height 18
click at [149, 217] on input "Increased competition affects profits." at bounding box center [141, 224] width 15 height 15
radio input "true"
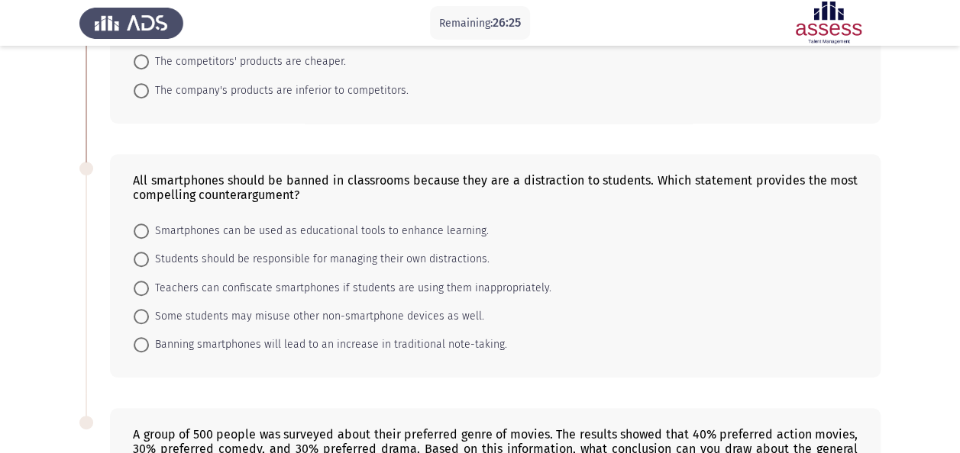
scroll to position [484, 0]
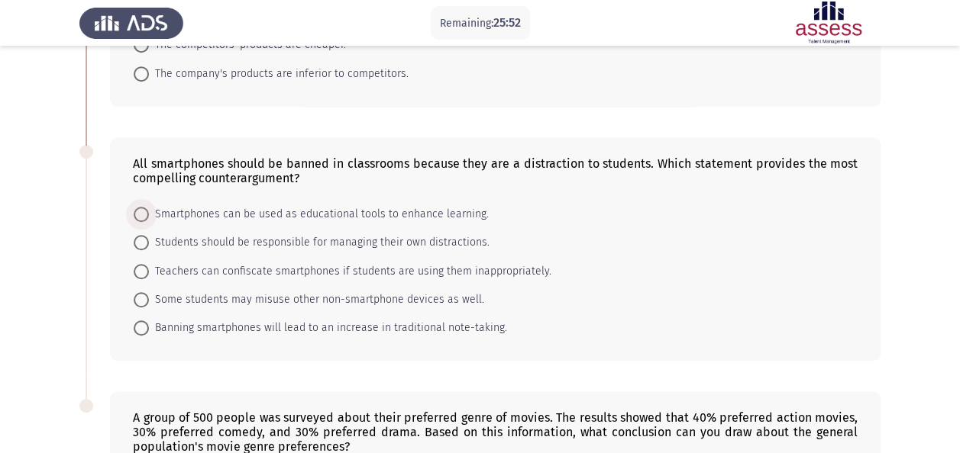
click at [328, 205] on span "Smartphones can be used as educational tools to enhance learning." at bounding box center [319, 214] width 340 height 18
click at [149, 207] on input "Smartphones can be used as educational tools to enhance learning." at bounding box center [141, 214] width 15 height 15
radio input "true"
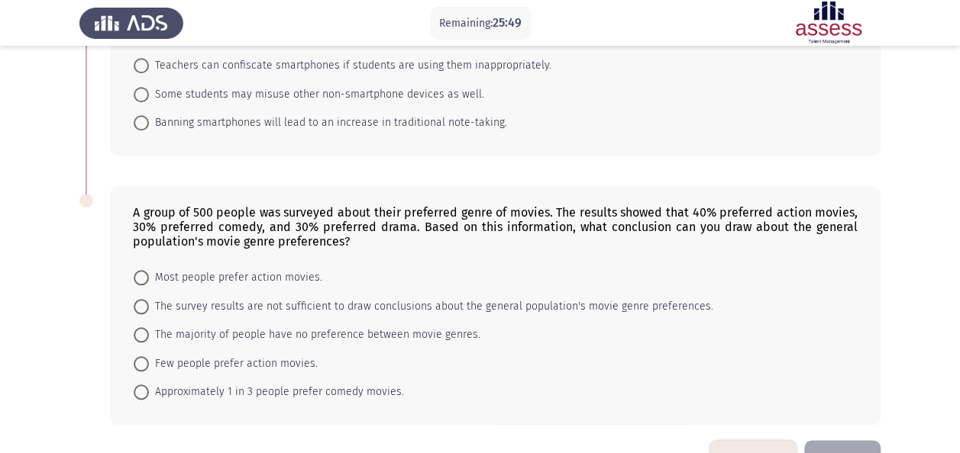
scroll to position [708, 0]
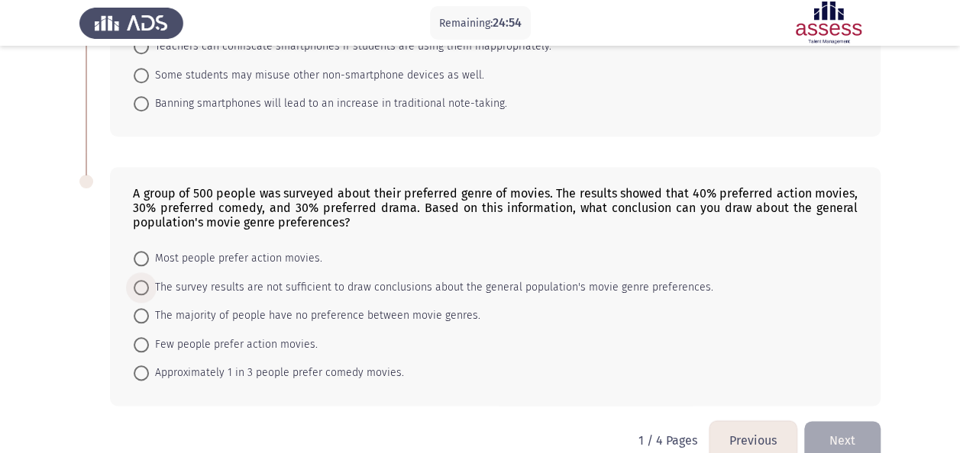
click at [397, 281] on span "The survey results are not sufficient to draw conclusions about the general pop…" at bounding box center [431, 288] width 564 height 18
click at [149, 281] on input "The survey results are not sufficient to draw conclusions about the general pop…" at bounding box center [141, 287] width 15 height 15
radio input "true"
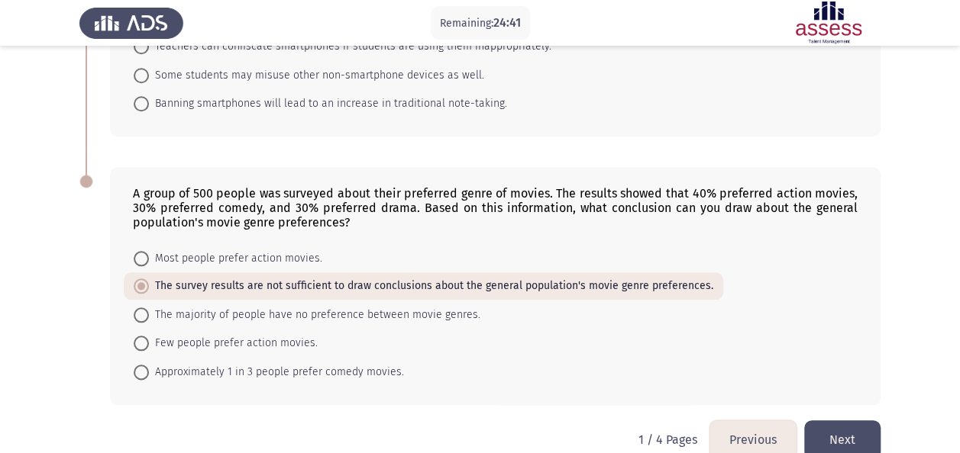
click at [841, 431] on button "Next" at bounding box center [842, 440] width 76 height 39
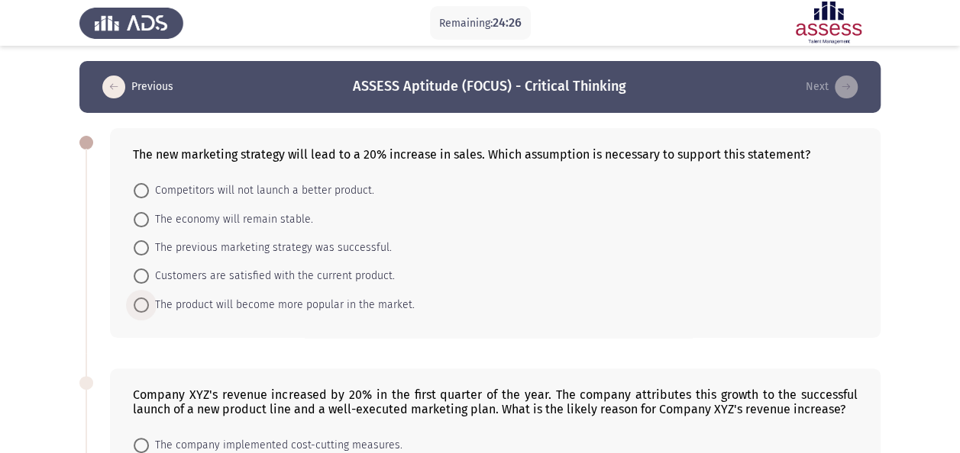
click at [269, 300] on span "The product will become more popular in the market." at bounding box center [282, 305] width 266 height 18
click at [149, 300] on input "The product will become more popular in the market." at bounding box center [141, 305] width 15 height 15
radio input "true"
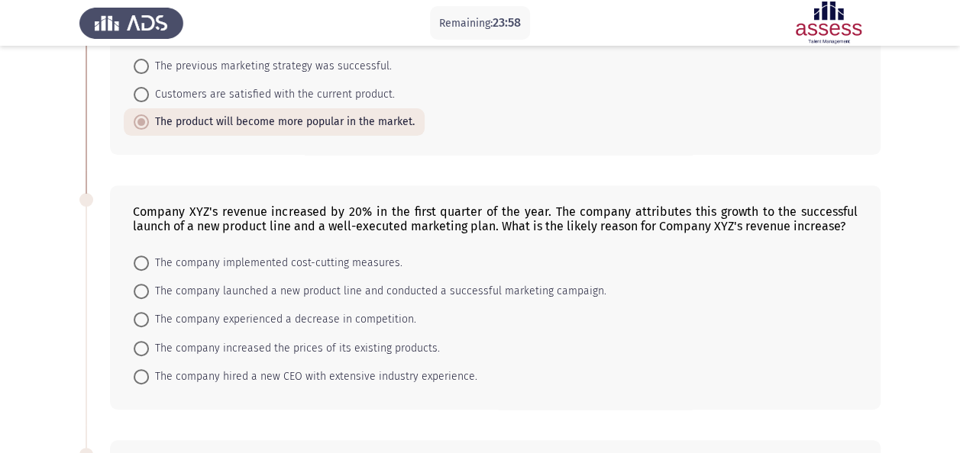
scroll to position [183, 0]
click at [383, 289] on span "The company launched a new product line and conducted a successful marketing ca…" at bounding box center [377, 290] width 457 height 18
click at [149, 289] on input "The company launched a new product line and conducted a successful marketing ca…" at bounding box center [141, 289] width 15 height 15
radio input "true"
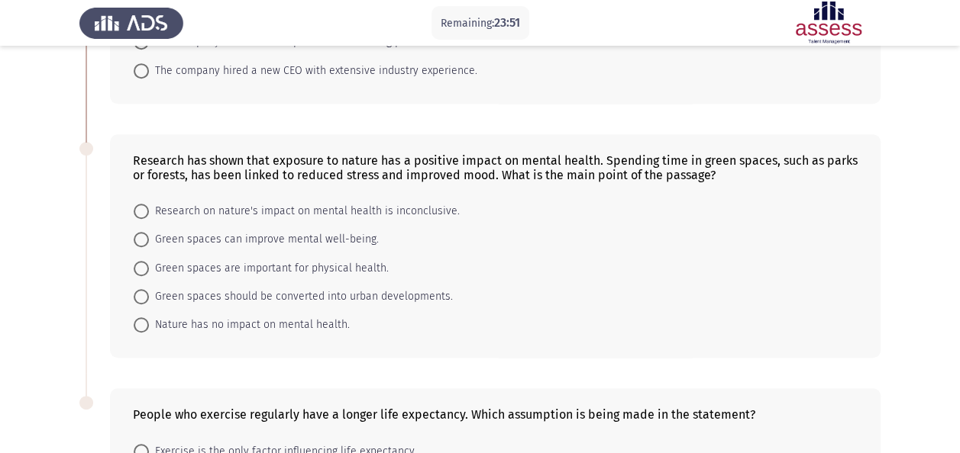
scroll to position [489, 0]
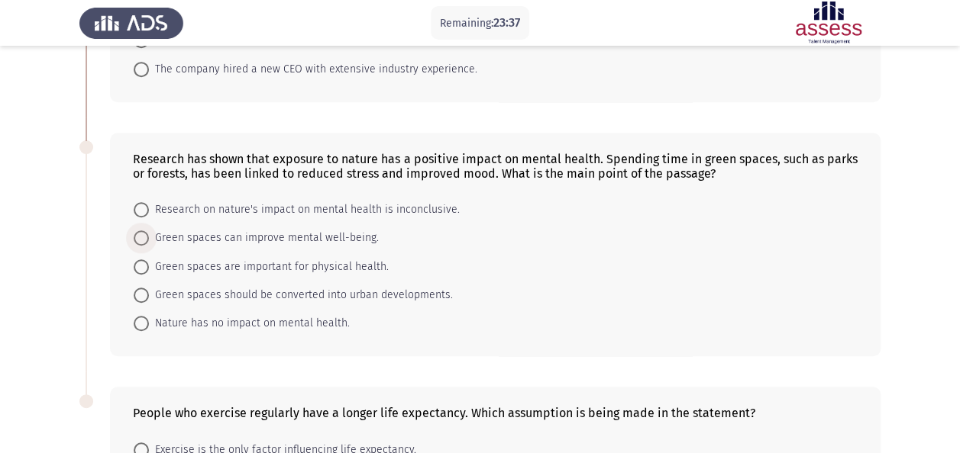
click at [322, 229] on span "Green spaces can improve mental well-being." at bounding box center [264, 238] width 230 height 18
click at [149, 231] on input "Green spaces can improve mental well-being." at bounding box center [141, 238] width 15 height 15
radio input "true"
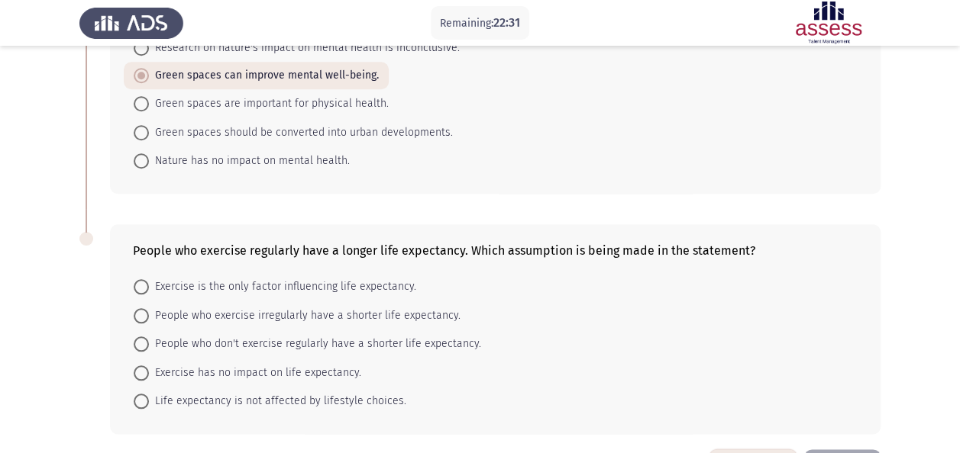
scroll to position [657, 0]
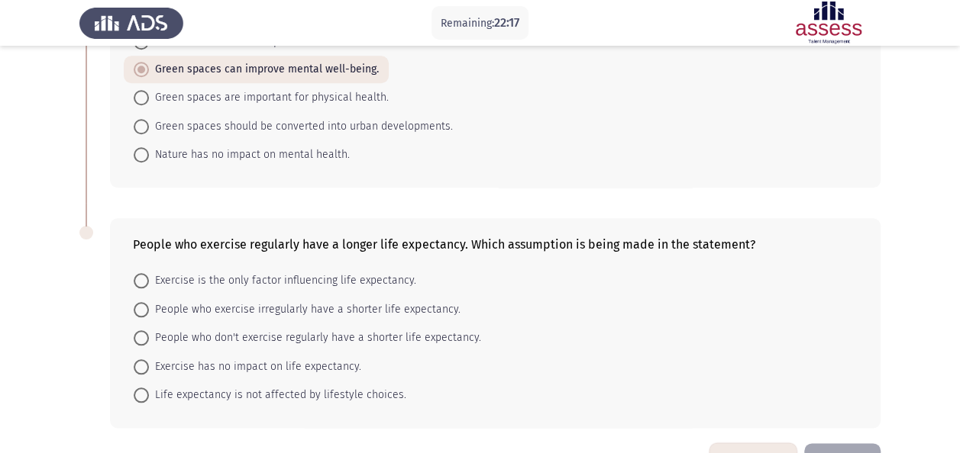
click at [244, 334] on span "People who don't exercise regularly have a shorter life expectancy." at bounding box center [315, 338] width 332 height 18
click at [149, 334] on input "People who don't exercise regularly have a shorter life expectancy." at bounding box center [141, 338] width 15 height 15
radio input "true"
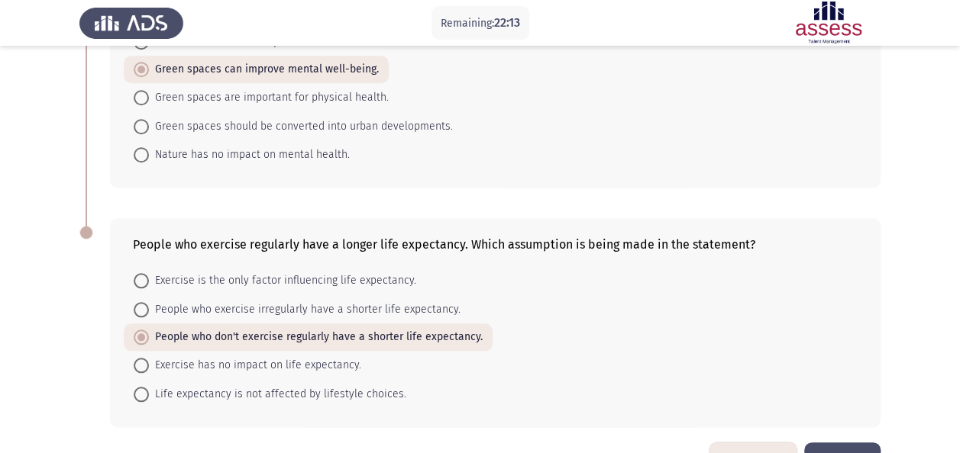
drag, startPoint x: 944, startPoint y: 284, endPoint x: 947, endPoint y: 295, distance: 11.9
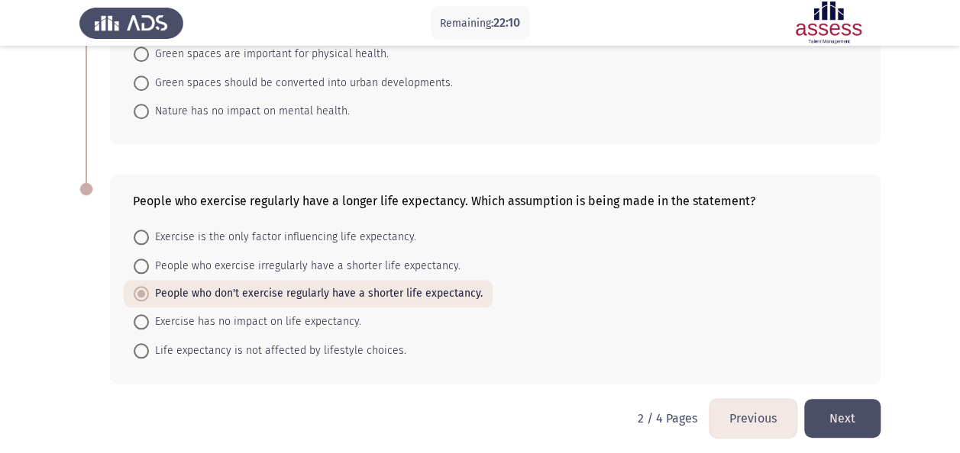
click at [837, 412] on button "Next" at bounding box center [842, 418] width 76 height 39
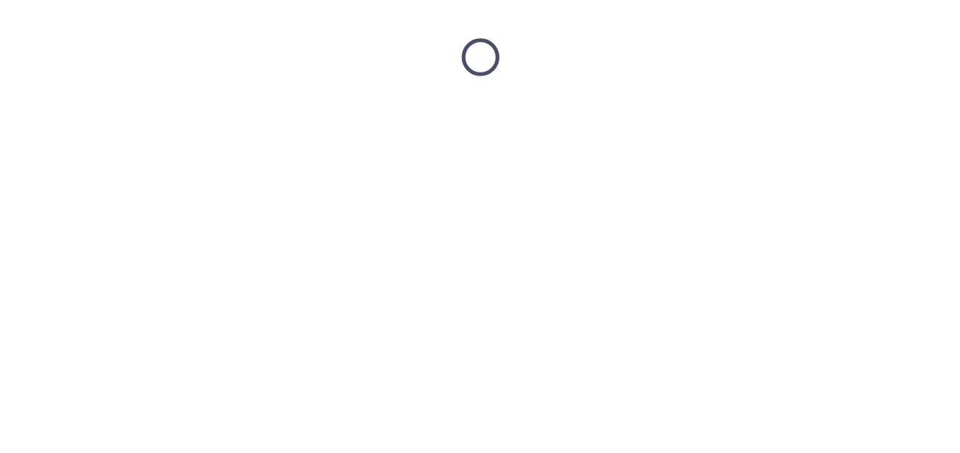
scroll to position [0, 0]
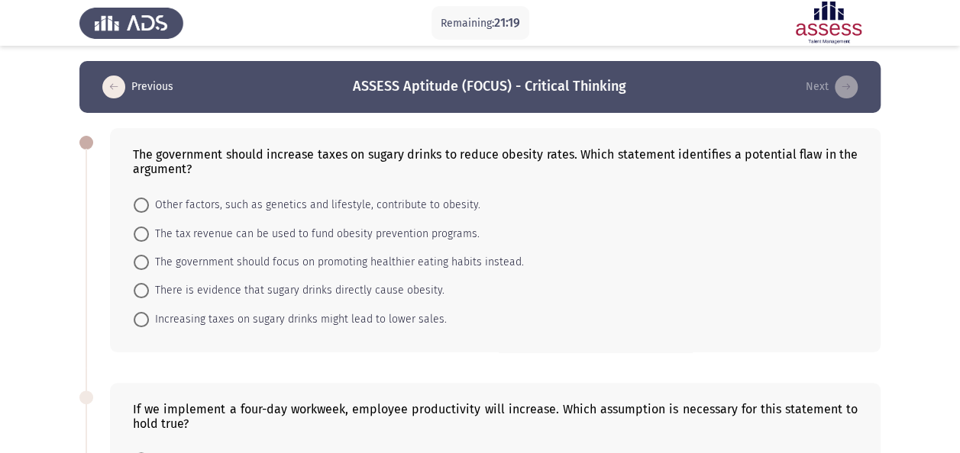
click at [238, 208] on span "Other factors, such as genetics and lifestyle, contribute to obesity." at bounding box center [314, 205] width 331 height 18
click at [149, 208] on input "Other factors, such as genetics and lifestyle, contribute to obesity." at bounding box center [141, 205] width 15 height 15
radio input "true"
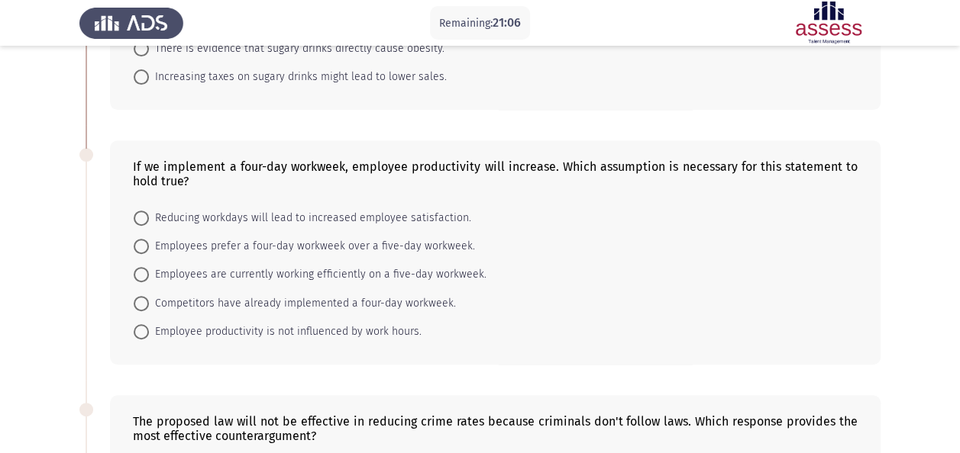
scroll to position [244, 0]
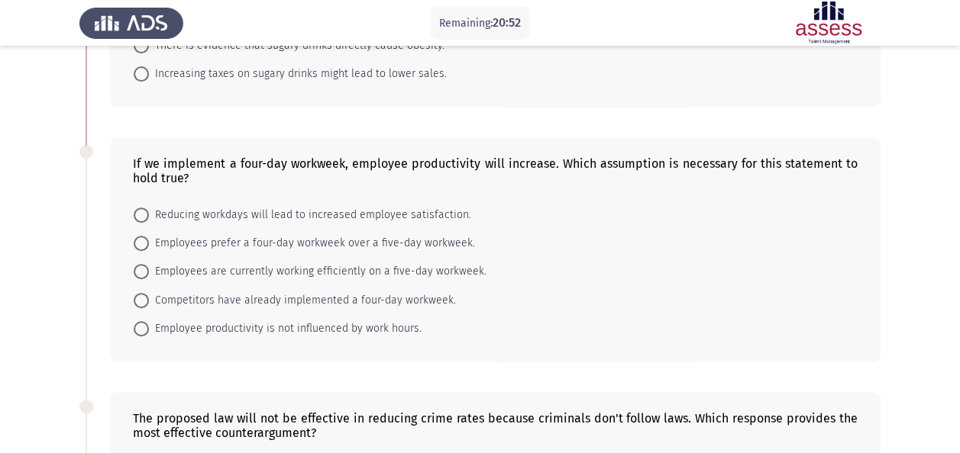
click at [386, 217] on span "Reducing workdays will lead to increased employee satisfaction." at bounding box center [310, 215] width 322 height 18
click at [149, 217] on input "Reducing workdays will lead to increased employee satisfaction." at bounding box center [141, 215] width 15 height 15
radio input "true"
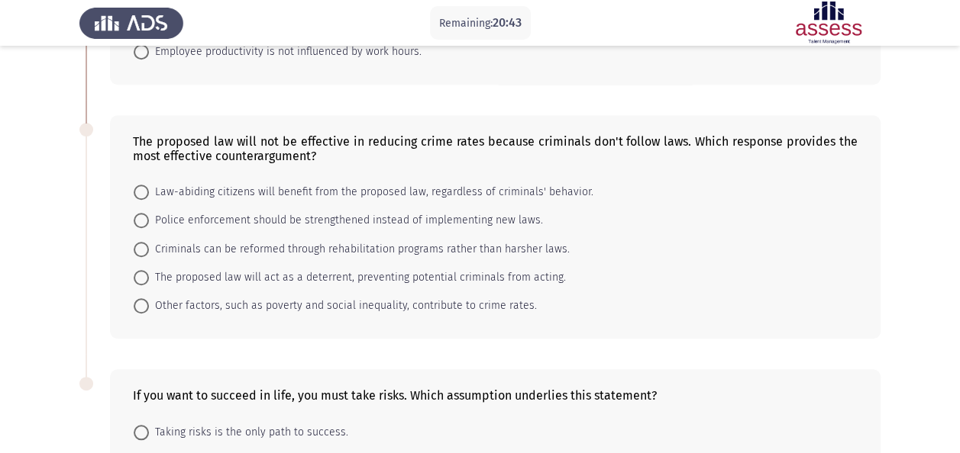
scroll to position [502, 0]
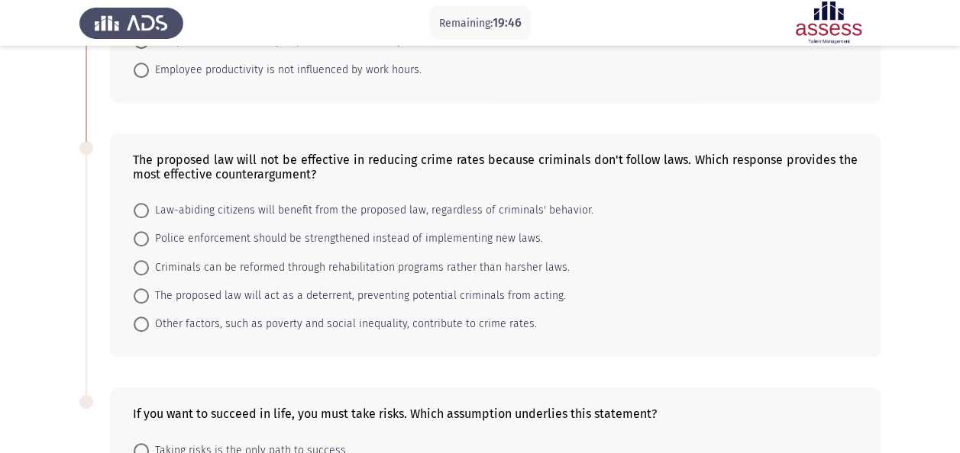
click at [616, 322] on form "Law-abiding citizens will benefit from the proposed law, regardless of criminal…" at bounding box center [495, 267] width 724 height 143
click at [352, 288] on span "The proposed law will act as a deterrent, preventing potential criminals from a…" at bounding box center [357, 296] width 417 height 18
click at [149, 289] on input "The proposed law will act as a deterrent, preventing potential criminals from a…" at bounding box center [141, 296] width 15 height 15
radio input "true"
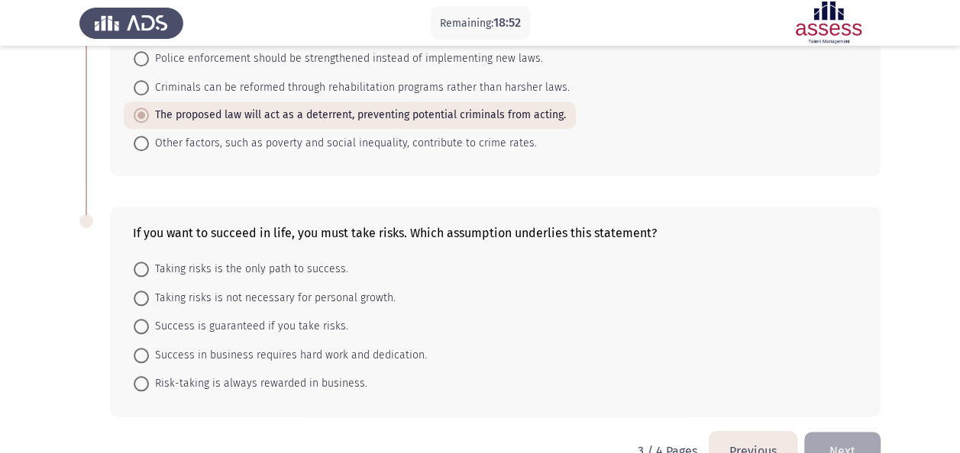
scroll to position [686, 0]
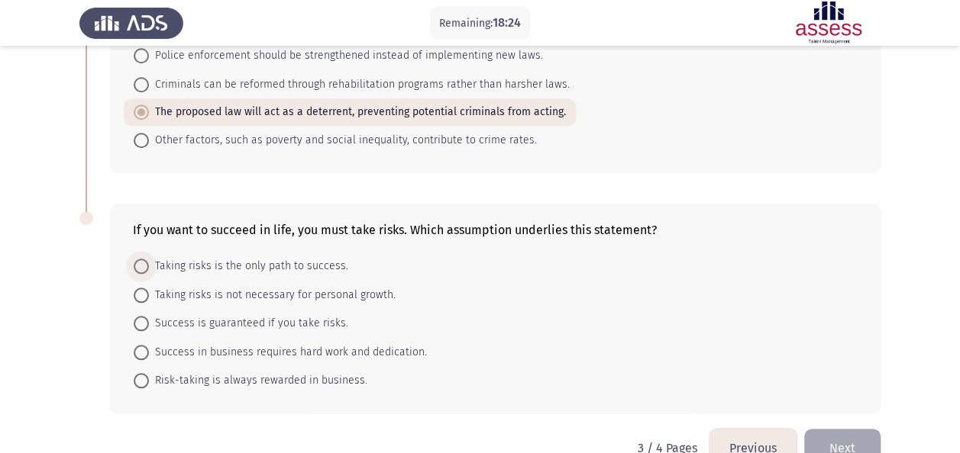
click at [299, 263] on span "Taking risks is the only path to success." at bounding box center [248, 266] width 199 height 18
click at [149, 263] on input "Taking risks is the only path to success." at bounding box center [141, 266] width 15 height 15
radio input "true"
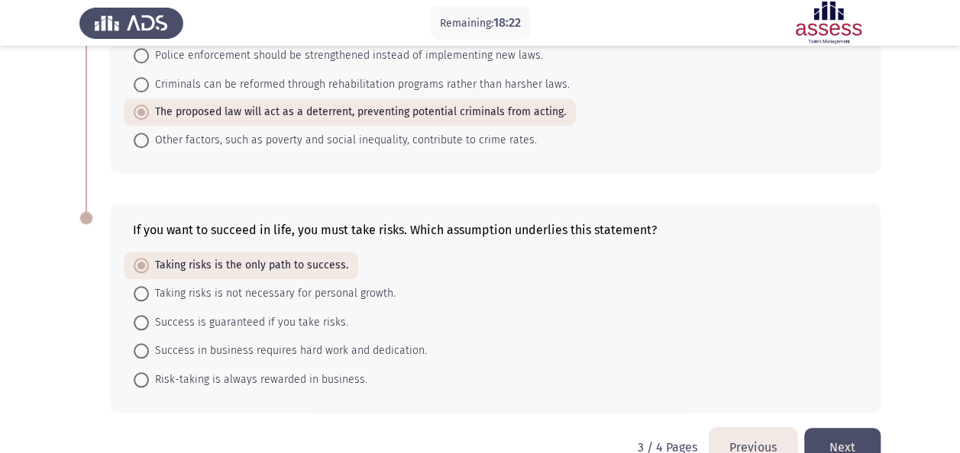
click at [853, 429] on button "Next" at bounding box center [842, 447] width 76 height 39
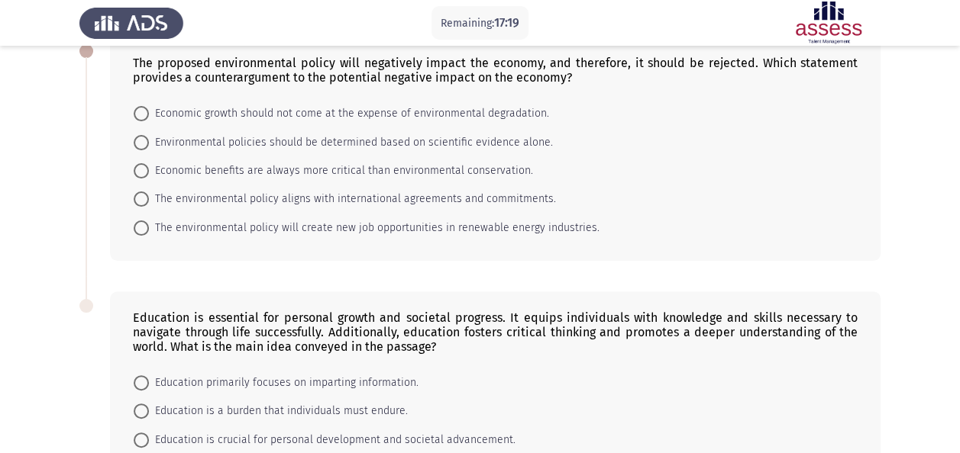
scroll to position [88, 0]
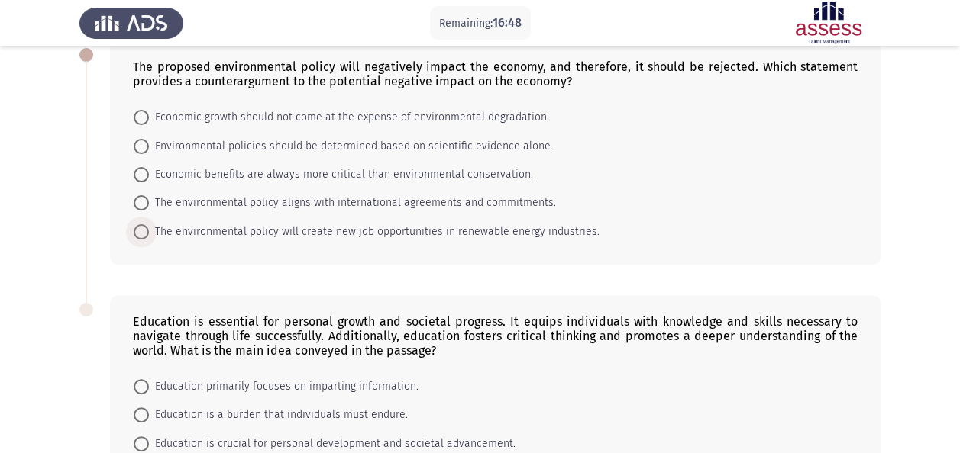
click at [229, 229] on span "The environmental policy will create new job opportunities in renewable energy …" at bounding box center [374, 232] width 450 height 18
click at [149, 229] on input "The environmental policy will create new job opportunities in renewable energy …" at bounding box center [141, 231] width 15 height 15
radio input "true"
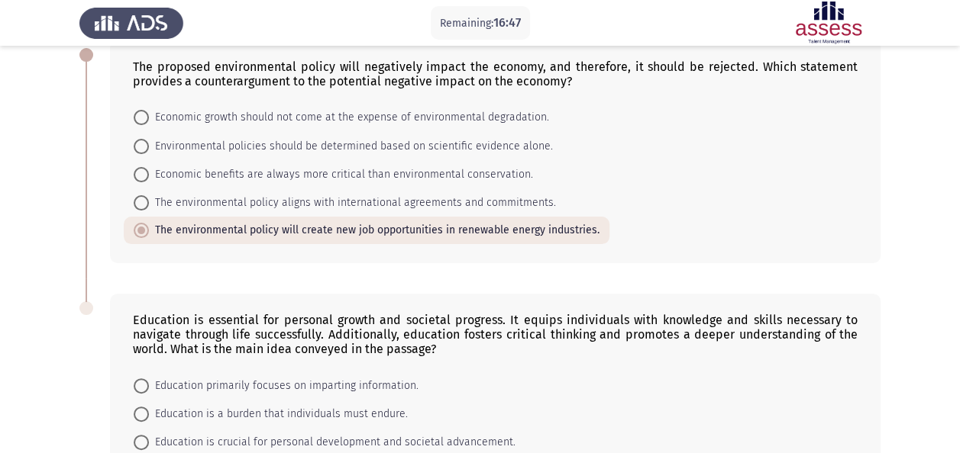
click at [409, 302] on div "Education is essential for personal growth and societal progress. It equips ind…" at bounding box center [495, 413] width 770 height 239
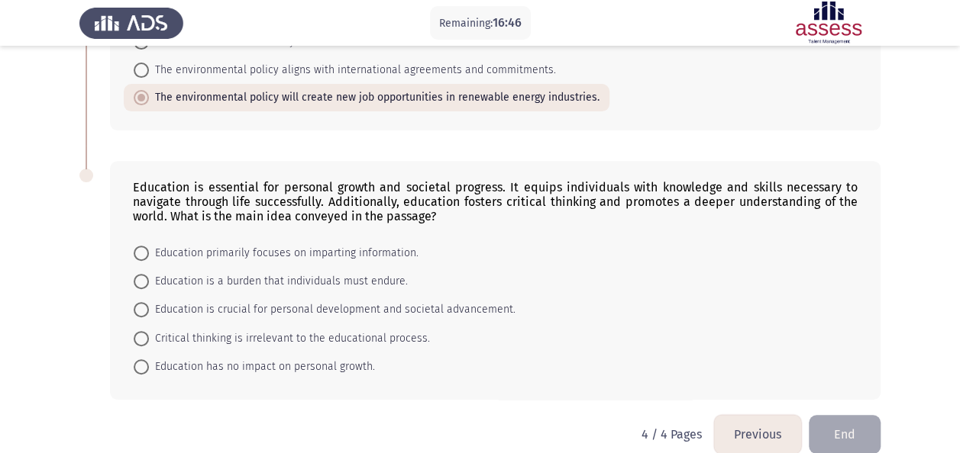
scroll to position [240, 0]
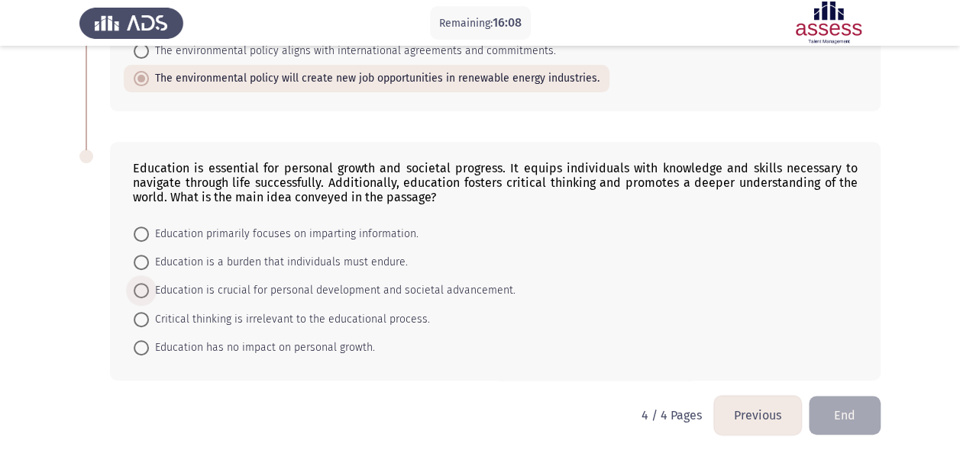
click at [301, 289] on span "Education is crucial for personal development and societal advancement." at bounding box center [332, 291] width 366 height 18
click at [149, 289] on input "Education is crucial for personal development and societal advancement." at bounding box center [141, 290] width 15 height 15
radio input "true"
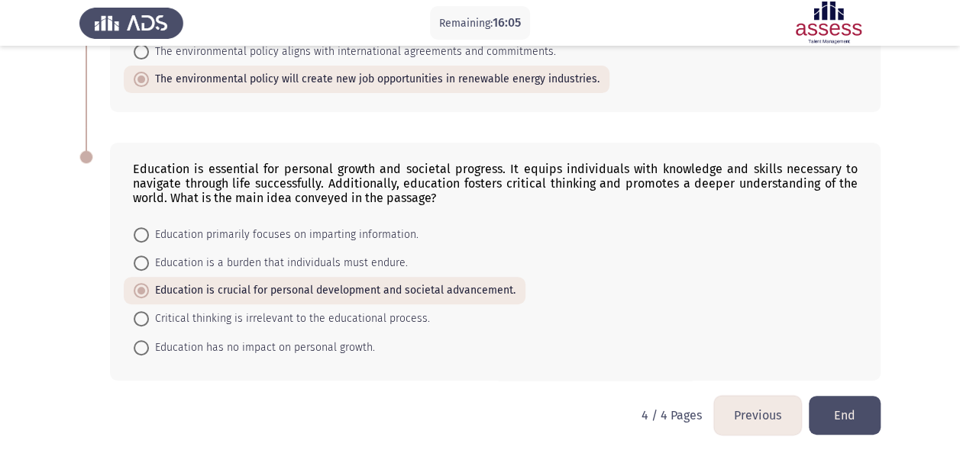
click at [834, 402] on button "End" at bounding box center [844, 415] width 72 height 39
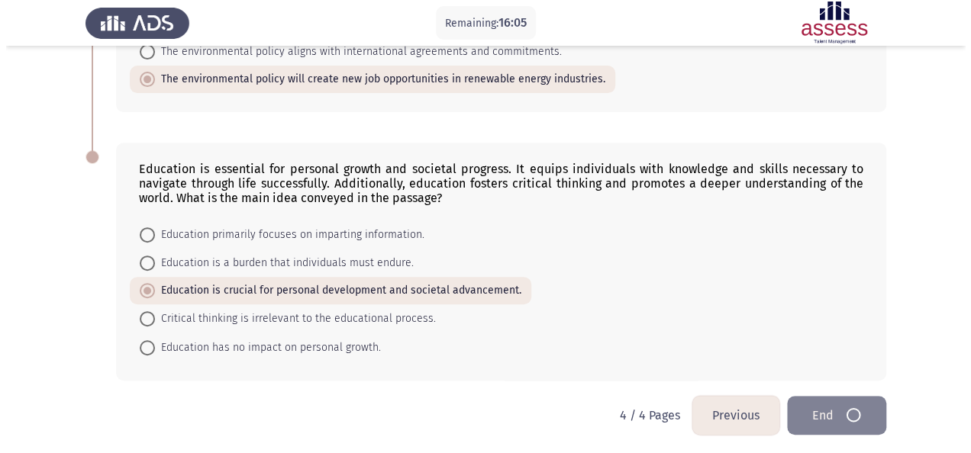
scroll to position [0, 0]
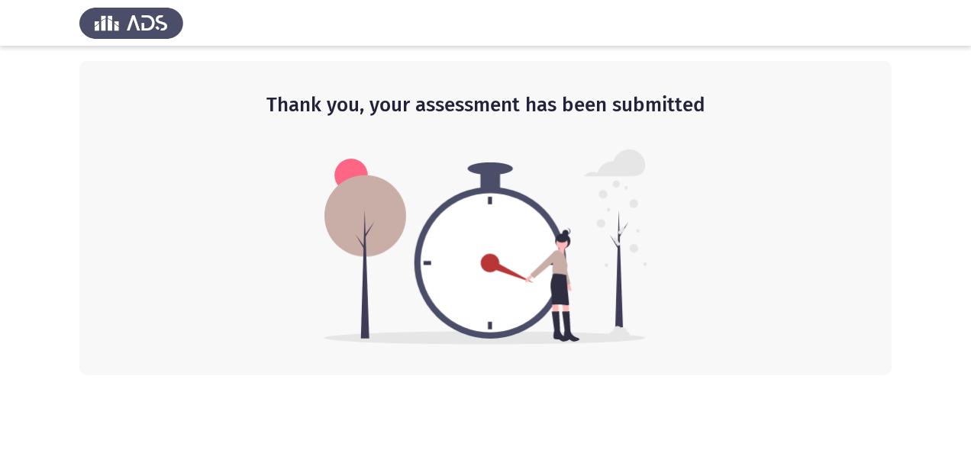
click at [526, 238] on img at bounding box center [485, 247] width 323 height 195
